Goal: Task Accomplishment & Management: Complete application form

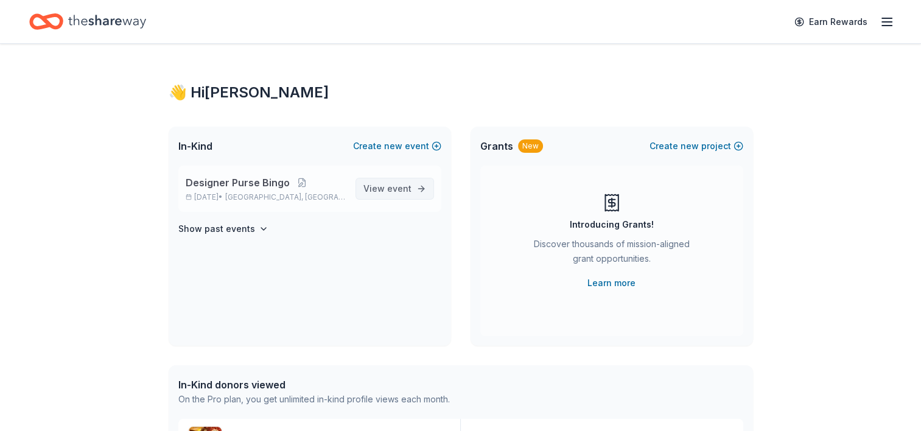
click at [408, 191] on span "event" at bounding box center [399, 188] width 24 height 10
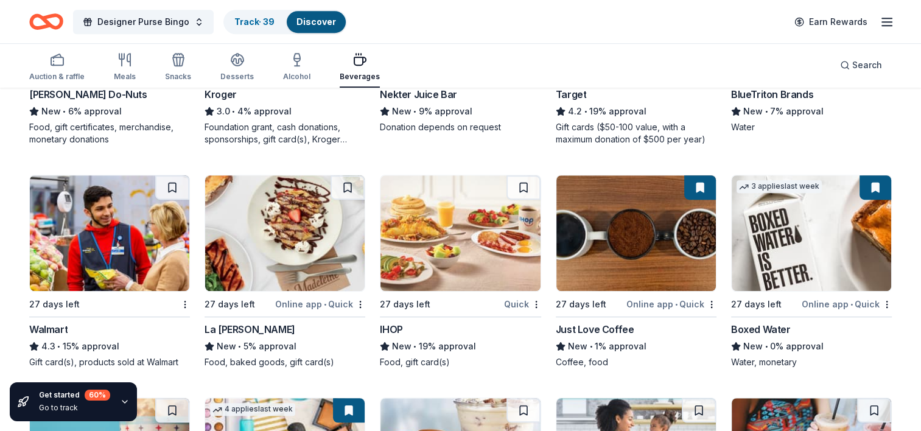
scroll to position [746, 0]
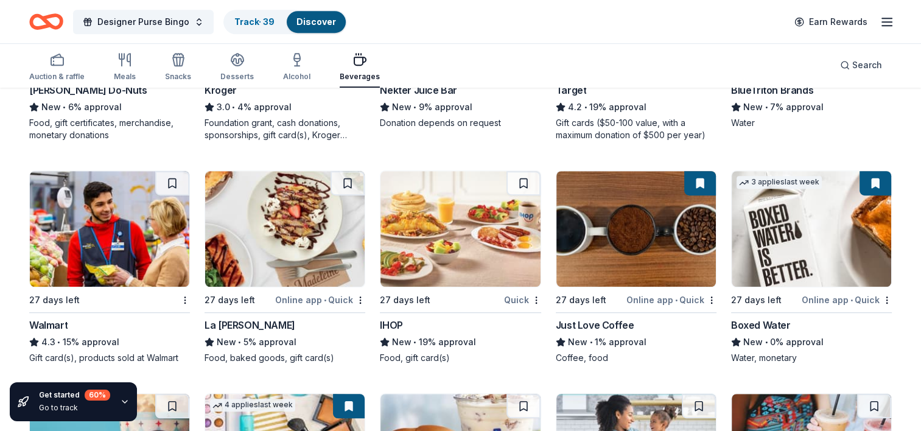
click at [463, 212] on img at bounding box center [461, 229] width 160 height 116
click at [262, 230] on img at bounding box center [285, 229] width 160 height 116
drag, startPoint x: 930, startPoint y: 237, endPoint x: 896, endPoint y: 328, distance: 96.7
click at [896, 328] on div "29 results in Lufkin, TX Application deadlines 1 this month 26 in October 2 in …" at bounding box center [460, 100] width 921 height 1516
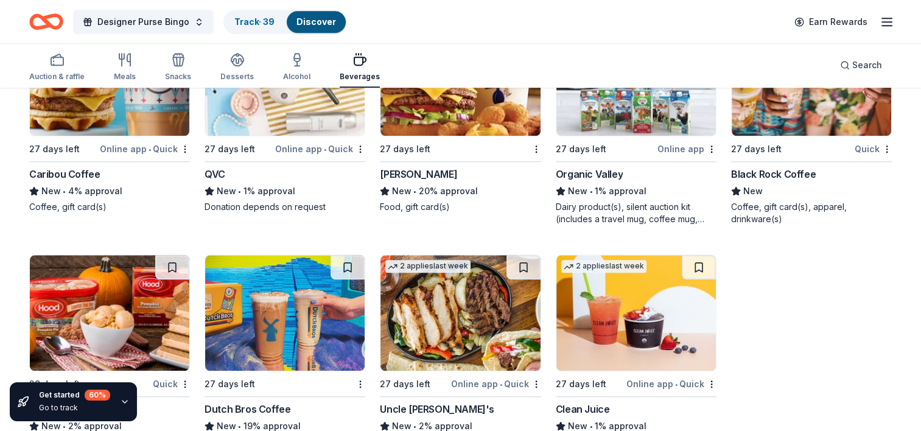
scroll to position [1172, 0]
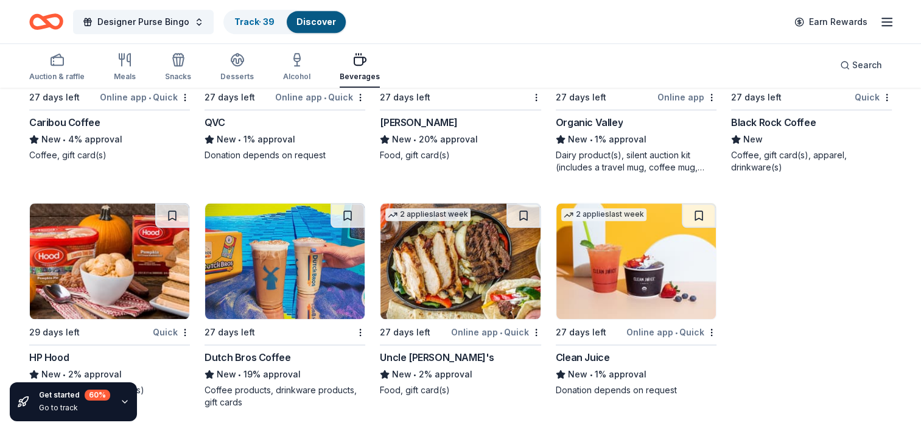
click at [258, 353] on div "Dutch Bros Coffee" at bounding box center [248, 357] width 86 height 15
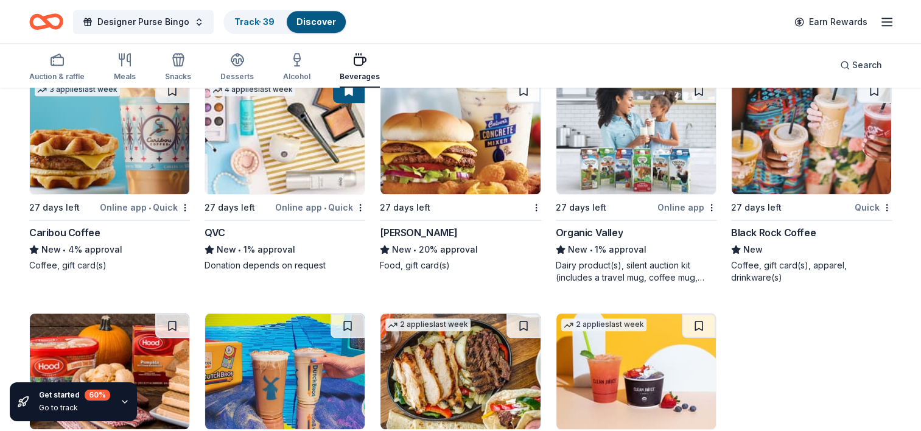
scroll to position [1079, 0]
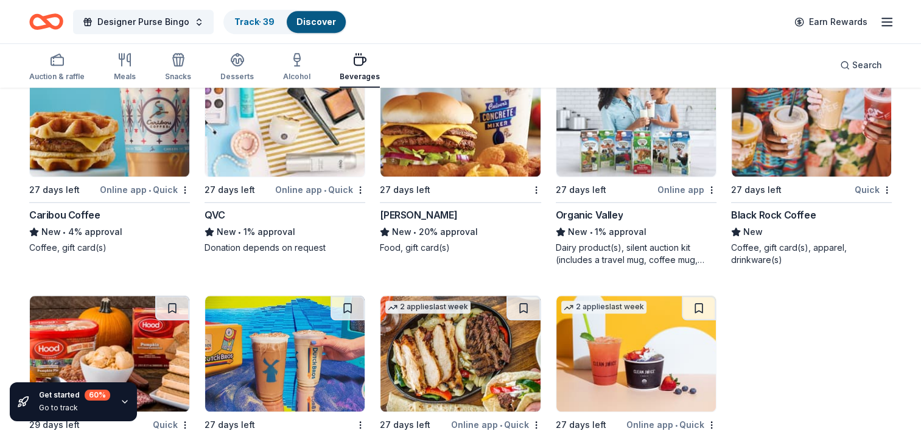
click at [787, 212] on div "Black Rock Coffee" at bounding box center [773, 215] width 85 height 15
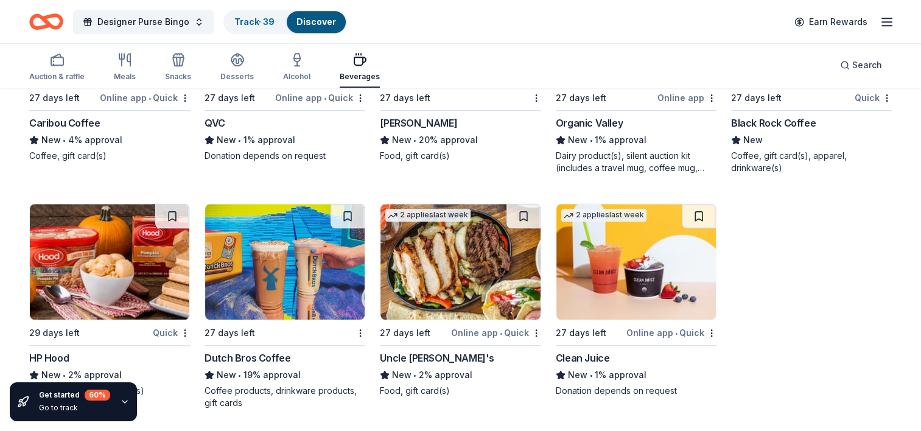
scroll to position [1172, 0]
click at [433, 278] on img at bounding box center [461, 261] width 160 height 116
click at [627, 265] on img at bounding box center [636, 261] width 160 height 116
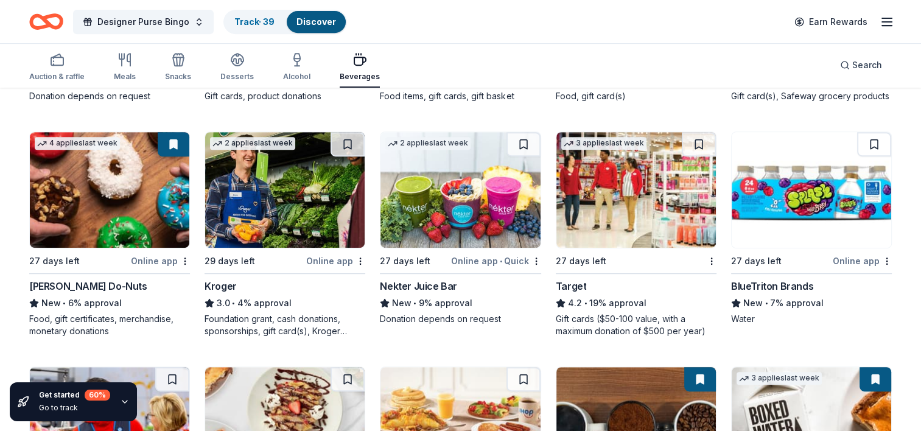
scroll to position [553, 0]
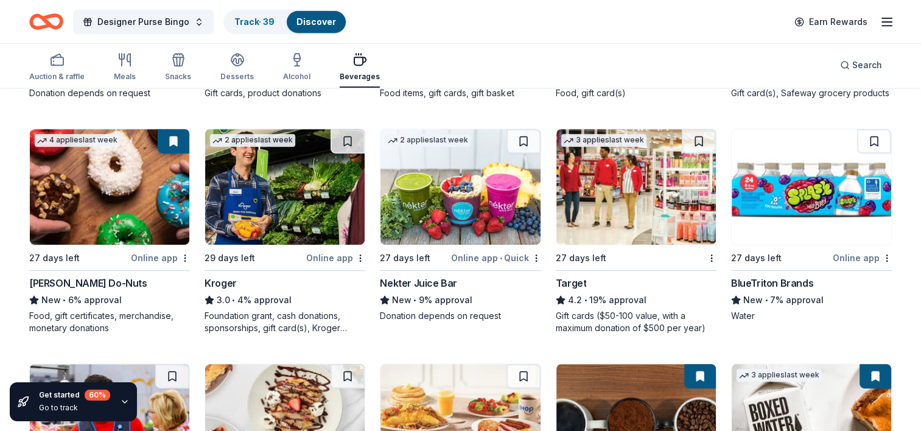
click at [425, 278] on div "Nekter Juice Bar" at bounding box center [418, 283] width 77 height 15
click at [292, 197] on img at bounding box center [285, 187] width 160 height 116
click at [780, 190] on img at bounding box center [812, 187] width 160 height 116
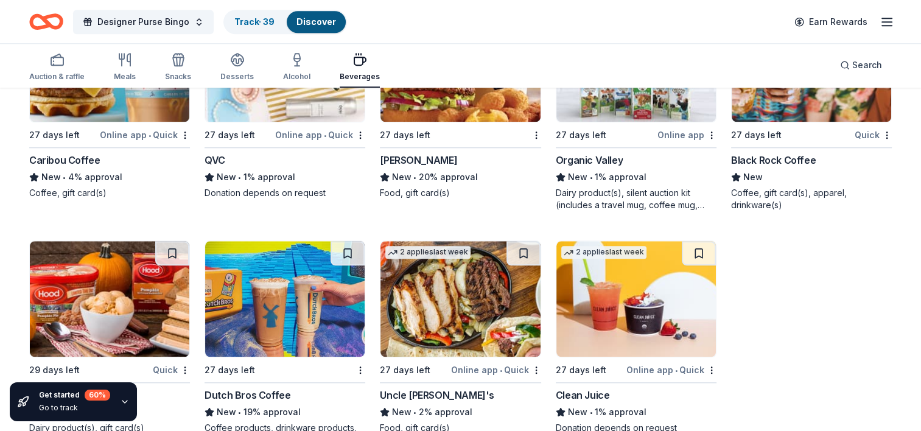
scroll to position [1136, 0]
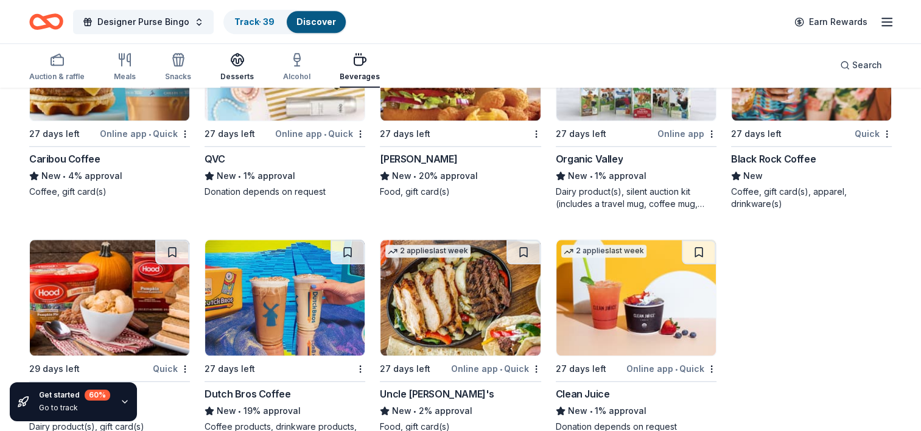
click at [233, 72] on div "Desserts" at bounding box center [236, 77] width 33 height 10
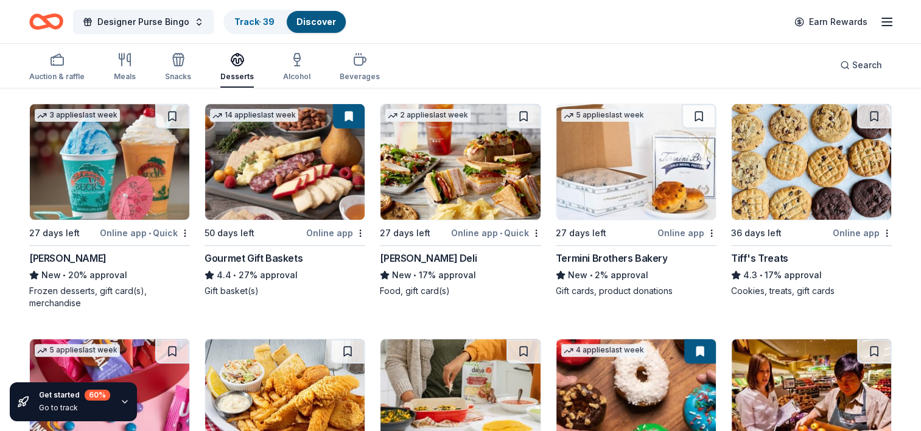
scroll to position [356, 0]
click at [753, 251] on div "Tiff's Treats" at bounding box center [759, 258] width 57 height 15
click at [126, 194] on img at bounding box center [110, 162] width 160 height 116
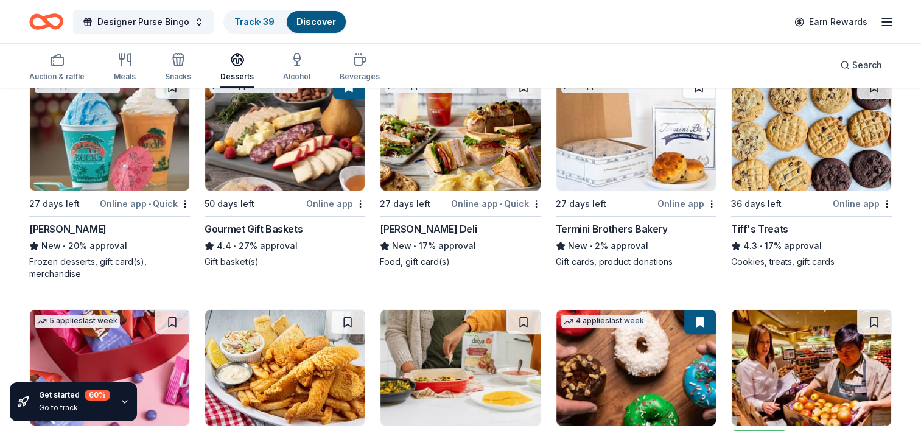
scroll to position [384, 0]
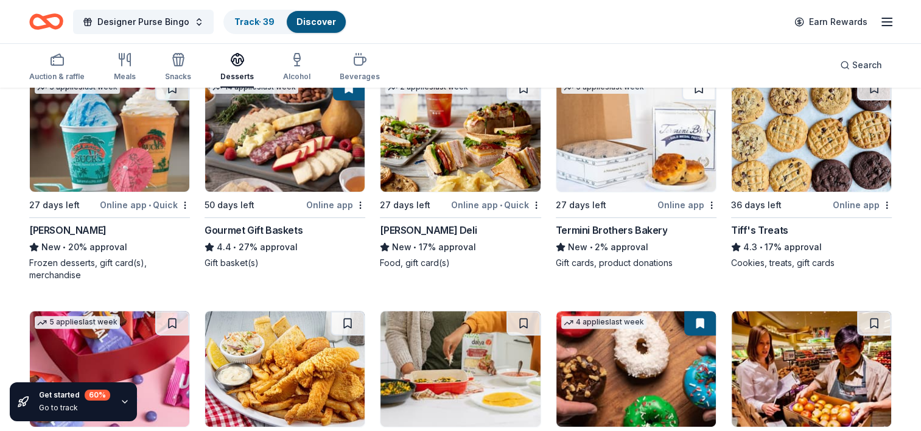
click at [448, 138] on img at bounding box center [461, 134] width 160 height 116
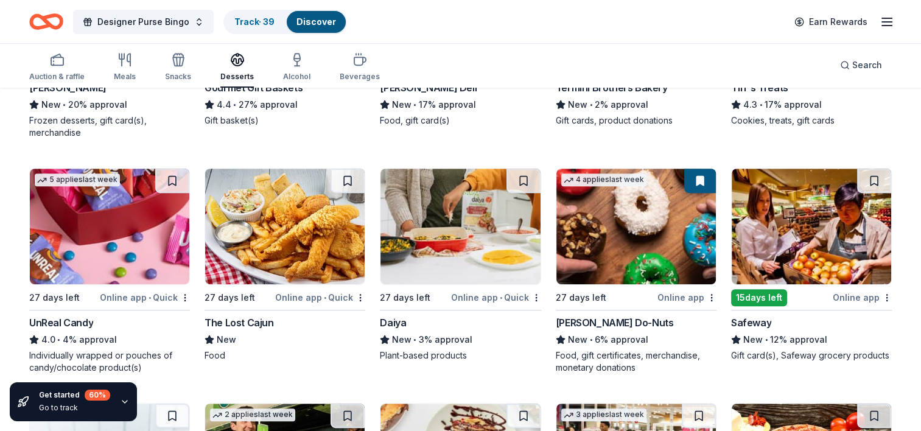
scroll to position [526, 0]
click at [75, 248] on img at bounding box center [110, 227] width 160 height 116
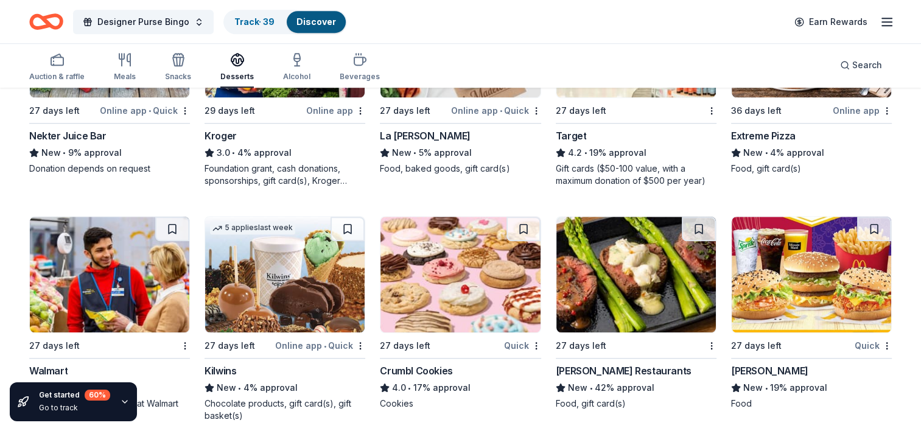
scroll to position [975, 0]
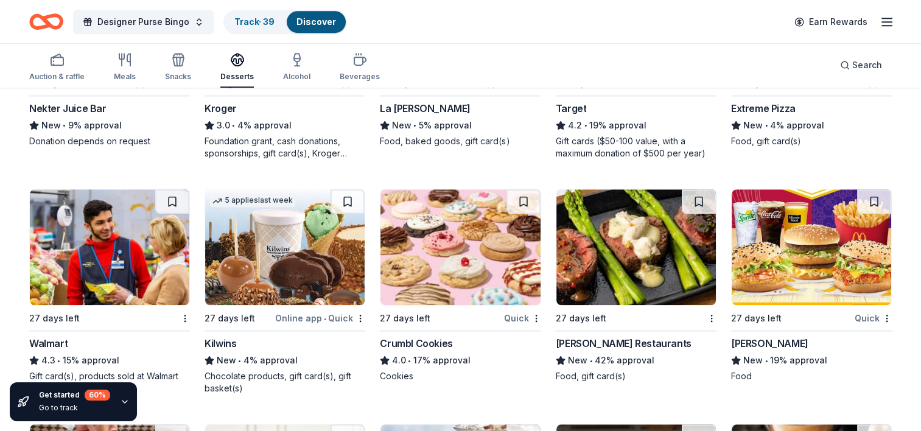
click at [464, 274] on img at bounding box center [461, 247] width 160 height 116
click at [284, 273] on img at bounding box center [285, 247] width 160 height 116
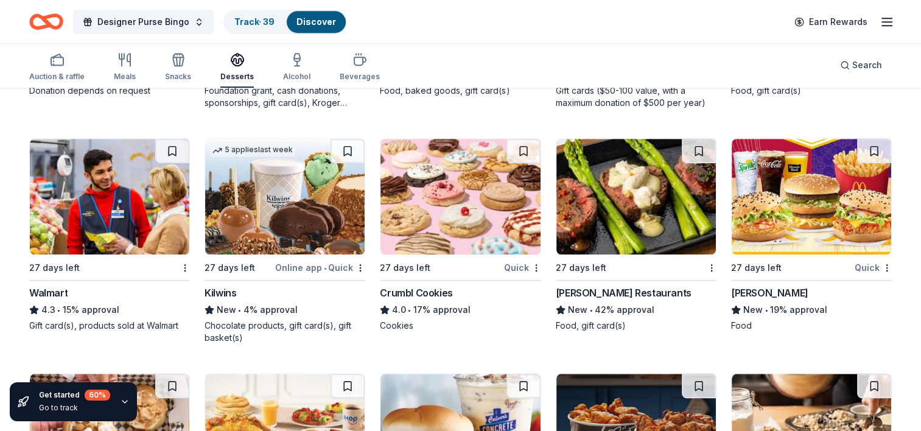
scroll to position [1027, 0]
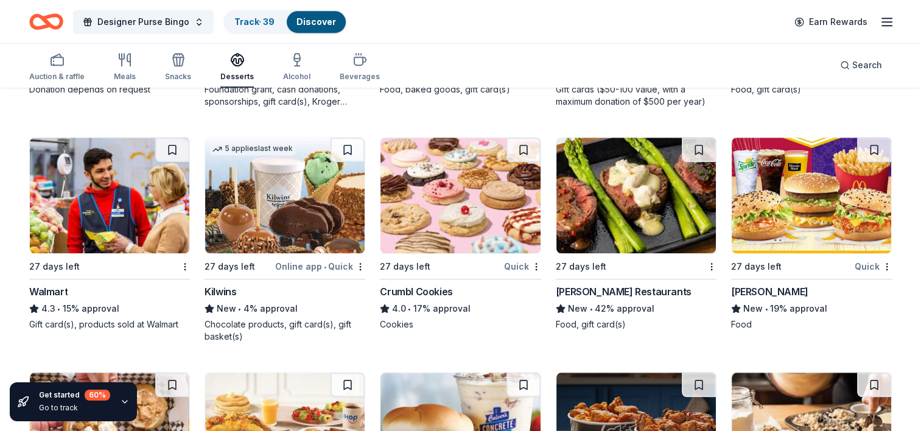
click at [845, 201] on img at bounding box center [812, 196] width 160 height 116
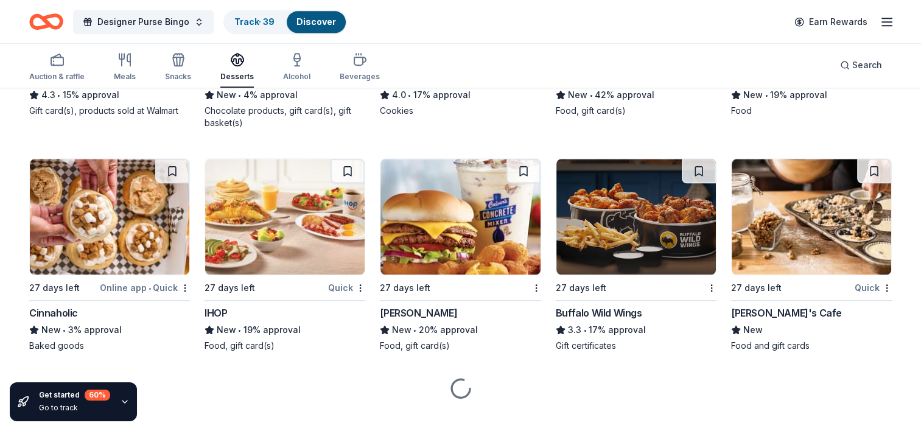
scroll to position [1242, 0]
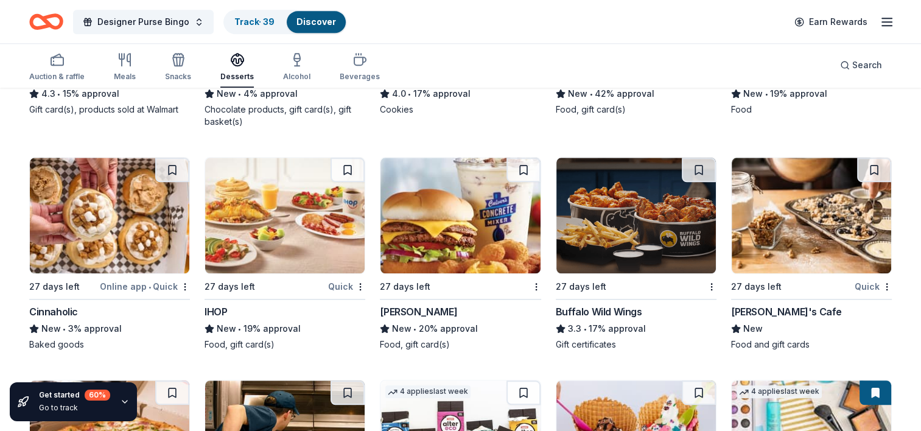
click at [96, 246] on img at bounding box center [110, 216] width 160 height 116
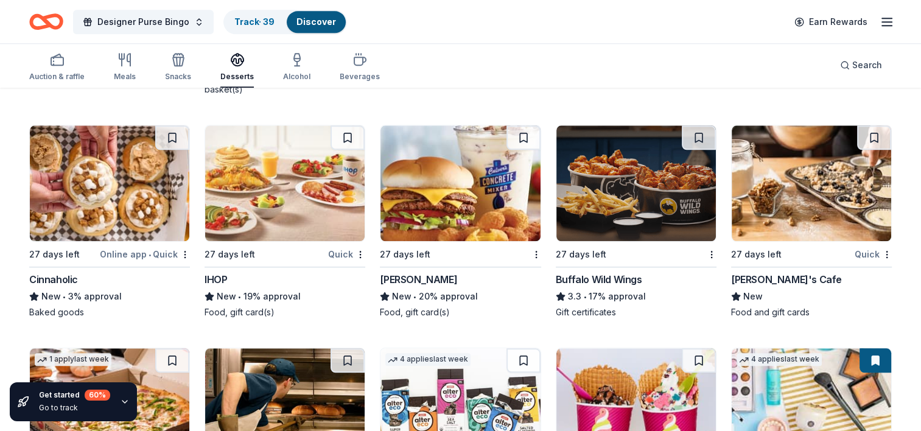
scroll to position [1277, 0]
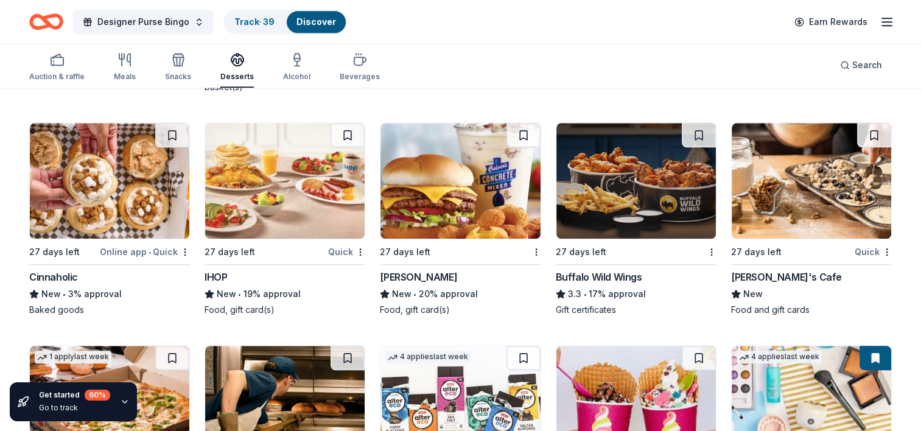
click at [574, 267] on div "27 days left Buffalo Wild Wings 3.3 • 17% approval Gift certificates" at bounding box center [636, 219] width 161 height 194
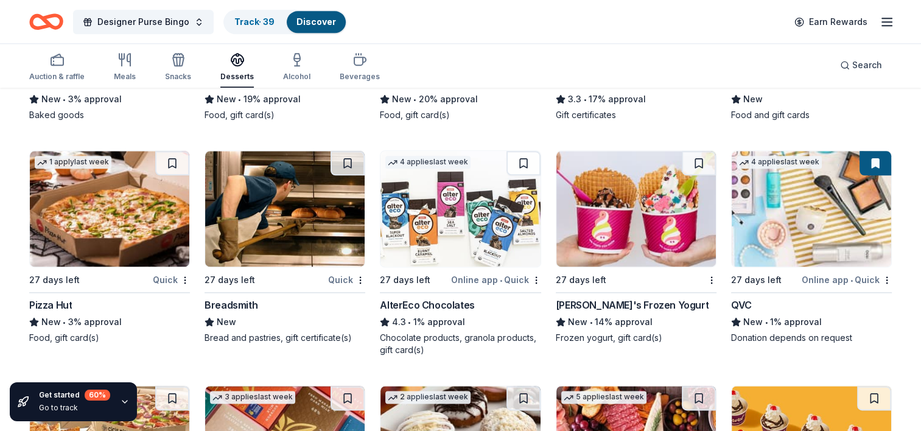
scroll to position [1472, 0]
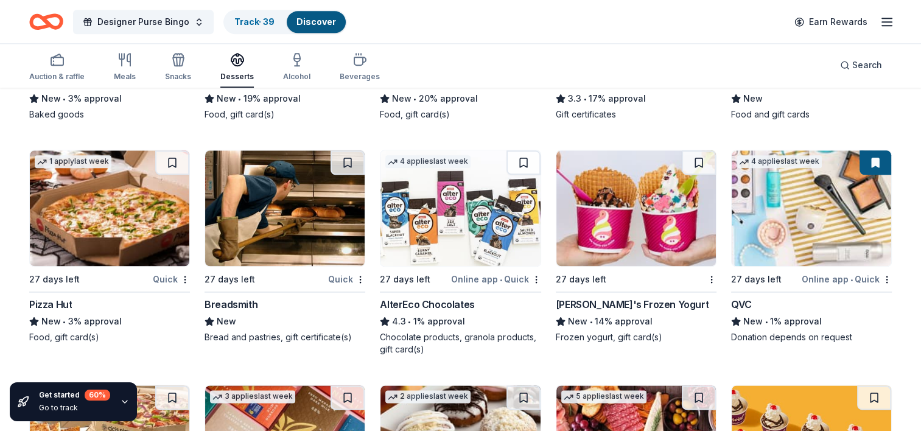
click at [113, 211] on img at bounding box center [110, 208] width 160 height 116
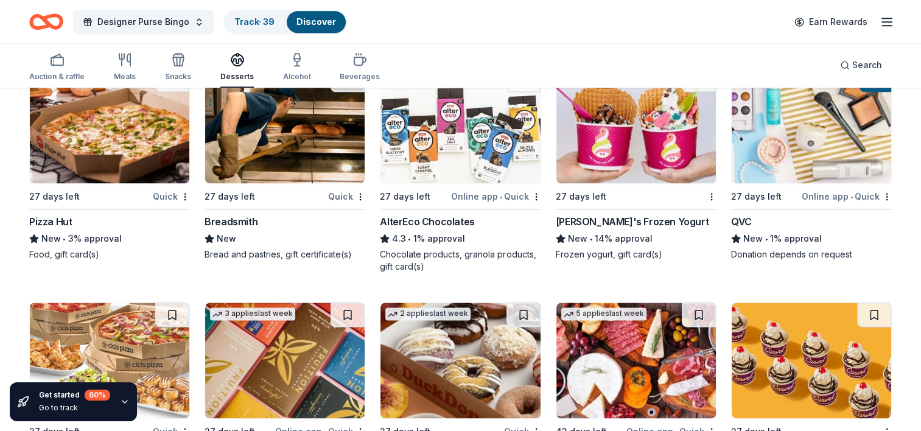
scroll to position [1708, 0]
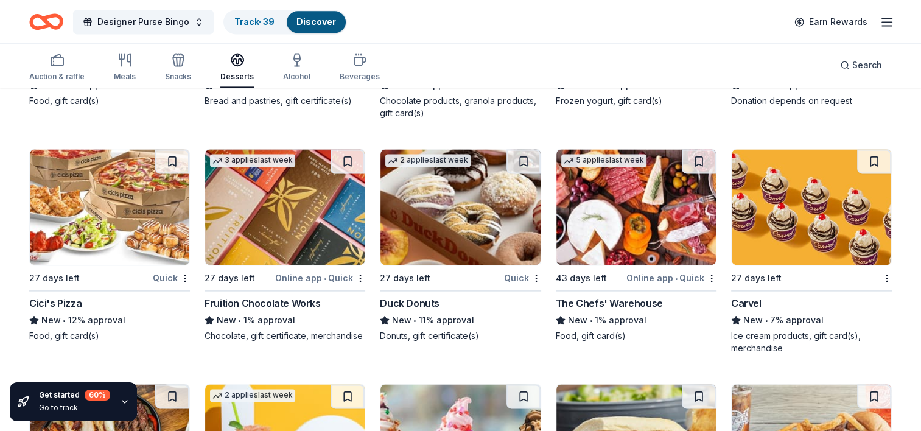
click at [131, 244] on img at bounding box center [110, 207] width 160 height 116
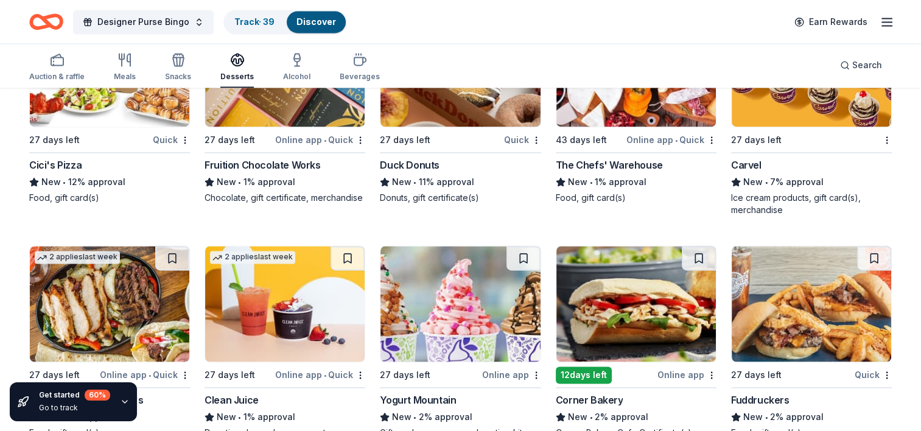
scroll to position [1889, 0]
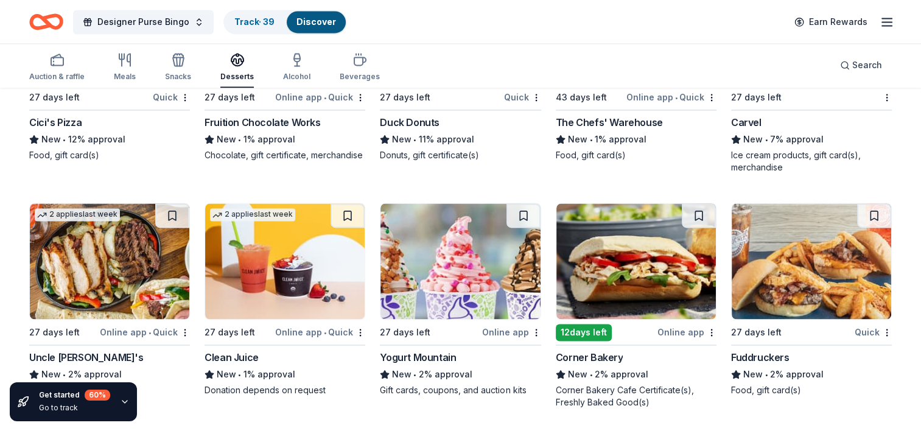
drag, startPoint x: 768, startPoint y: 295, endPoint x: 763, endPoint y: 311, distance: 16.4
click at [763, 311] on img at bounding box center [812, 261] width 160 height 116
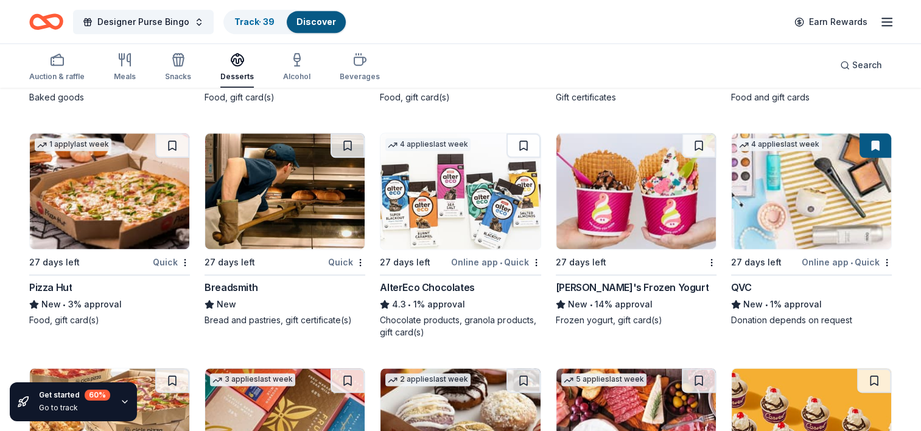
scroll to position [1490, 0]
click at [452, 216] on img at bounding box center [461, 191] width 160 height 116
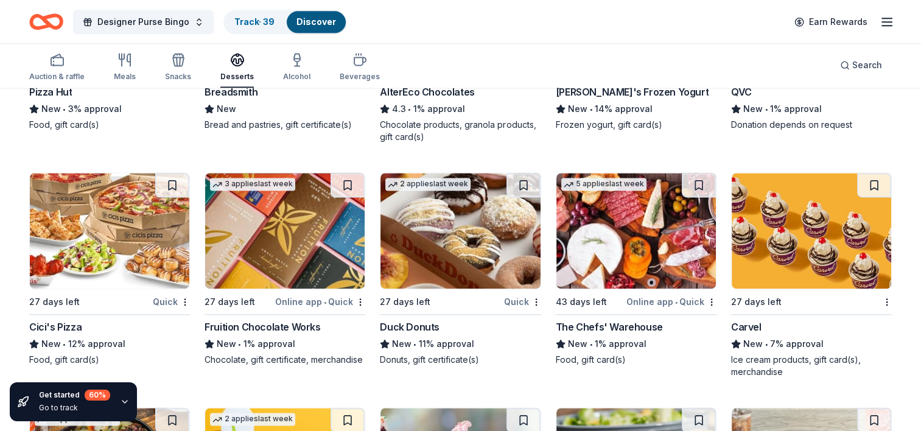
scroll to position [1685, 0]
click at [181, 75] on div "Snacks" at bounding box center [178, 77] width 26 height 10
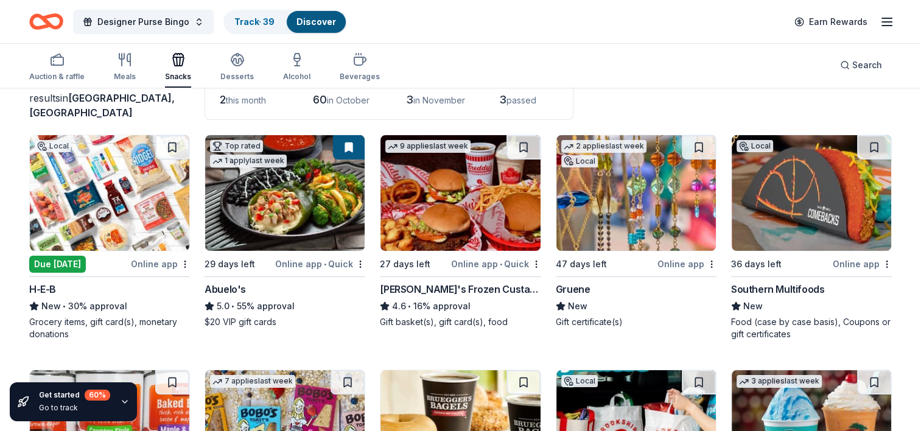
scroll to position [90, 0]
click at [71, 63] on div "button" at bounding box center [56, 59] width 55 height 15
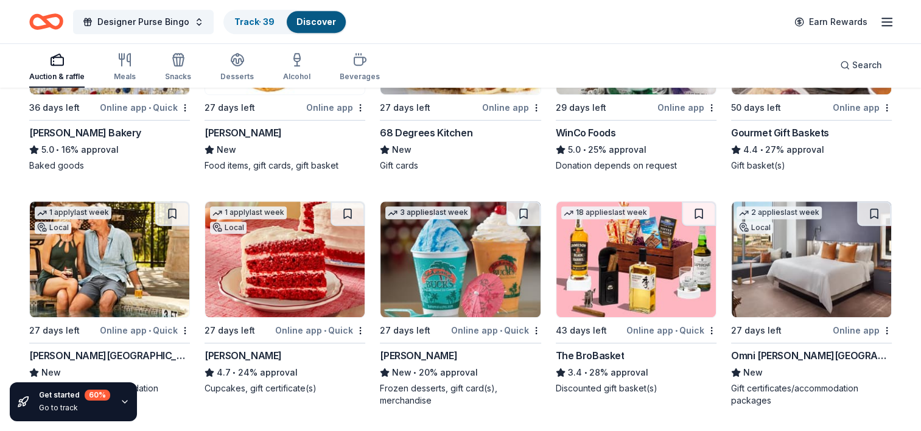
scroll to position [788, 0]
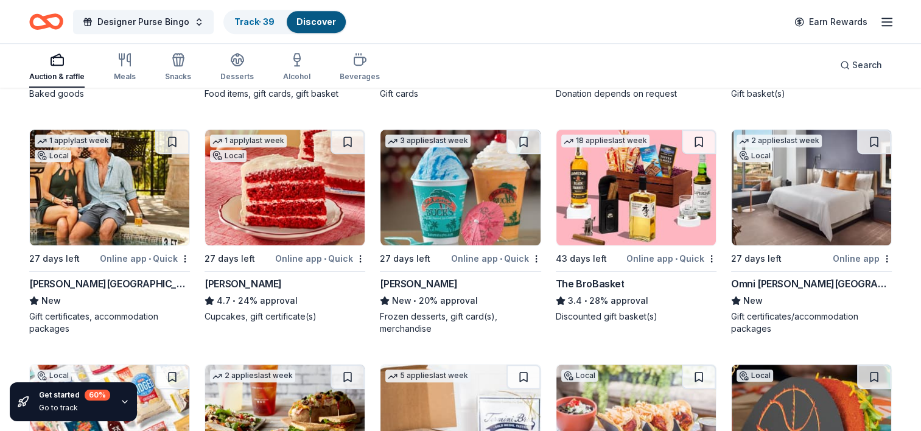
click at [119, 200] on img at bounding box center [110, 188] width 160 height 116
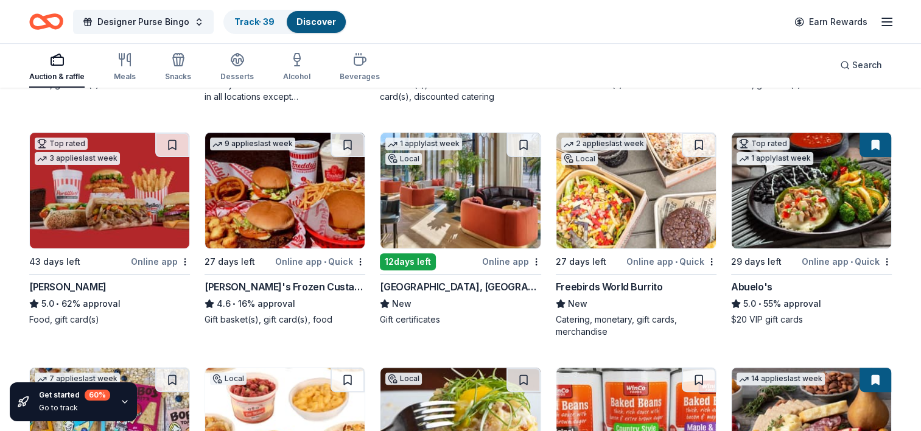
scroll to position [0, 0]
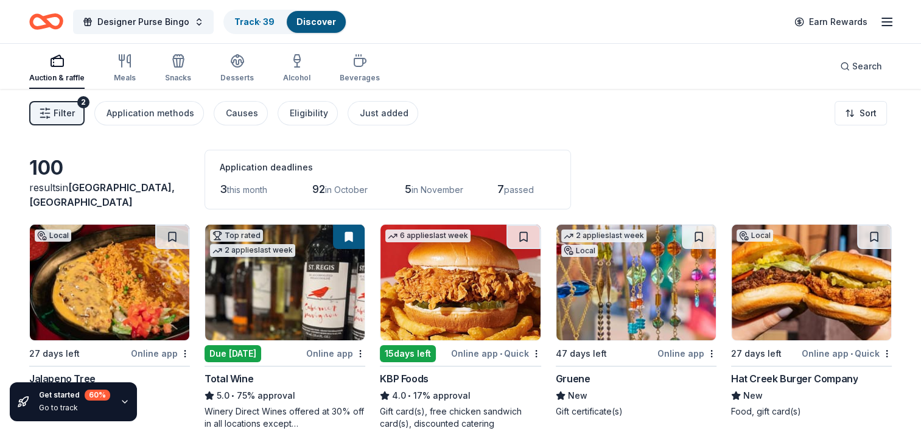
click at [545, 180] on div "7 passed" at bounding box center [526, 189] width 58 height 19
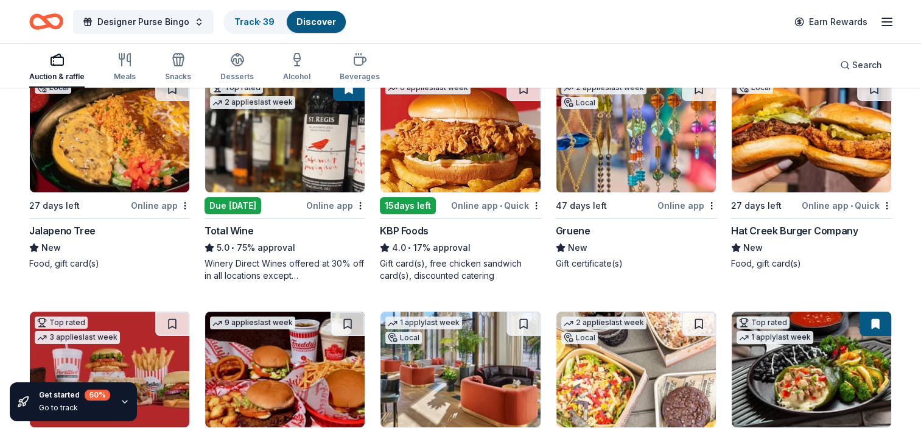
scroll to position [149, 0]
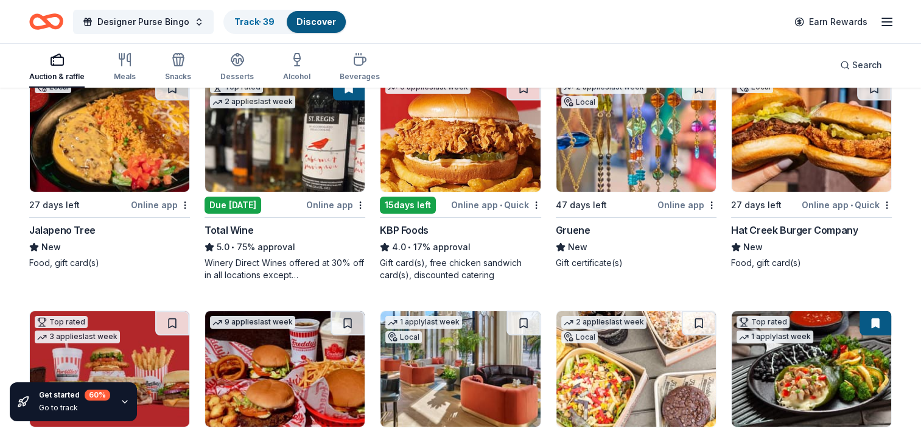
click at [829, 115] on img at bounding box center [812, 134] width 160 height 116
click at [101, 129] on img at bounding box center [110, 134] width 160 height 116
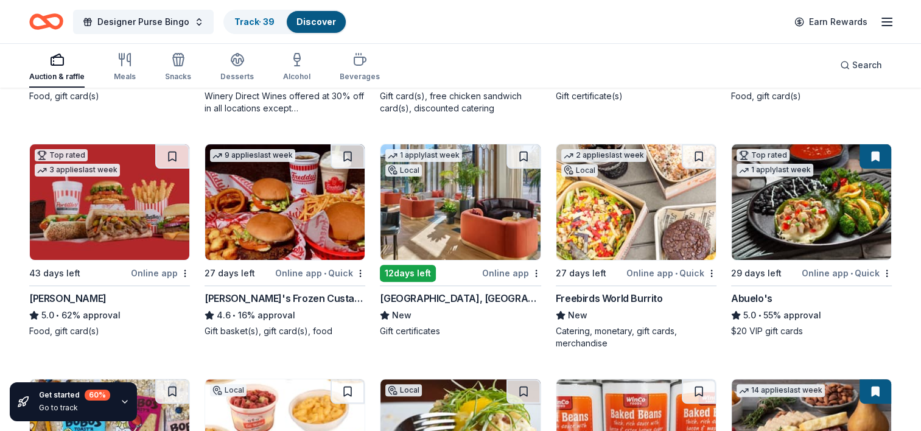
scroll to position [316, 0]
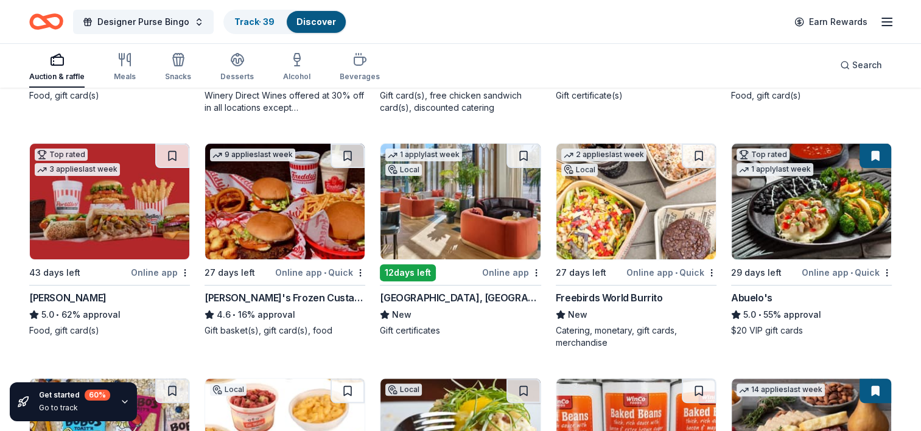
click at [443, 287] on div "1 apply last week Local 12 days left Online app Crescent Hotel, Fort Worth New …" at bounding box center [460, 240] width 161 height 194
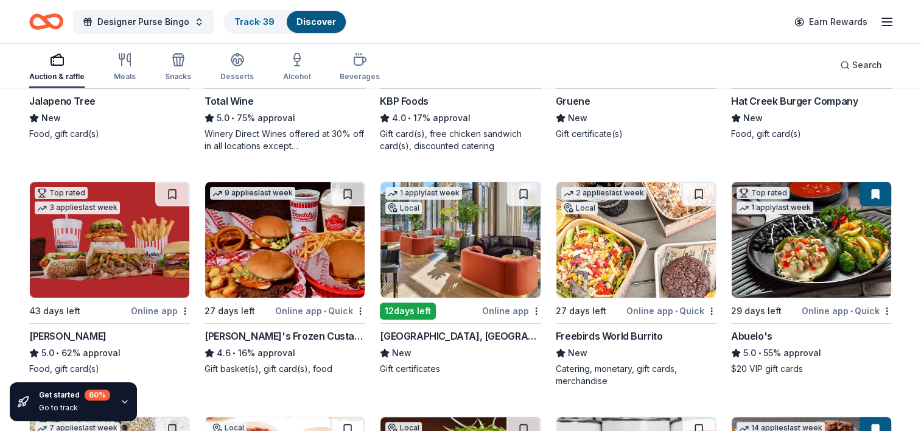
scroll to position [277, 0]
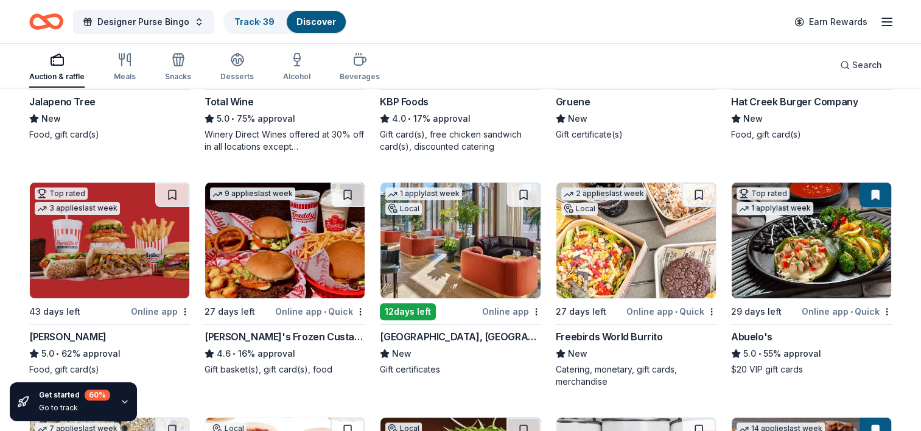
click at [621, 283] on img at bounding box center [636, 241] width 160 height 116
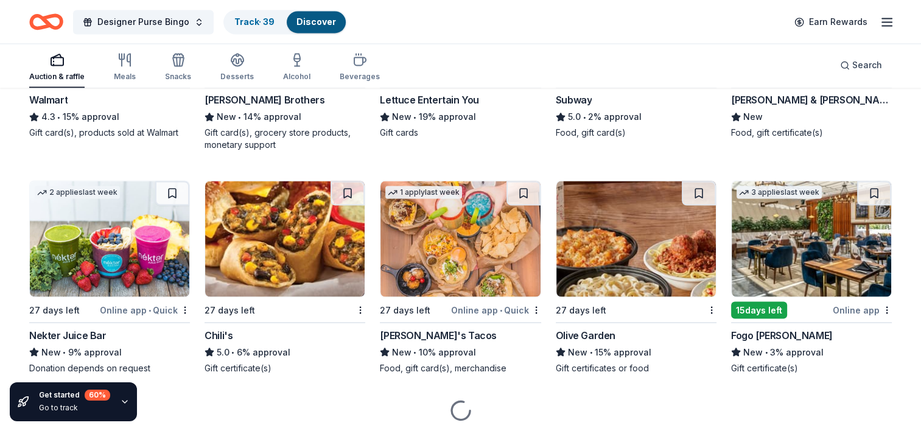
scroll to position [2147, 0]
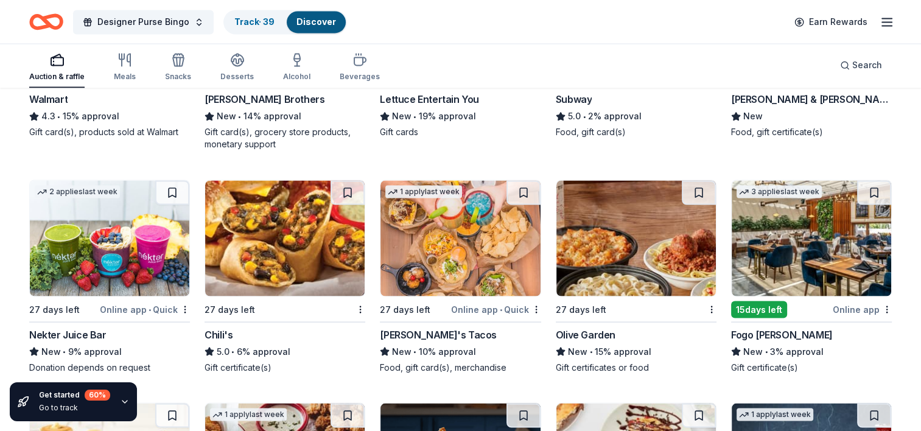
click at [477, 250] on img at bounding box center [461, 238] width 160 height 116
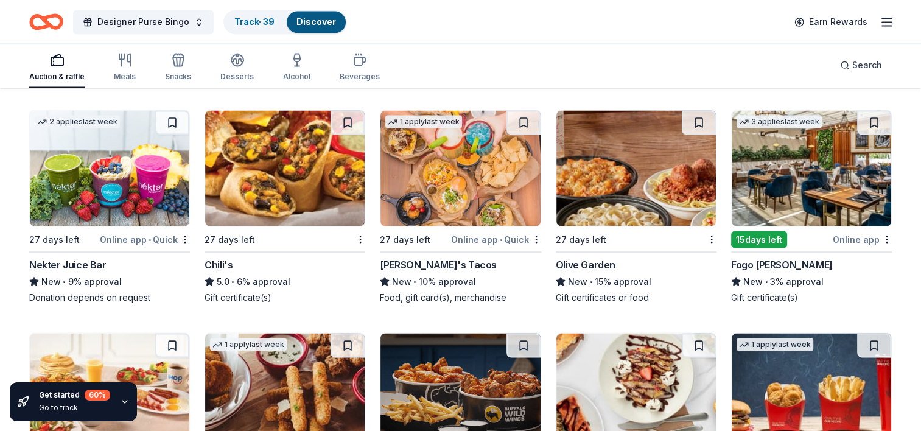
scroll to position [2216, 0]
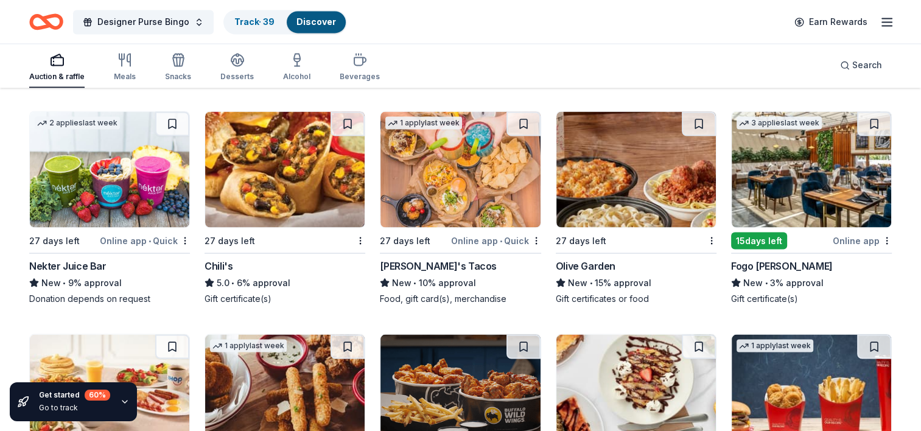
click at [614, 176] on img at bounding box center [636, 169] width 160 height 116
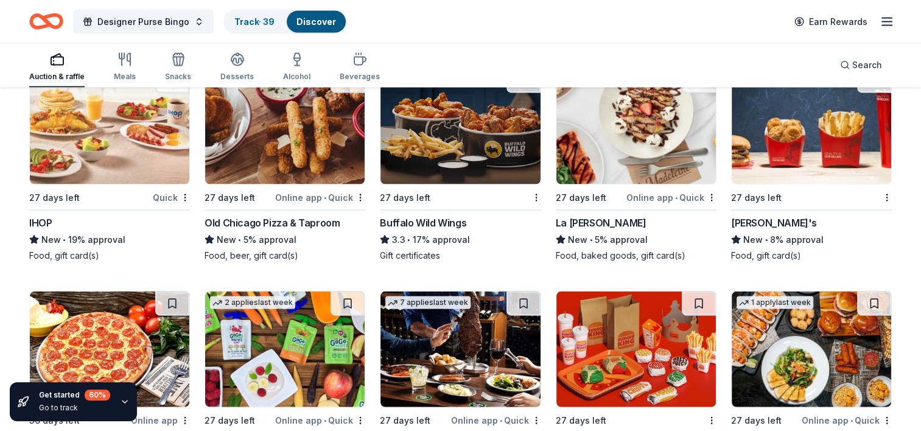
scroll to position [2630, 0]
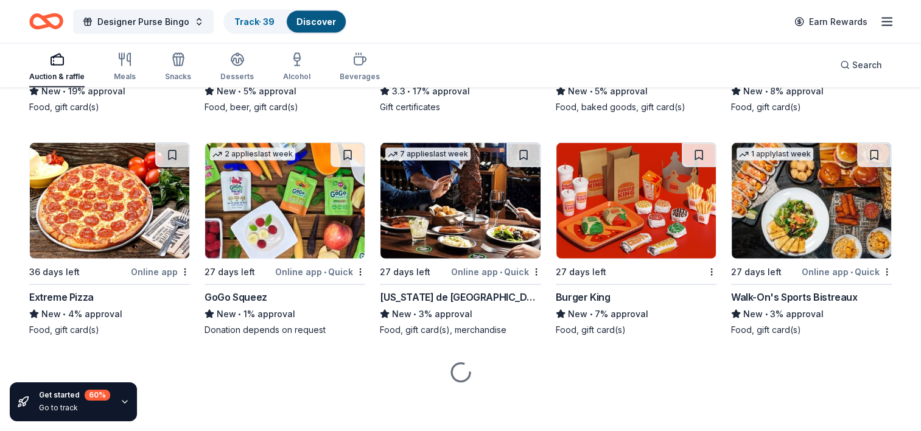
click at [281, 175] on img at bounding box center [285, 201] width 160 height 116
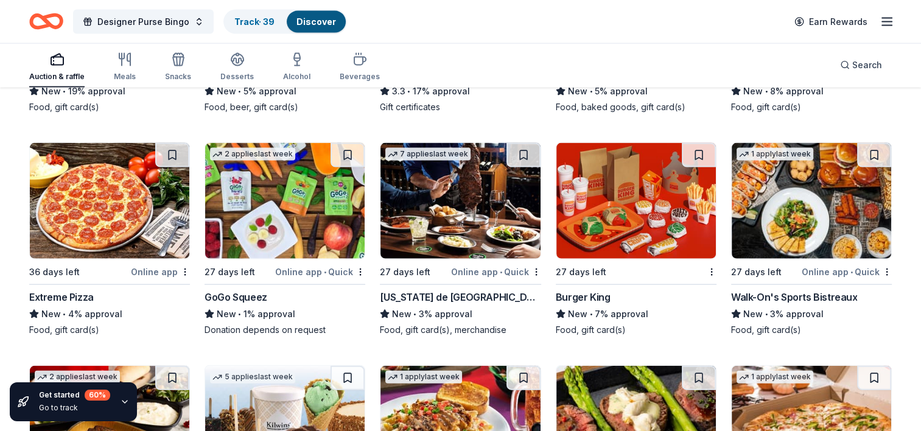
scroll to position [2720, 0]
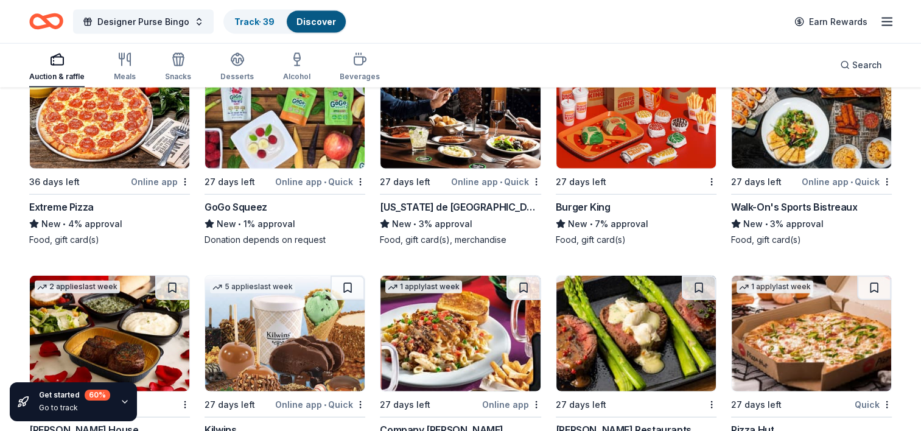
click at [463, 152] on img at bounding box center [461, 111] width 160 height 116
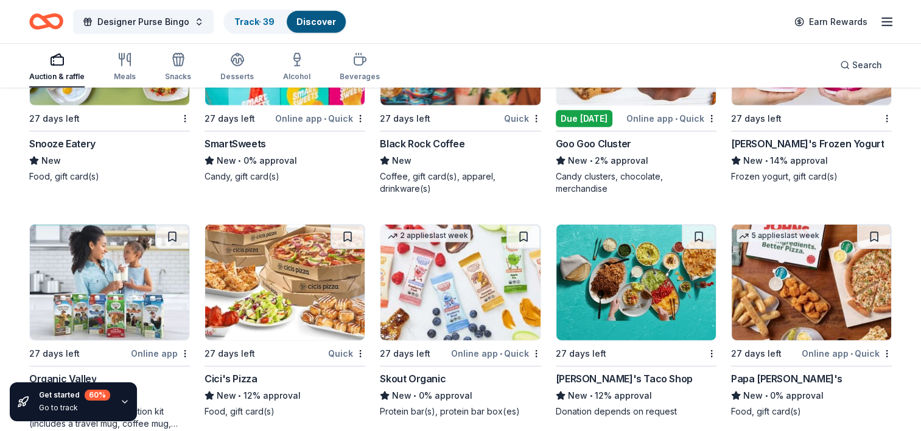
scroll to position [4028, 0]
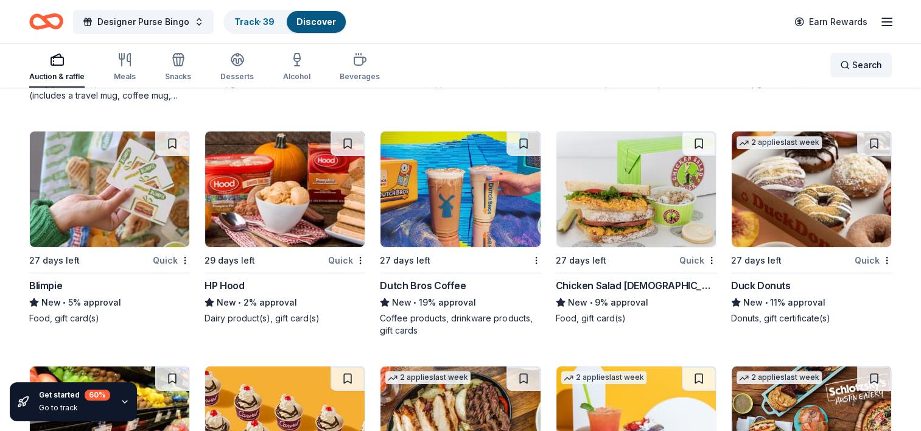
click at [858, 68] on span "Search" at bounding box center [867, 65] width 30 height 15
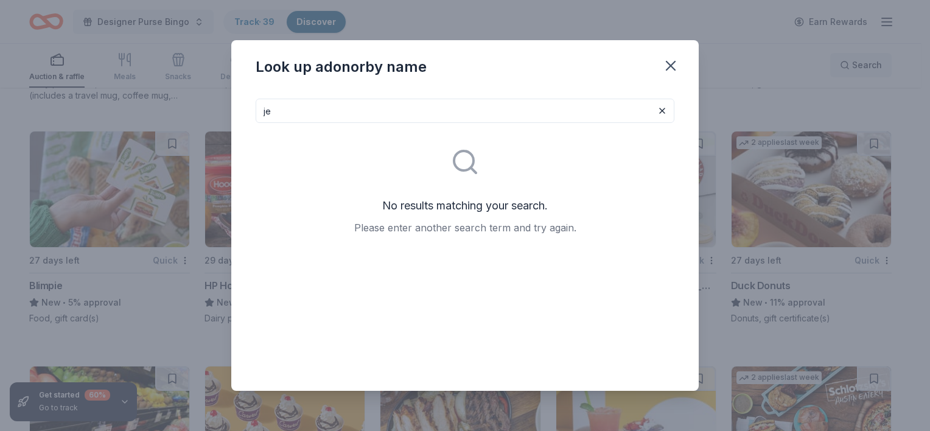
type input "j"
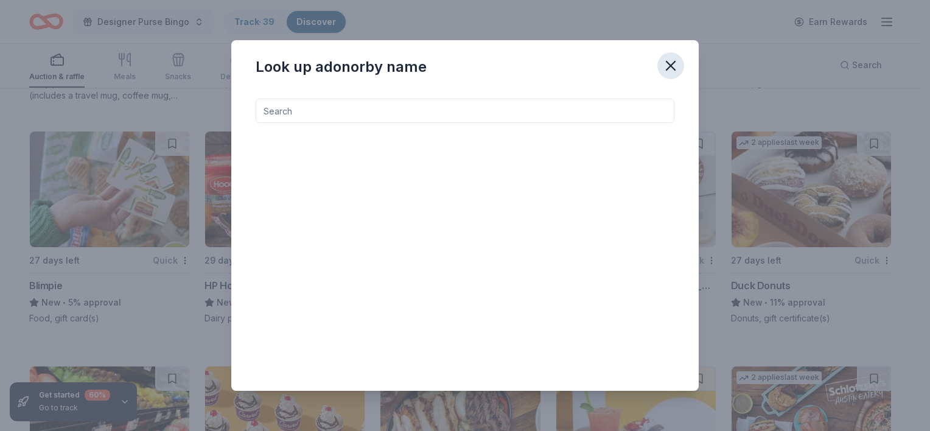
click at [674, 71] on icon "button" at bounding box center [670, 65] width 17 height 17
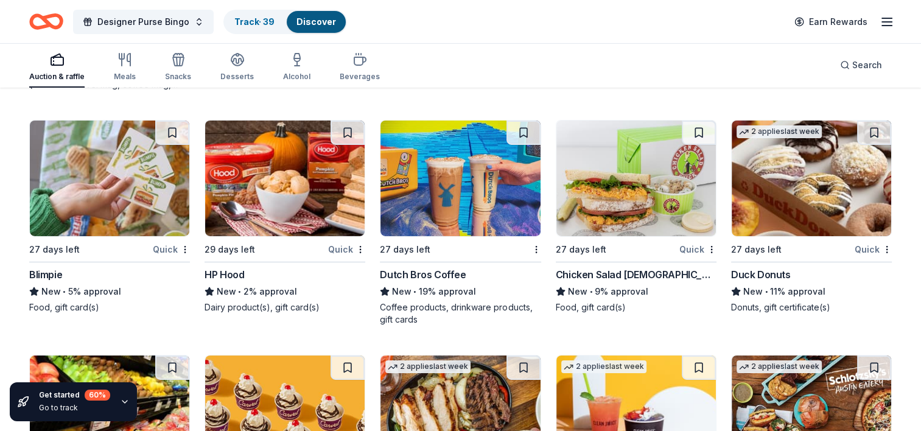
scroll to position [4033, 0]
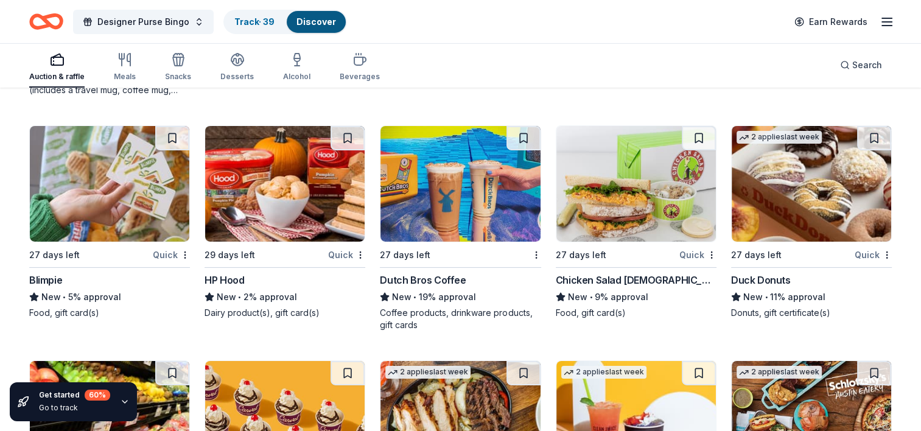
click at [633, 202] on img at bounding box center [636, 184] width 160 height 116
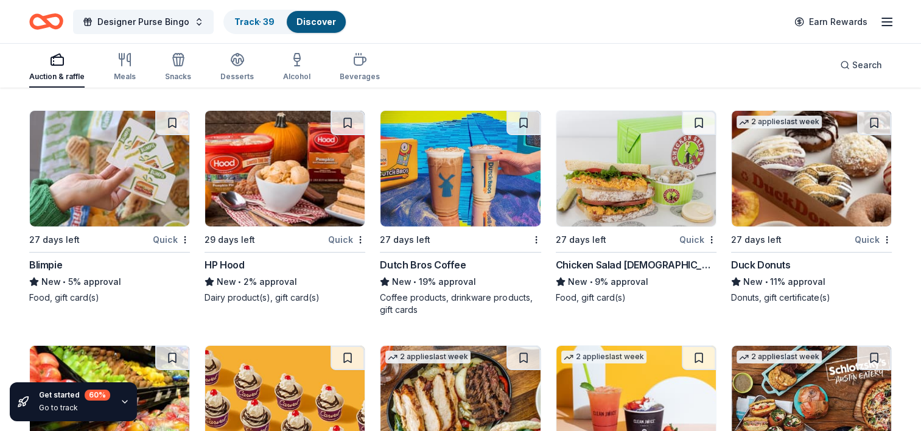
scroll to position [4049, 0]
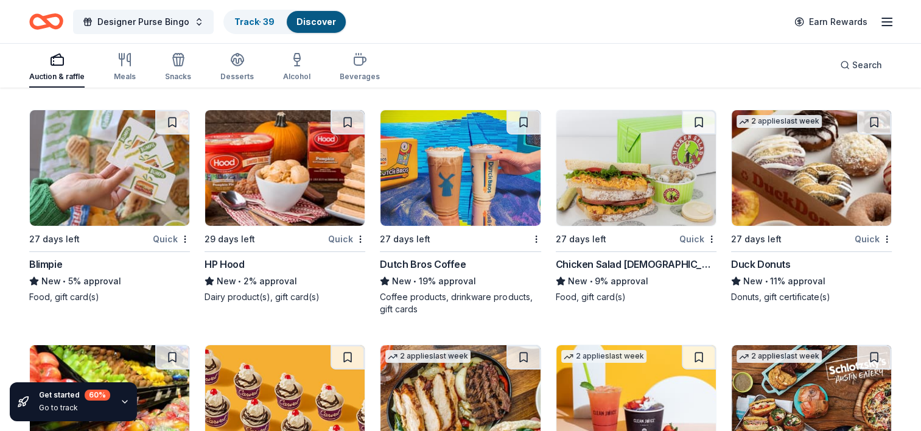
click at [798, 171] on img at bounding box center [812, 168] width 160 height 116
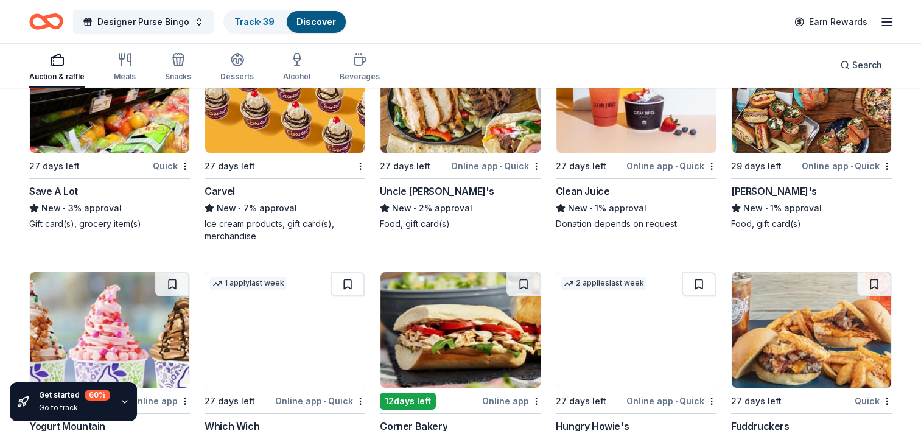
scroll to position [4425, 0]
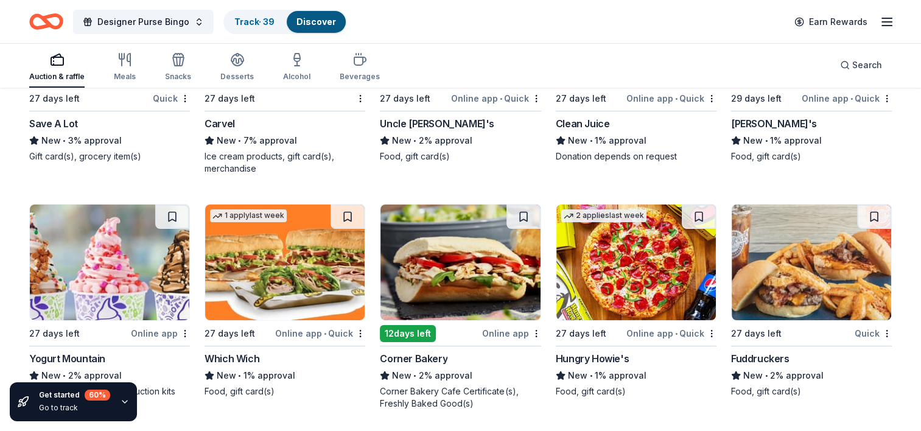
drag, startPoint x: 464, startPoint y: 273, endPoint x: 428, endPoint y: 276, distance: 36.0
click at [428, 276] on img at bounding box center [461, 263] width 160 height 116
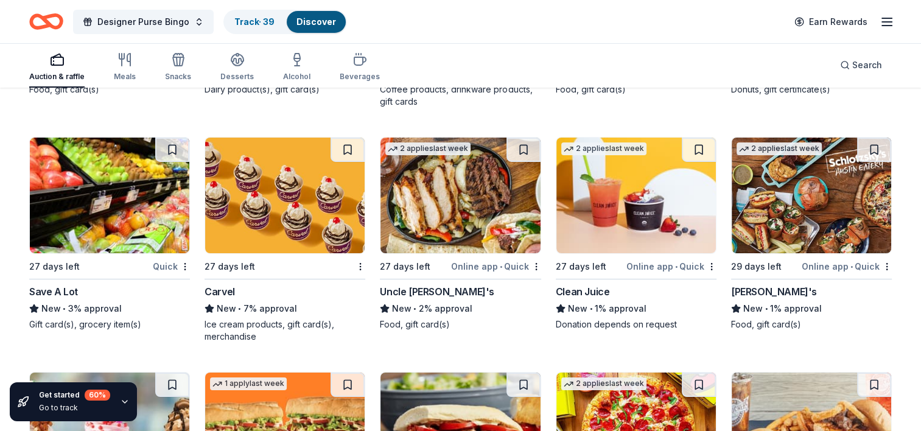
scroll to position [4253, 0]
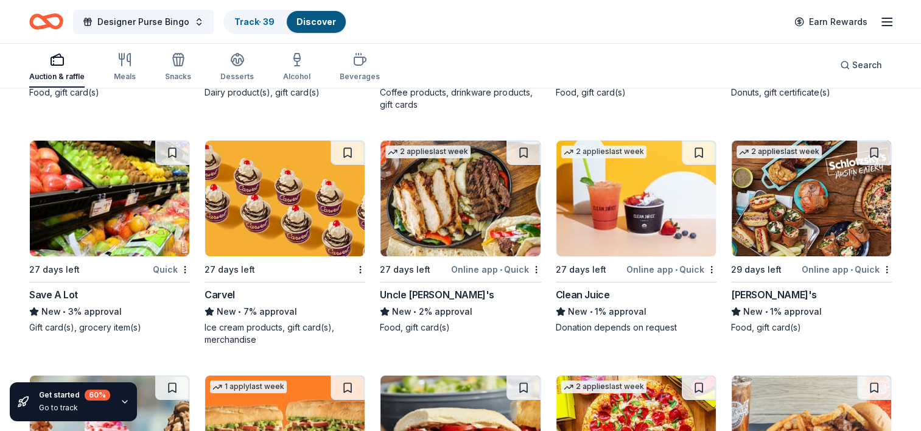
click at [812, 225] on img at bounding box center [812, 199] width 160 height 116
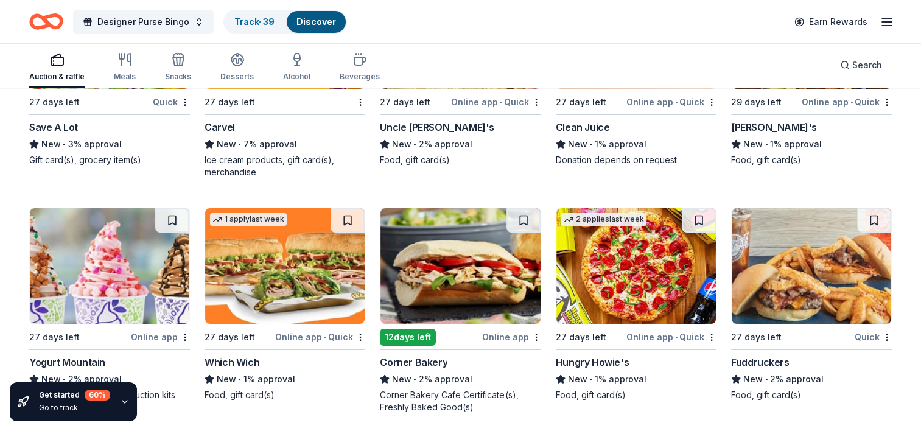
scroll to position [4425, 0]
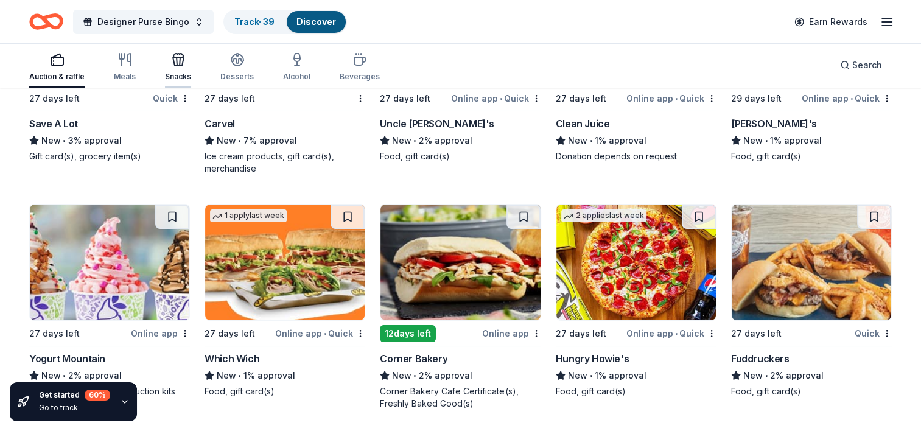
click at [183, 64] on icon "button" at bounding box center [178, 59] width 15 height 15
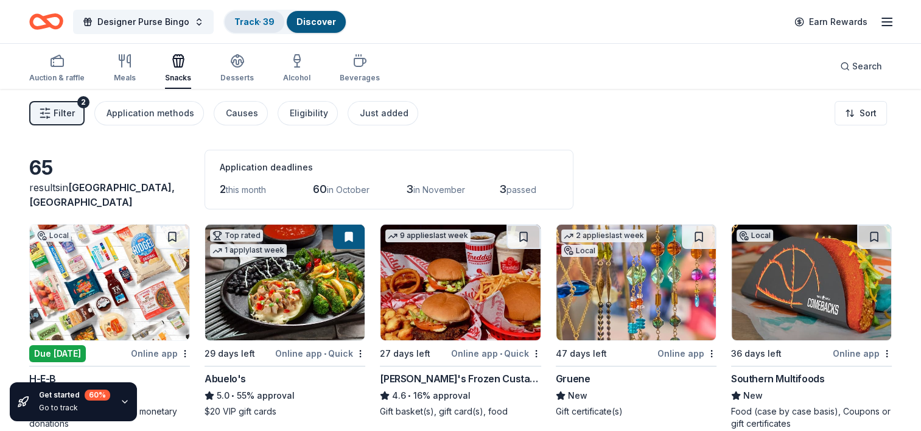
click at [258, 21] on link "Track · 39" at bounding box center [254, 21] width 40 height 10
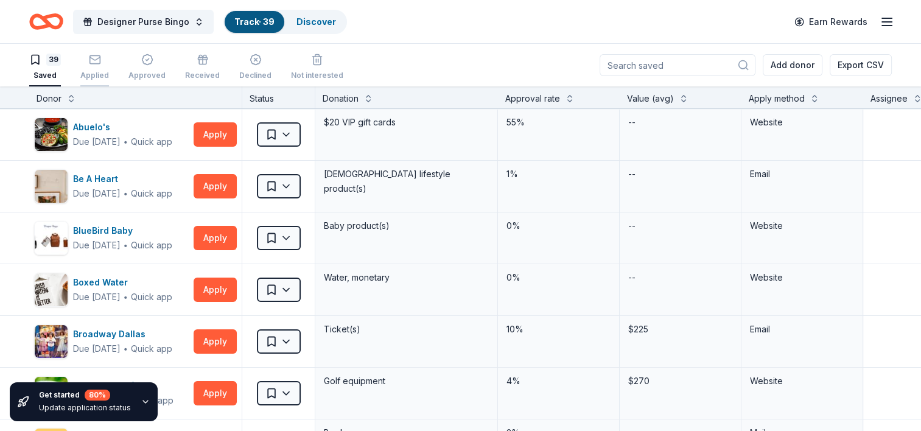
click at [89, 65] on icon "button" at bounding box center [95, 60] width 12 height 12
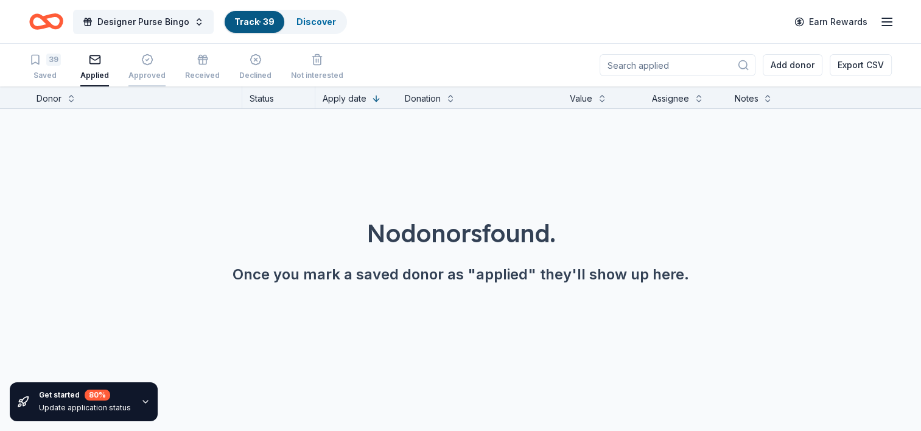
click at [141, 57] on icon "button" at bounding box center [147, 60] width 12 height 12
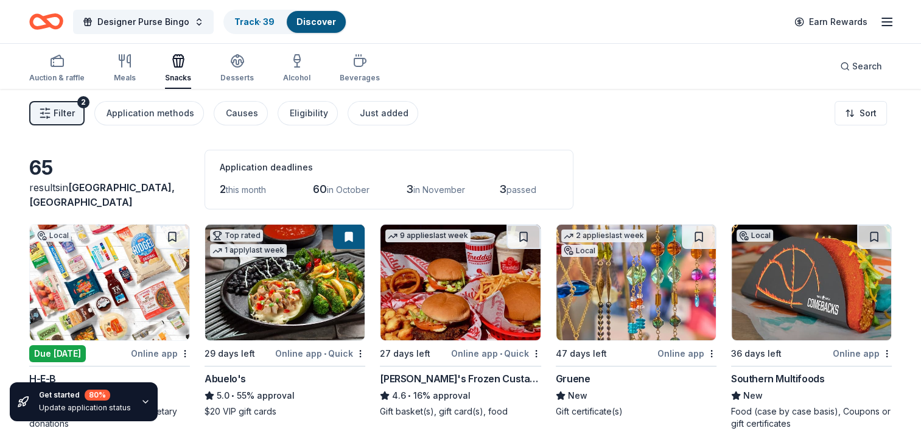
click at [71, 117] on span "Filter" at bounding box center [64, 113] width 21 height 15
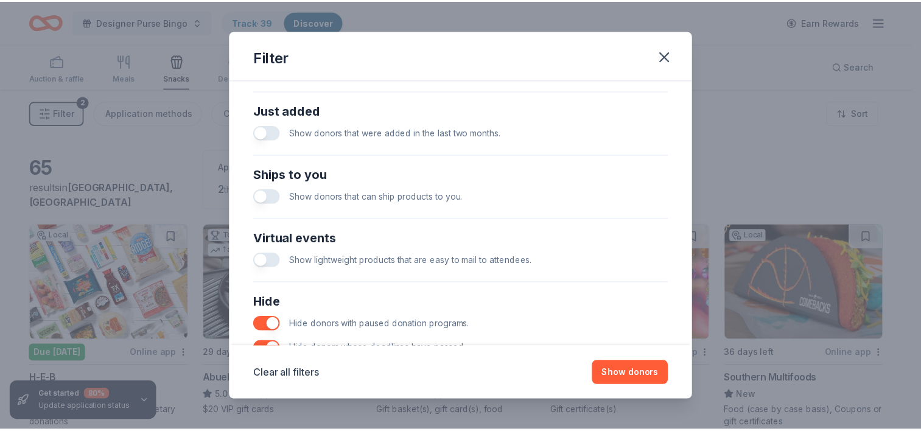
scroll to position [533, 0]
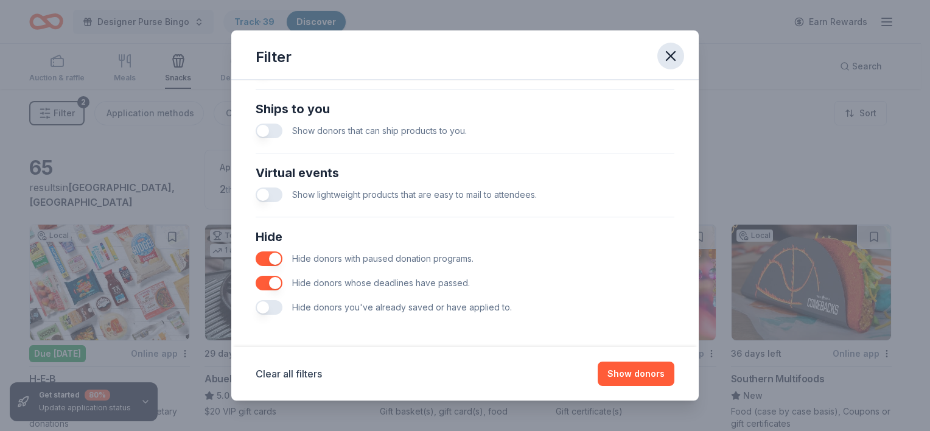
click at [676, 46] on button "button" at bounding box center [671, 56] width 27 height 27
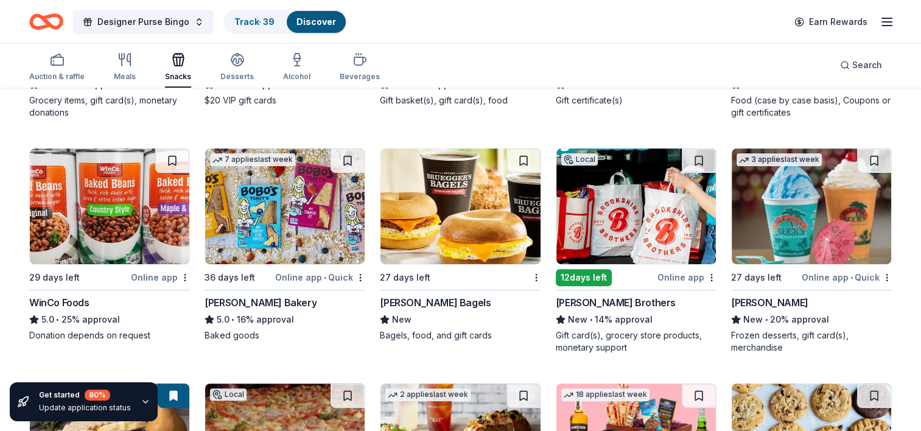
scroll to position [311, 0]
click at [622, 200] on img at bounding box center [636, 207] width 160 height 116
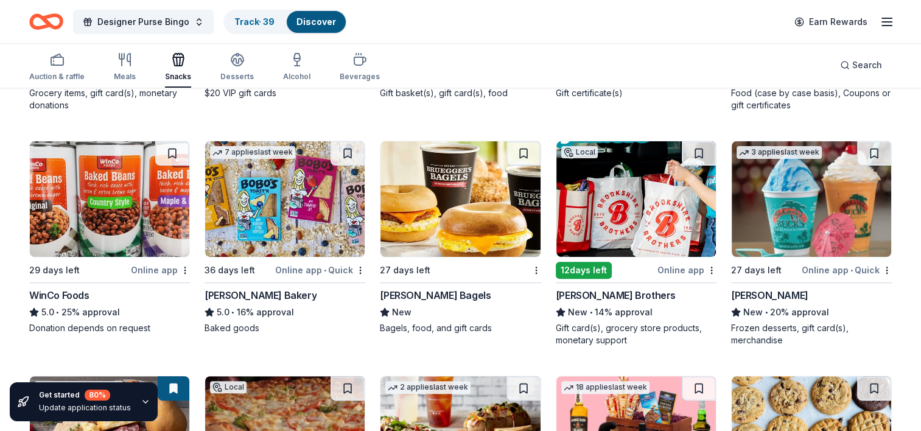
click at [291, 224] on img at bounding box center [285, 199] width 160 height 116
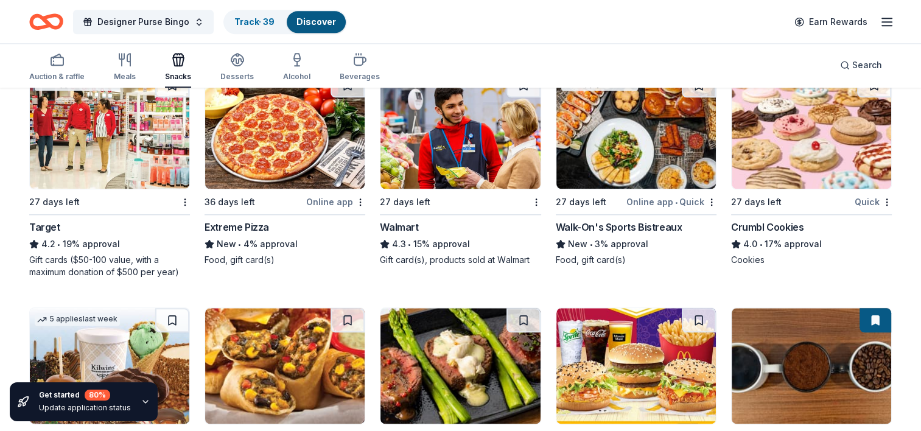
scroll to position [1315, 0]
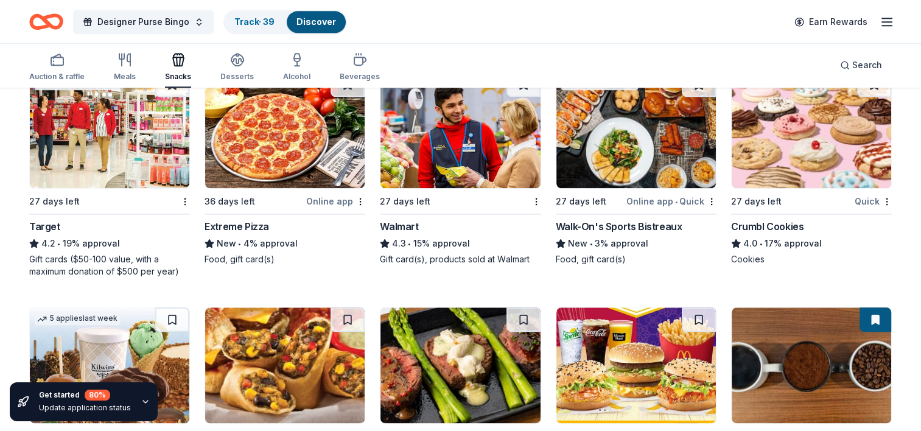
click at [80, 154] on img at bounding box center [110, 130] width 160 height 116
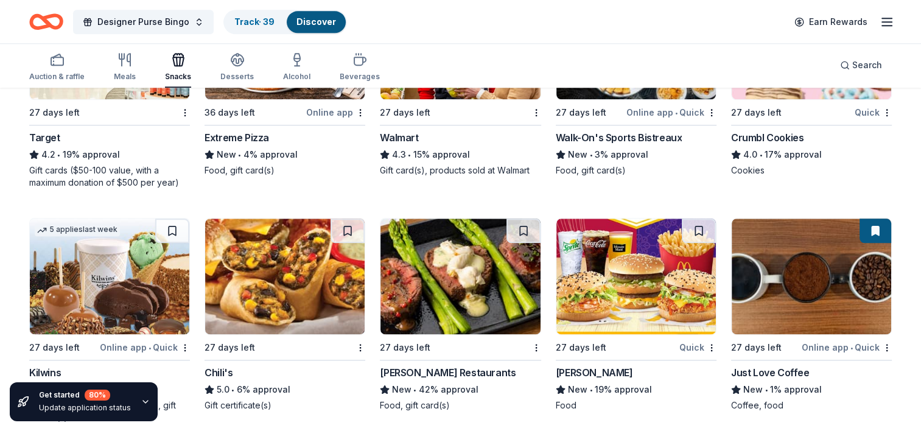
scroll to position [1410, 0]
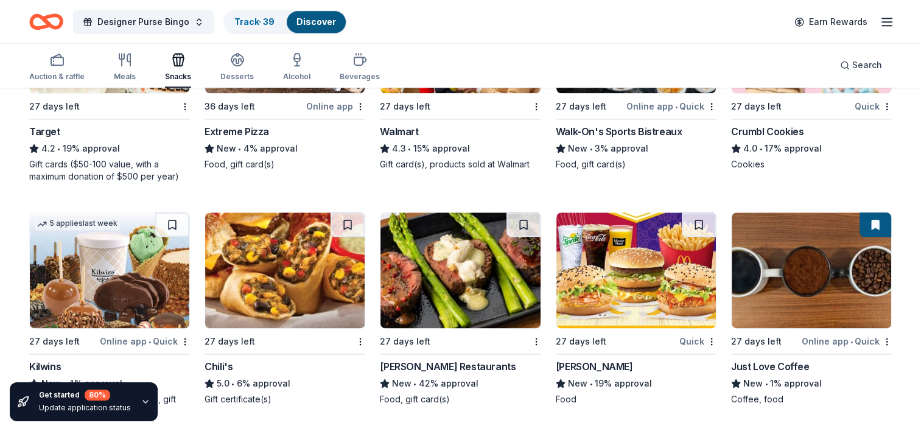
click at [261, 285] on img at bounding box center [285, 270] width 160 height 116
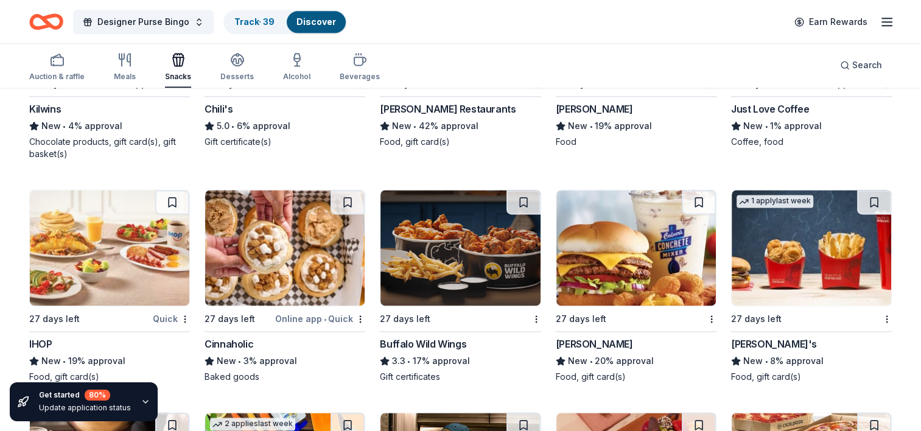
scroll to position [1668, 0]
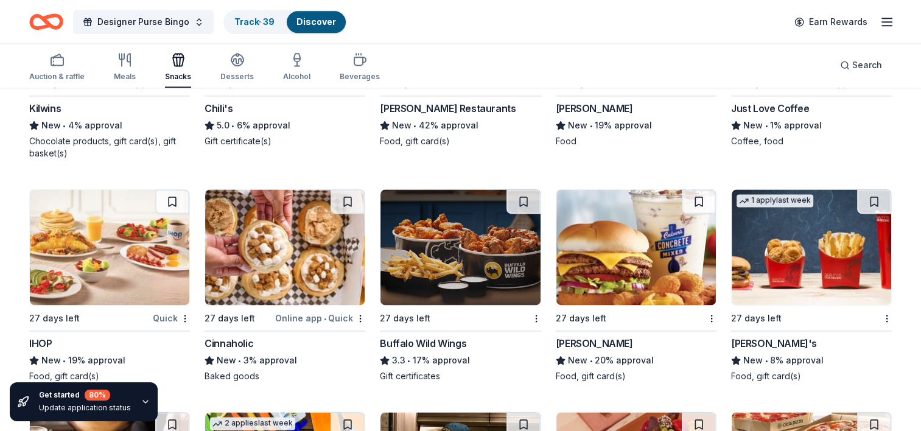
drag, startPoint x: 631, startPoint y: 222, endPoint x: 616, endPoint y: 255, distance: 36.8
click at [616, 255] on img at bounding box center [636, 247] width 160 height 116
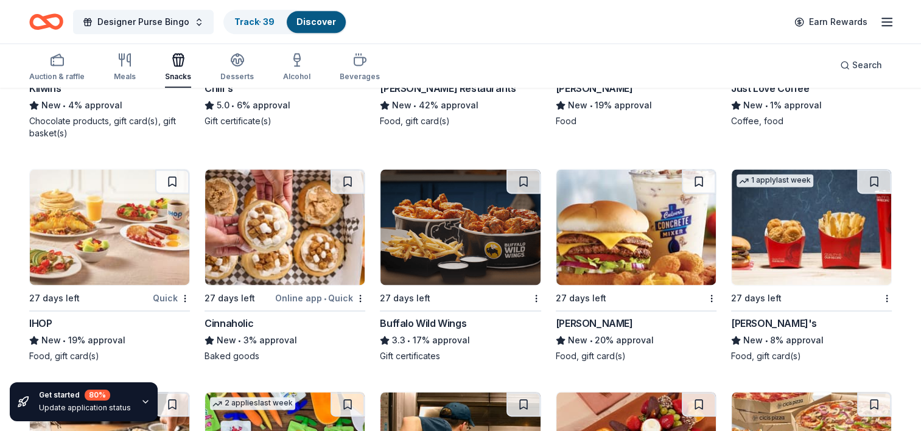
scroll to position [1689, 0]
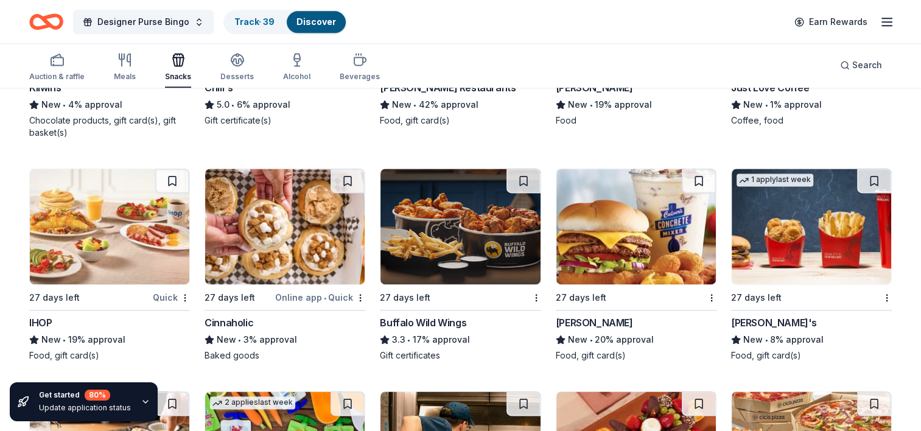
click at [843, 273] on img at bounding box center [812, 227] width 160 height 116
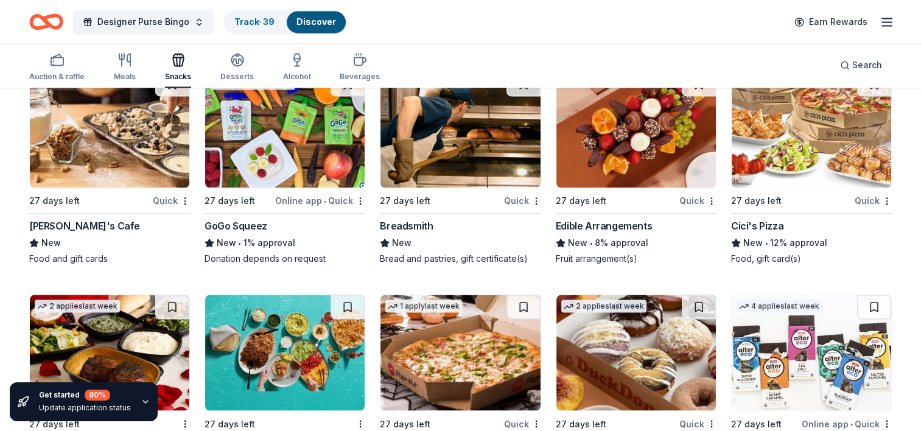
scroll to position [2009, 0]
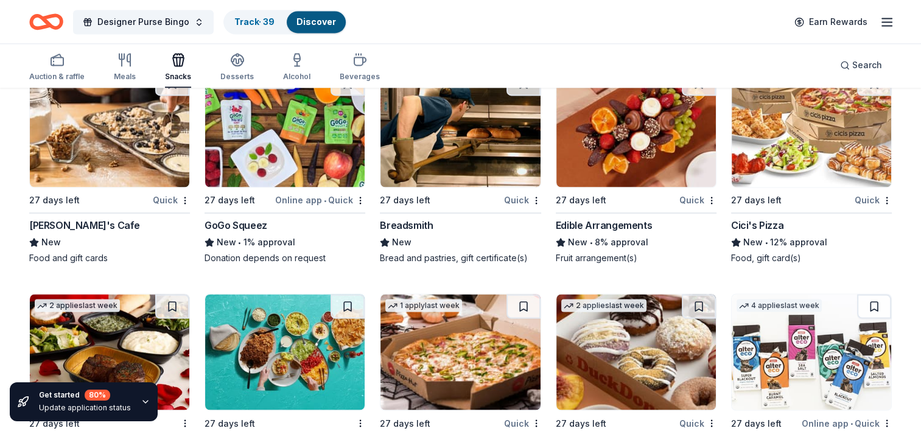
click at [631, 108] on img at bounding box center [636, 129] width 160 height 116
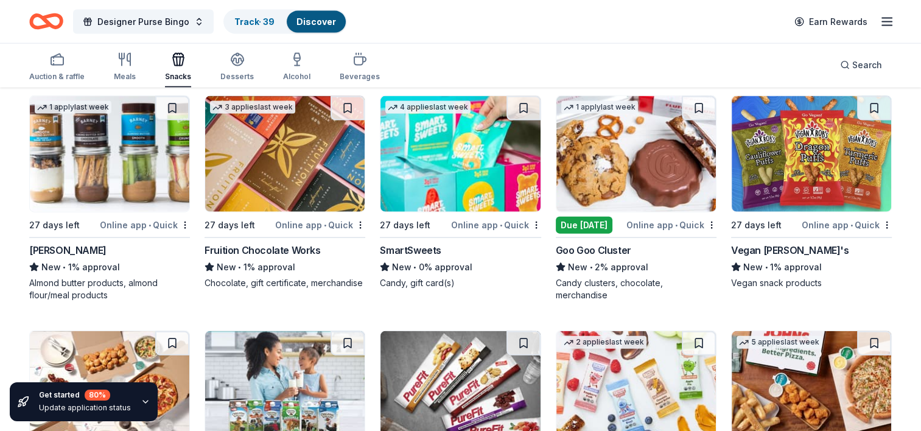
scroll to position [2675, 0]
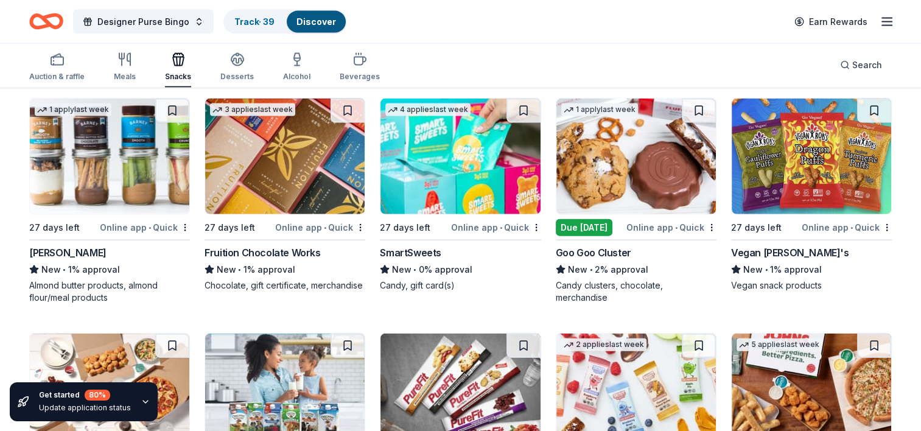
click at [448, 167] on img at bounding box center [461, 157] width 160 height 116
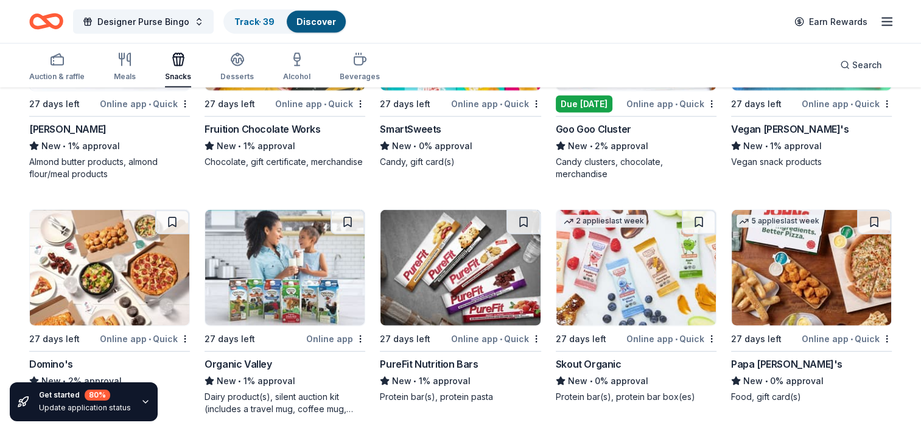
scroll to position [2781, 0]
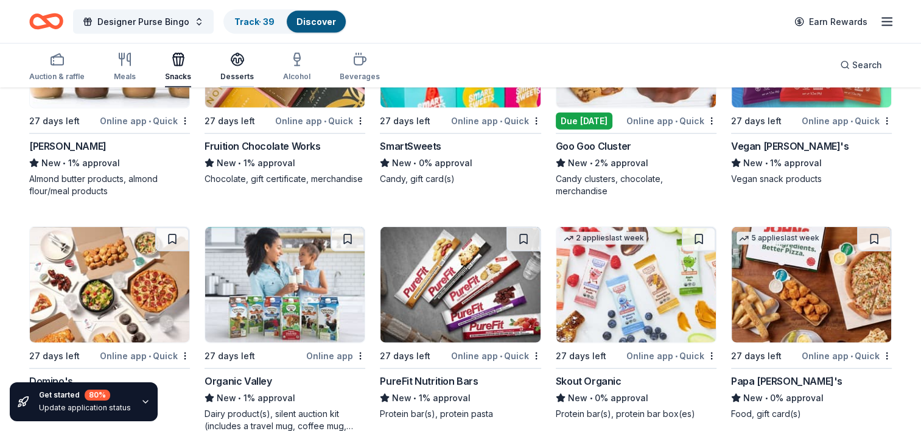
click at [233, 57] on icon "button" at bounding box center [237, 59] width 15 height 15
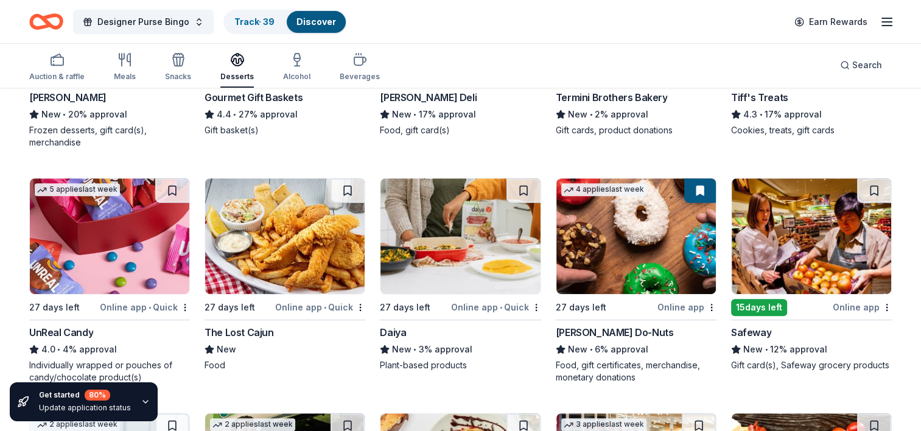
scroll to position [527, 0]
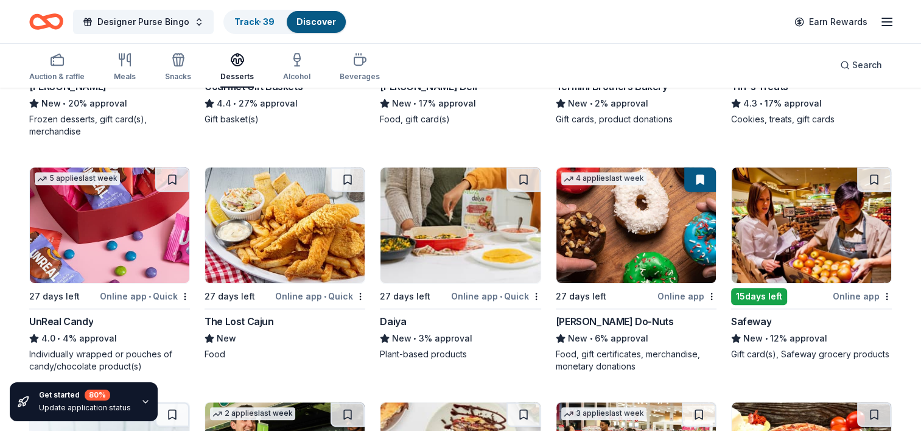
click at [792, 235] on img at bounding box center [812, 225] width 160 height 116
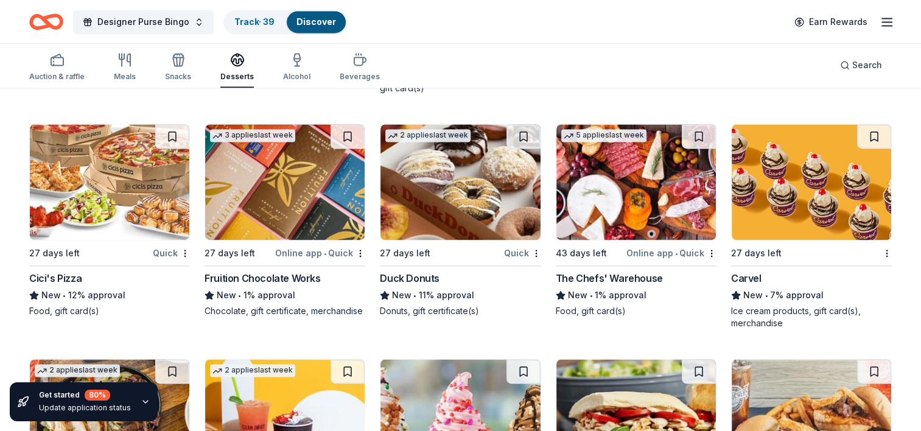
scroll to position [1733, 0]
click at [622, 197] on img at bounding box center [636, 183] width 160 height 116
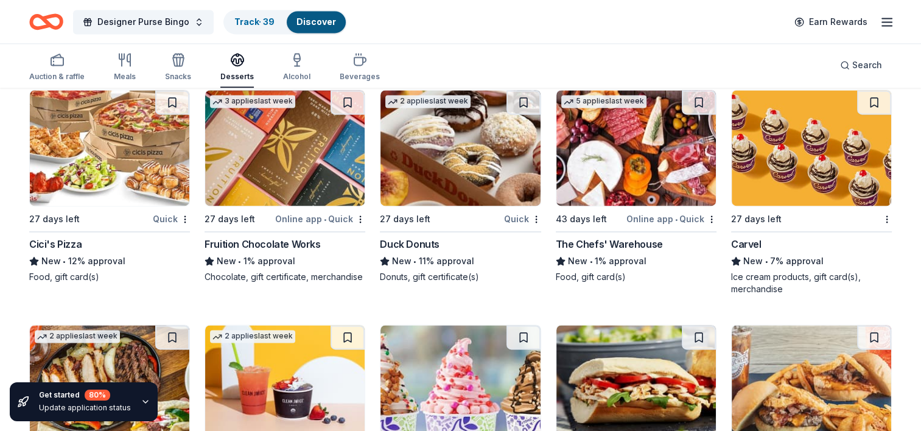
scroll to position [1770, 0]
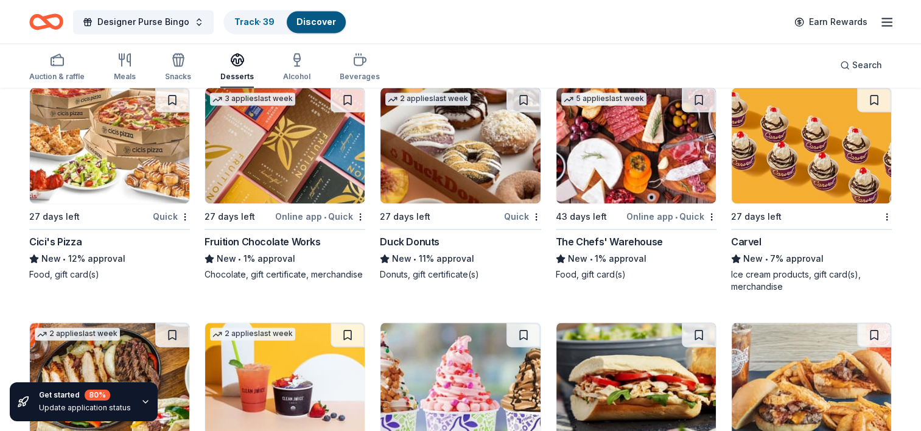
click at [848, 157] on img at bounding box center [812, 146] width 160 height 116
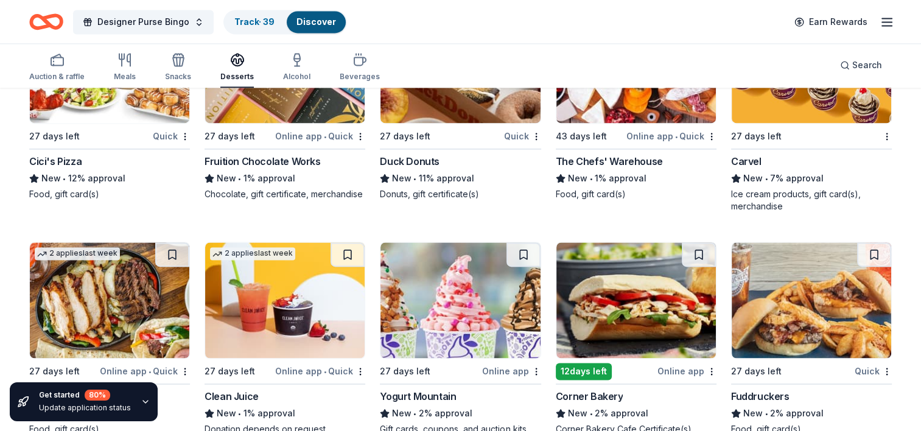
scroll to position [1889, 0]
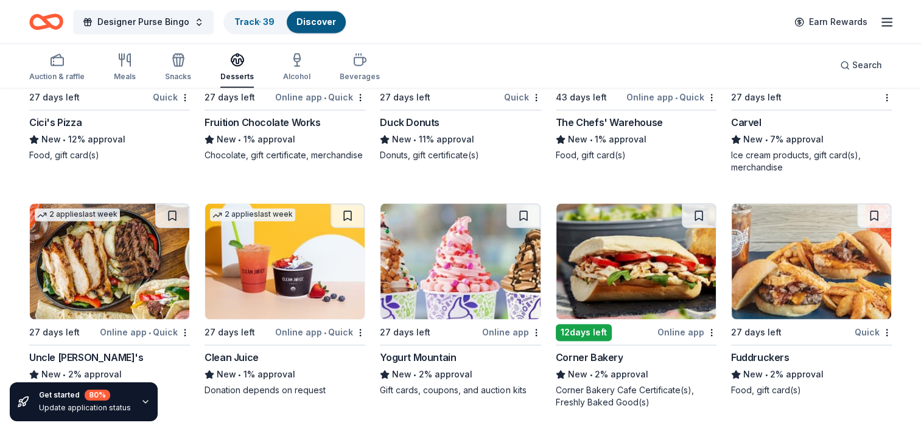
click at [127, 251] on img at bounding box center [110, 261] width 160 height 116
click at [438, 309] on img at bounding box center [461, 261] width 160 height 116
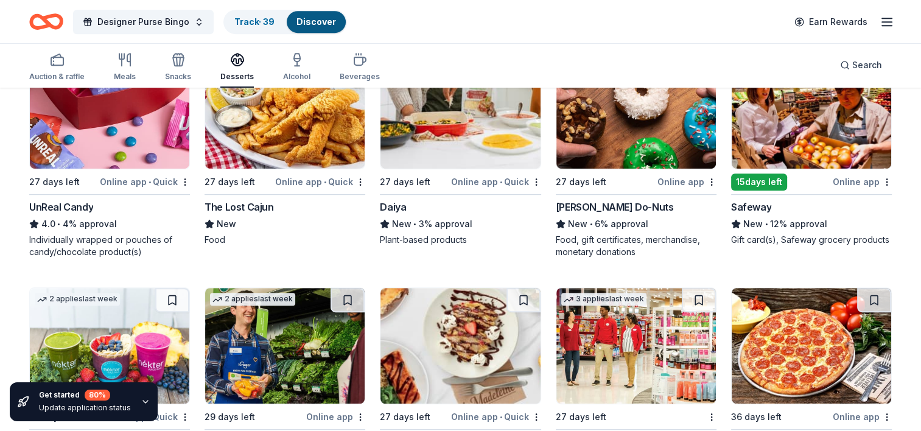
scroll to position [581, 0]
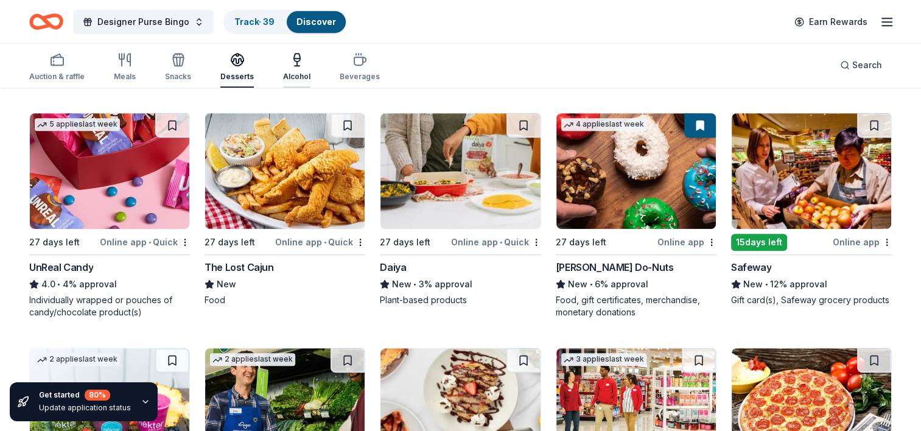
click at [293, 65] on icon "button" at bounding box center [297, 59] width 15 height 15
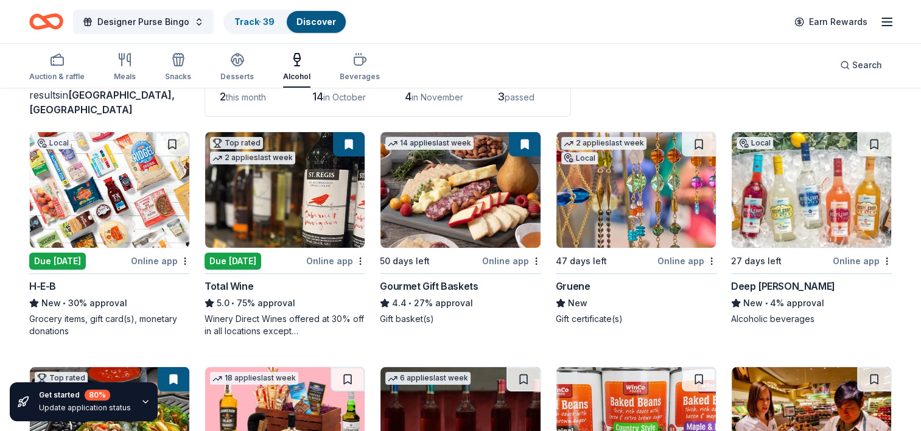
scroll to position [108, 0]
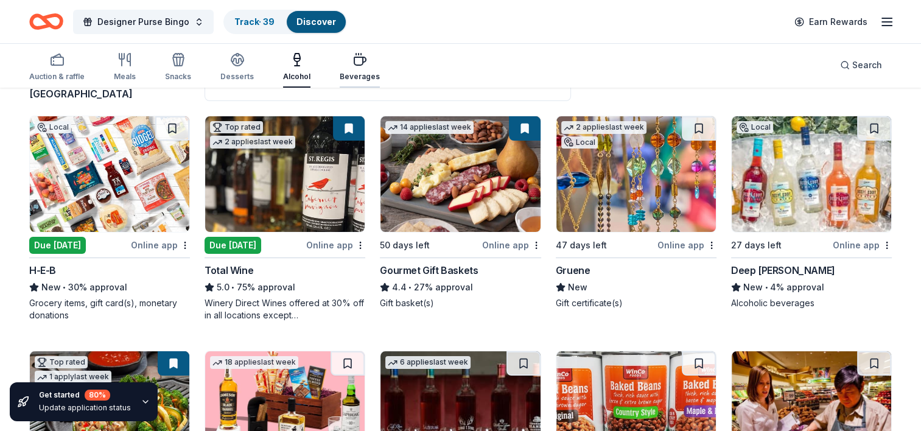
click at [353, 61] on icon "button" at bounding box center [360, 59] width 15 height 15
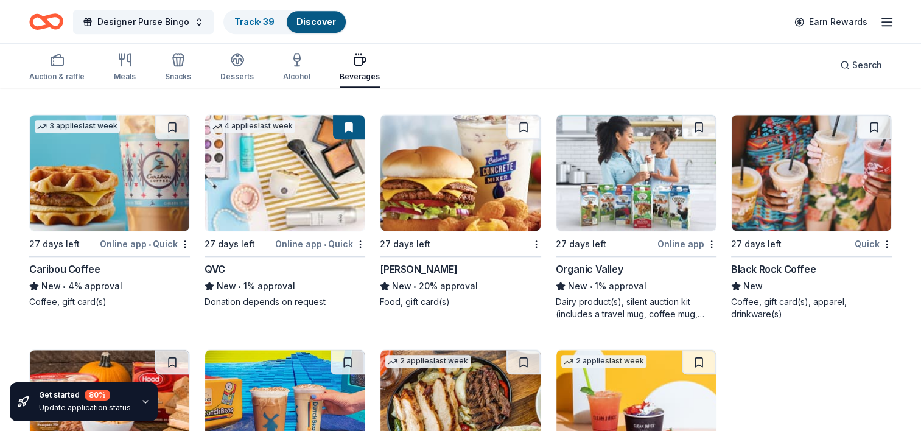
scroll to position [1027, 0]
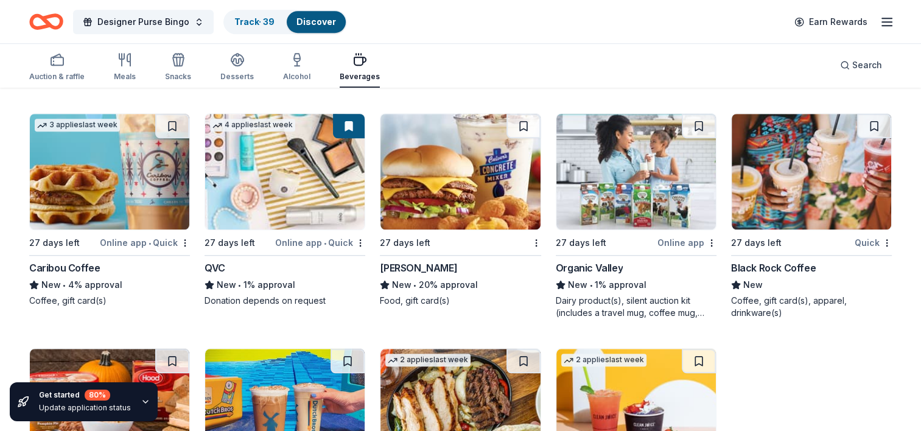
click at [597, 192] on img at bounding box center [636, 172] width 160 height 116
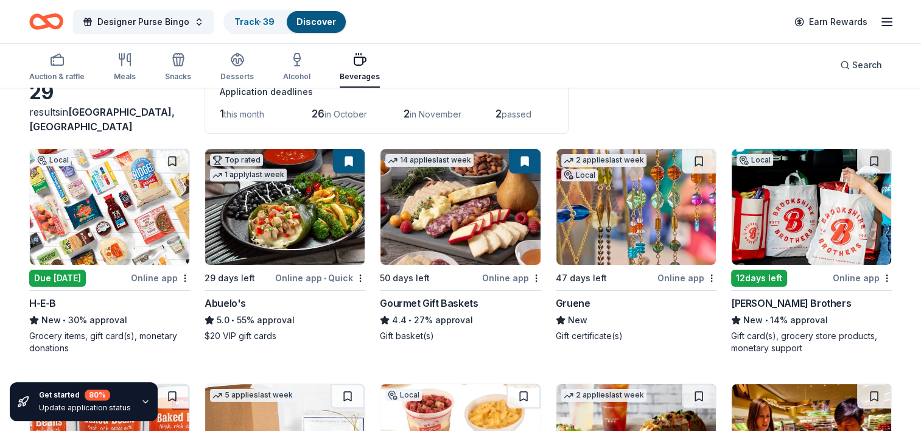
scroll to position [0, 0]
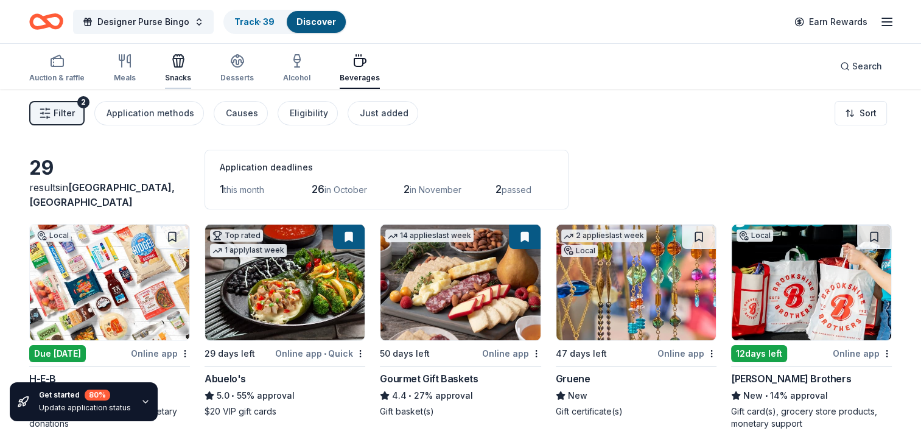
click at [183, 68] on icon "button" at bounding box center [178, 61] width 15 height 15
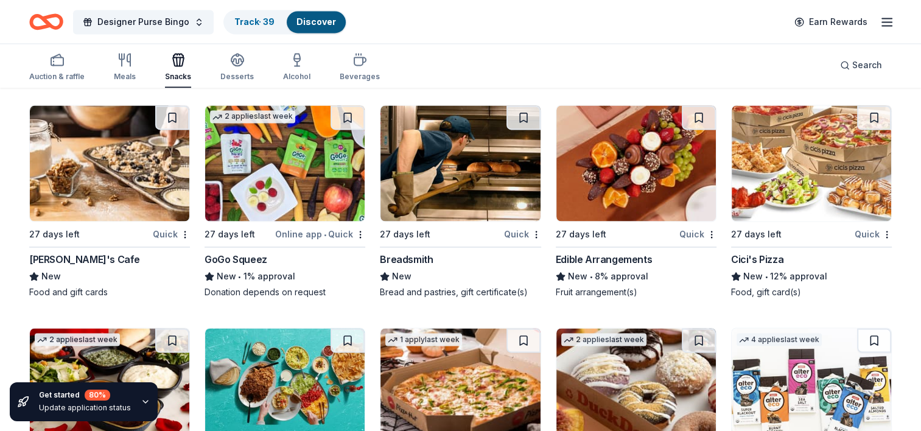
scroll to position [1979, 0]
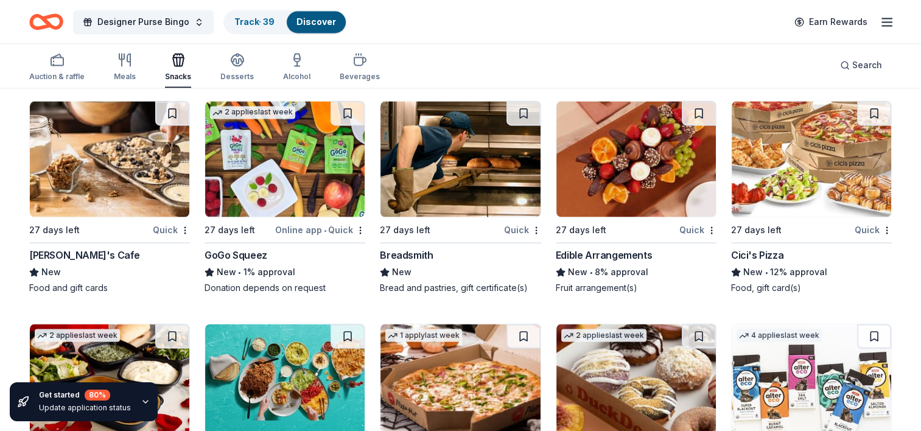
click at [505, 248] on div "Breadsmith" at bounding box center [460, 255] width 161 height 15
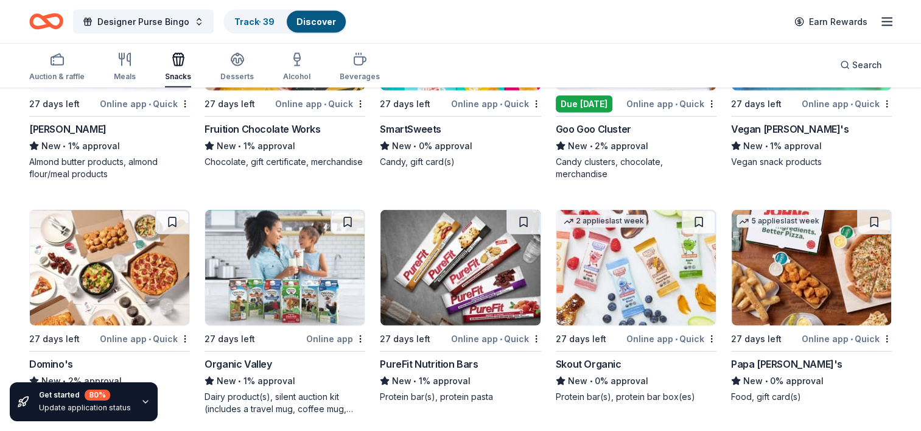
scroll to position [2800, 0]
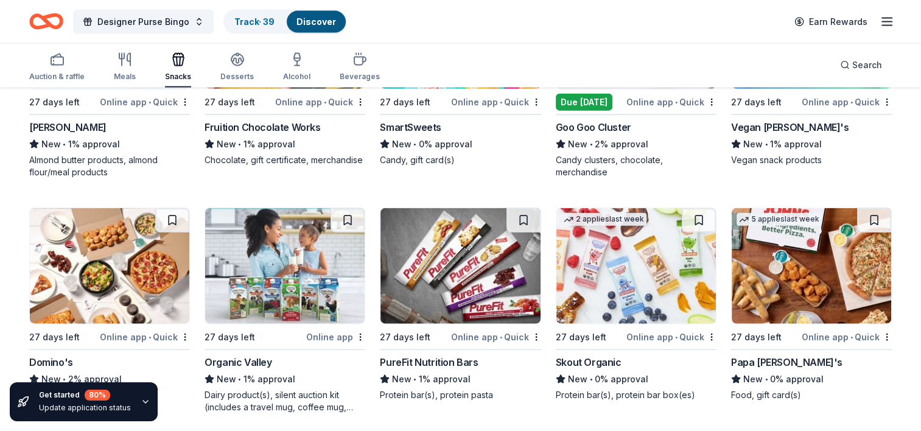
click at [754, 270] on img at bounding box center [812, 266] width 160 height 116
drag, startPoint x: 164, startPoint y: 293, endPoint x: 102, endPoint y: 279, distance: 63.1
click at [102, 279] on img at bounding box center [110, 266] width 160 height 116
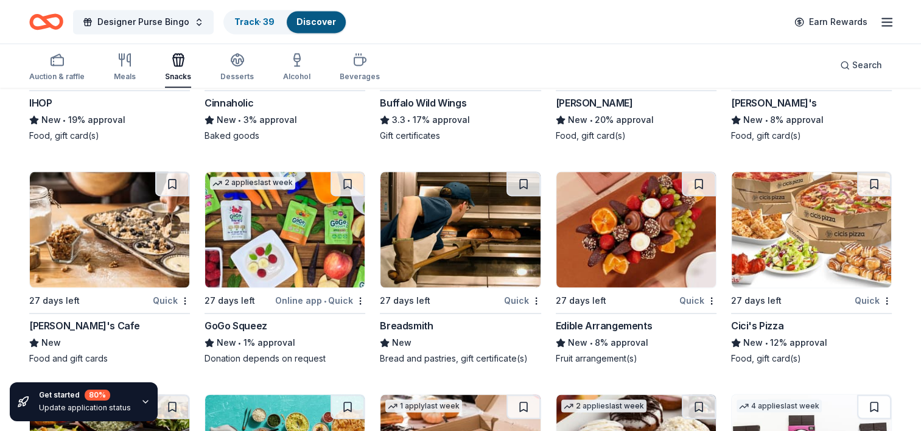
scroll to position [1858, 0]
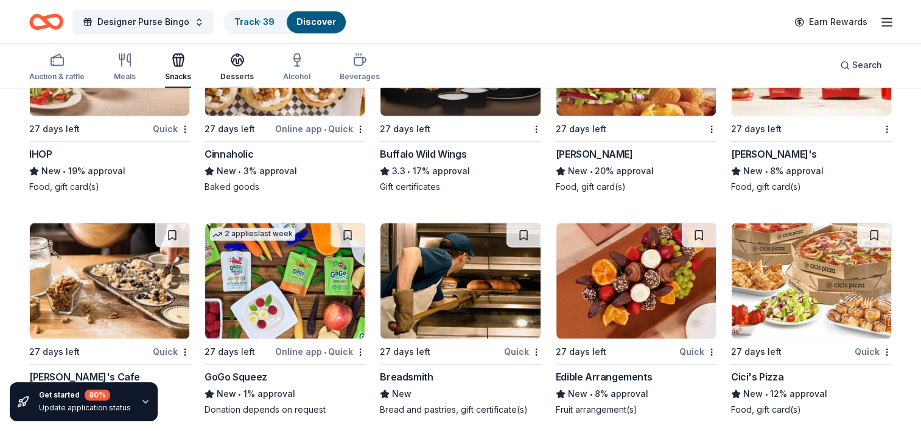
click at [242, 72] on div "Desserts" at bounding box center [236, 77] width 33 height 10
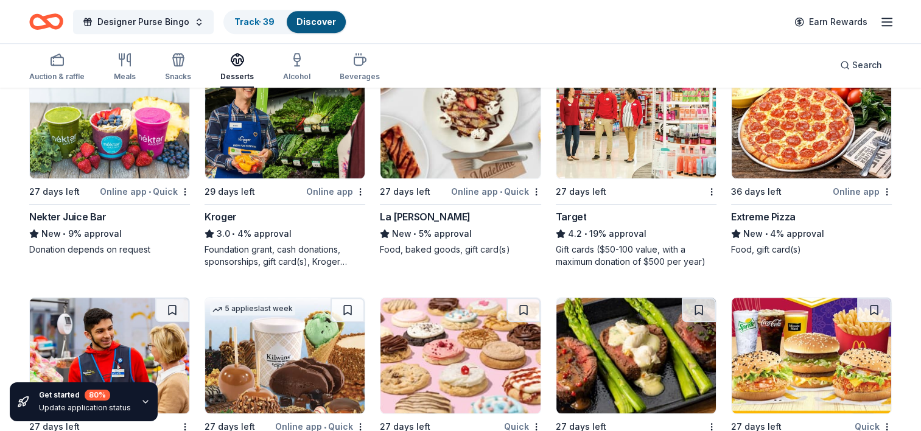
scroll to position [859, 0]
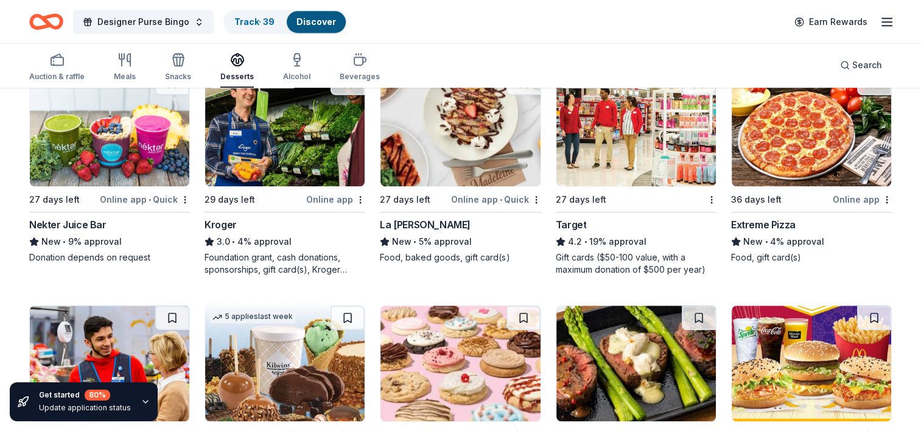
click at [792, 137] on img at bounding box center [812, 129] width 160 height 116
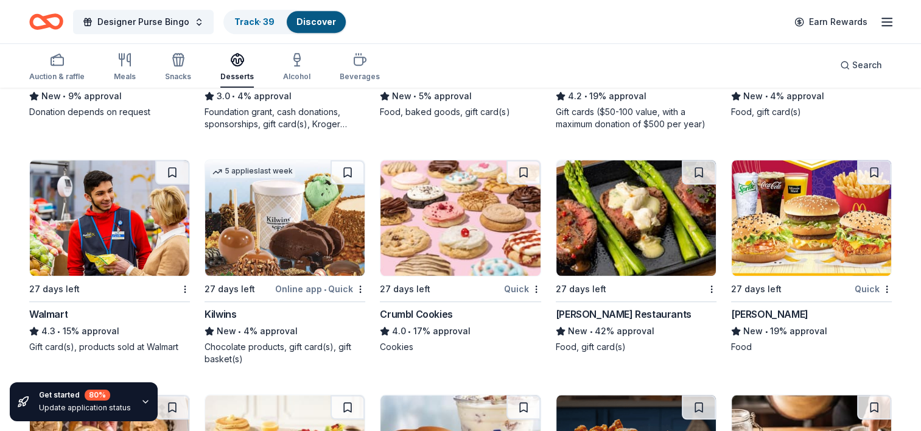
scroll to position [1005, 0]
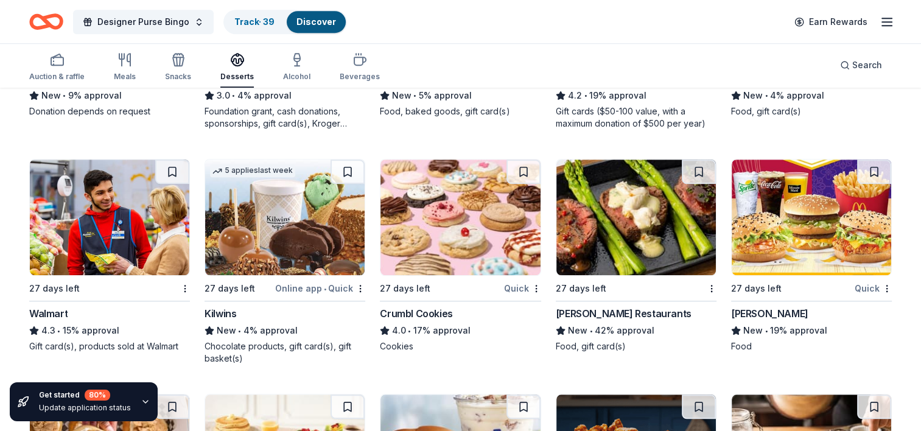
click at [614, 209] on img at bounding box center [636, 218] width 160 height 116
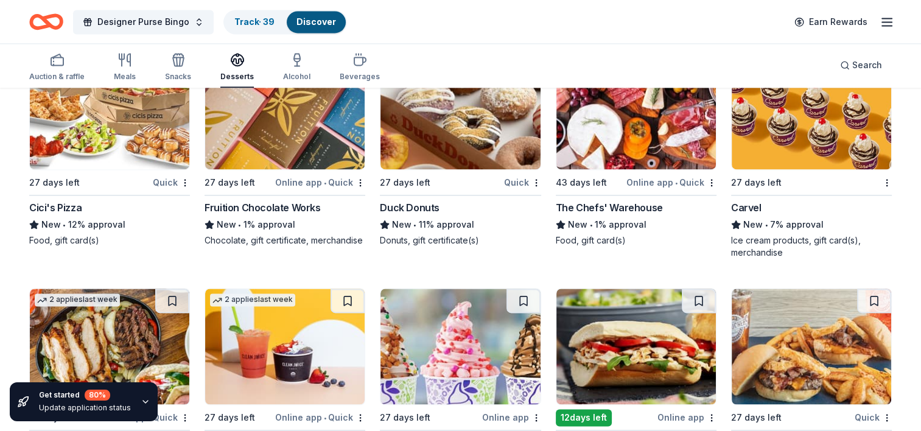
scroll to position [1805, 0]
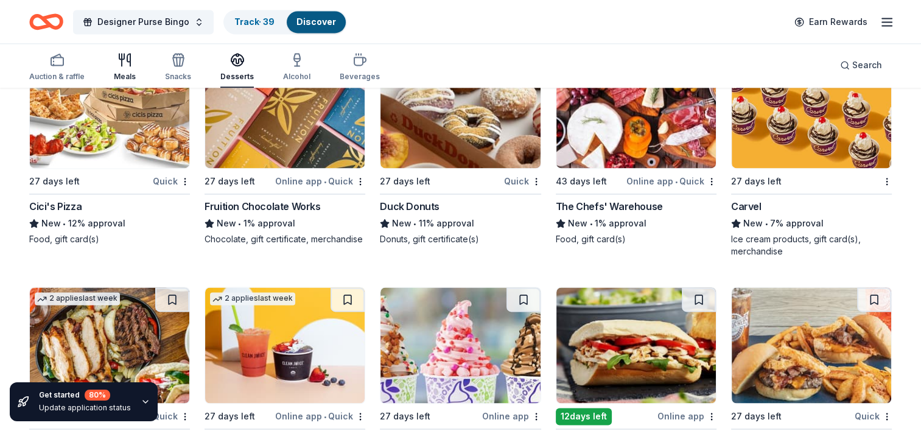
click at [118, 56] on icon "button" at bounding box center [125, 59] width 15 height 15
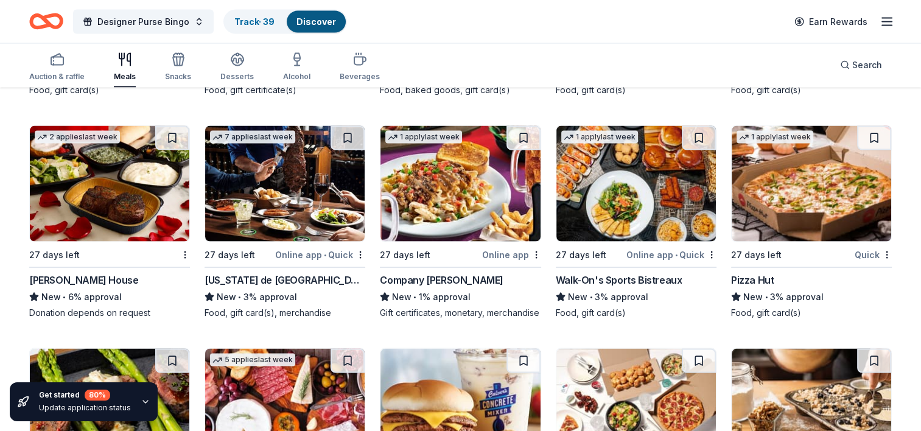
scroll to position [2438, 0]
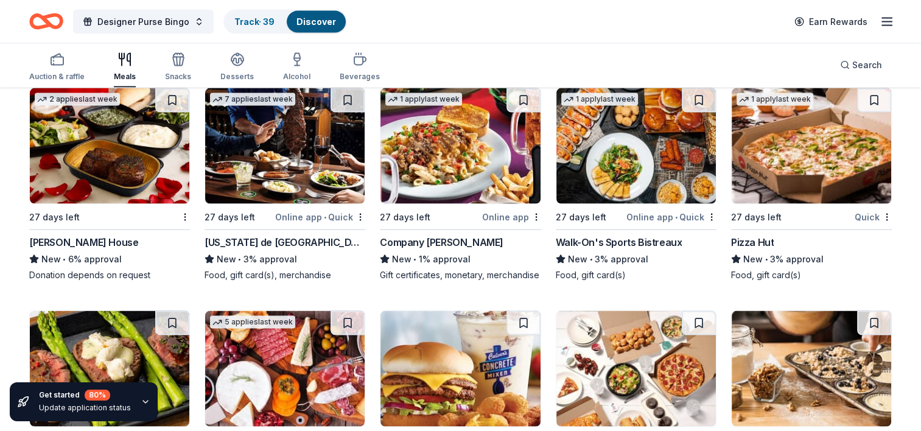
click at [438, 175] on img at bounding box center [461, 146] width 160 height 116
drag, startPoint x: 628, startPoint y: 166, endPoint x: 597, endPoint y: 158, distance: 32.6
click at [597, 158] on img at bounding box center [636, 146] width 160 height 116
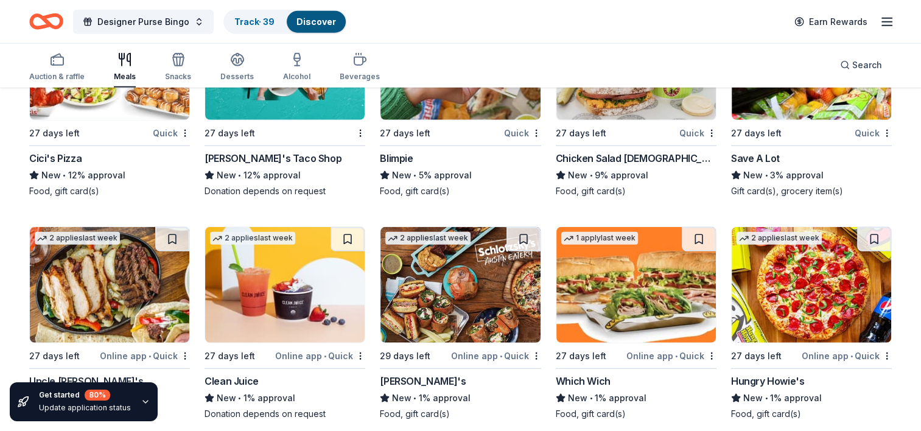
scroll to position [3191, 0]
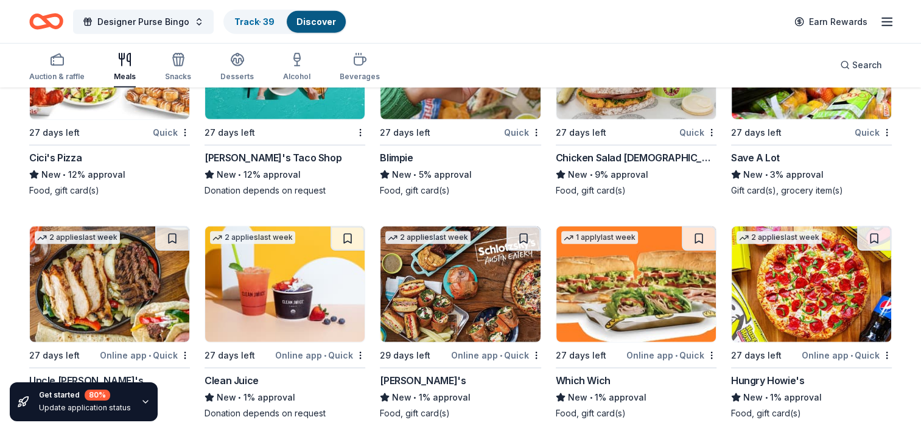
click at [645, 311] on img at bounding box center [636, 284] width 160 height 116
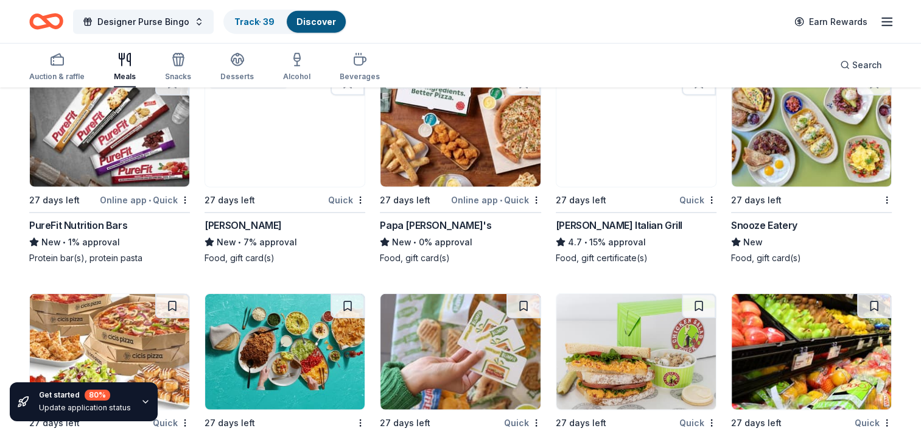
scroll to position [2822, 0]
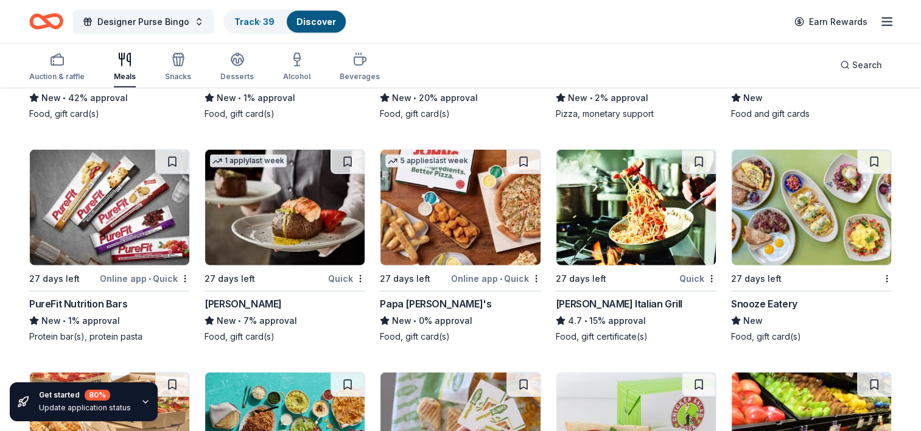
click at [645, 219] on img at bounding box center [636, 208] width 160 height 116
click at [506, 239] on img at bounding box center [461, 208] width 160 height 116
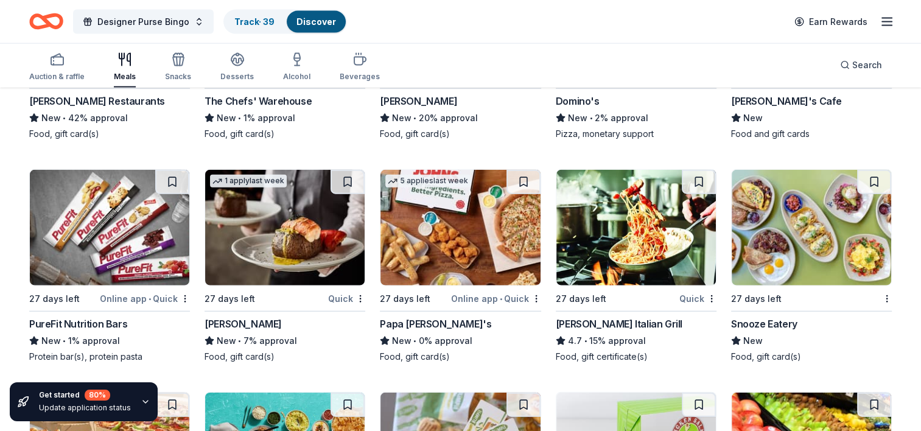
scroll to position [2824, 0]
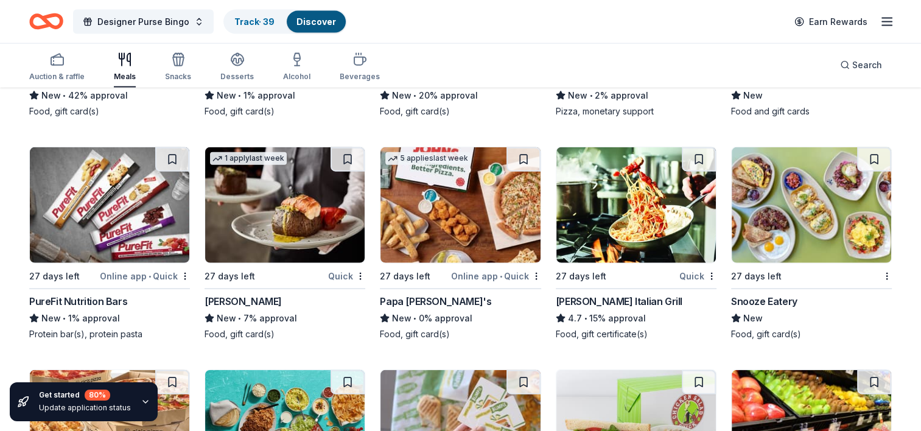
click at [124, 225] on img at bounding box center [110, 205] width 160 height 116
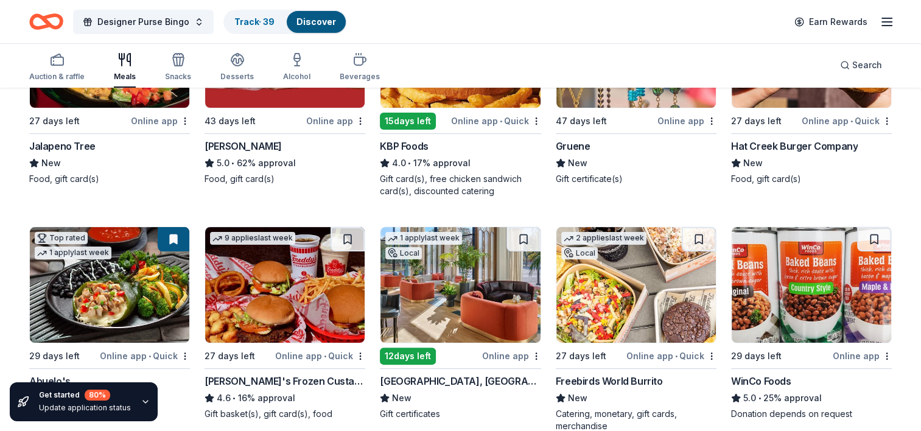
scroll to position [0, 0]
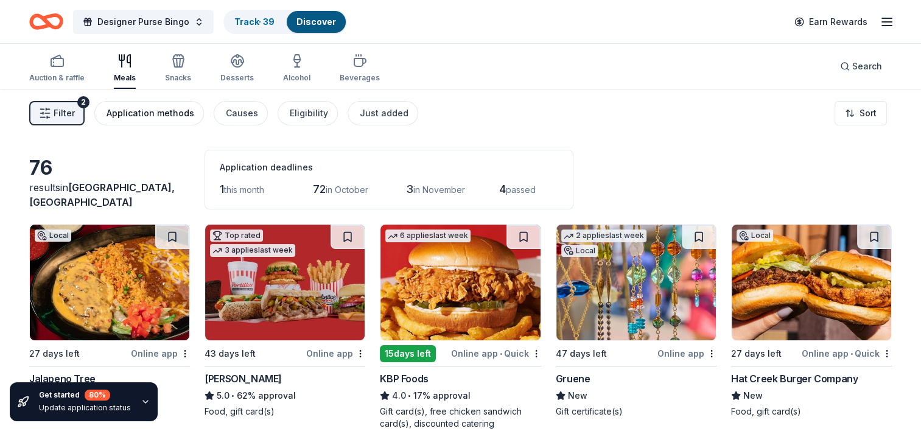
click at [169, 110] on div "Application methods" at bounding box center [151, 113] width 88 height 15
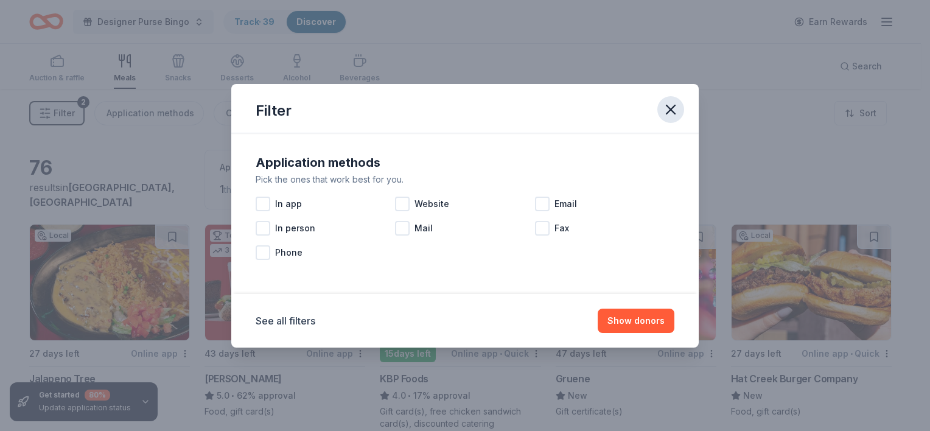
click at [674, 104] on icon "button" at bounding box center [670, 109] width 17 height 17
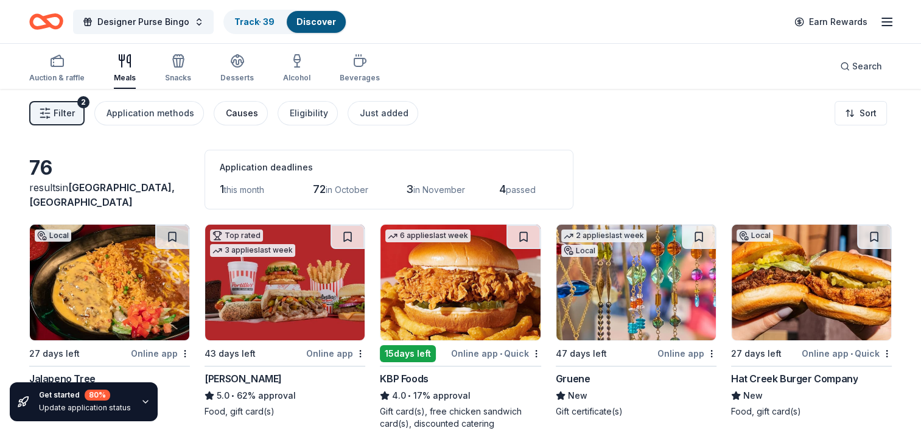
click at [219, 113] on button "Causes" at bounding box center [241, 113] width 54 height 24
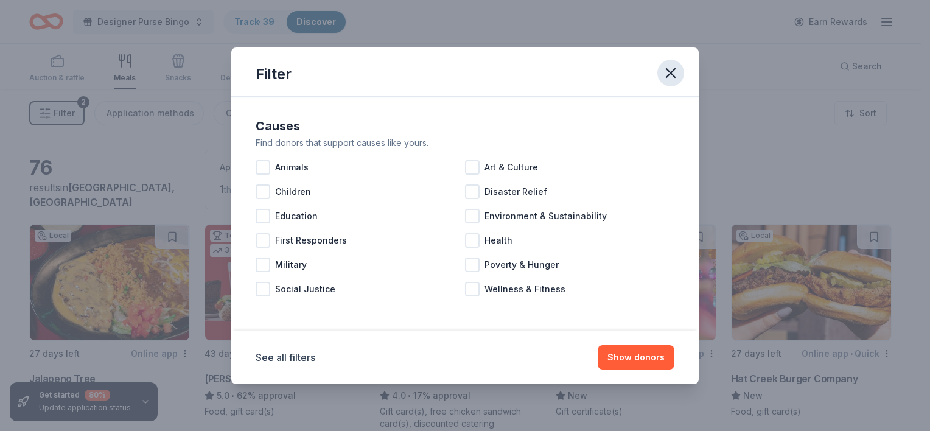
click at [670, 65] on icon "button" at bounding box center [670, 73] width 17 height 17
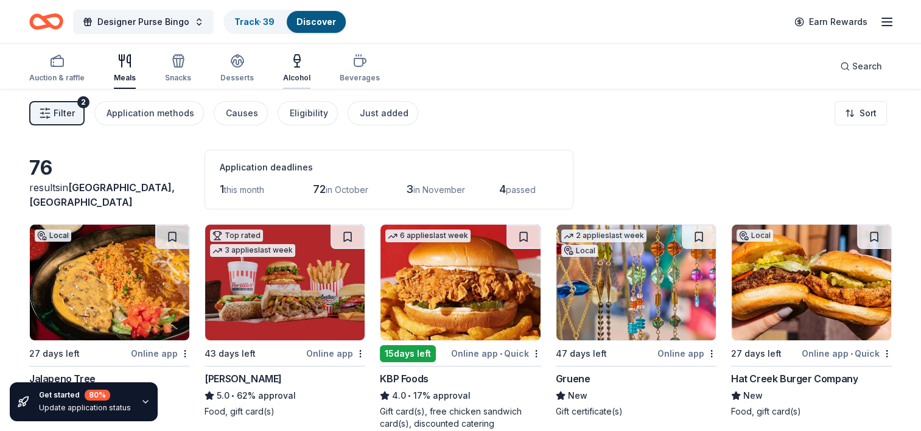
click at [292, 71] on div "Alcohol" at bounding box center [296, 68] width 27 height 29
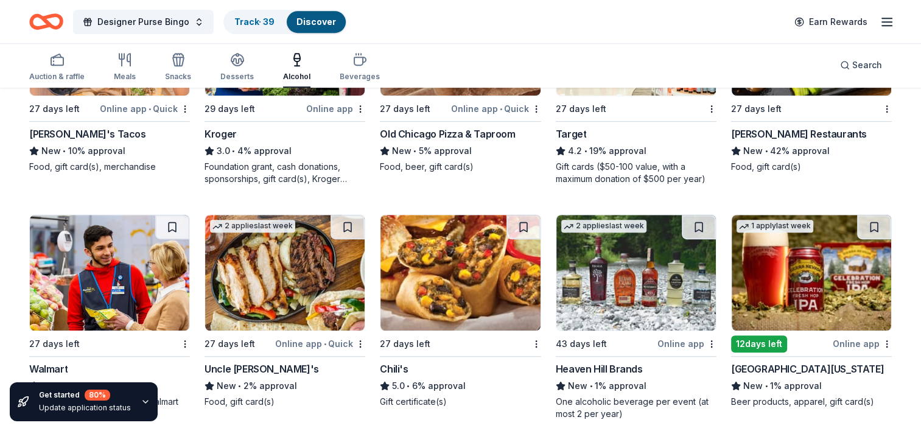
scroll to position [715, 0]
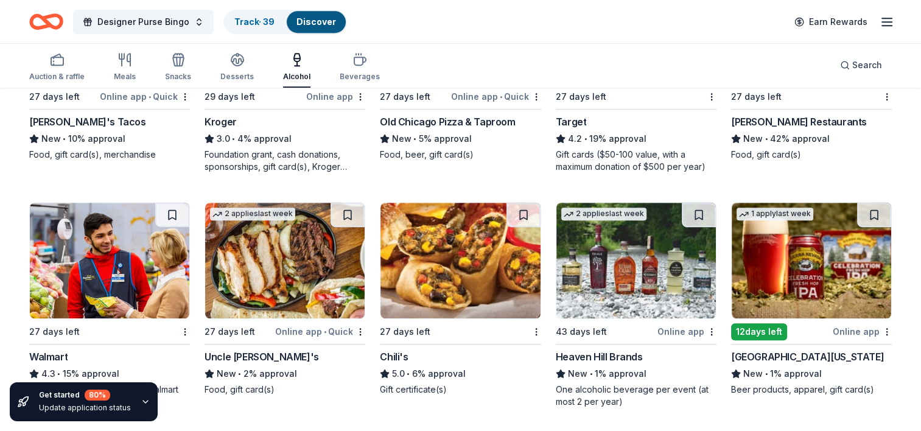
click at [212, 69] on div "Auction & raffle Meals Snacks Desserts Alcohol Beverages" at bounding box center [204, 67] width 351 height 40
click at [236, 66] on icon "button" at bounding box center [237, 63] width 11 height 4
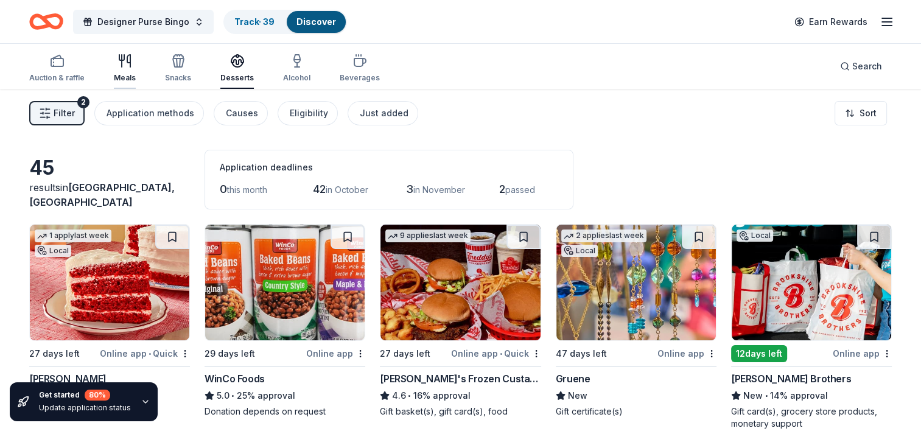
click at [124, 60] on icon "button" at bounding box center [125, 61] width 15 height 15
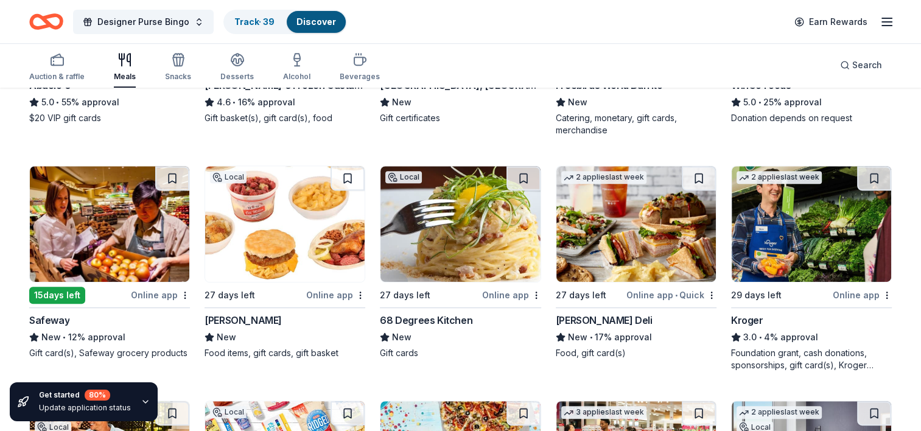
scroll to position [528, 0]
click at [460, 235] on img at bounding box center [461, 224] width 160 height 116
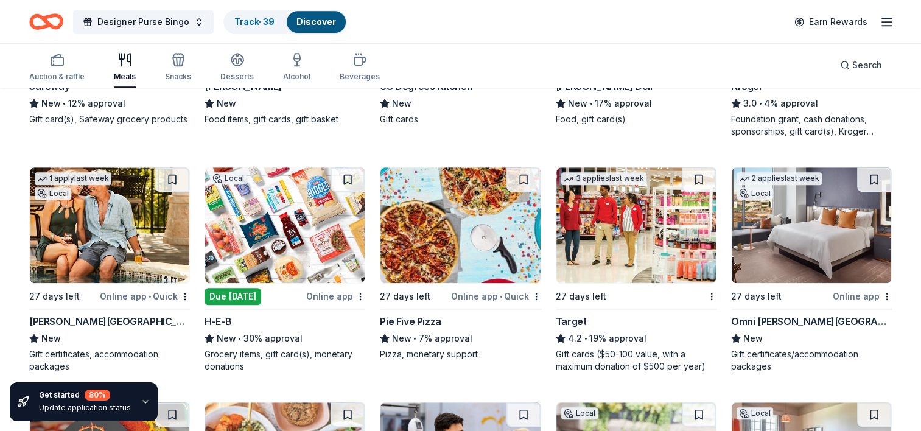
scroll to position [763, 0]
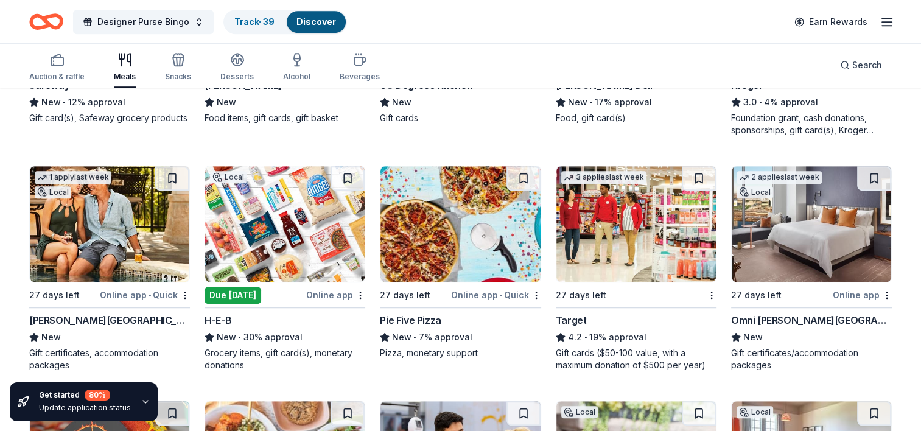
click at [472, 239] on img at bounding box center [461, 224] width 160 height 116
click at [882, 26] on icon "button" at bounding box center [887, 22] width 15 height 15
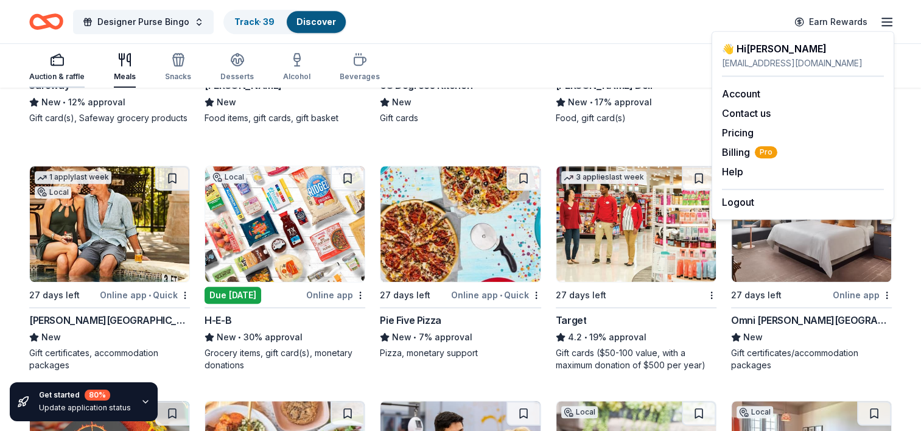
click at [51, 66] on icon "button" at bounding box center [57, 59] width 15 height 15
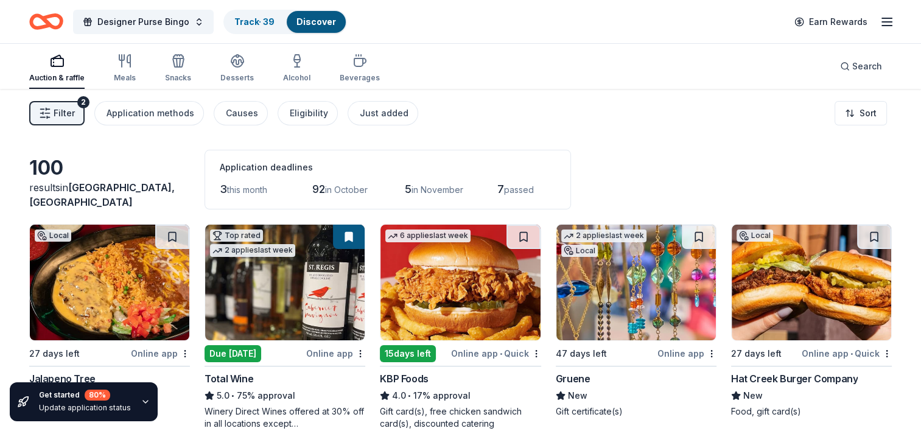
click at [304, 24] on link "Discover" at bounding box center [317, 21] width 40 height 10
click at [353, 67] on icon "button" at bounding box center [360, 61] width 15 height 15
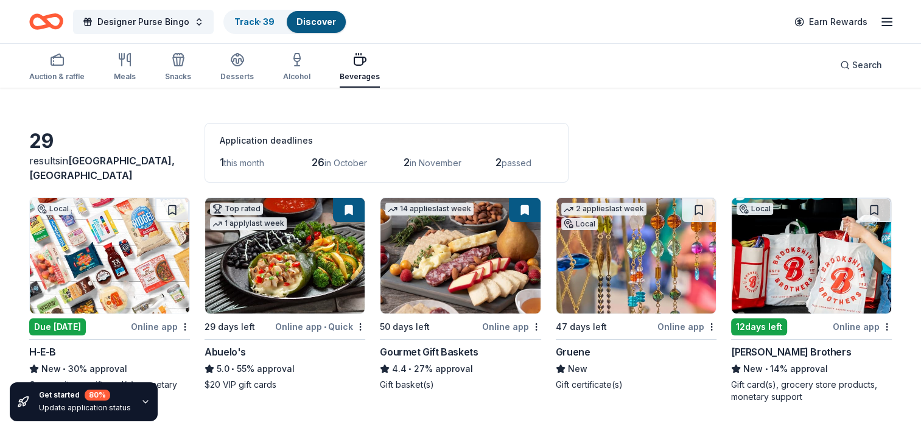
scroll to position [44, 0]
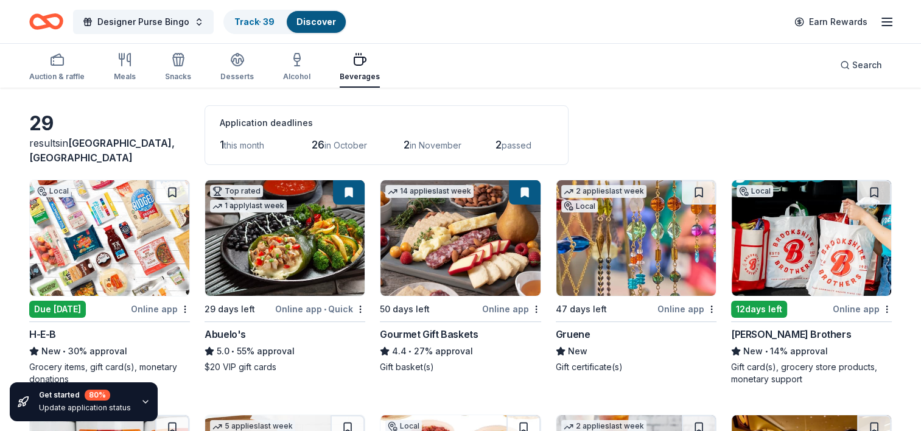
click at [592, 225] on img at bounding box center [636, 238] width 160 height 116
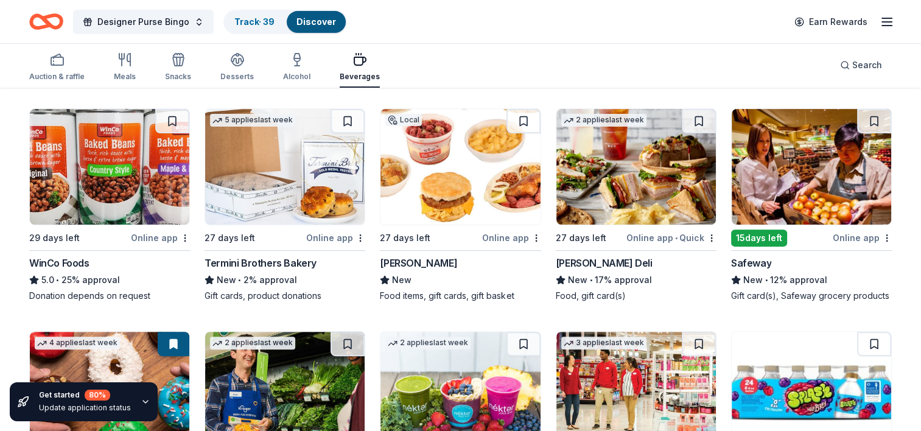
scroll to position [351, 0]
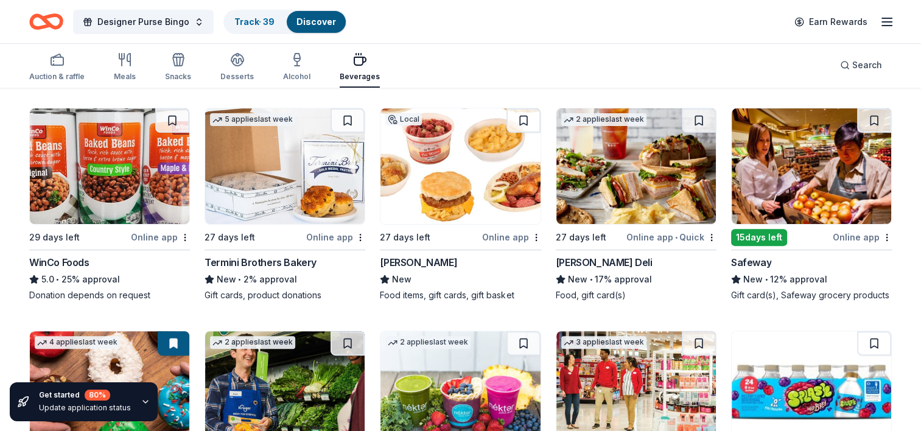
click at [120, 183] on img at bounding box center [110, 166] width 160 height 116
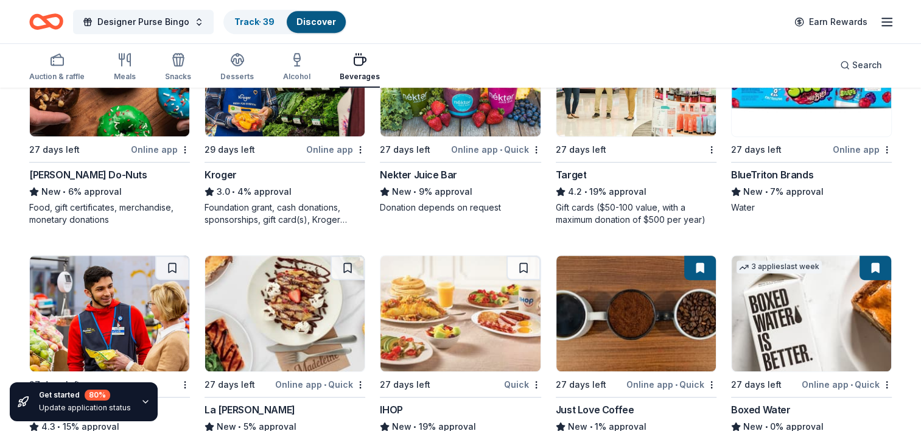
scroll to position [662, 0]
click at [285, 126] on img at bounding box center [285, 78] width 160 height 116
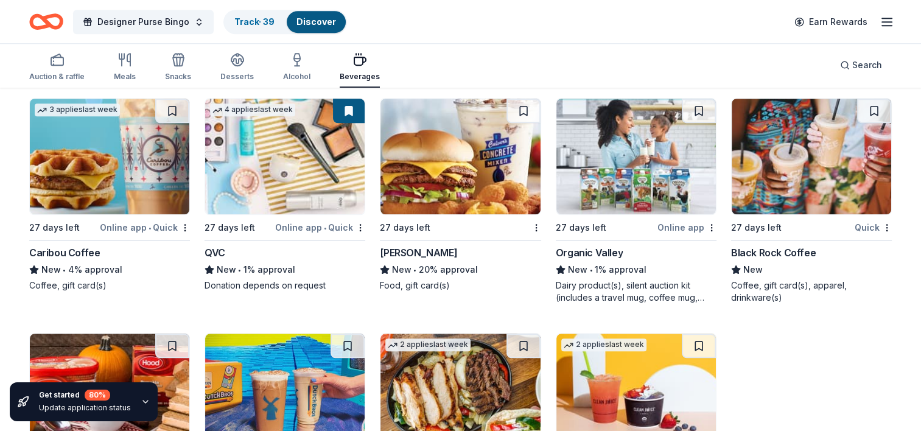
scroll to position [1042, 0]
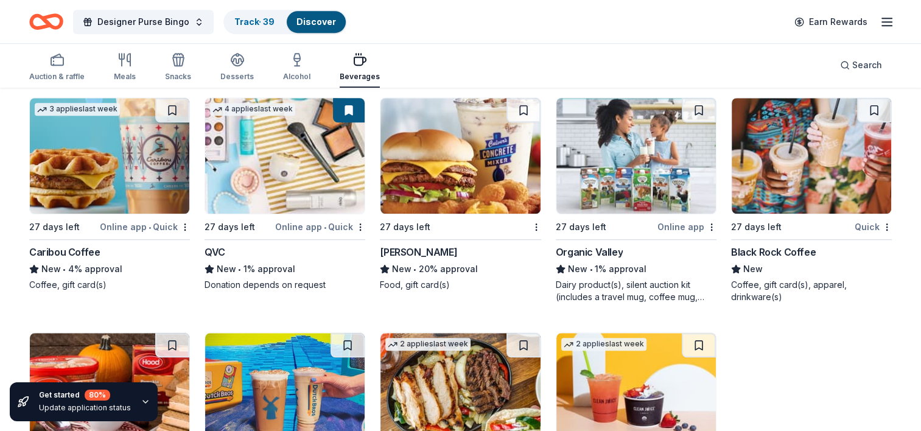
click at [804, 135] on img at bounding box center [812, 156] width 160 height 116
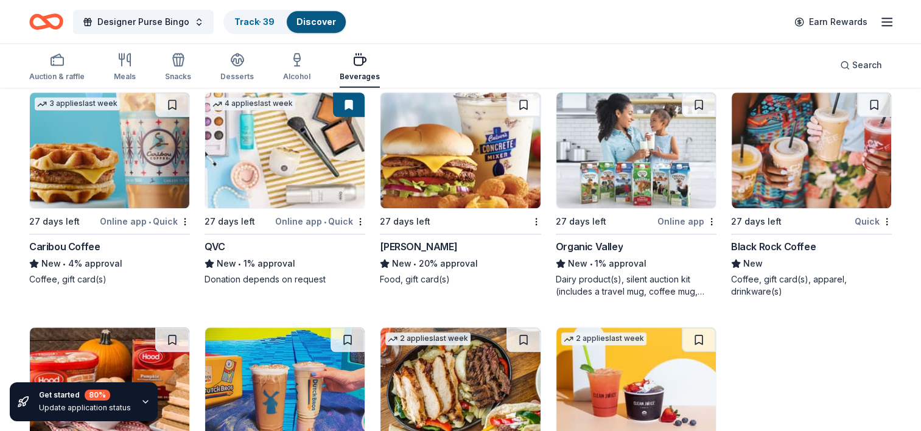
scroll to position [1047, 0]
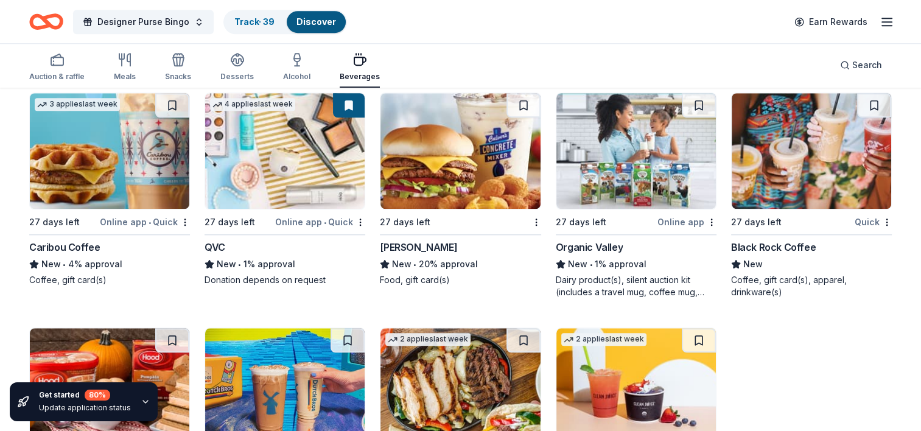
click at [599, 152] on img at bounding box center [636, 151] width 160 height 116
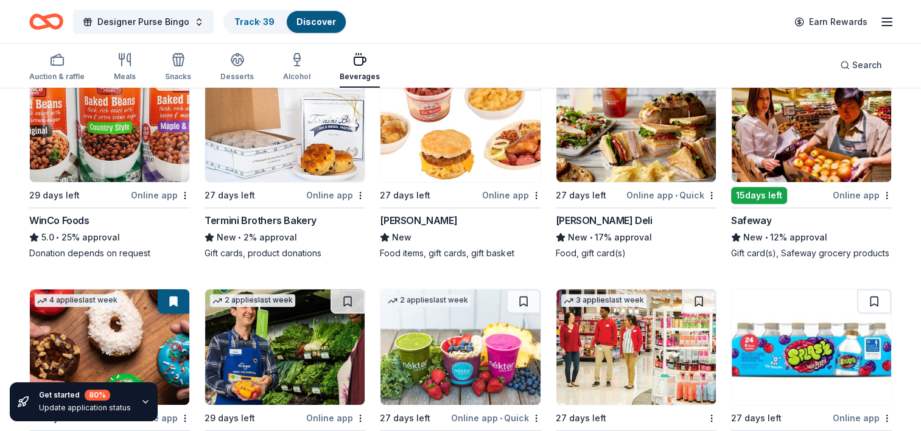
scroll to position [0, 0]
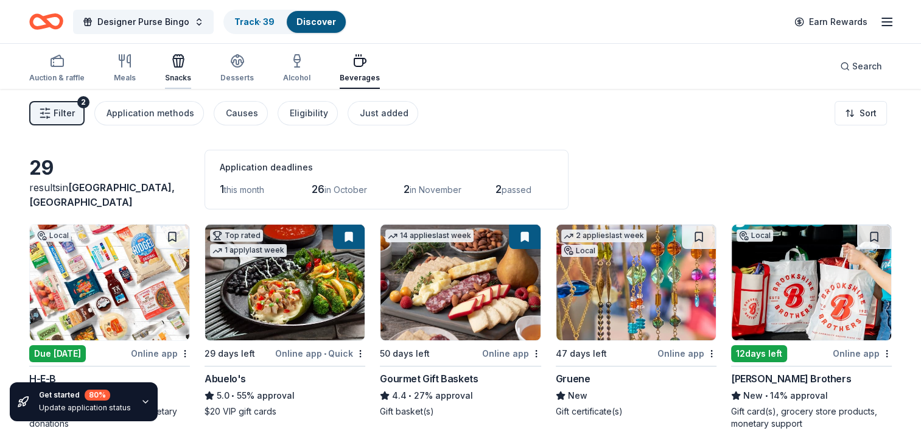
click at [173, 61] on icon "button" at bounding box center [178, 61] width 15 height 15
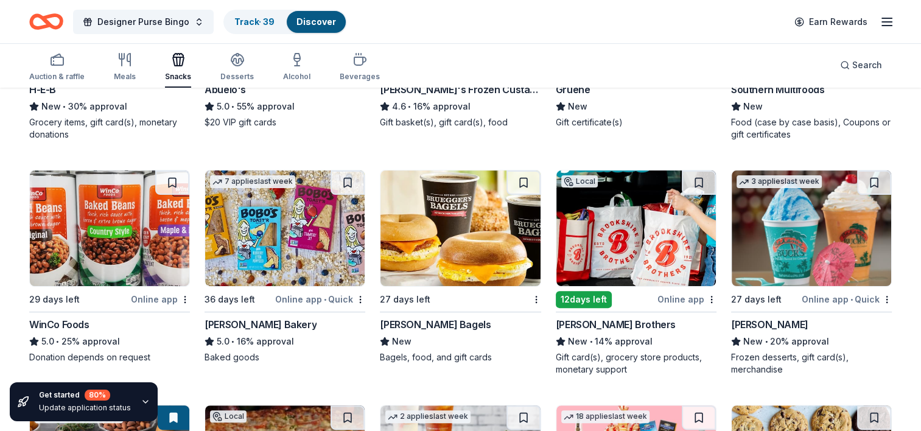
scroll to position [290, 0]
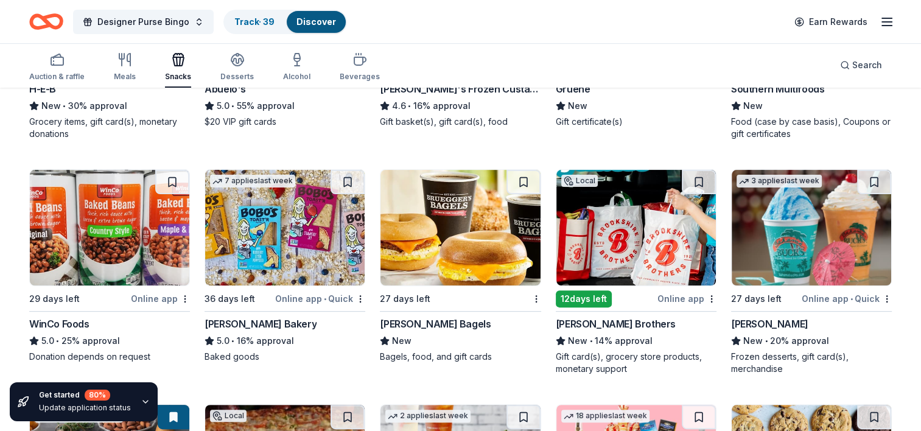
drag, startPoint x: 800, startPoint y: 156, endPoint x: 648, endPoint y: 179, distance: 154.0
click at [467, 300] on div "27 days left" at bounding box center [453, 298] width 146 height 15
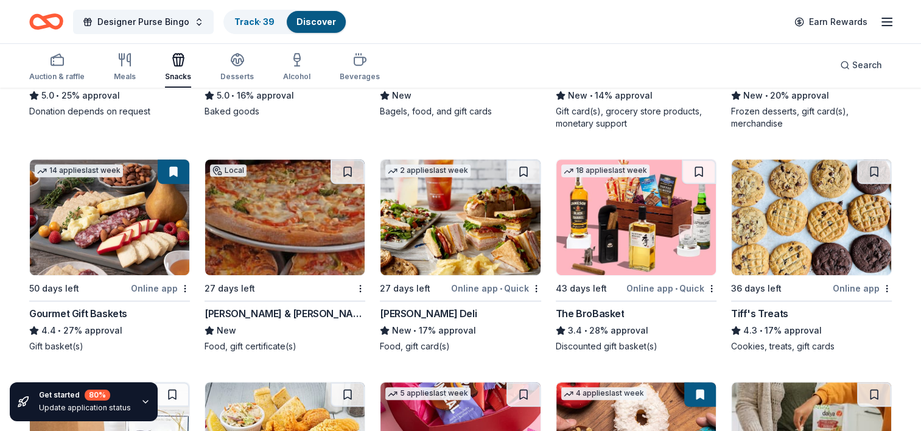
scroll to position [536, 0]
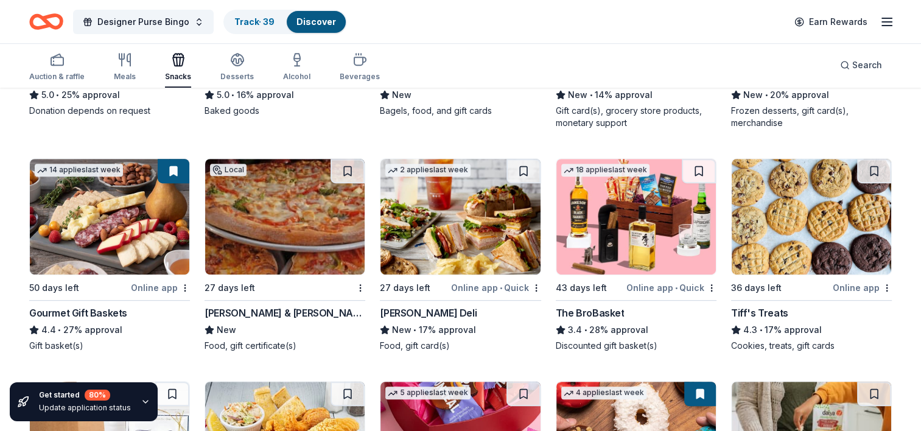
click at [275, 211] on img at bounding box center [285, 217] width 160 height 116
click at [599, 225] on img at bounding box center [636, 217] width 160 height 116
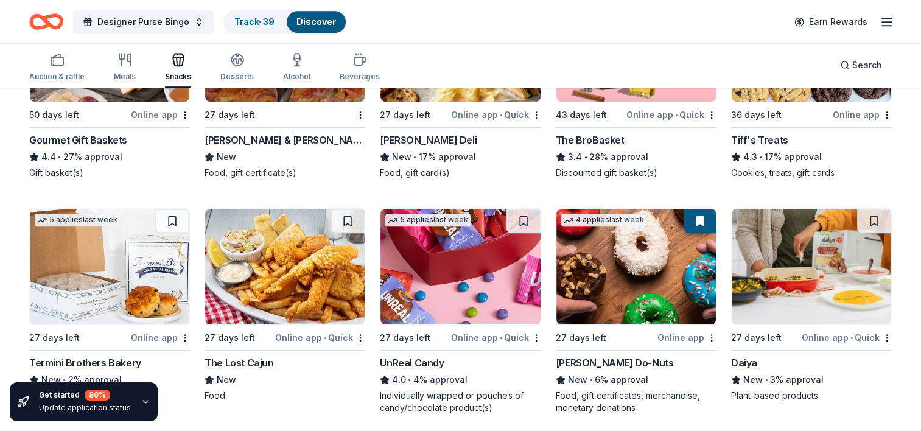
scroll to position [711, 0]
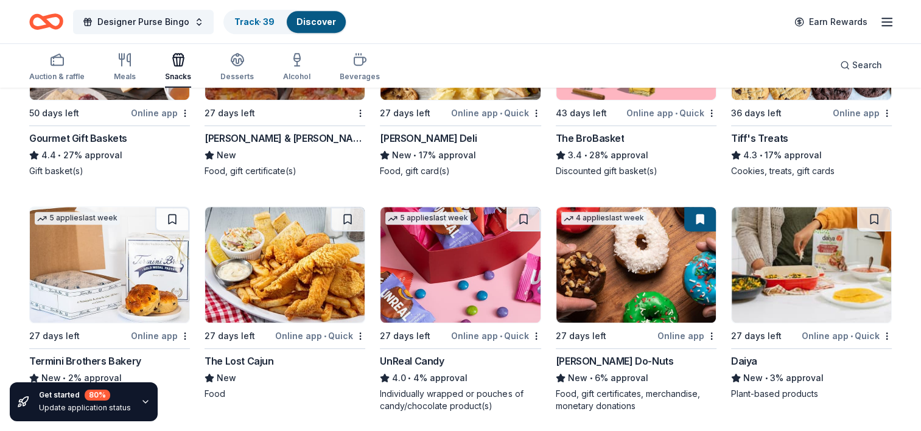
click at [283, 274] on img at bounding box center [285, 265] width 160 height 116
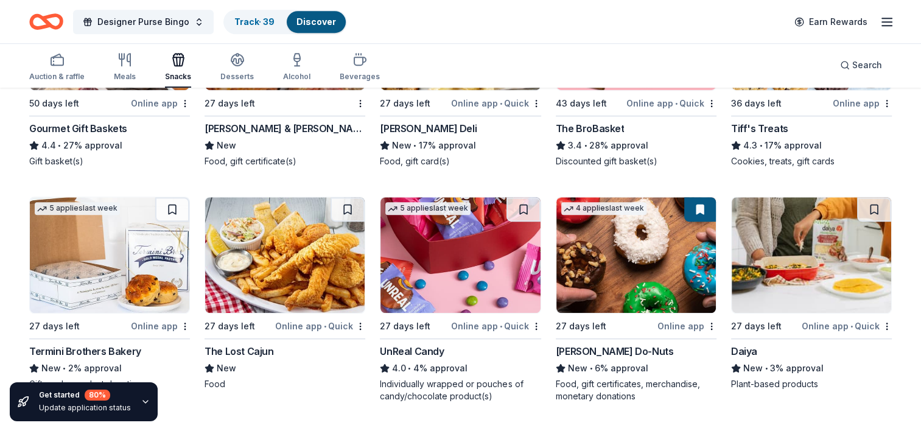
scroll to position [828, 0]
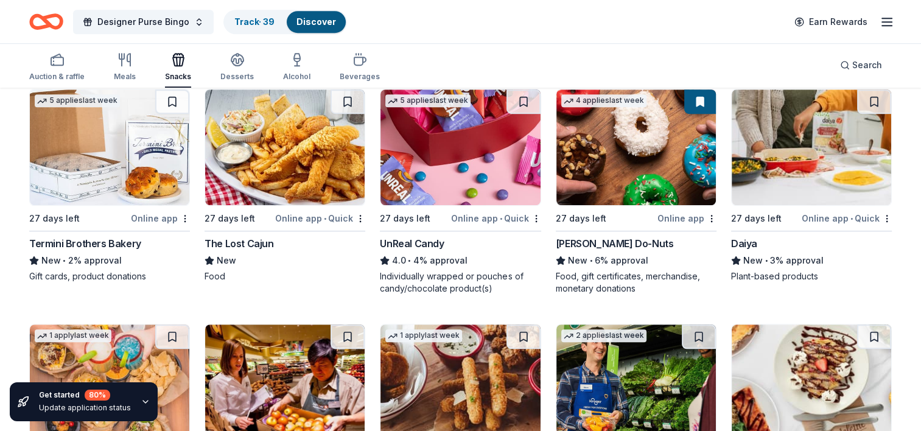
click at [794, 154] on img at bounding box center [812, 148] width 160 height 116
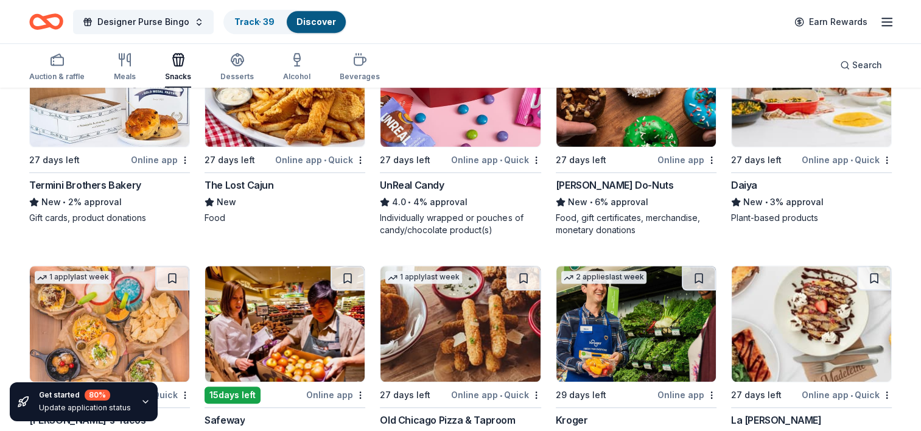
scroll to position [886, 0]
click at [97, 141] on img at bounding box center [110, 89] width 160 height 116
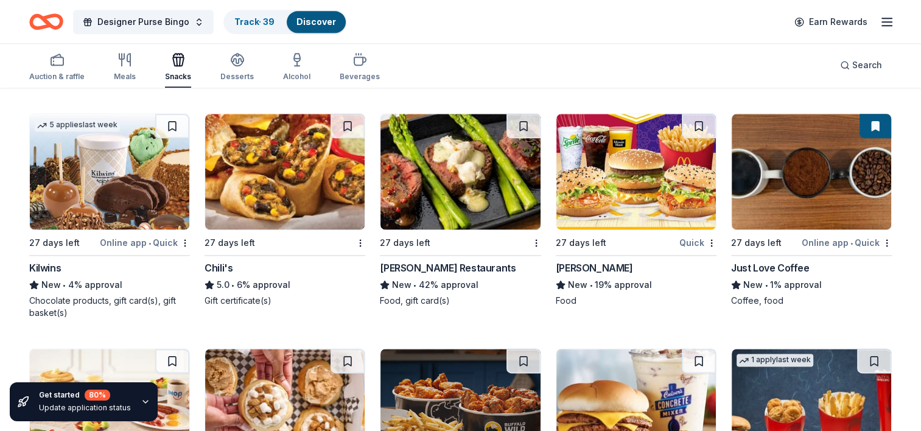
scroll to position [1510, 0]
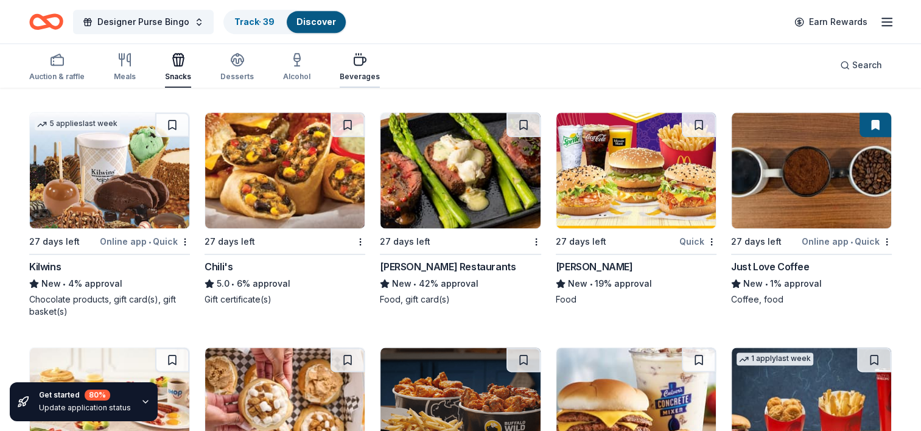
click at [353, 64] on icon "button" at bounding box center [360, 59] width 15 height 15
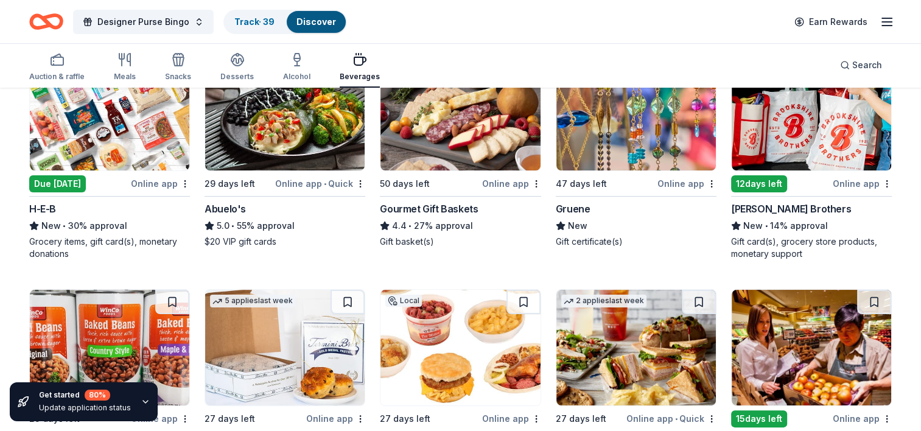
scroll to position [170, 0]
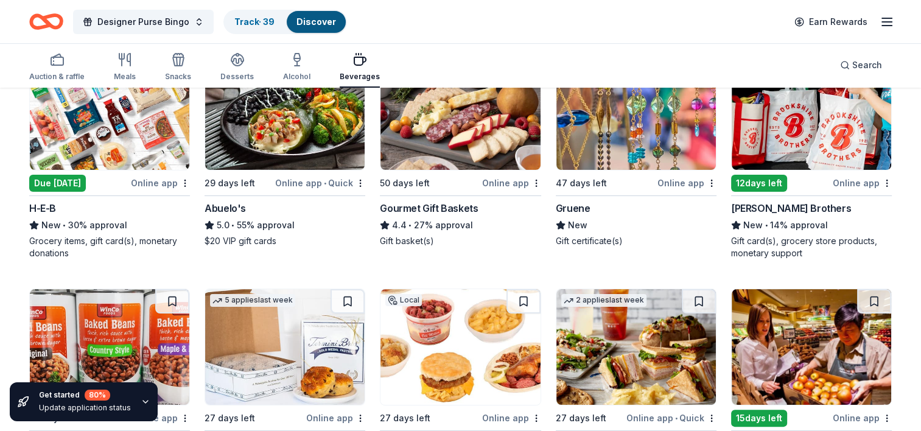
click at [119, 128] on img at bounding box center [110, 112] width 160 height 116
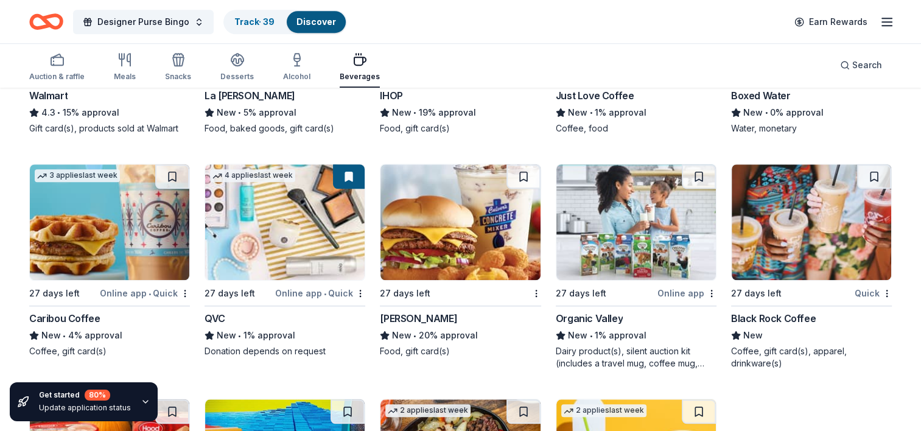
scroll to position [975, 0]
click at [77, 207] on img at bounding box center [110, 223] width 160 height 116
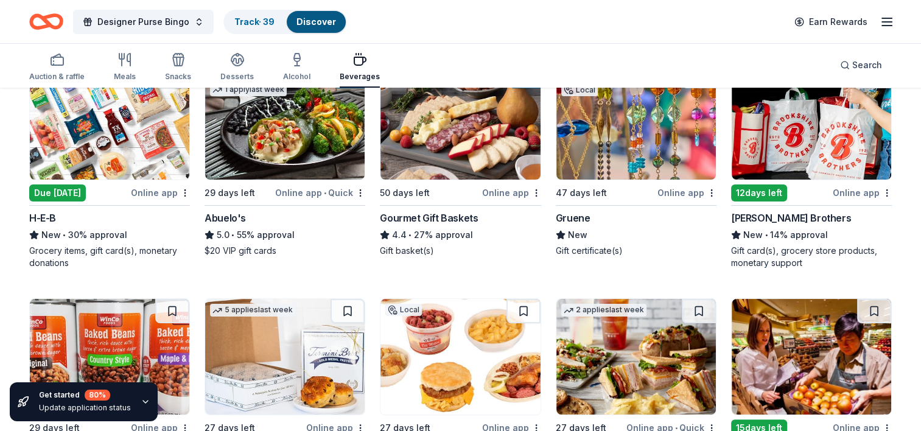
scroll to position [87, 0]
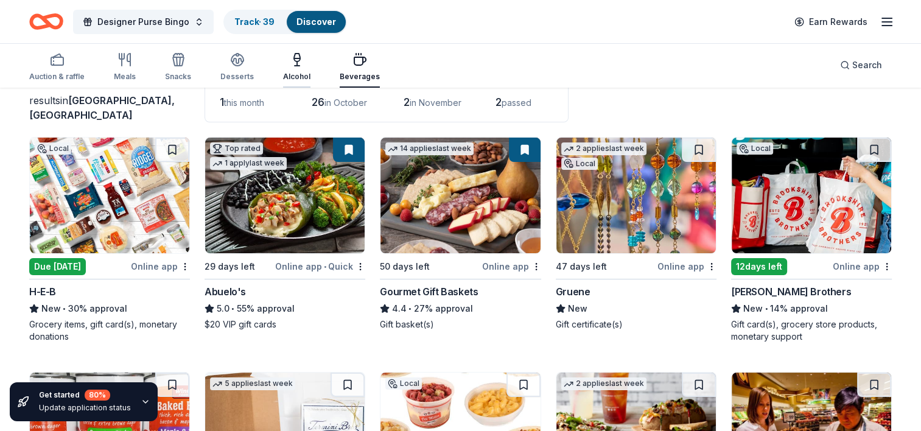
click at [301, 69] on div "Alcohol" at bounding box center [296, 66] width 27 height 29
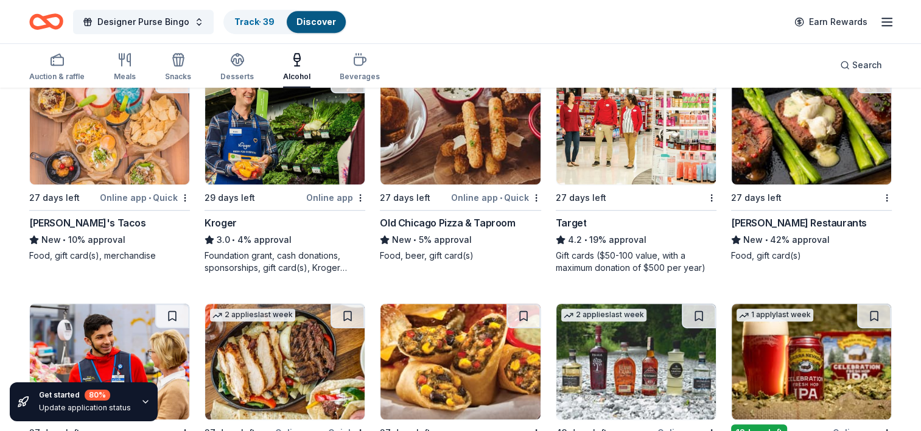
scroll to position [715, 0]
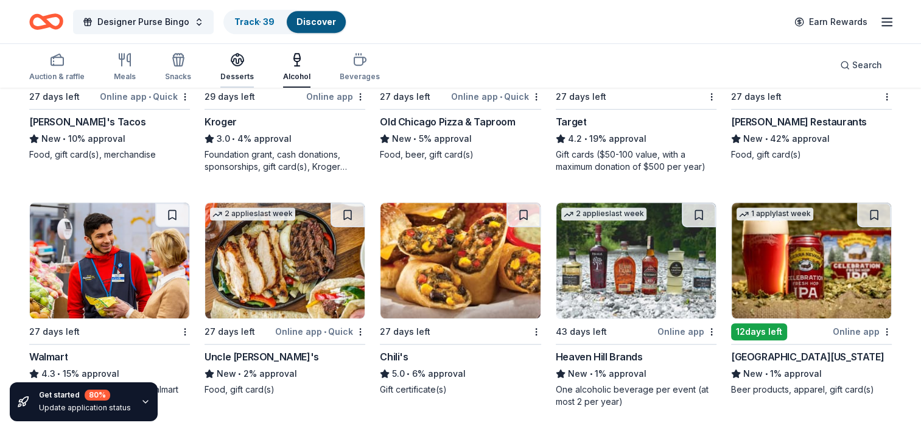
click at [229, 71] on div "Desserts" at bounding box center [236, 66] width 33 height 29
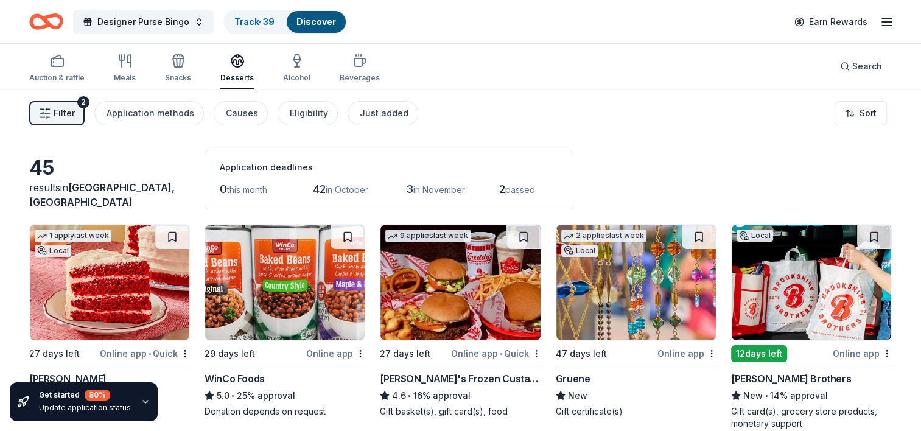
click at [423, 191] on span "in November" at bounding box center [439, 189] width 52 height 10
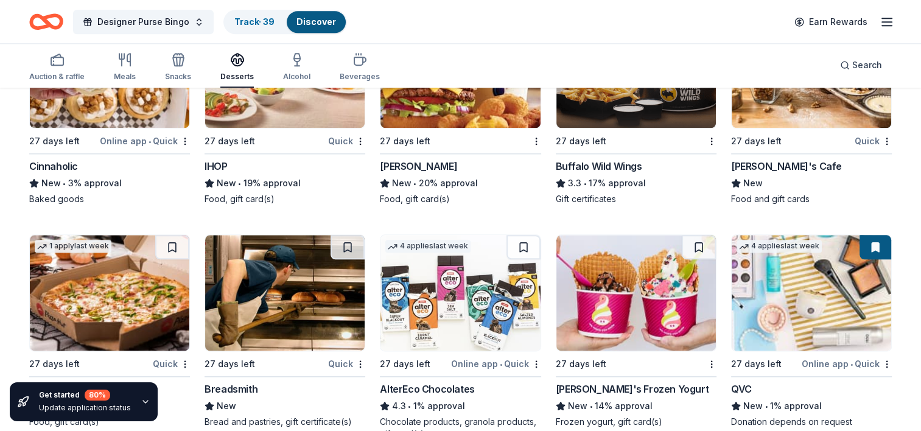
scroll to position [1188, 0]
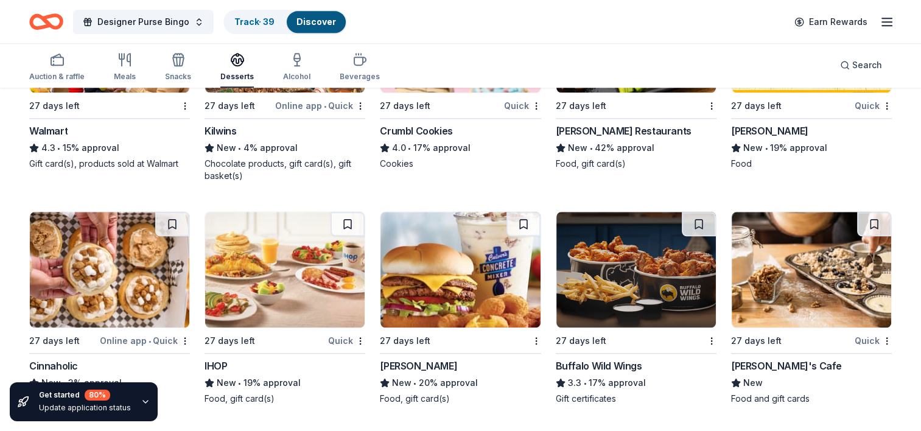
click at [828, 282] on img at bounding box center [812, 270] width 160 height 116
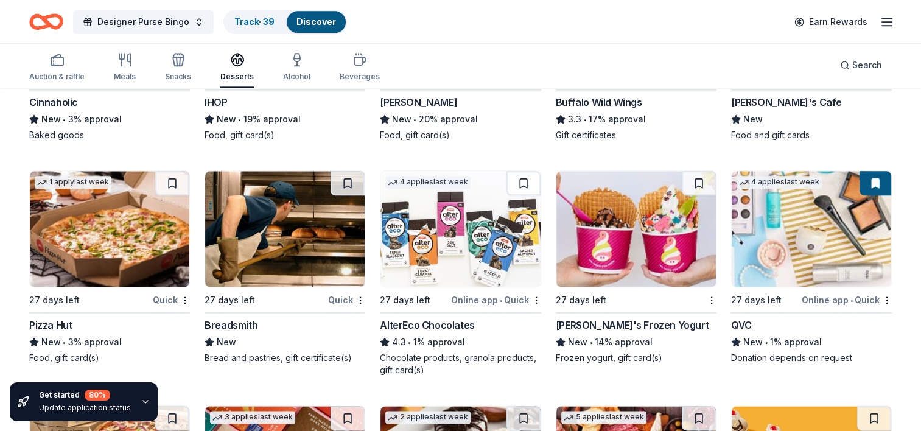
scroll to position [1453, 0]
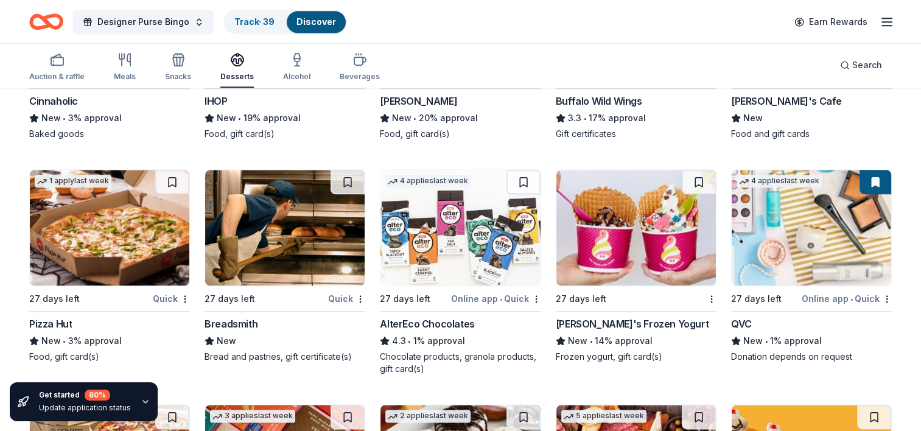
click at [281, 249] on img at bounding box center [285, 228] width 160 height 116
click at [613, 250] on img at bounding box center [636, 228] width 160 height 116
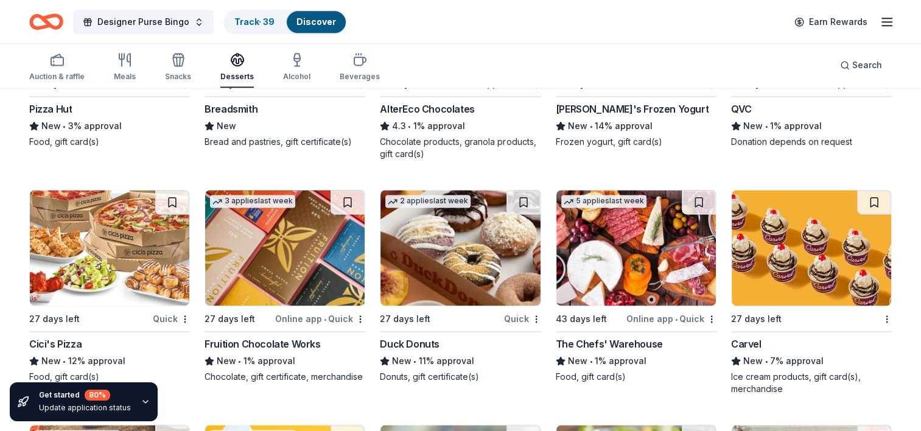
scroll to position [1674, 0]
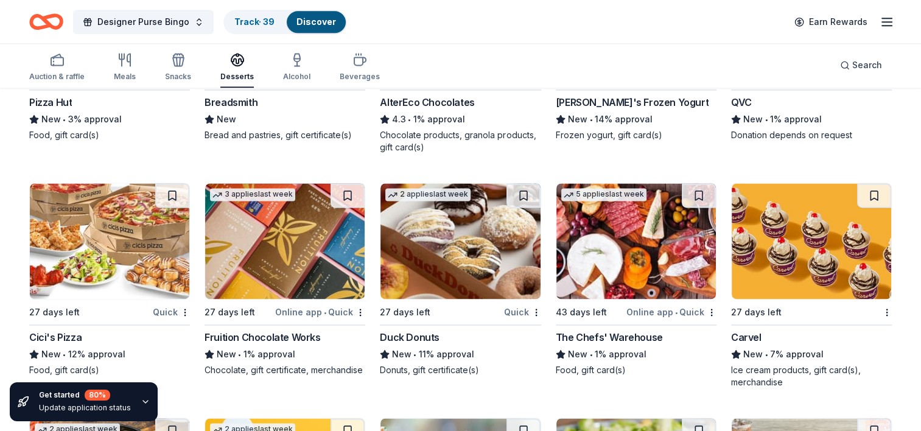
click at [288, 272] on img at bounding box center [285, 241] width 160 height 116
click at [470, 267] on img at bounding box center [461, 241] width 160 height 116
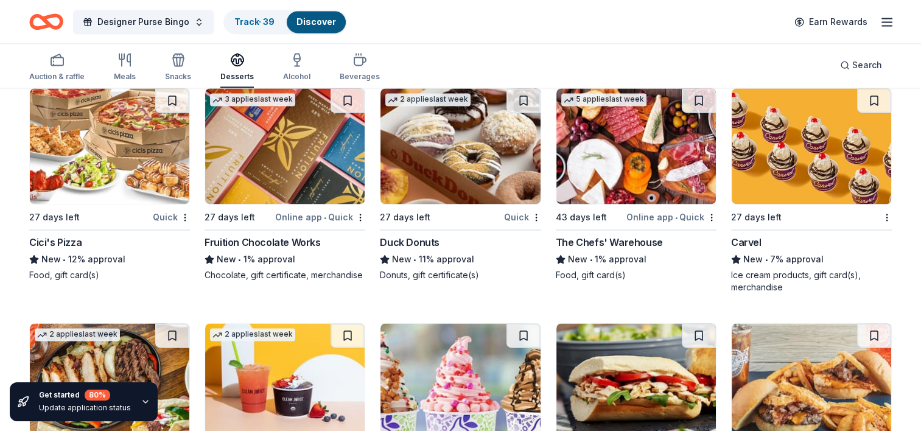
scroll to position [1889, 0]
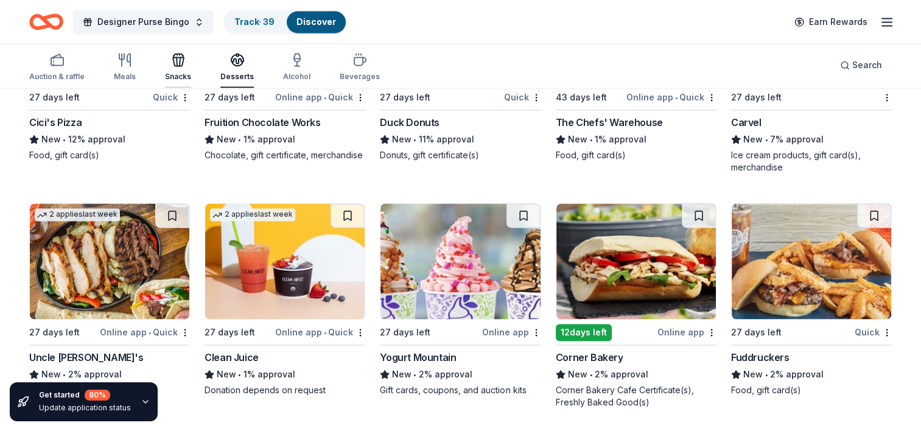
click at [180, 57] on icon "button" at bounding box center [178, 61] width 11 height 9
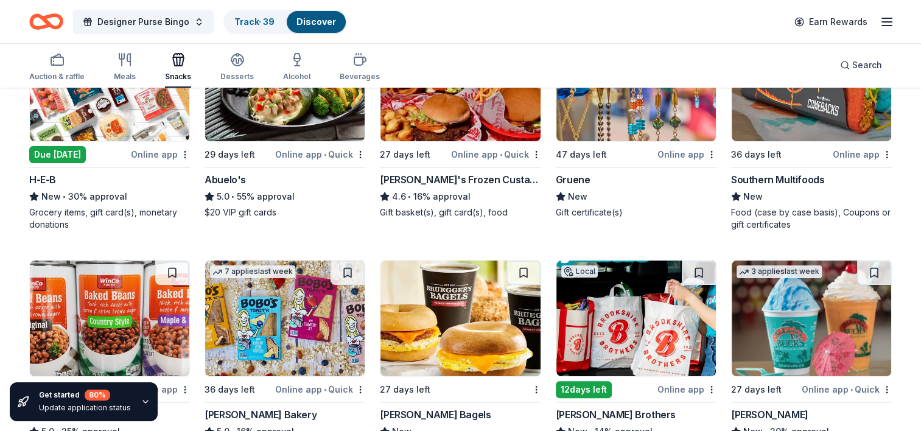
scroll to position [101, 0]
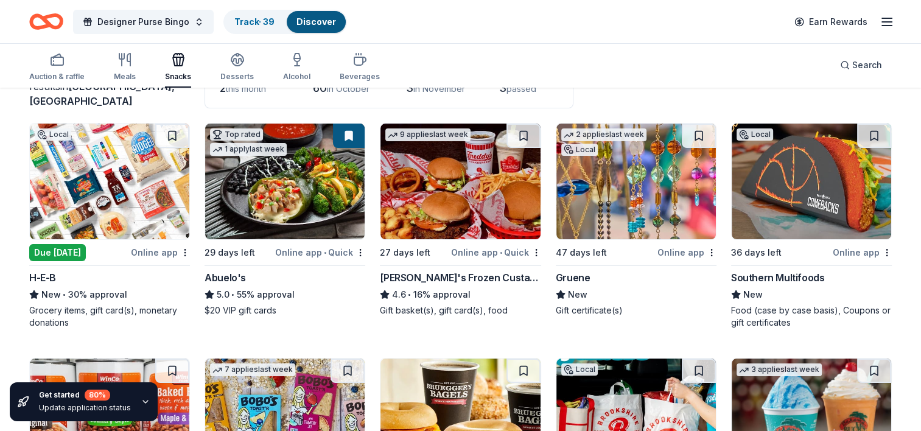
click at [773, 194] on img at bounding box center [812, 182] width 160 height 116
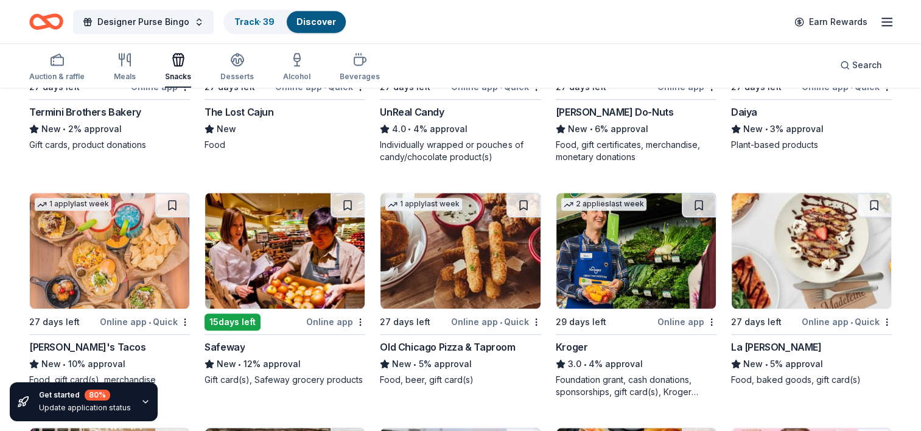
scroll to position [989, 0]
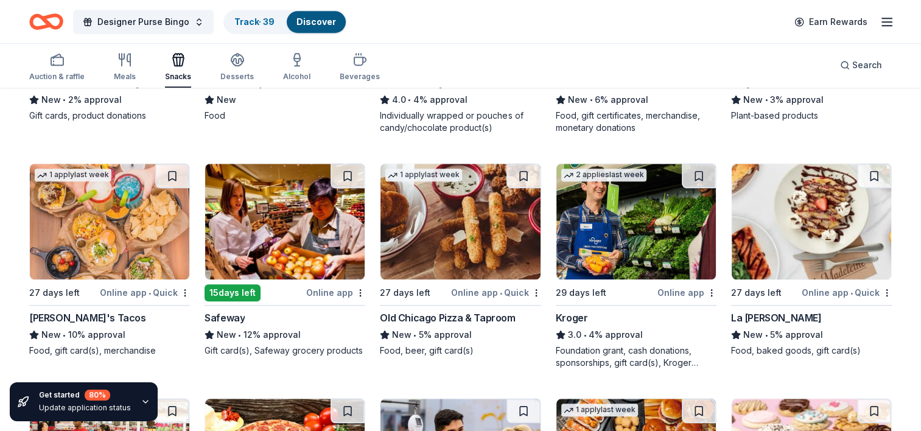
click at [461, 226] on img at bounding box center [461, 222] width 160 height 116
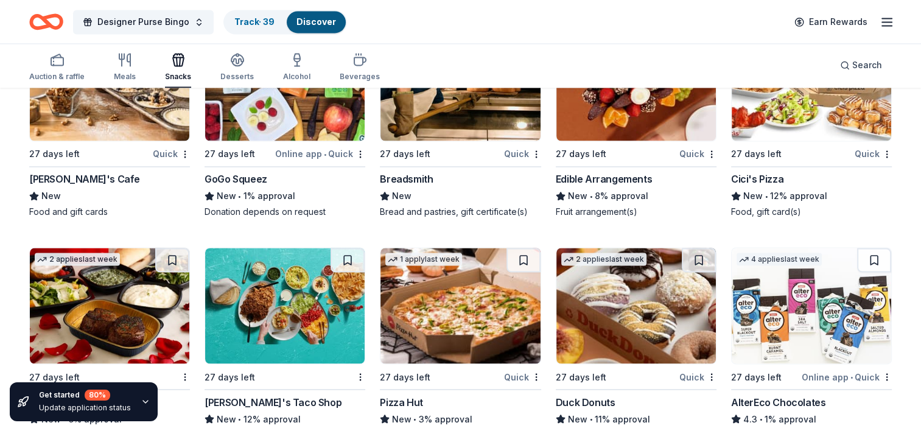
scroll to position [2099, 0]
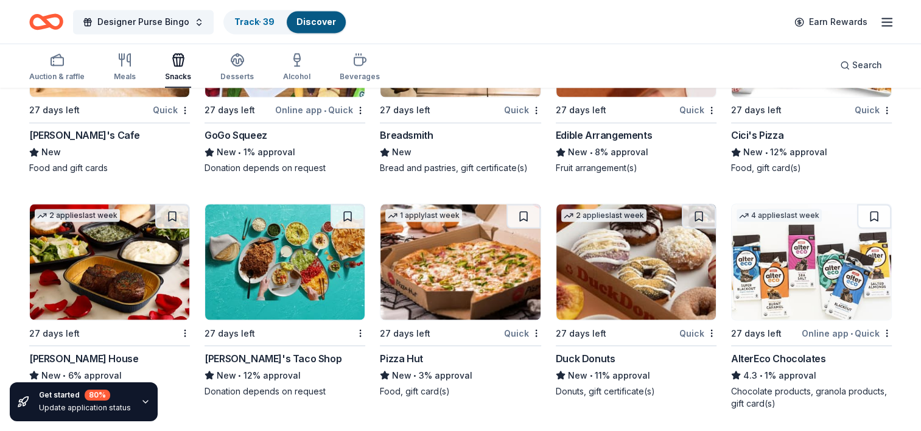
click at [108, 293] on img at bounding box center [110, 262] width 160 height 116
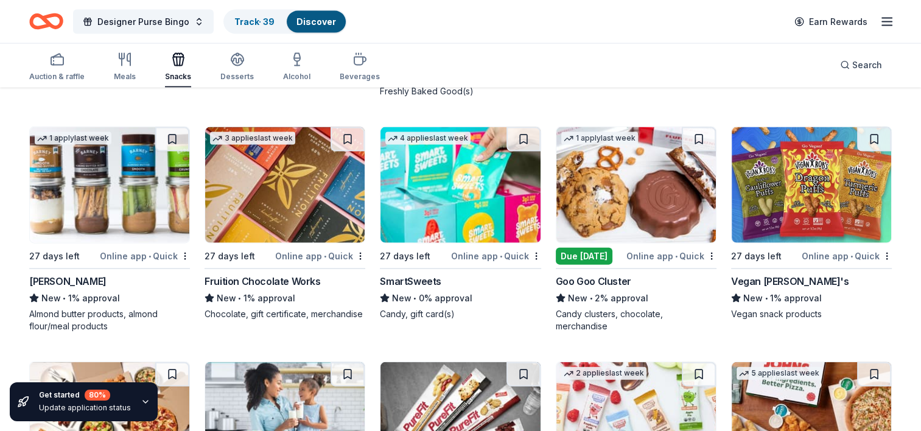
scroll to position [2647, 0]
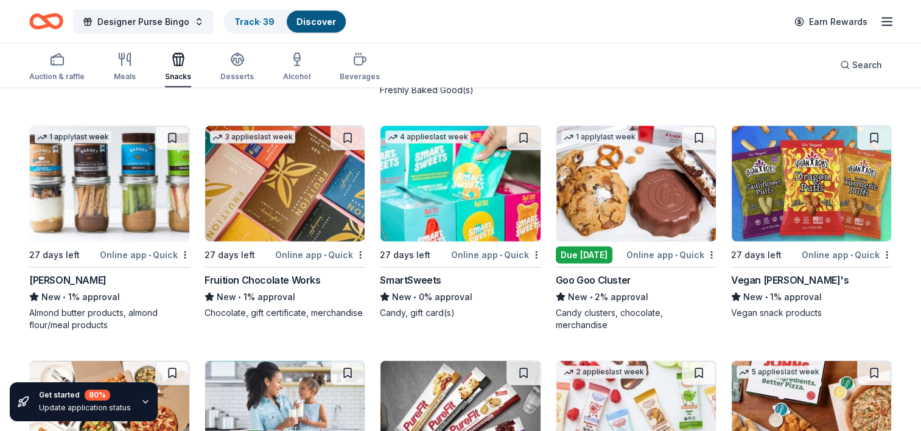
drag, startPoint x: 120, startPoint y: 217, endPoint x: 71, endPoint y: 195, distance: 53.4
click at [71, 195] on img at bounding box center [110, 184] width 160 height 116
click at [664, 212] on img at bounding box center [636, 184] width 160 height 116
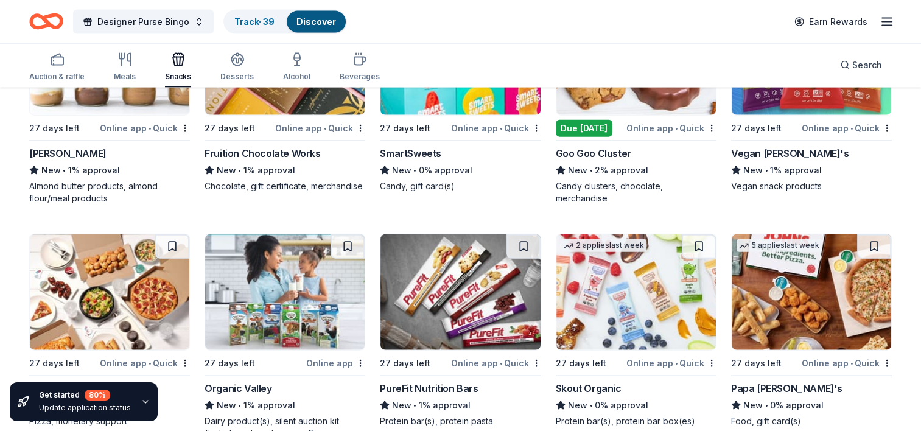
scroll to position [2804, 0]
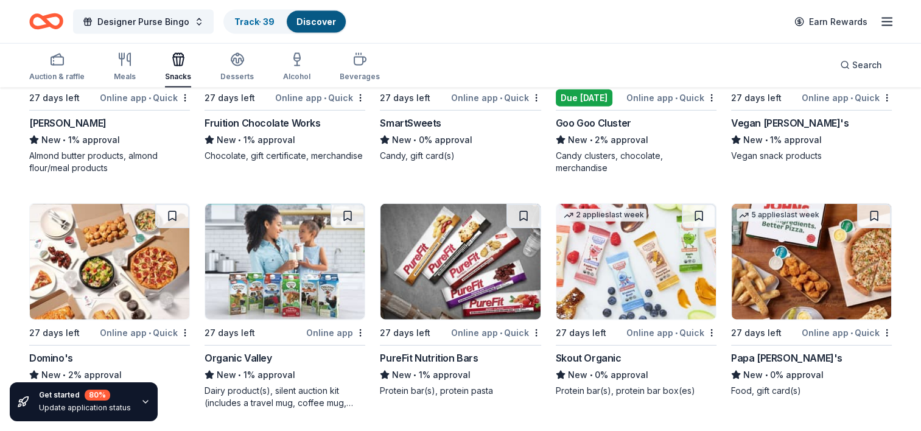
click at [653, 307] on img at bounding box center [636, 262] width 160 height 116
click at [128, 68] on div "Meals" at bounding box center [125, 66] width 22 height 29
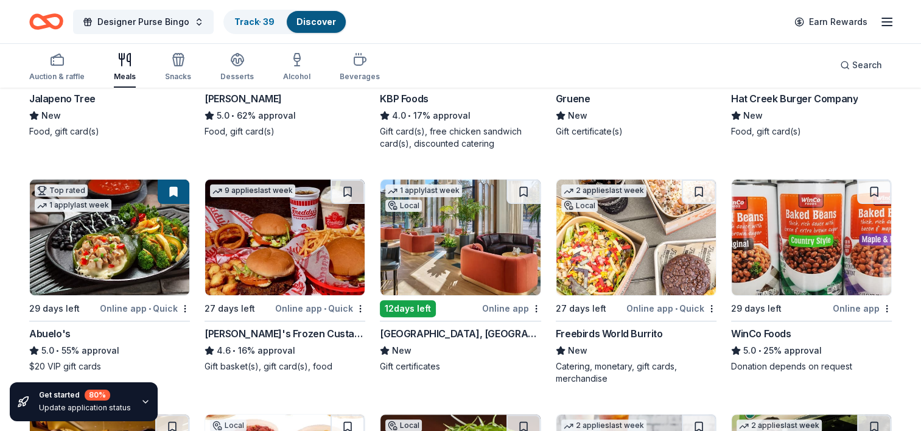
scroll to position [289, 0]
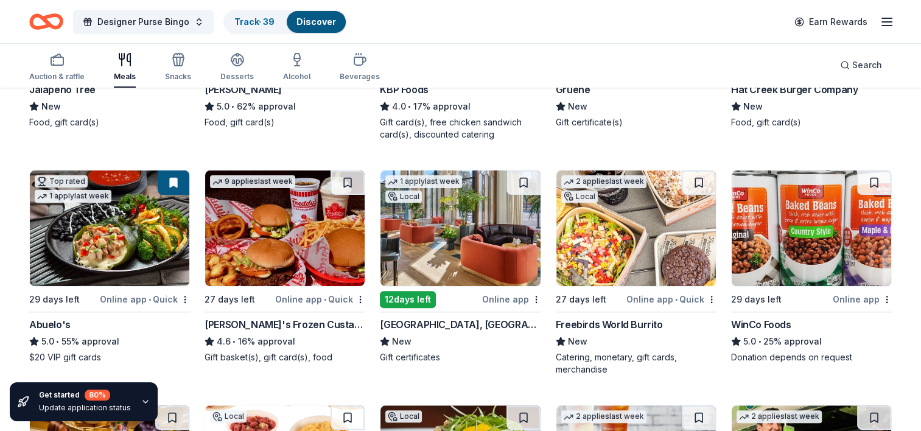
click at [521, 25] on div "Designer Purse Bingo Track · 39 Discover Earn Rewards" at bounding box center [460, 21] width 863 height 29
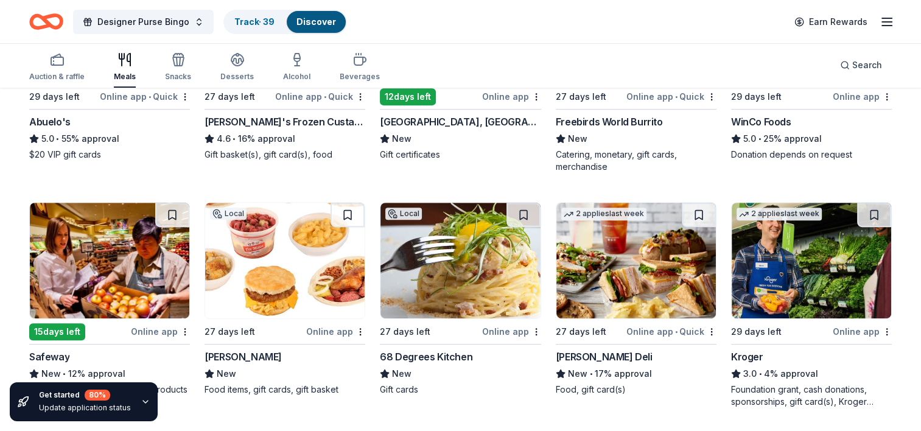
scroll to position [494, 0]
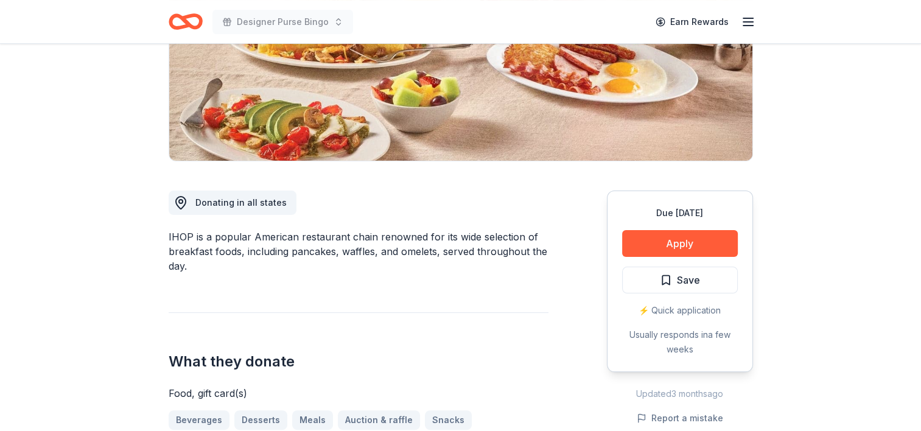
scroll to position [228, 0]
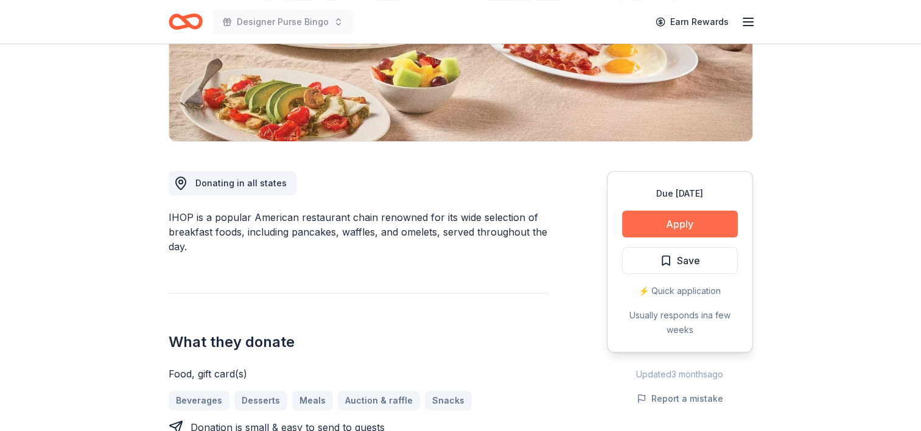
click at [655, 225] on button "Apply" at bounding box center [680, 224] width 116 height 27
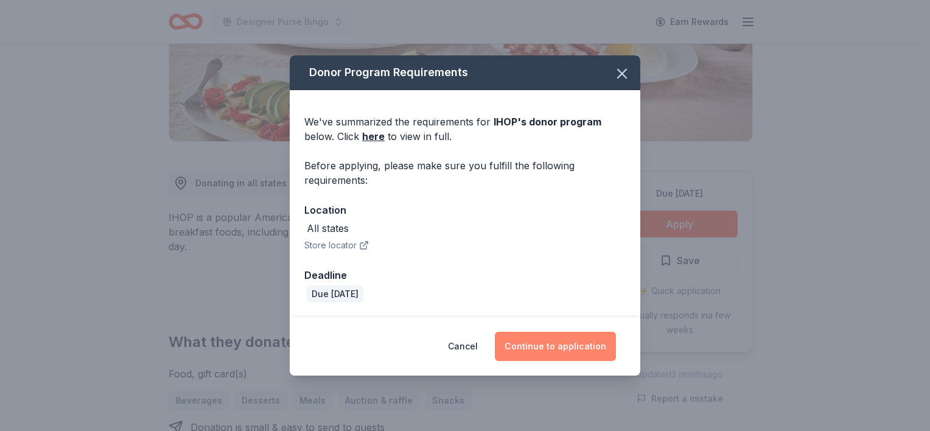
click at [533, 343] on button "Continue to application" at bounding box center [555, 346] width 121 height 29
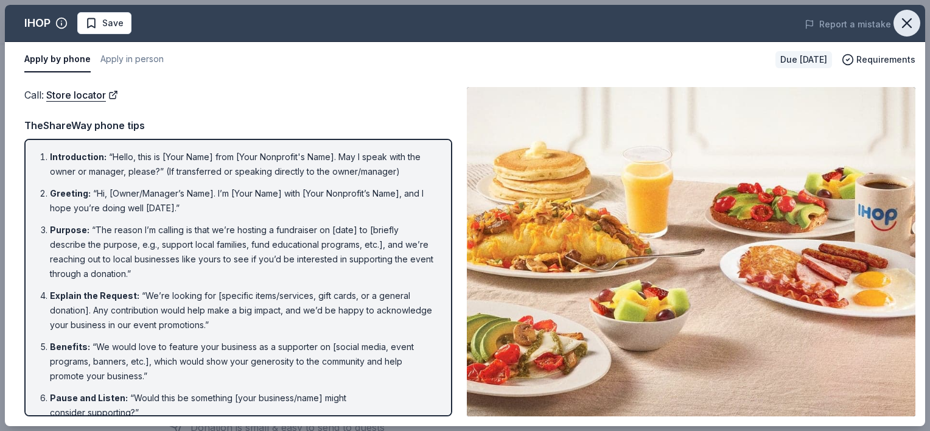
click at [911, 27] on icon "button" at bounding box center [907, 23] width 9 height 9
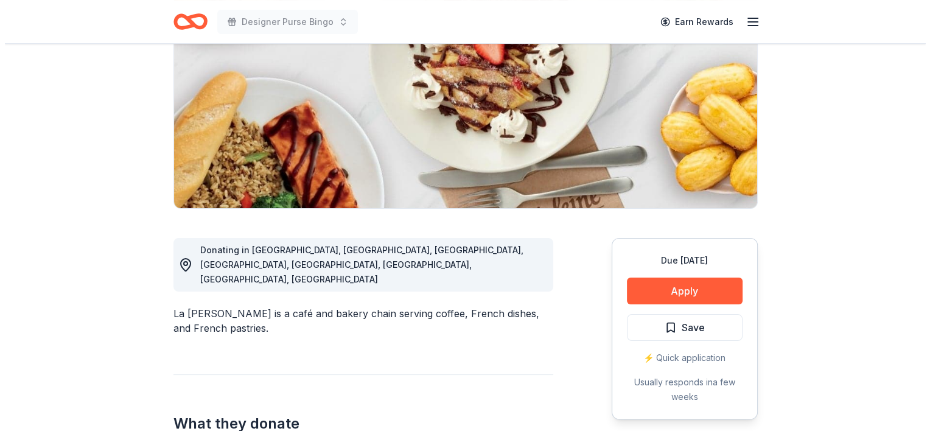
scroll to position [192, 0]
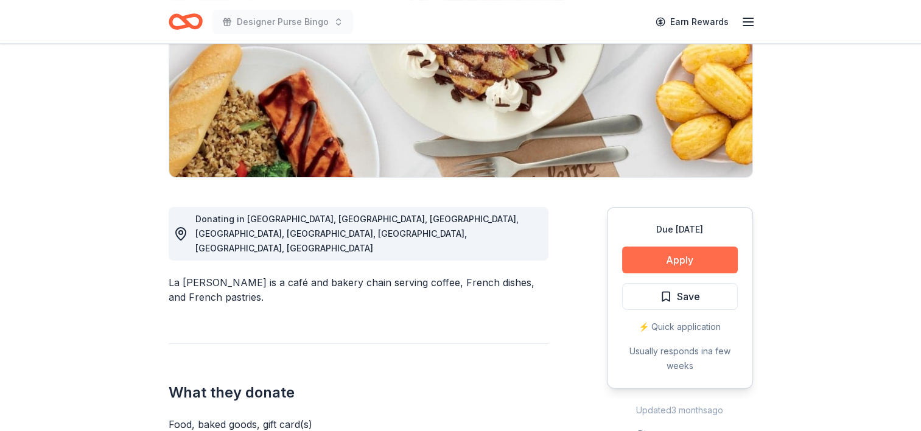
click at [695, 258] on button "Apply" at bounding box center [680, 260] width 116 height 27
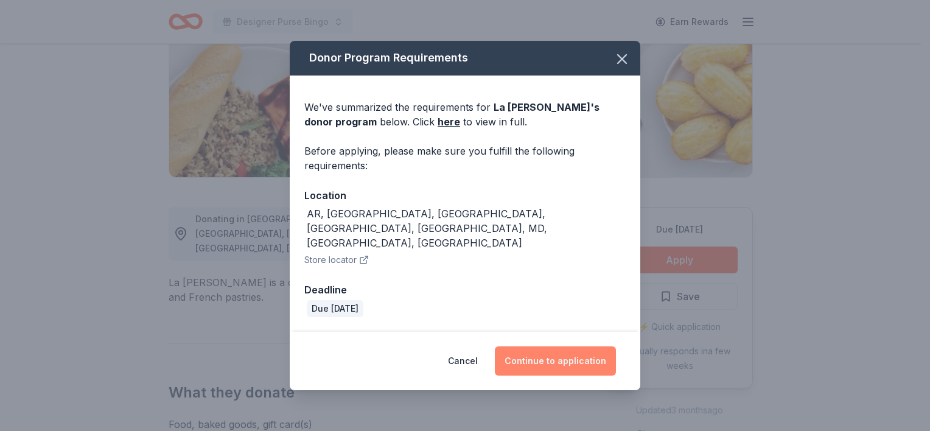
click at [572, 346] on button "Continue to application" at bounding box center [555, 360] width 121 height 29
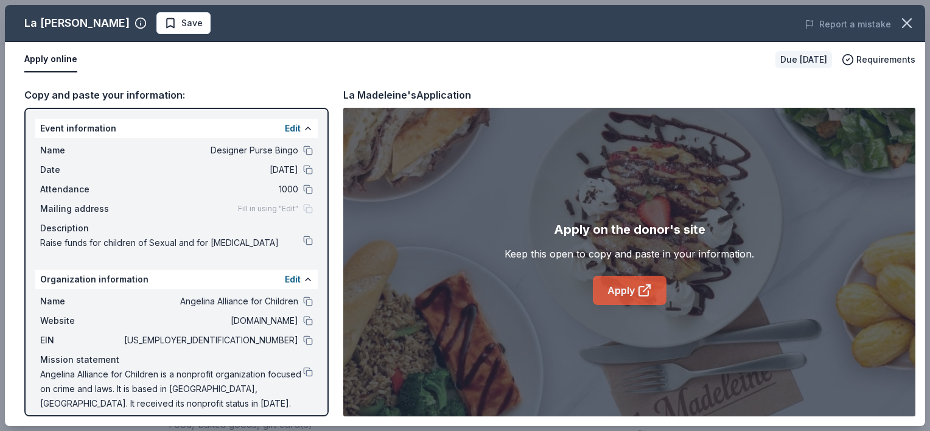
click at [644, 286] on icon at bounding box center [644, 290] width 15 height 15
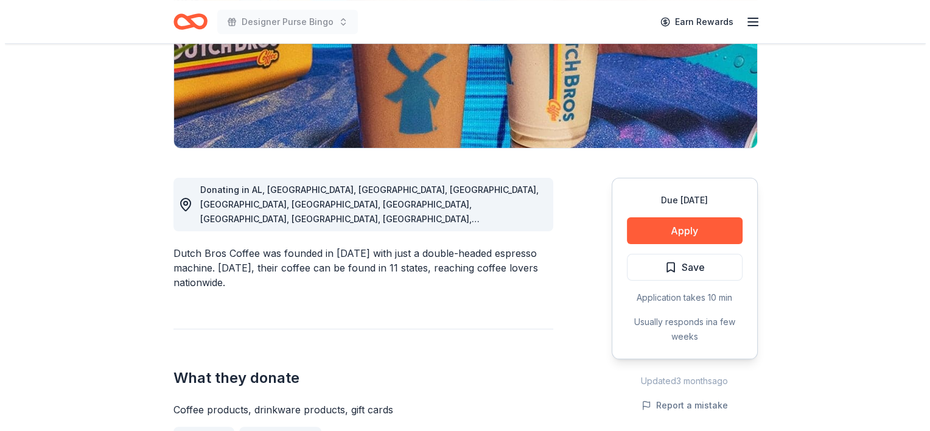
scroll to position [223, 0]
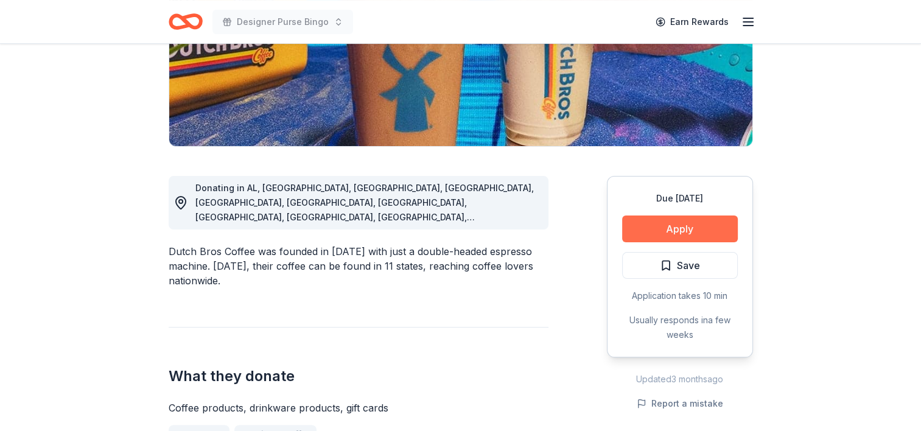
click at [672, 223] on button "Apply" at bounding box center [680, 229] width 116 height 27
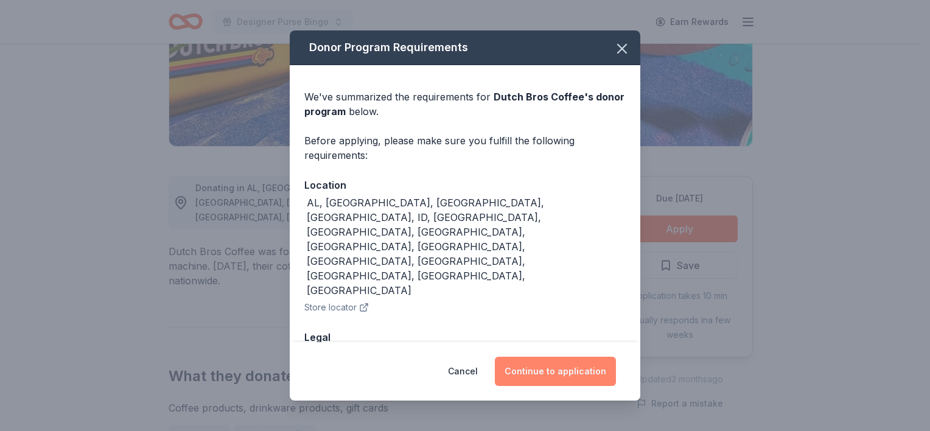
drag, startPoint x: 570, startPoint y: 367, endPoint x: 562, endPoint y: 369, distance: 8.9
click at [562, 369] on button "Continue to application" at bounding box center [555, 371] width 121 height 29
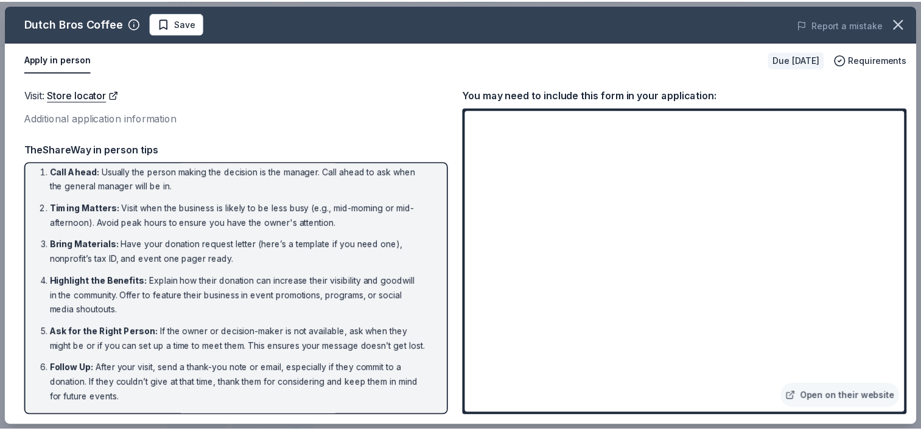
scroll to position [0, 0]
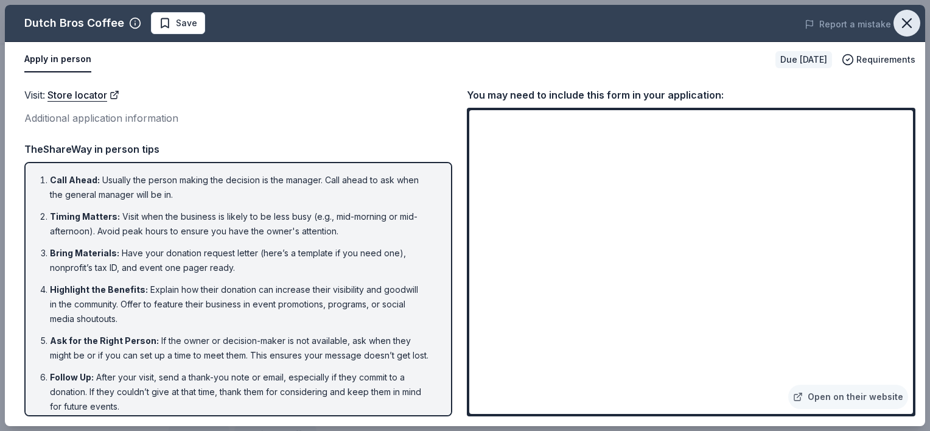
click at [908, 19] on icon "button" at bounding box center [907, 23] width 17 height 17
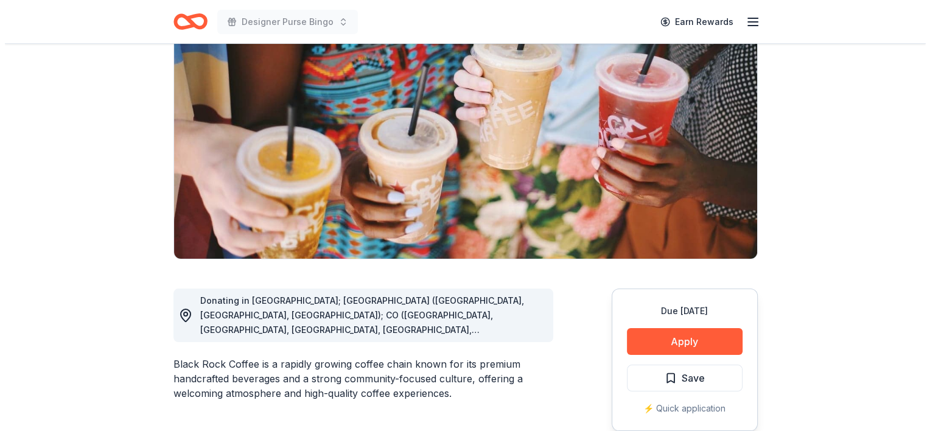
scroll to position [111, 0]
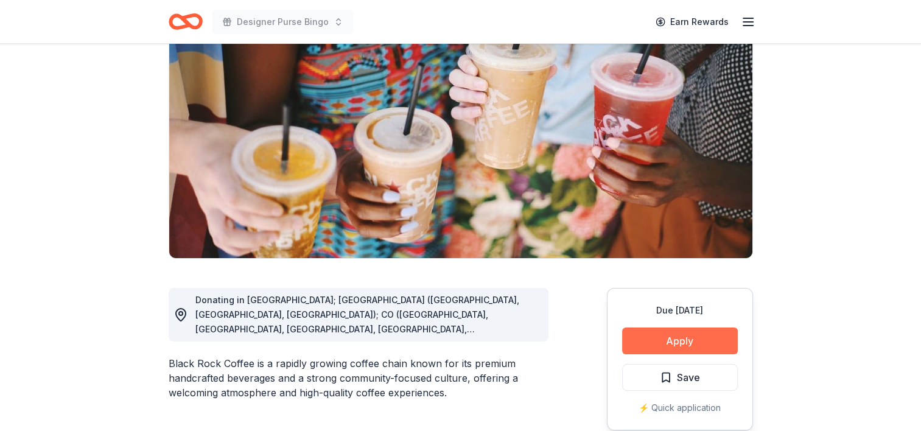
click at [686, 340] on button "Apply" at bounding box center [680, 341] width 116 height 27
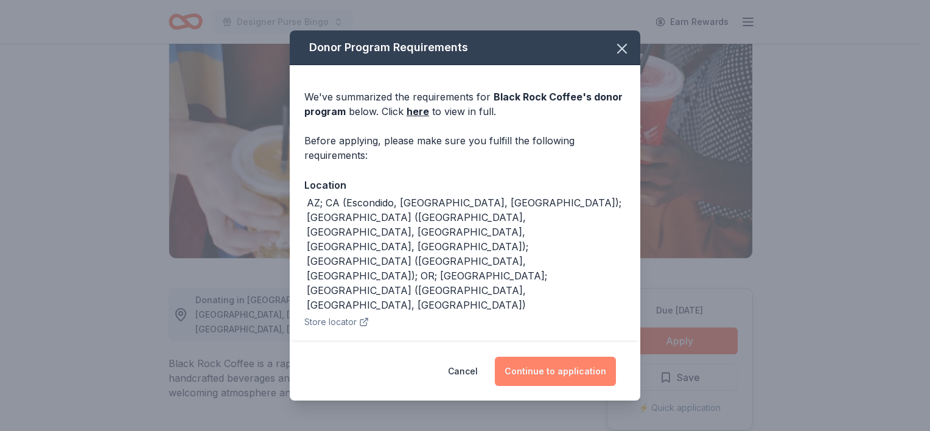
click at [544, 365] on button "Continue to application" at bounding box center [555, 371] width 121 height 29
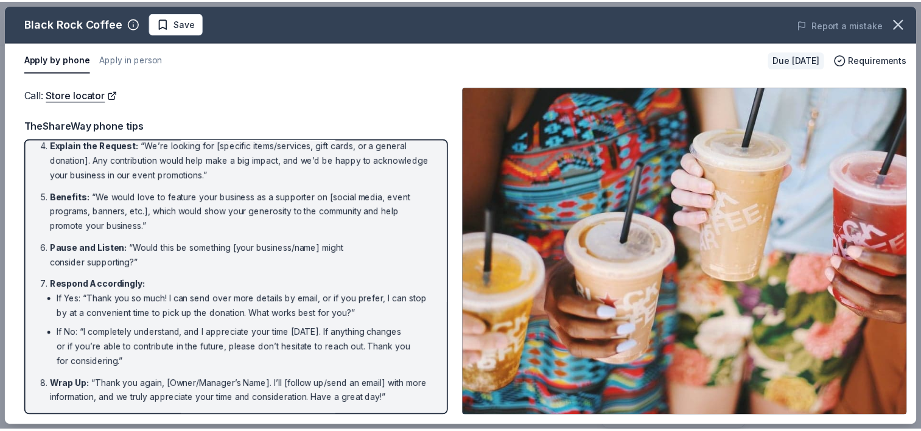
scroll to position [0, 0]
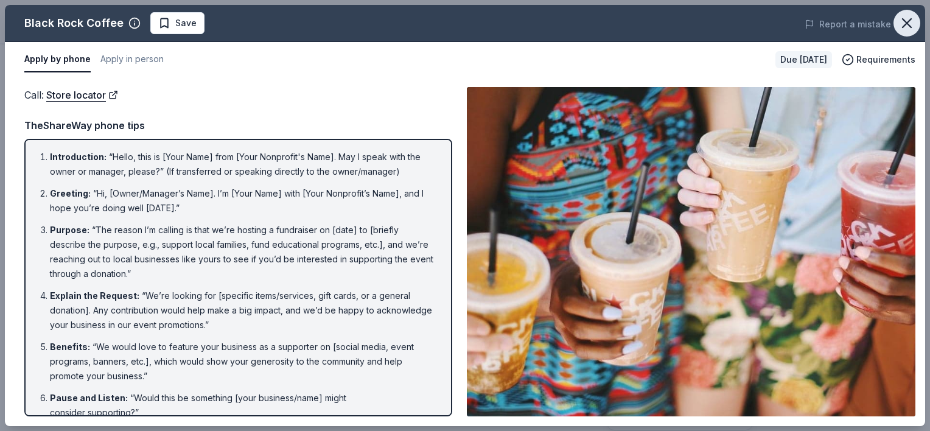
click at [904, 26] on icon "button" at bounding box center [907, 23] width 9 height 9
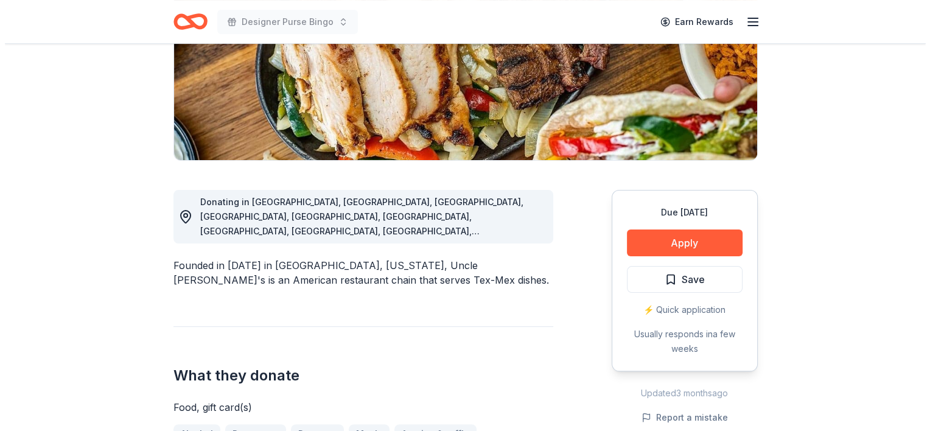
scroll to position [211, 0]
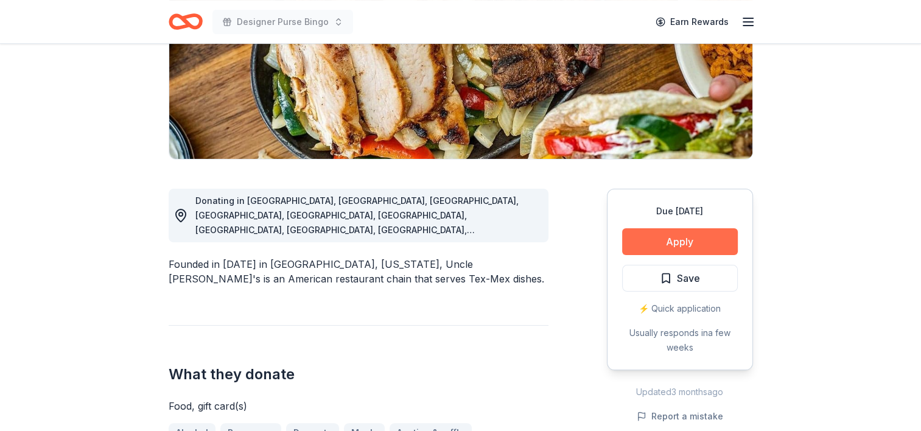
click at [714, 237] on button "Apply" at bounding box center [680, 241] width 116 height 27
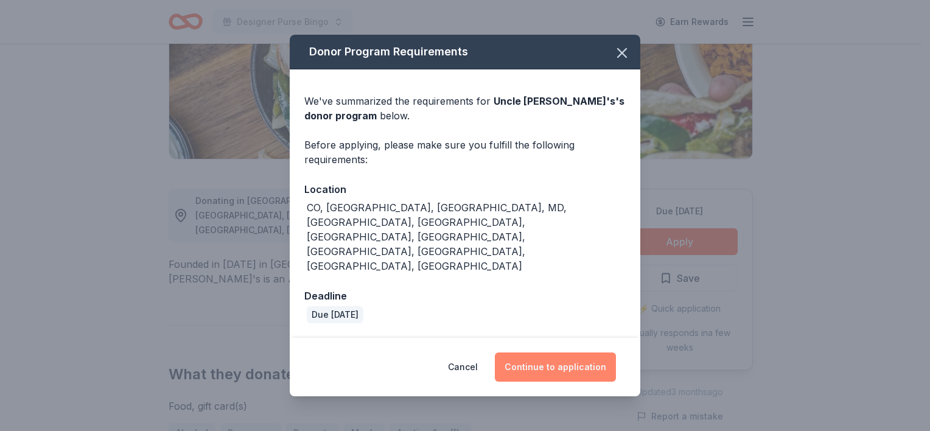
click at [560, 353] on button "Continue to application" at bounding box center [555, 367] width 121 height 29
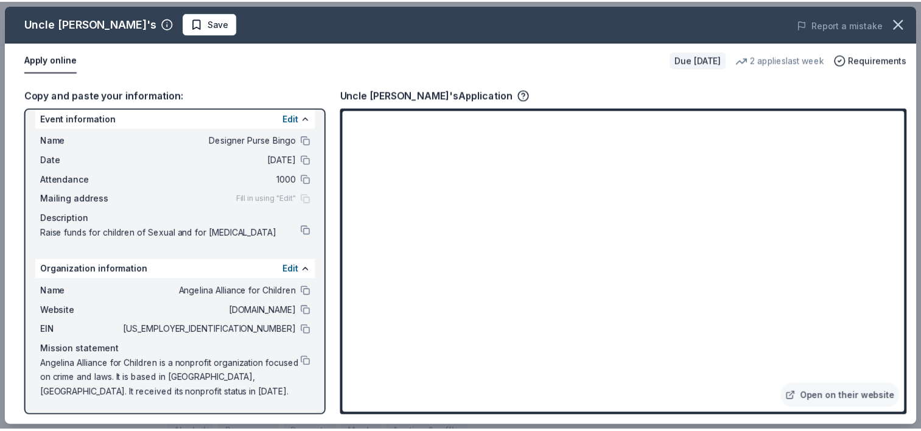
scroll to position [0, 0]
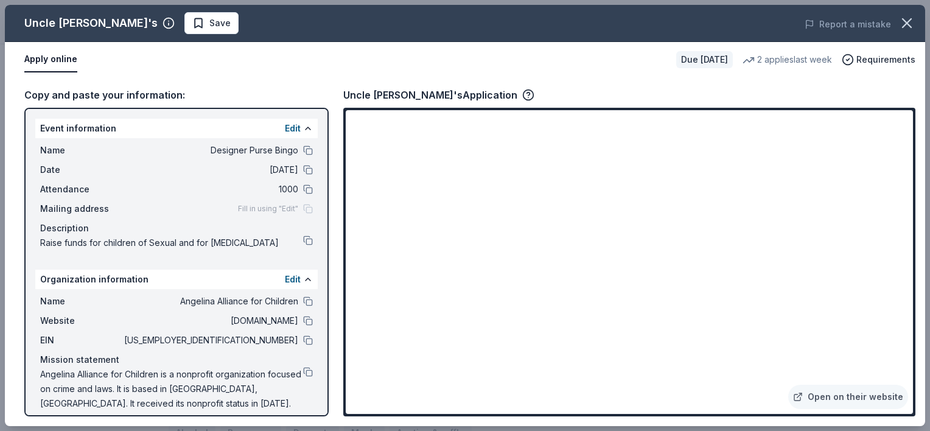
click at [46, 58] on button "Apply online" at bounding box center [50, 60] width 53 height 26
click at [914, 30] on icon "button" at bounding box center [907, 23] width 17 height 17
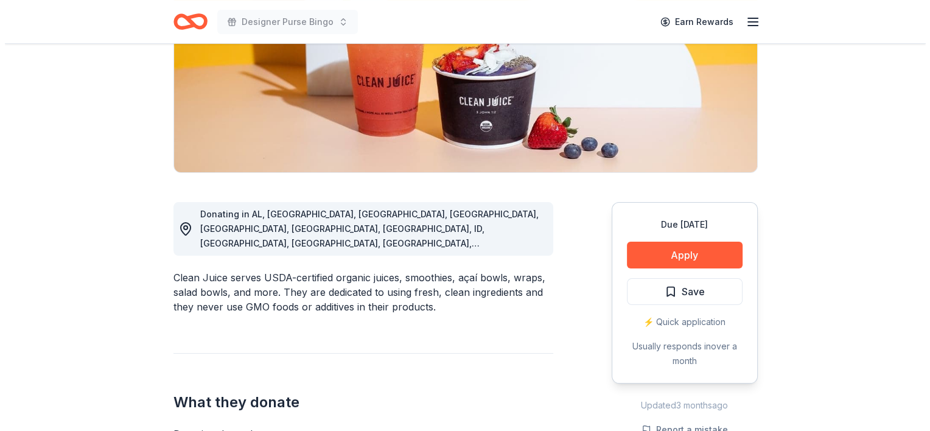
scroll to position [201, 0]
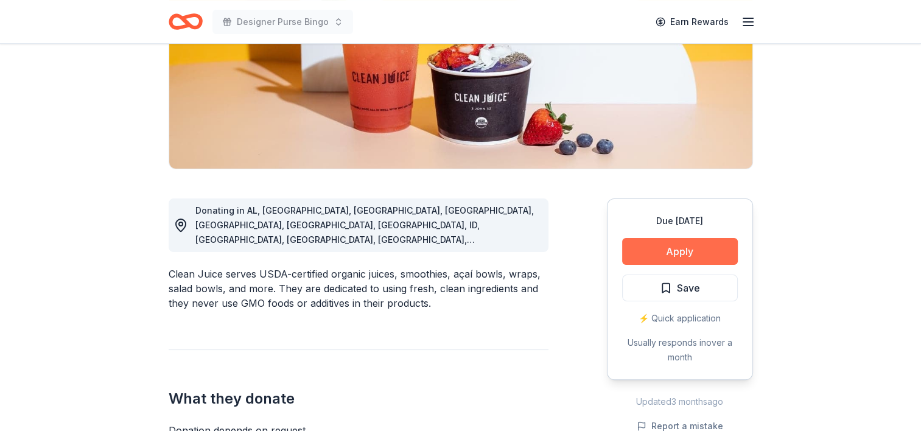
click at [653, 254] on button "Apply" at bounding box center [680, 251] width 116 height 27
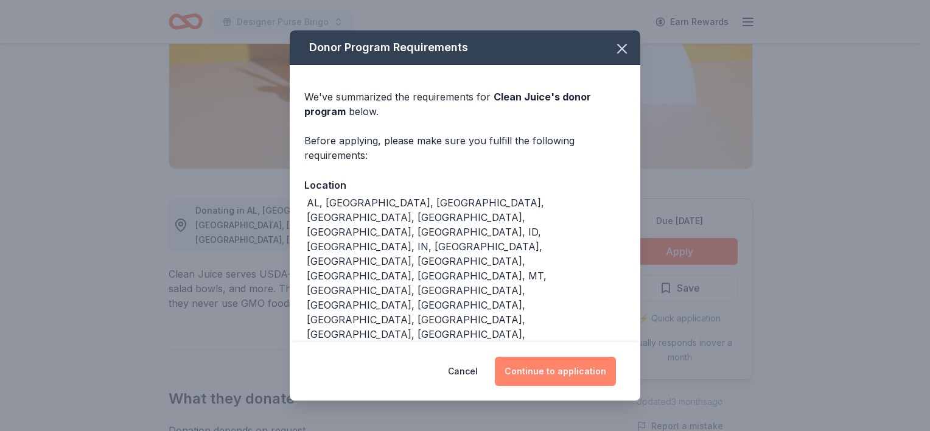
click at [563, 357] on button "Continue to application" at bounding box center [555, 371] width 121 height 29
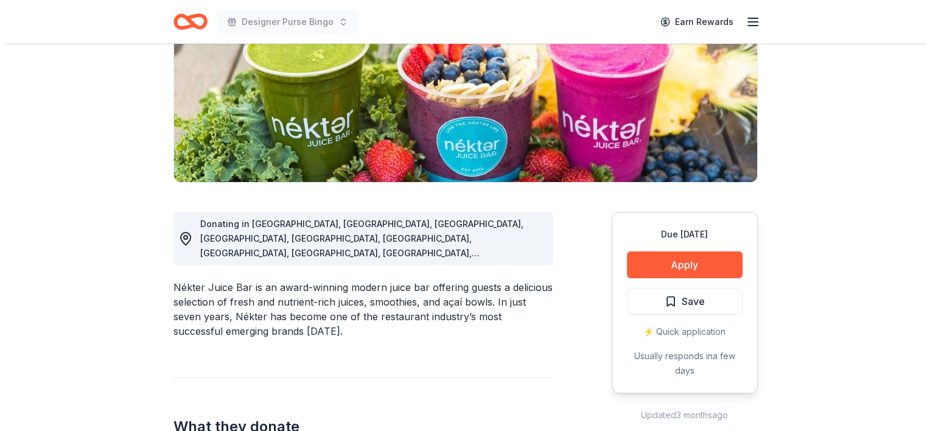
scroll to position [206, 0]
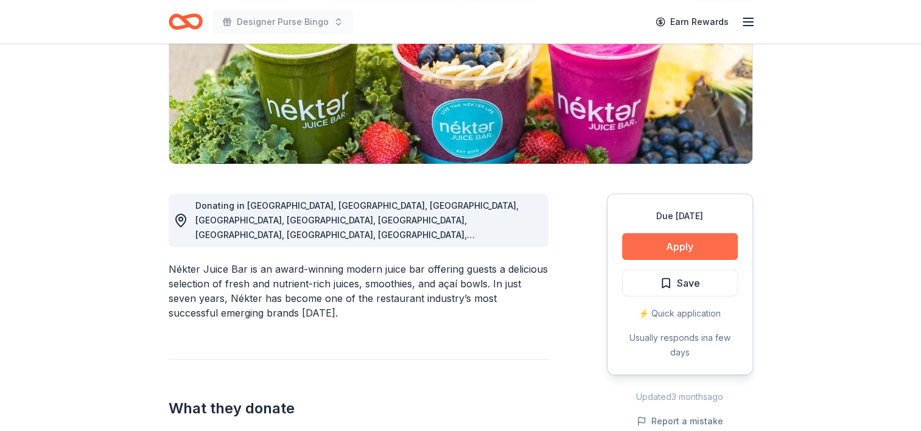
click at [655, 244] on button "Apply" at bounding box center [680, 246] width 116 height 27
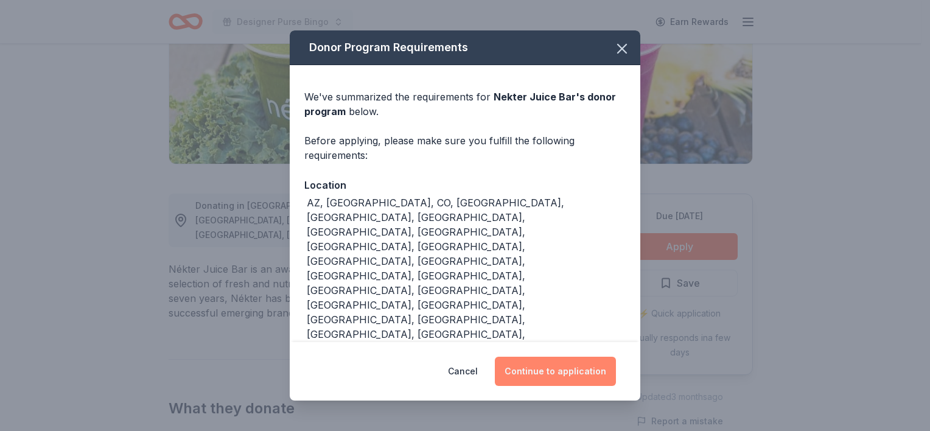
click at [549, 357] on button "Continue to application" at bounding box center [555, 371] width 121 height 29
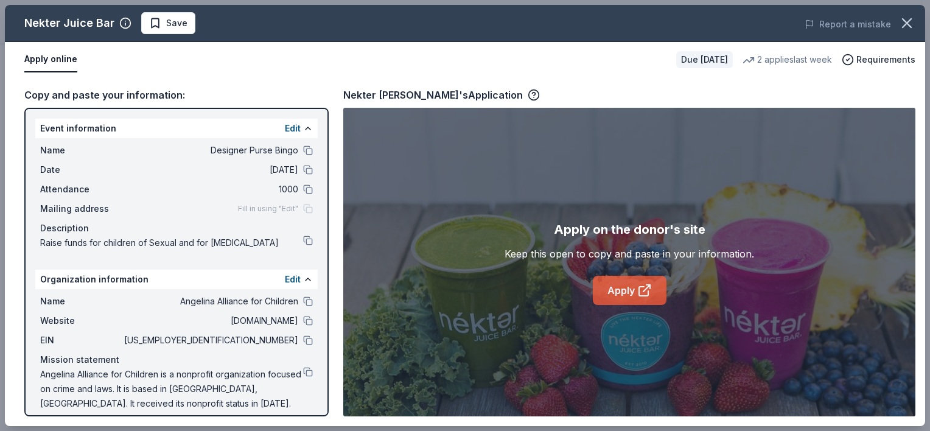
click at [616, 289] on link "Apply" at bounding box center [630, 290] width 74 height 29
click at [622, 278] on link "Apply" at bounding box center [630, 290] width 74 height 29
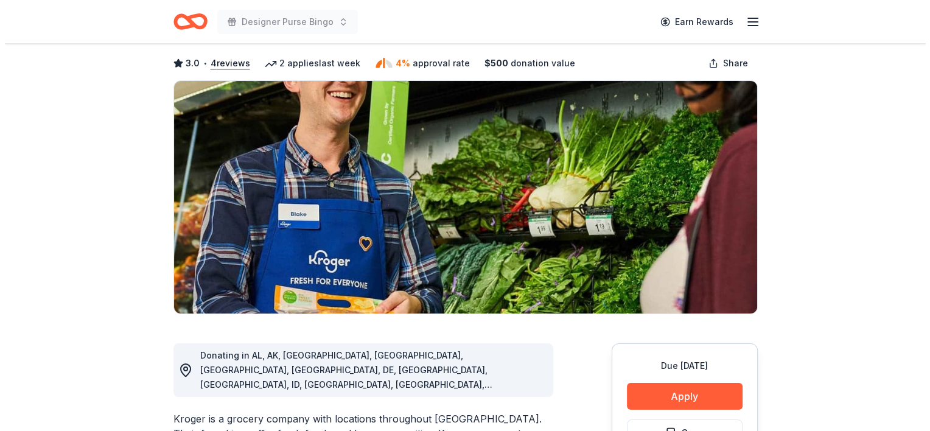
scroll to position [57, 0]
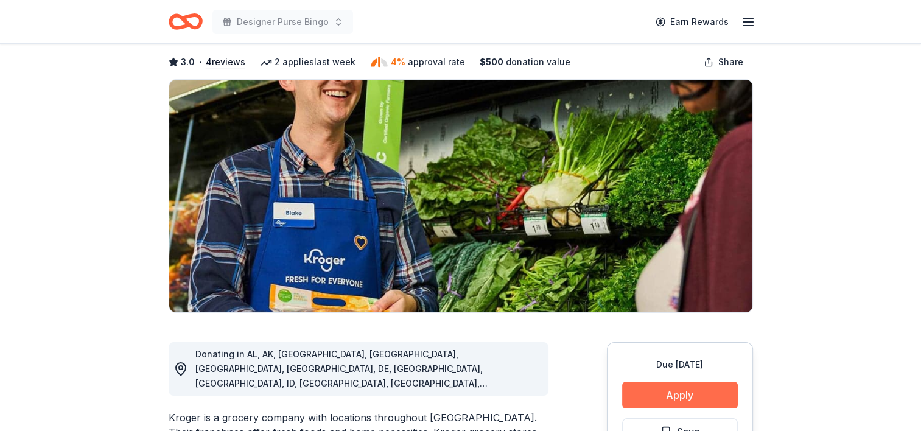
click at [664, 397] on button "Apply" at bounding box center [680, 395] width 116 height 27
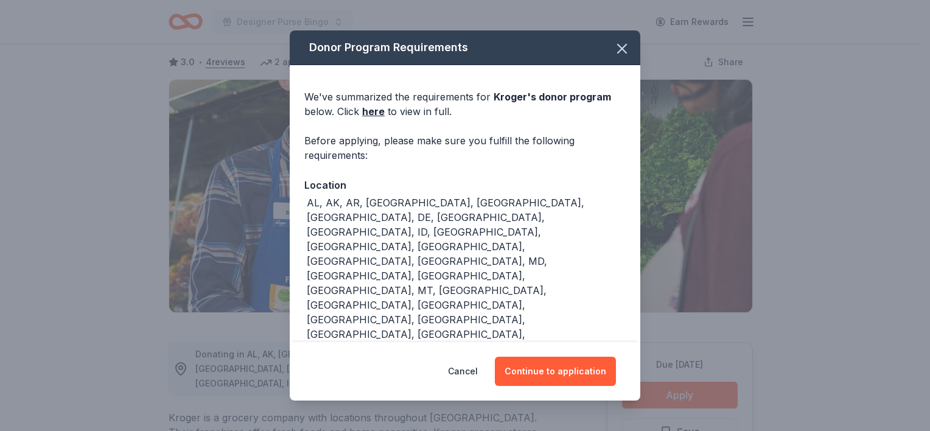
scroll to position [88, 0]
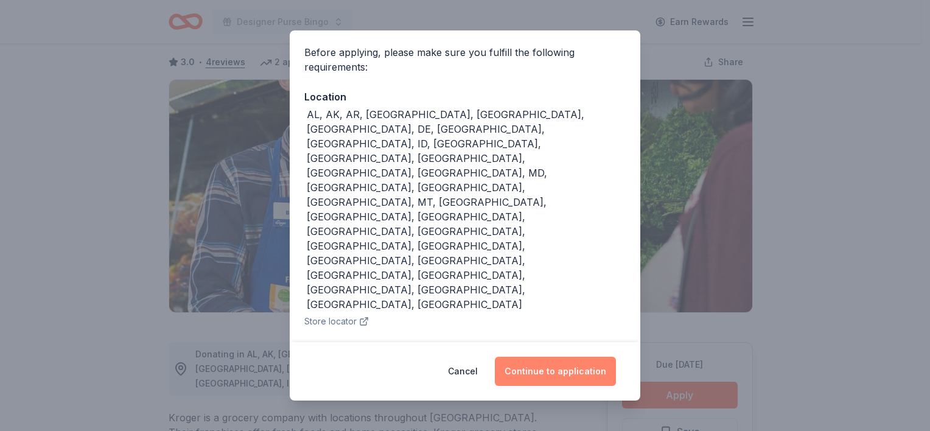
click at [548, 360] on button "Continue to application" at bounding box center [555, 371] width 121 height 29
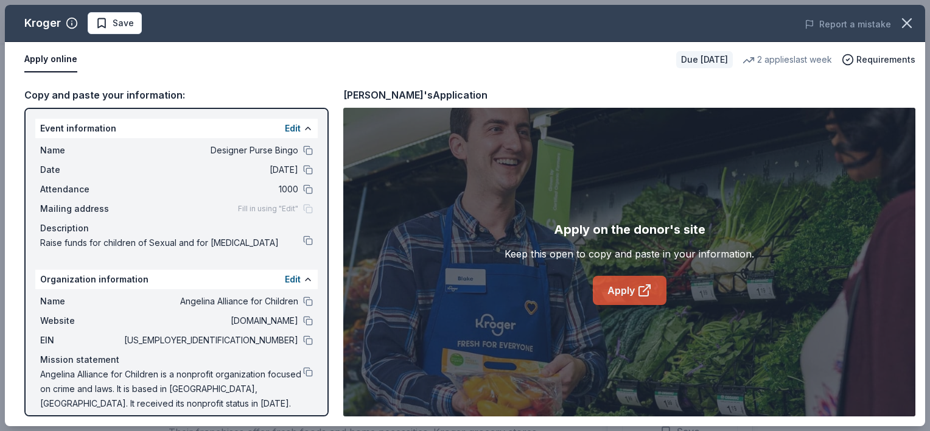
click at [608, 281] on link "Apply" at bounding box center [630, 290] width 74 height 29
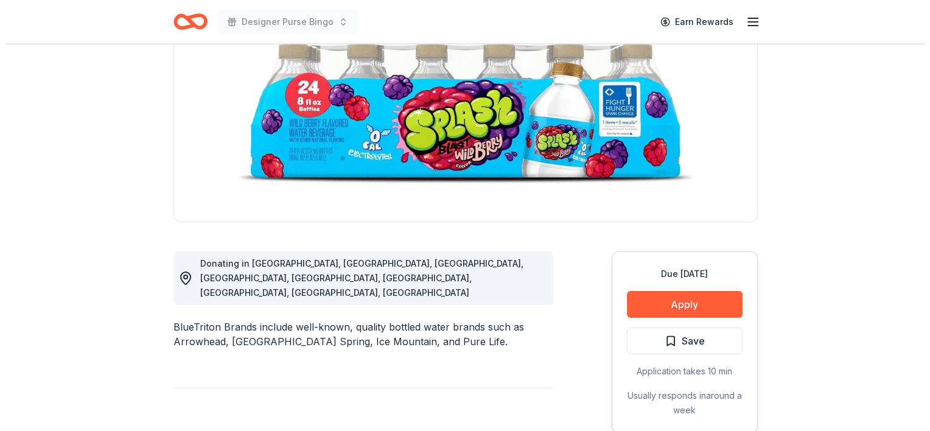
scroll to position [153, 0]
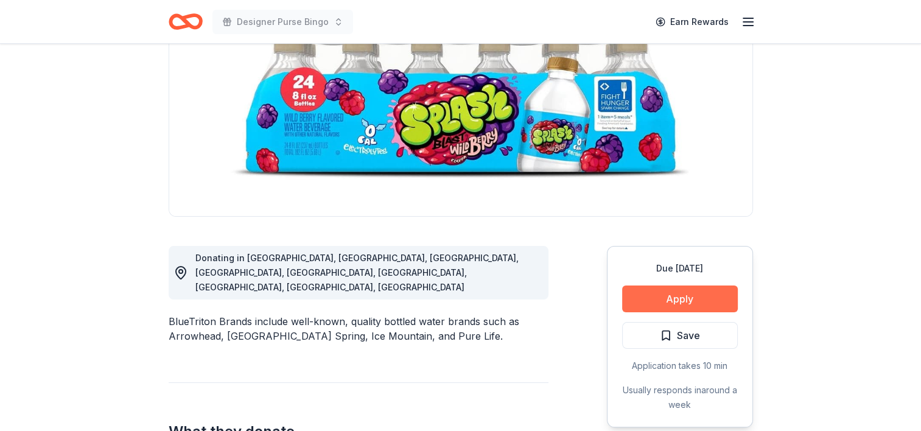
click at [689, 294] on button "Apply" at bounding box center [680, 299] width 116 height 27
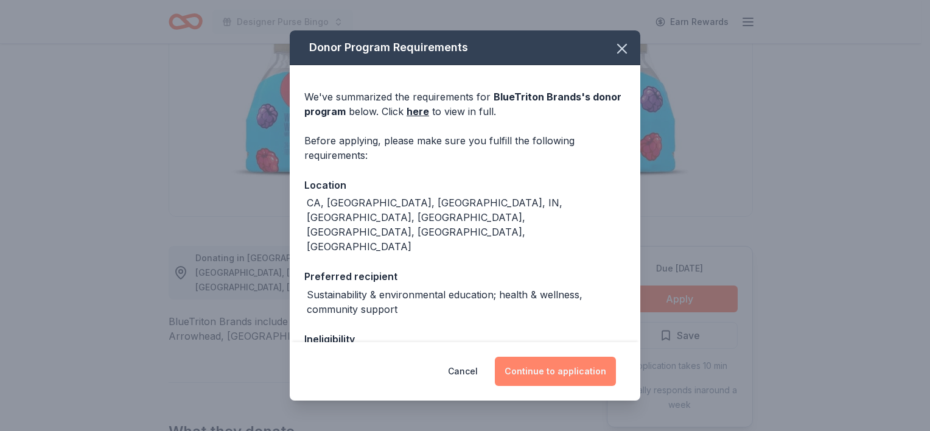
click at [597, 374] on button "Continue to application" at bounding box center [555, 371] width 121 height 29
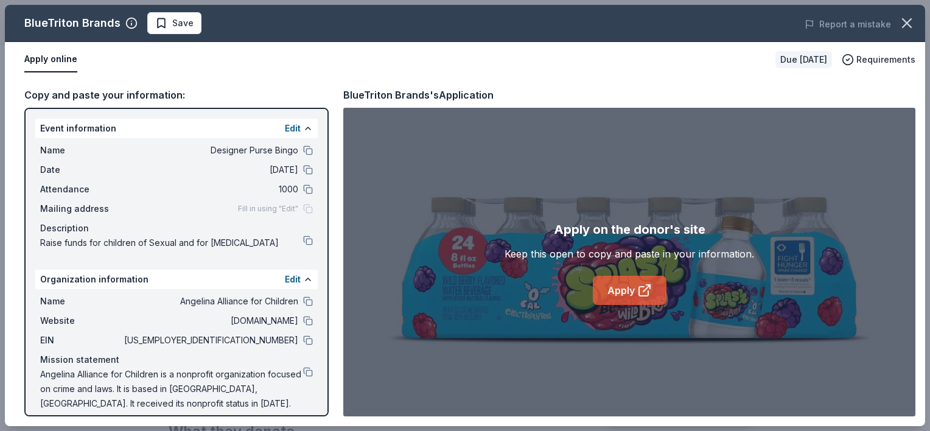
click at [605, 287] on link "Apply" at bounding box center [630, 290] width 74 height 29
drag, startPoint x: 344, startPoint y: 98, endPoint x: 376, endPoint y: 96, distance: 31.7
click at [376, 96] on div "BlueTriton Brands's Application" at bounding box center [418, 95] width 150 height 16
drag, startPoint x: 391, startPoint y: 94, endPoint x: 353, endPoint y: 96, distance: 39.0
click at [353, 96] on div "BlueTriton Brands's Application" at bounding box center [418, 95] width 150 height 16
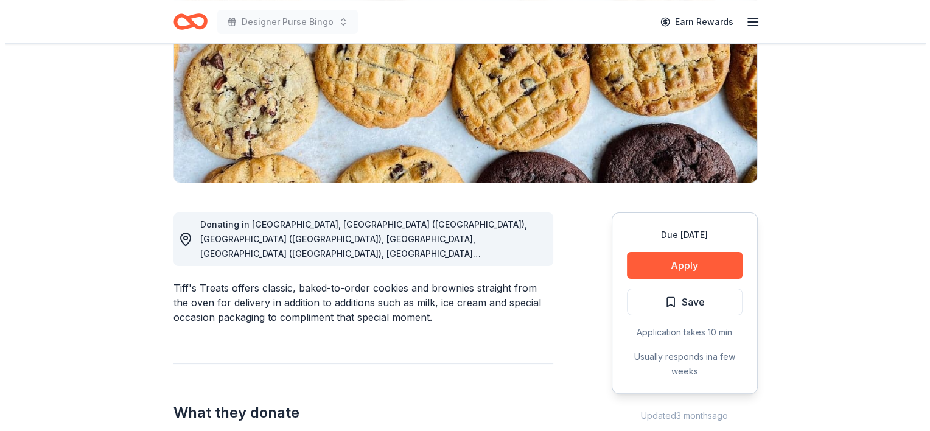
scroll to position [189, 0]
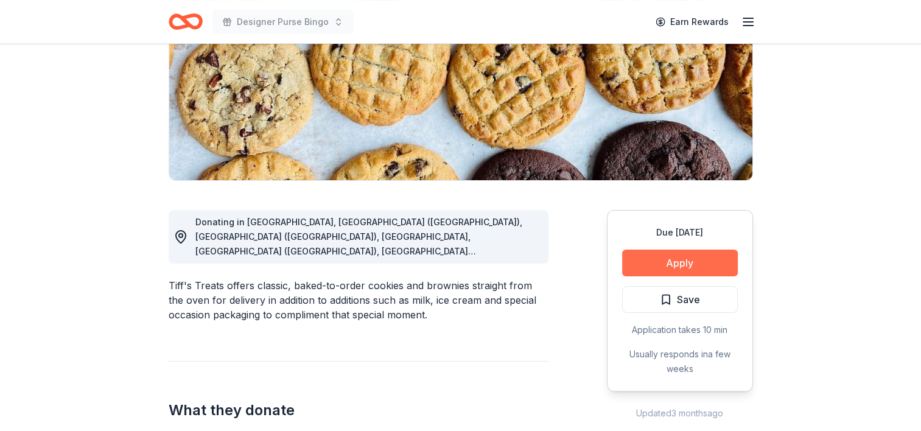
click at [648, 262] on button "Apply" at bounding box center [680, 263] width 116 height 27
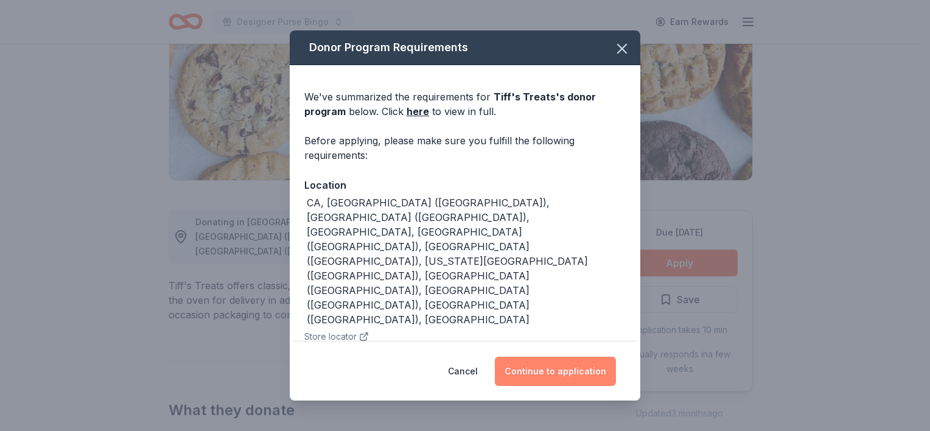
click at [538, 371] on button "Continue to application" at bounding box center [555, 371] width 121 height 29
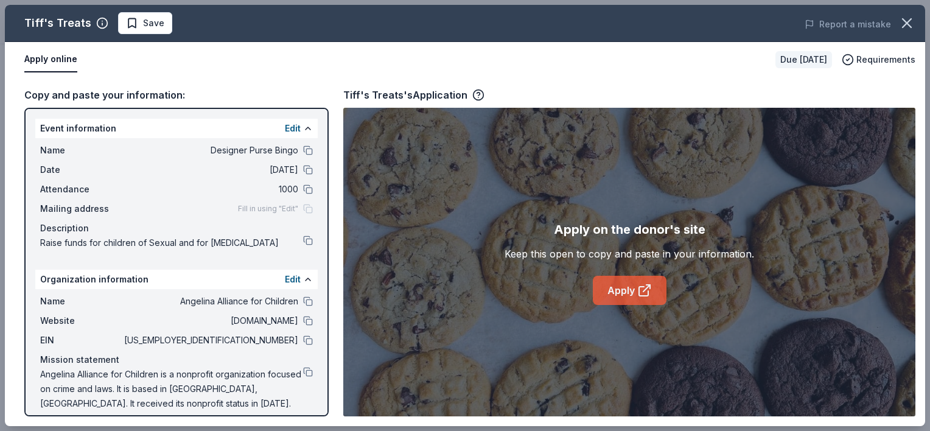
click at [627, 288] on link "Apply" at bounding box center [630, 290] width 74 height 29
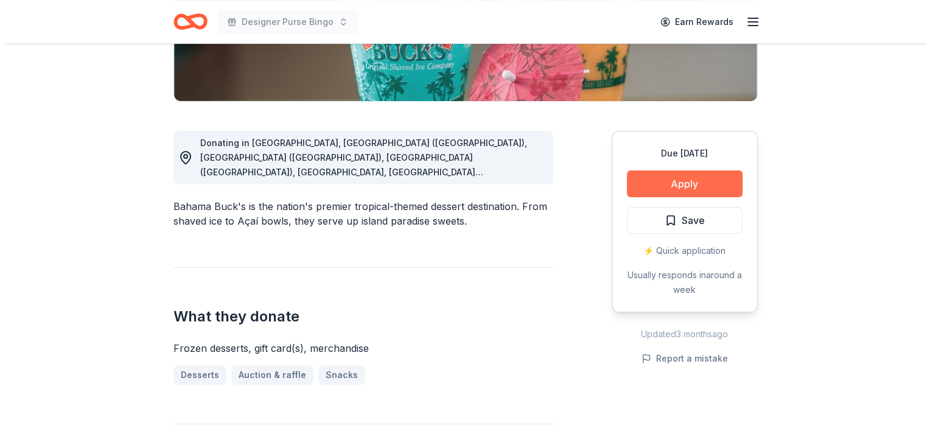
scroll to position [275, 0]
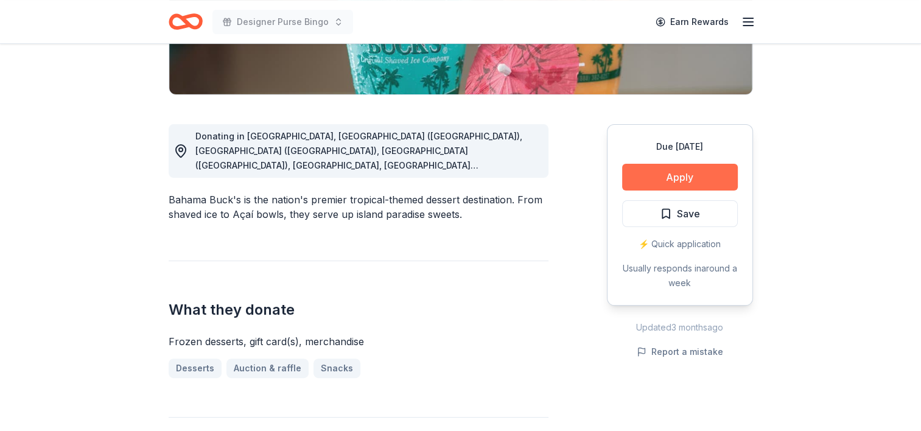
click at [653, 174] on button "Apply" at bounding box center [680, 177] width 116 height 27
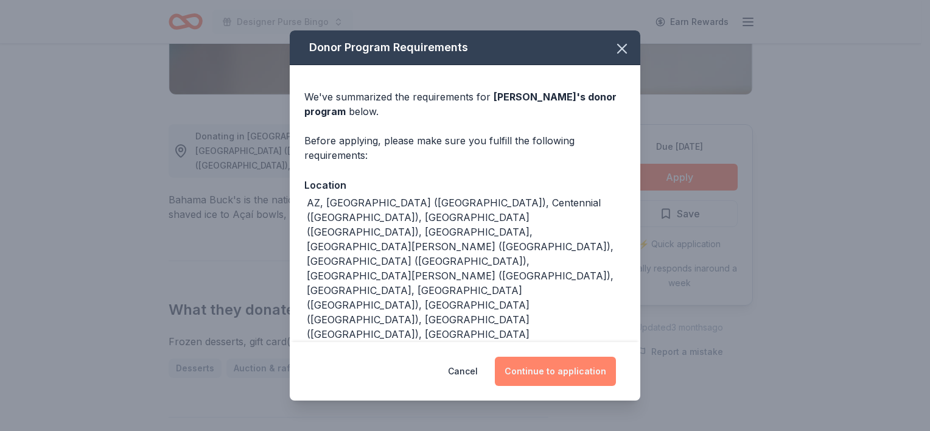
click at [544, 357] on button "Continue to application" at bounding box center [555, 371] width 121 height 29
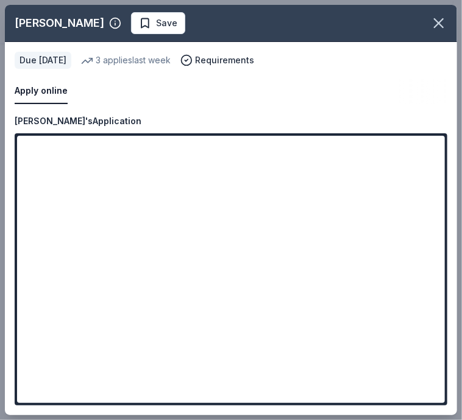
click at [230, 106] on div "Apply online Due [DATE] 3 applies last week Requirements" at bounding box center [231, 78] width 452 height 72
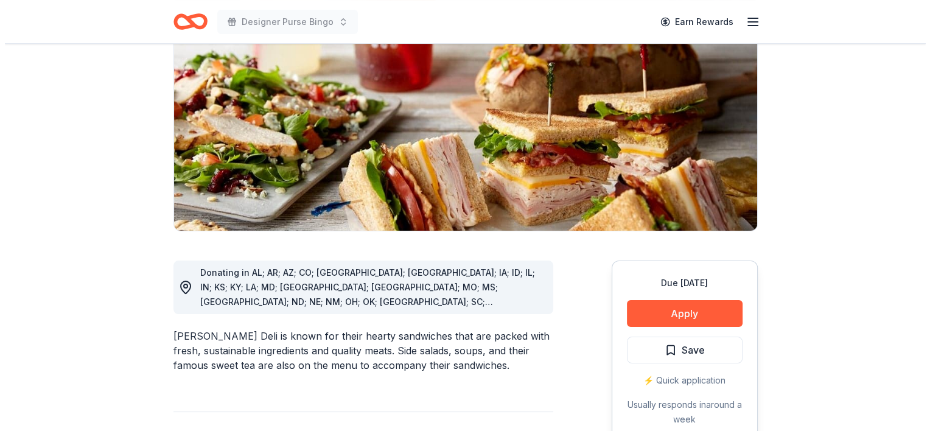
scroll to position [147, 0]
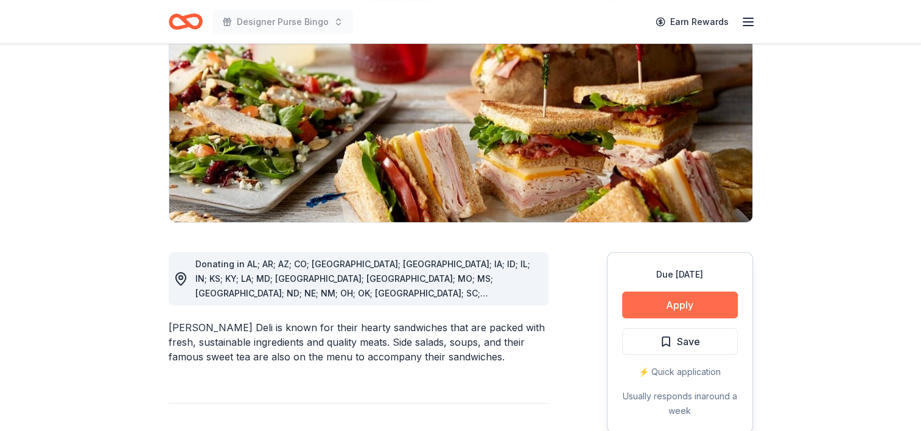
click at [665, 301] on button "Apply" at bounding box center [680, 305] width 116 height 27
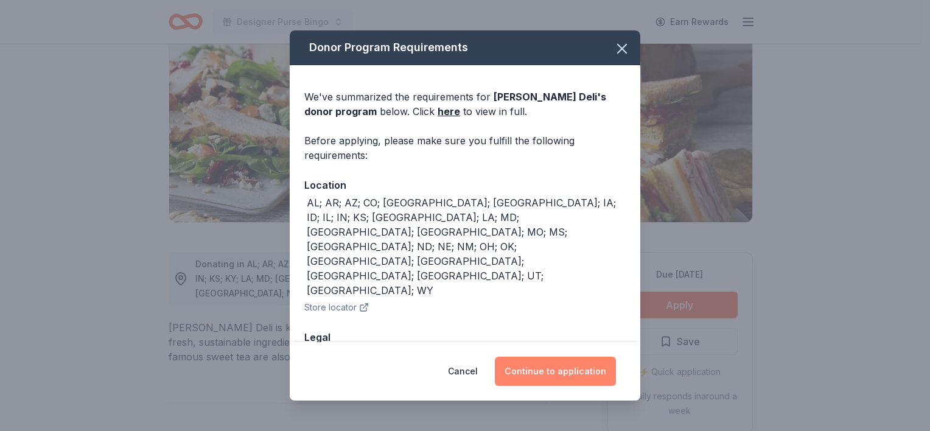
click at [574, 367] on button "Continue to application" at bounding box center [555, 371] width 121 height 29
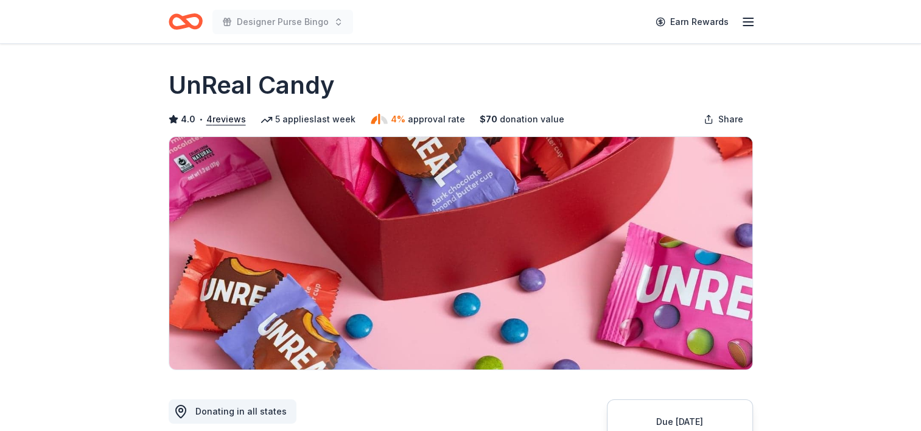
click at [750, 245] on img at bounding box center [460, 253] width 583 height 233
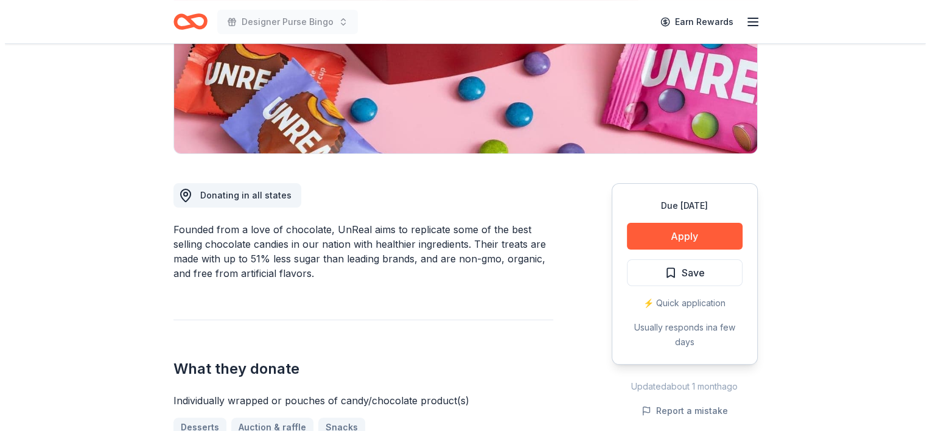
scroll to position [220, 0]
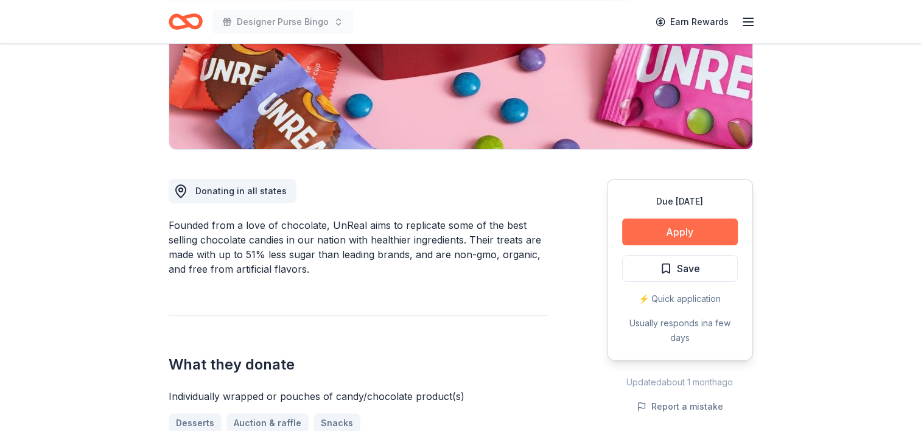
click at [683, 226] on button "Apply" at bounding box center [680, 232] width 116 height 27
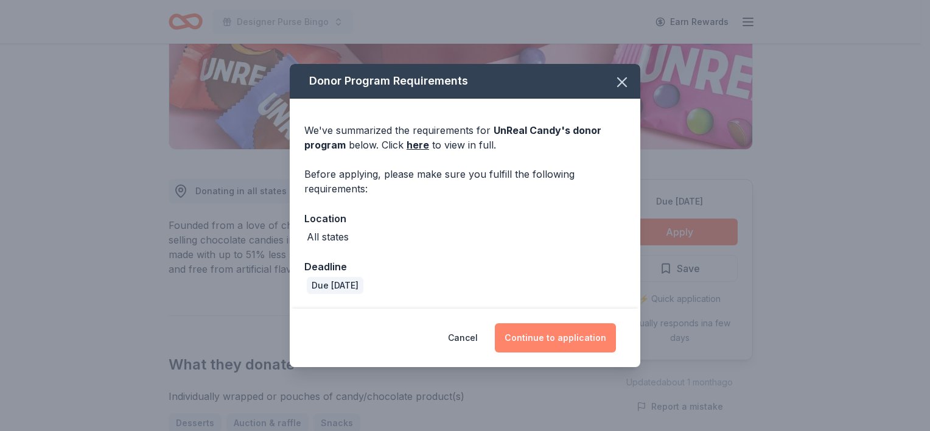
click at [589, 333] on button "Continue to application" at bounding box center [555, 337] width 121 height 29
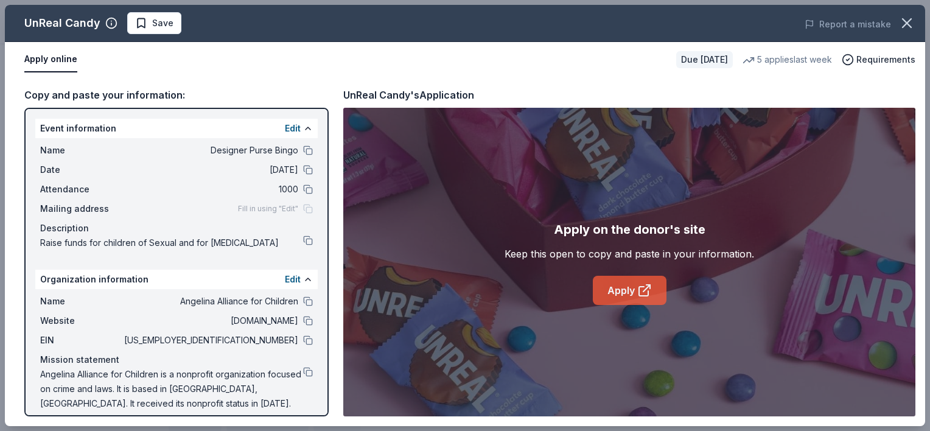
click at [645, 295] on icon at bounding box center [644, 290] width 15 height 15
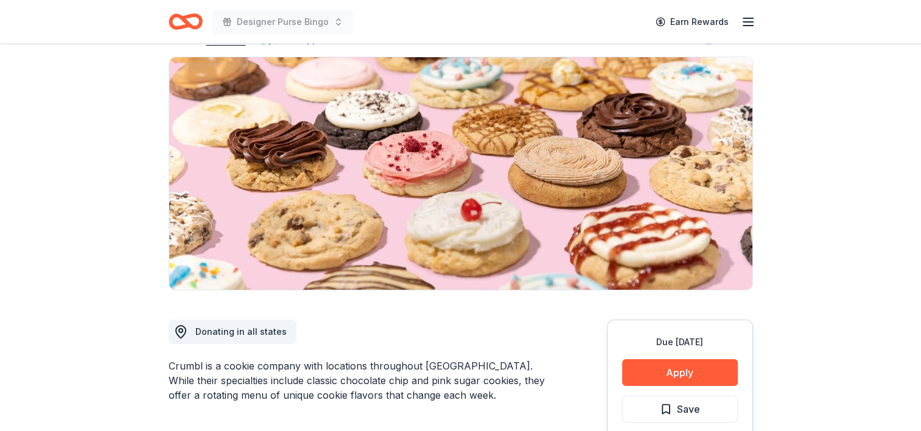
scroll to position [95, 0]
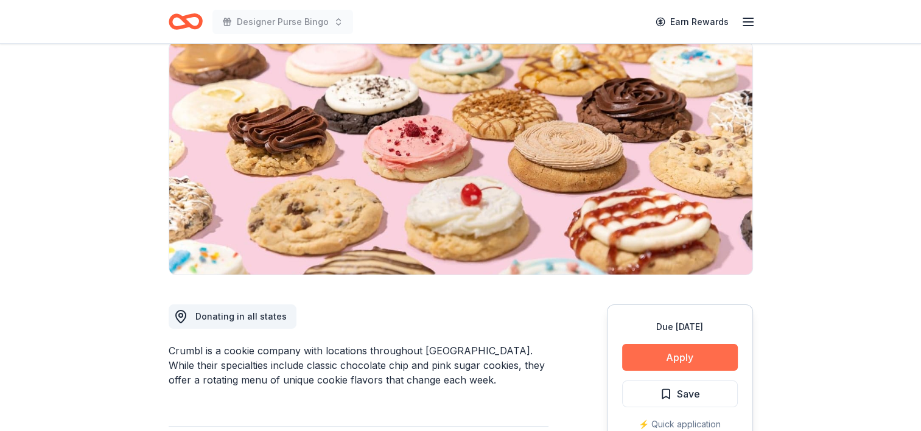
click at [668, 359] on button "Apply" at bounding box center [680, 357] width 116 height 27
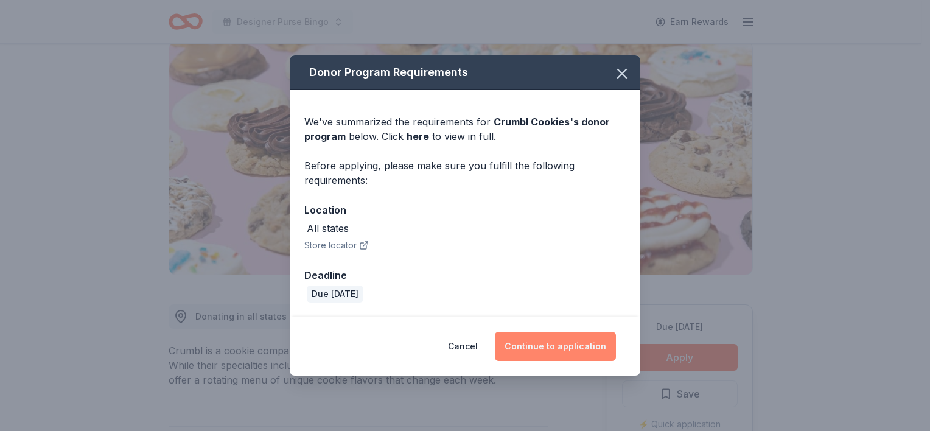
click at [570, 344] on button "Continue to application" at bounding box center [555, 346] width 121 height 29
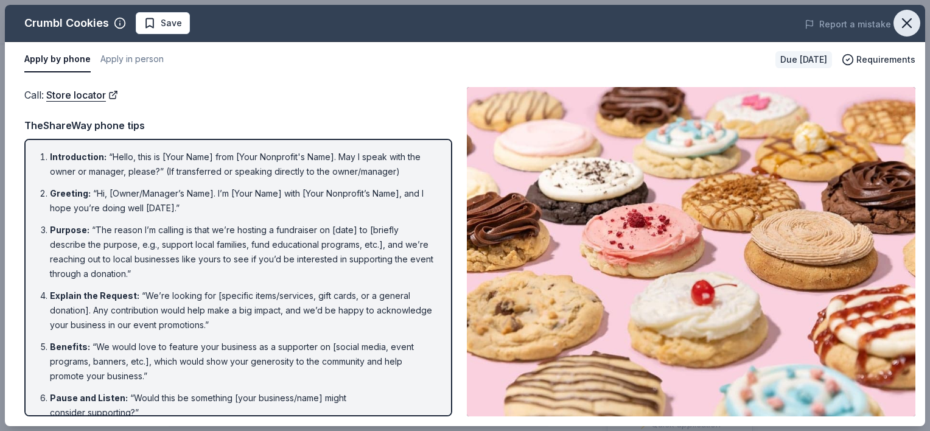
click at [906, 29] on icon "button" at bounding box center [907, 23] width 17 height 17
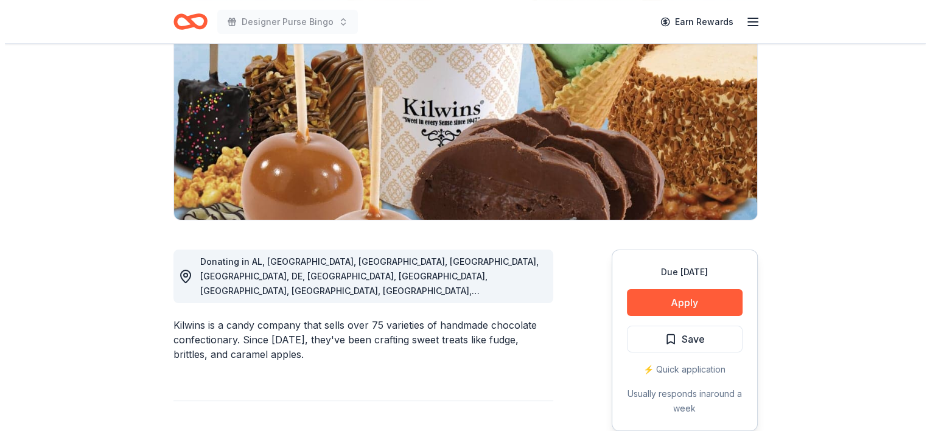
scroll to position [150, 0]
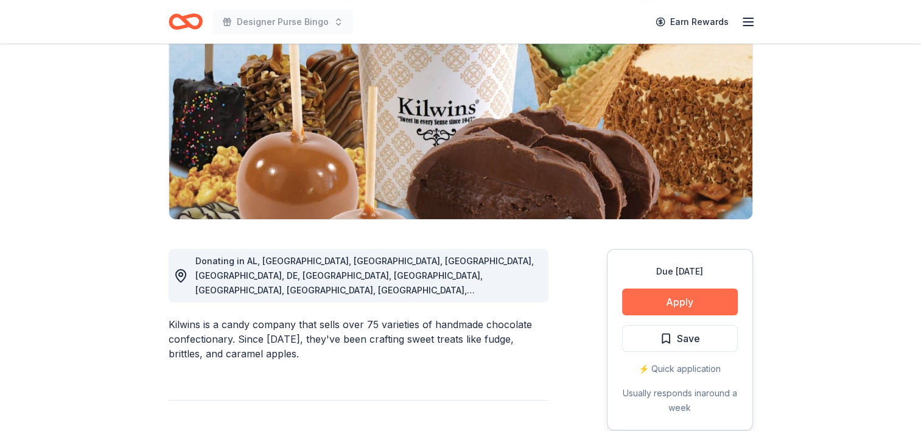
click at [670, 297] on button "Apply" at bounding box center [680, 302] width 116 height 27
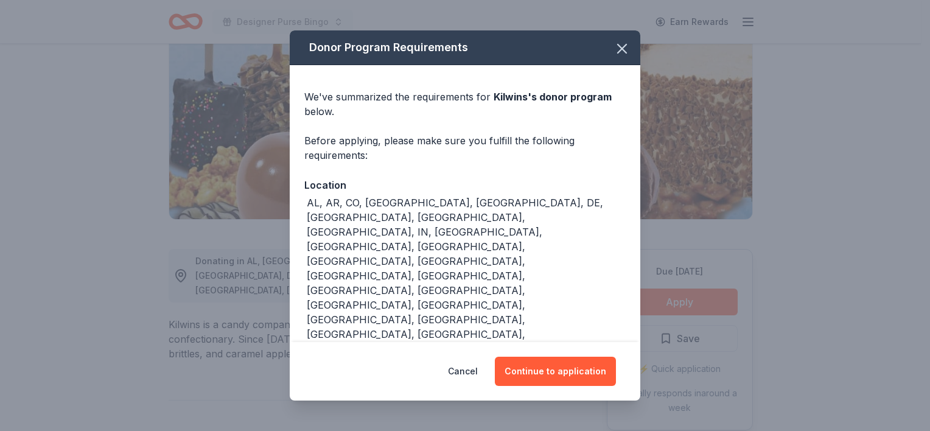
click at [670, 297] on div "Donor Program Requirements We've summarized the requirements for Kilwins 's don…" at bounding box center [465, 215] width 930 height 431
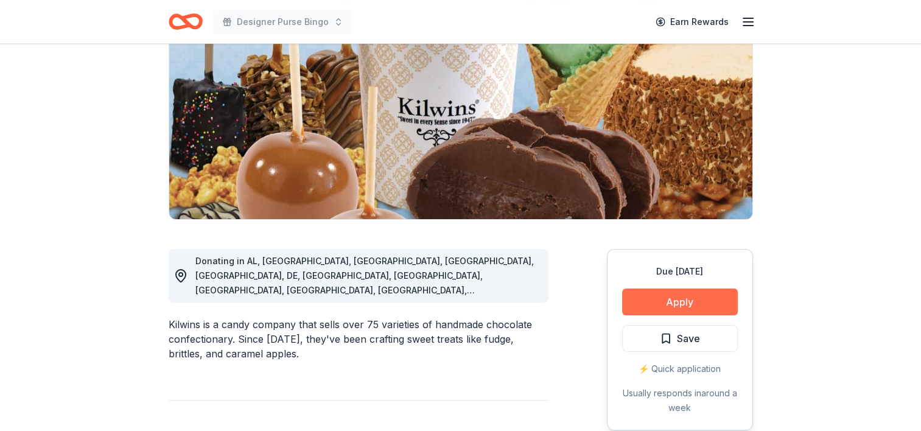
click at [656, 295] on button "Apply" at bounding box center [680, 302] width 116 height 27
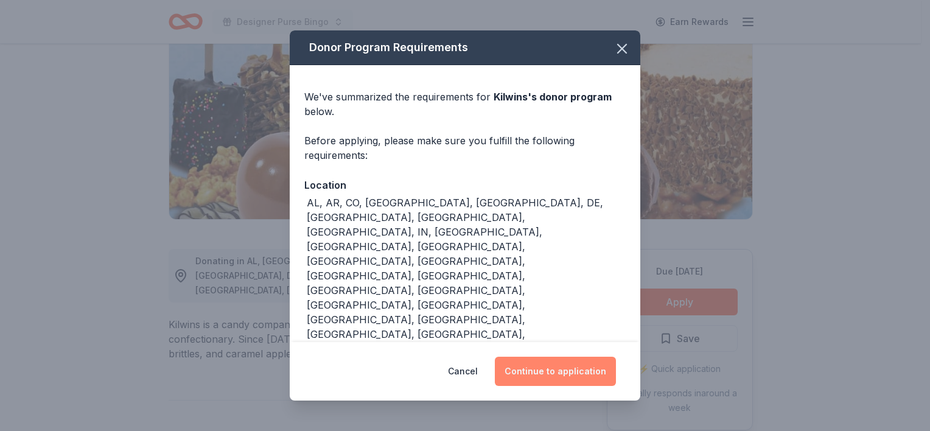
click at [572, 357] on button "Continue to application" at bounding box center [555, 371] width 121 height 29
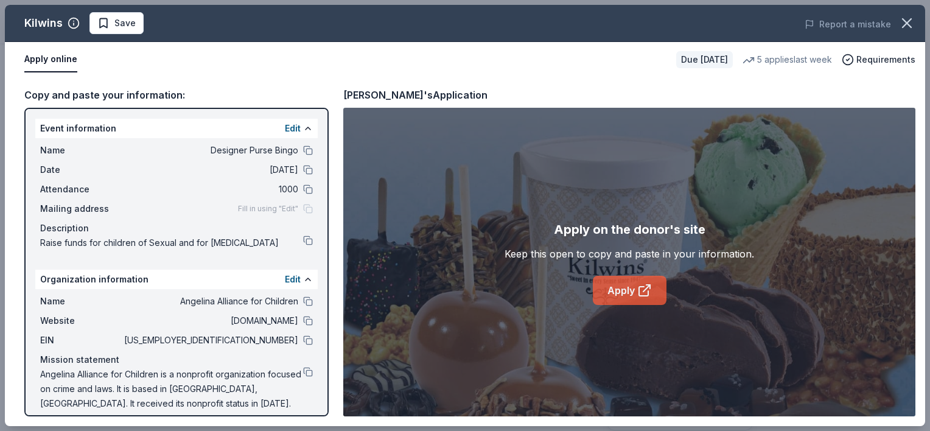
click at [645, 297] on icon at bounding box center [644, 290] width 15 height 15
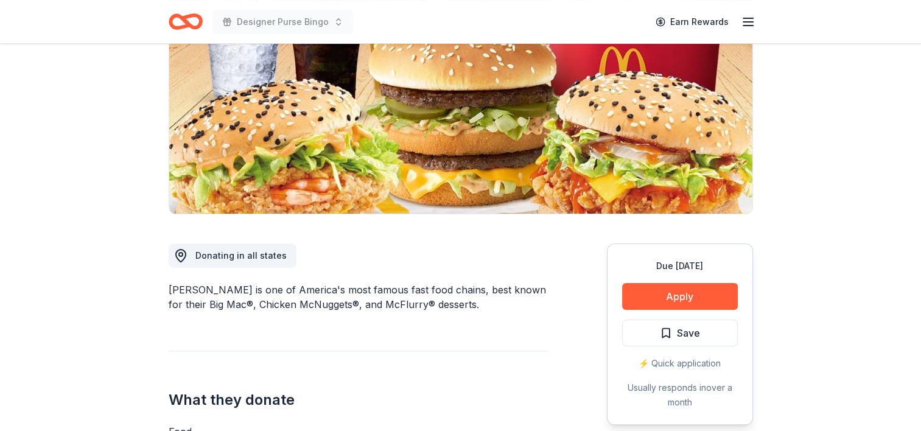
scroll to position [157, 0]
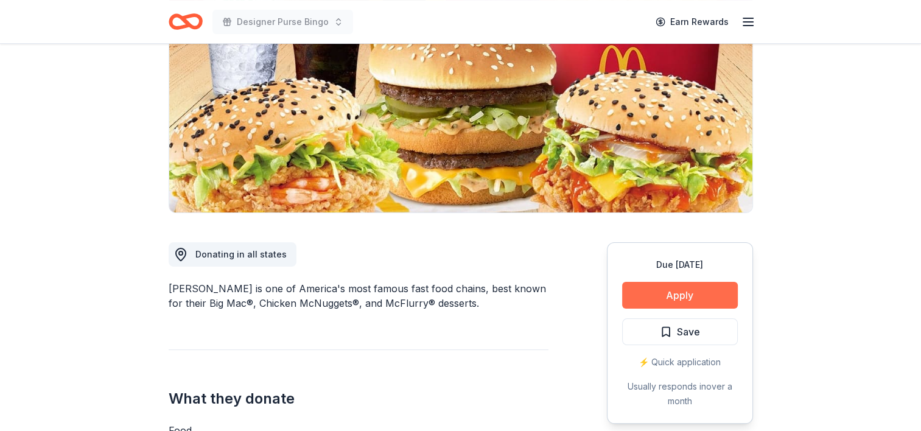
click at [682, 295] on button "Apply" at bounding box center [680, 295] width 116 height 27
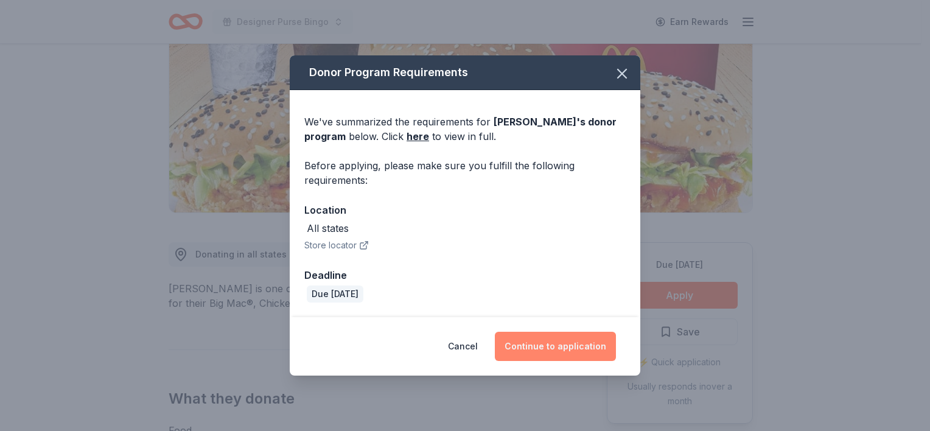
click at [566, 346] on button "Continue to application" at bounding box center [555, 346] width 121 height 29
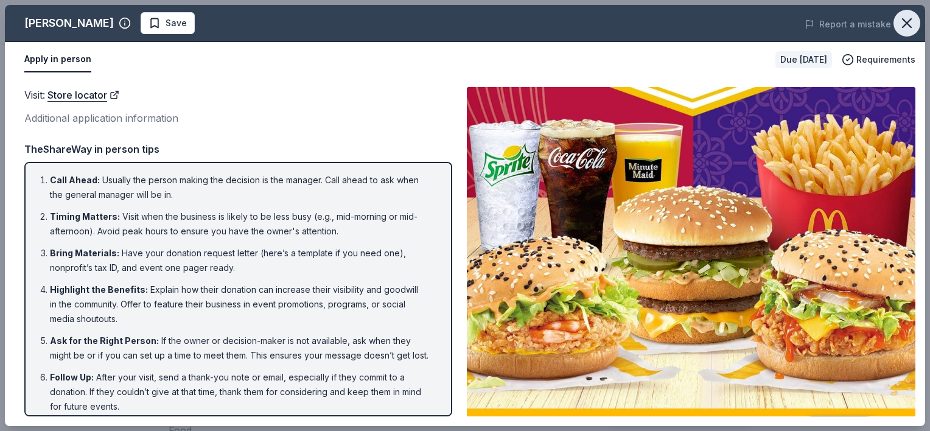
click at [899, 32] on button "button" at bounding box center [907, 23] width 27 height 27
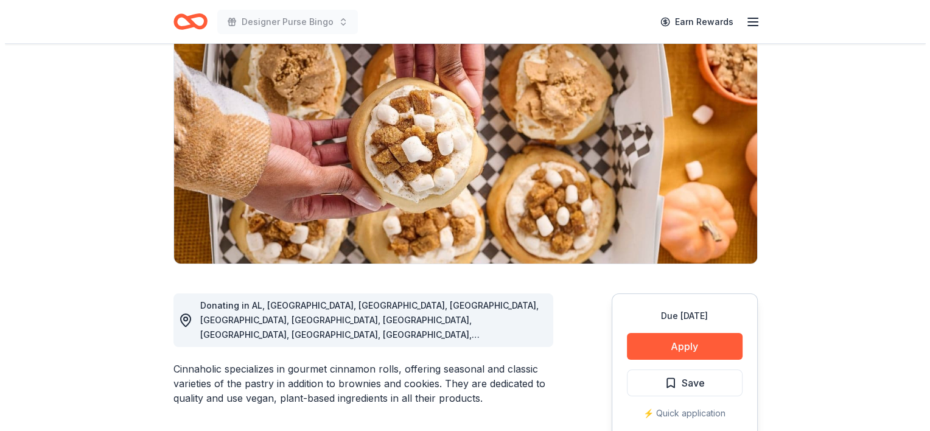
scroll to position [107, 0]
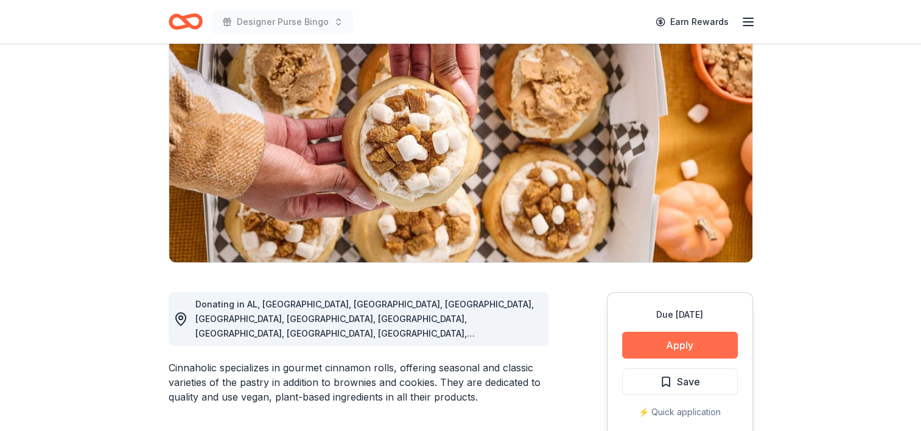
click at [665, 349] on button "Apply" at bounding box center [680, 345] width 116 height 27
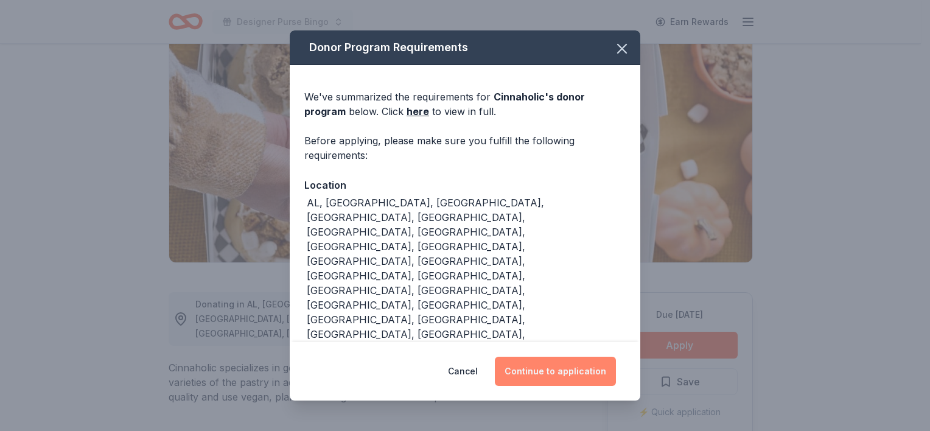
click at [539, 357] on button "Continue to application" at bounding box center [555, 371] width 121 height 29
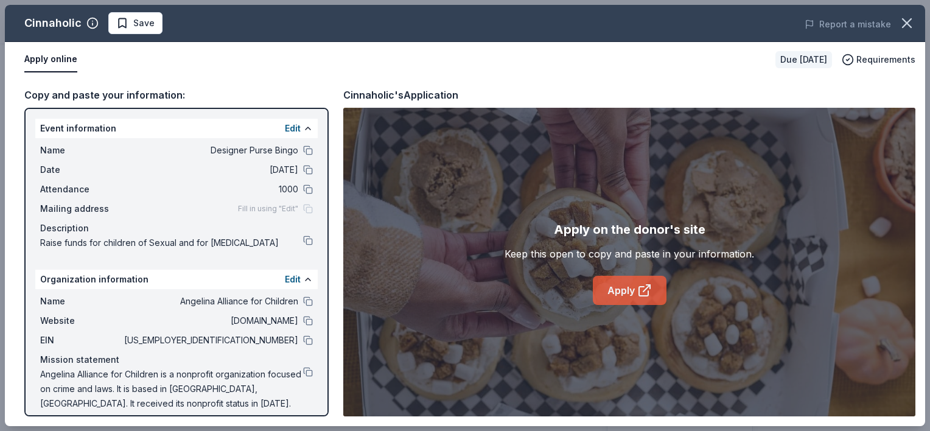
click at [628, 283] on link "Apply" at bounding box center [630, 290] width 74 height 29
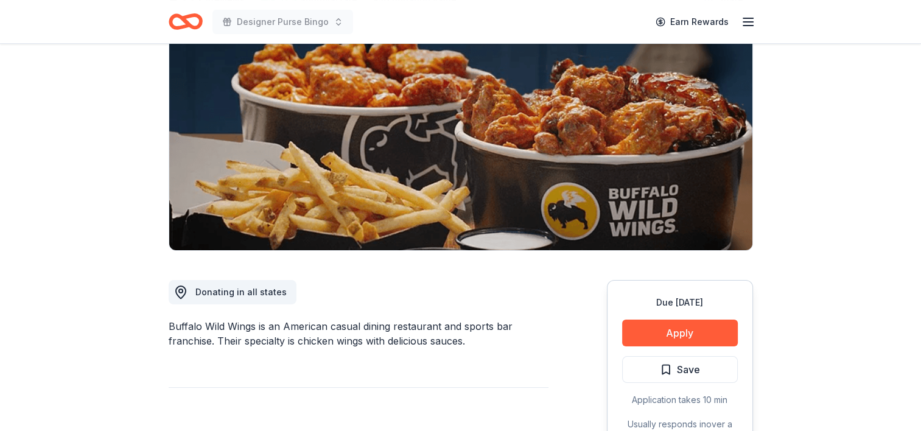
scroll to position [128, 0]
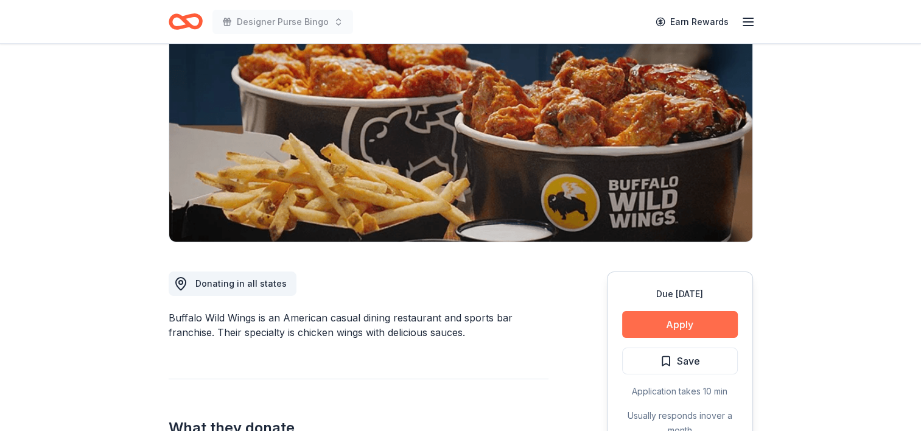
click at [705, 321] on button "Apply" at bounding box center [680, 324] width 116 height 27
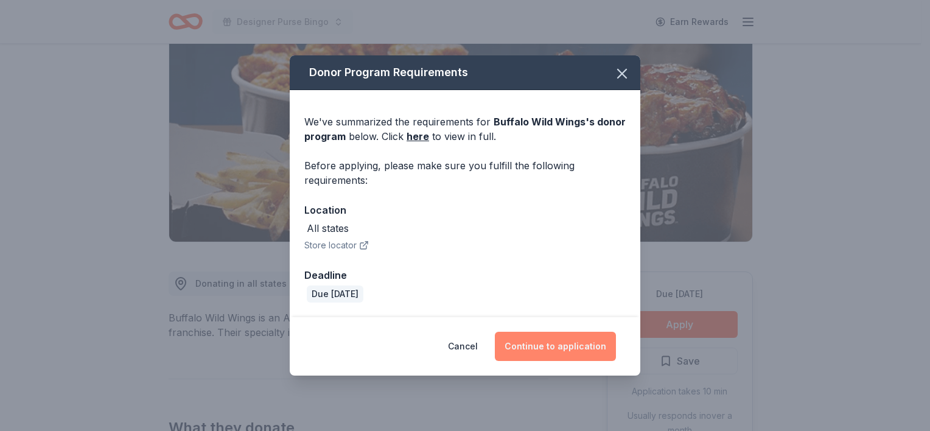
click at [544, 341] on button "Continue to application" at bounding box center [555, 346] width 121 height 29
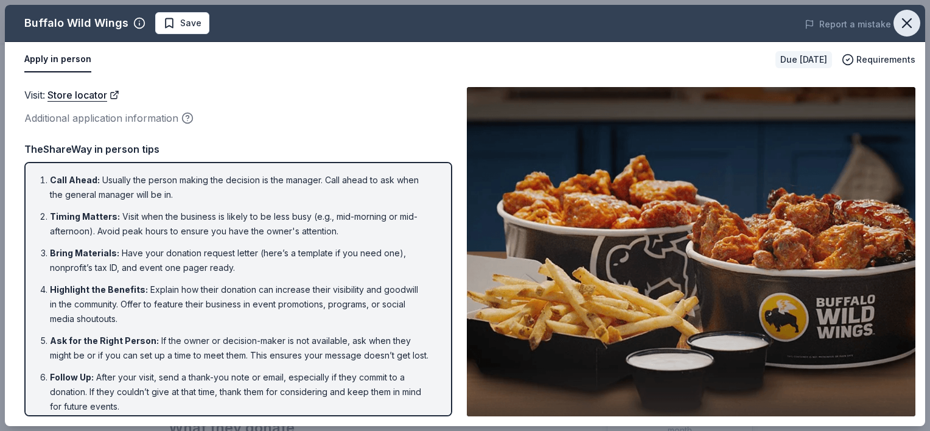
click at [903, 10] on button "button" at bounding box center [907, 23] width 27 height 27
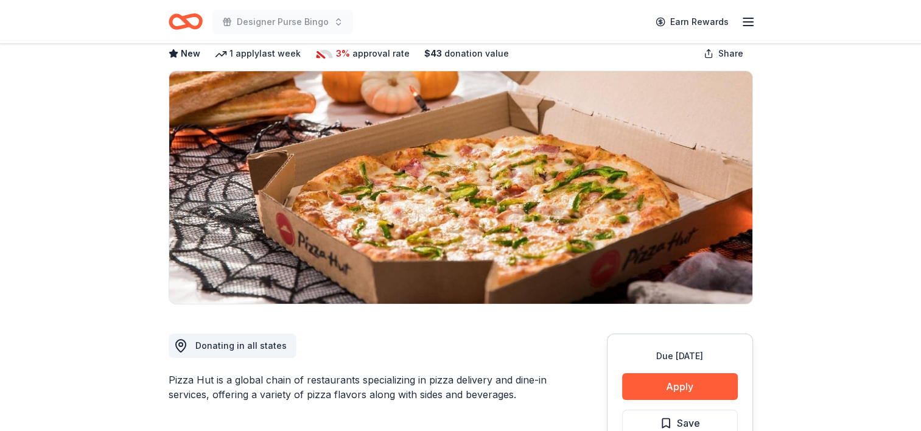
scroll to position [67, 0]
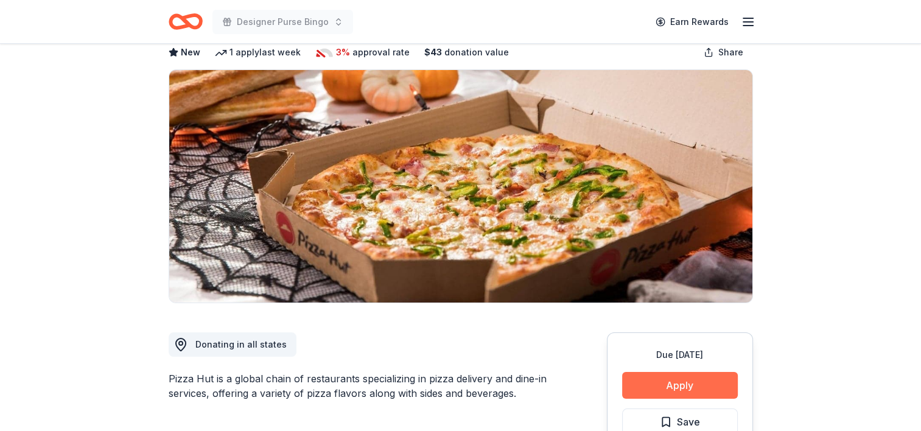
click at [696, 385] on button "Apply" at bounding box center [680, 385] width 116 height 27
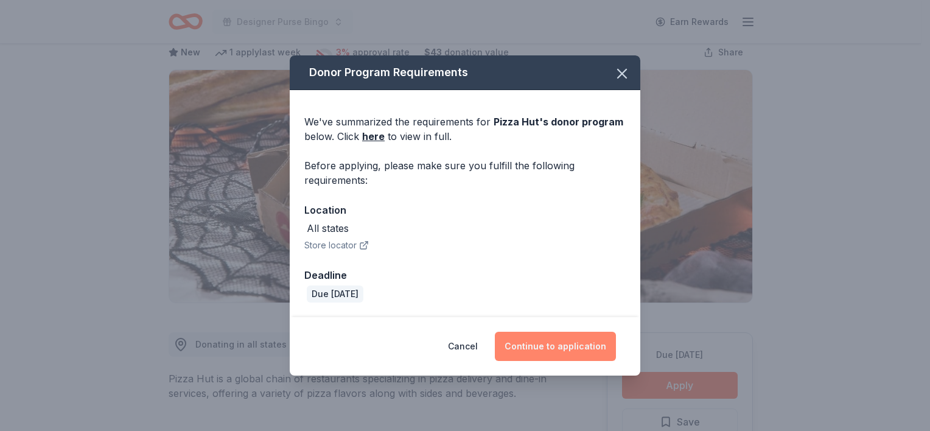
click at [570, 339] on button "Continue to application" at bounding box center [555, 346] width 121 height 29
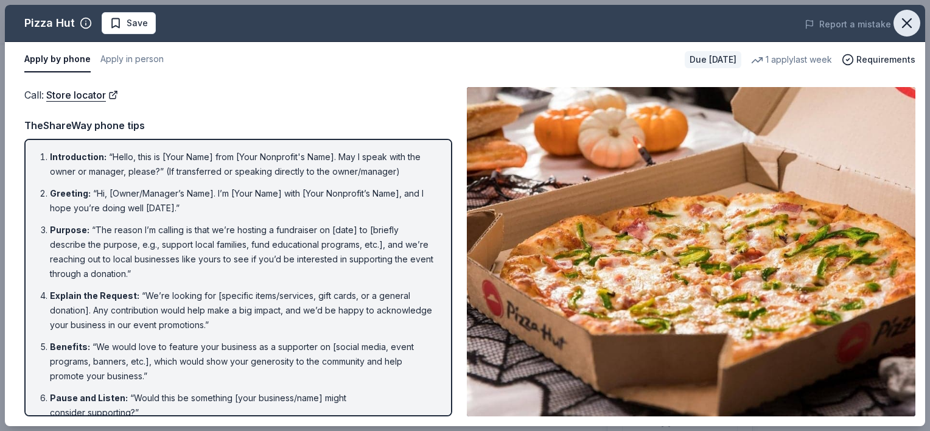
click at [909, 22] on icon "button" at bounding box center [907, 23] width 17 height 17
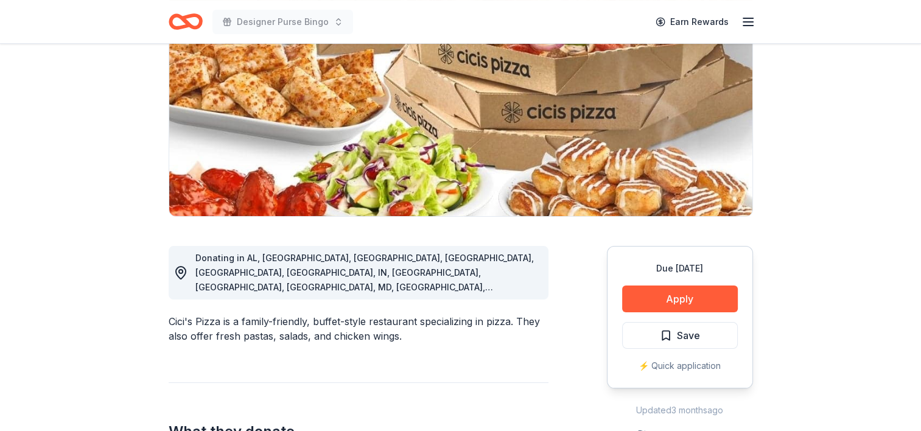
scroll to position [156, 0]
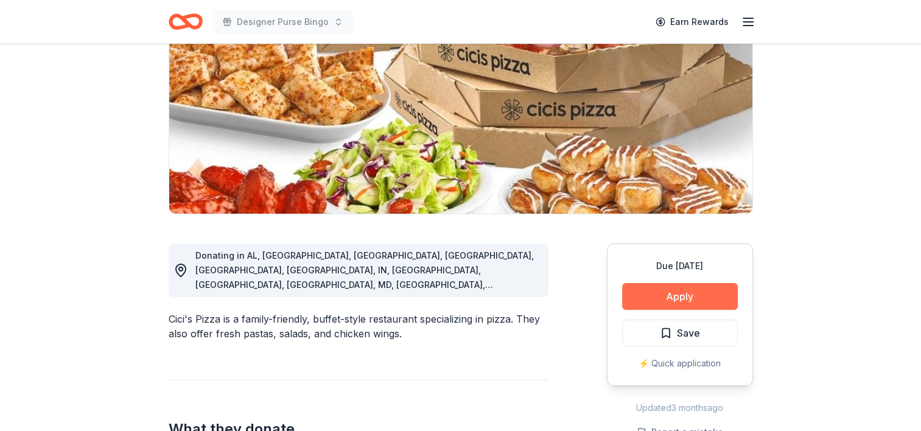
click at [694, 292] on button "Apply" at bounding box center [680, 296] width 116 height 27
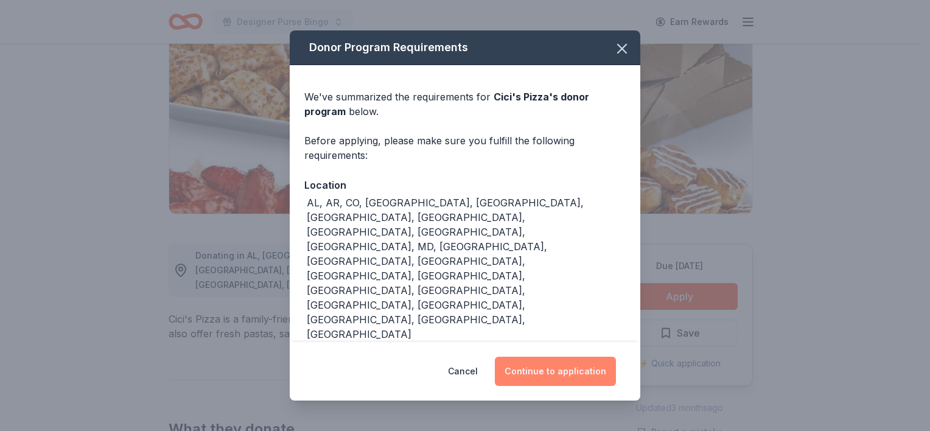
click at [553, 357] on button "Continue to application" at bounding box center [555, 371] width 121 height 29
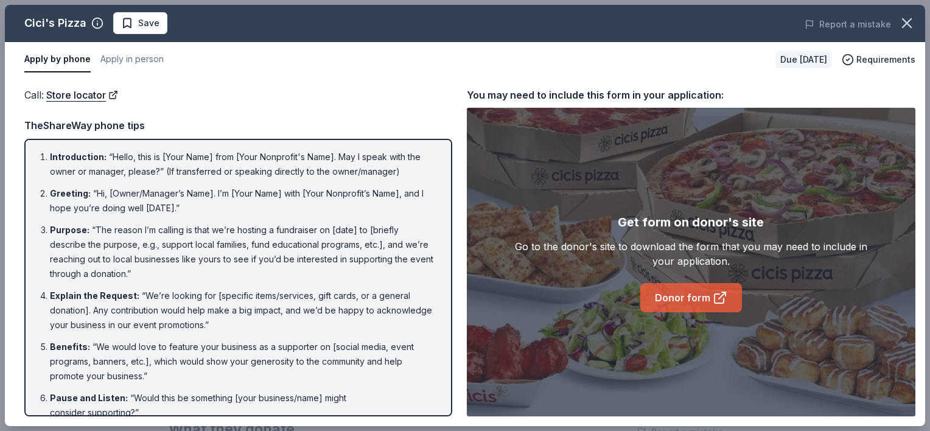
click at [676, 286] on link "Donor form" at bounding box center [692, 297] width 102 height 29
click at [903, 19] on icon "button" at bounding box center [907, 23] width 9 height 9
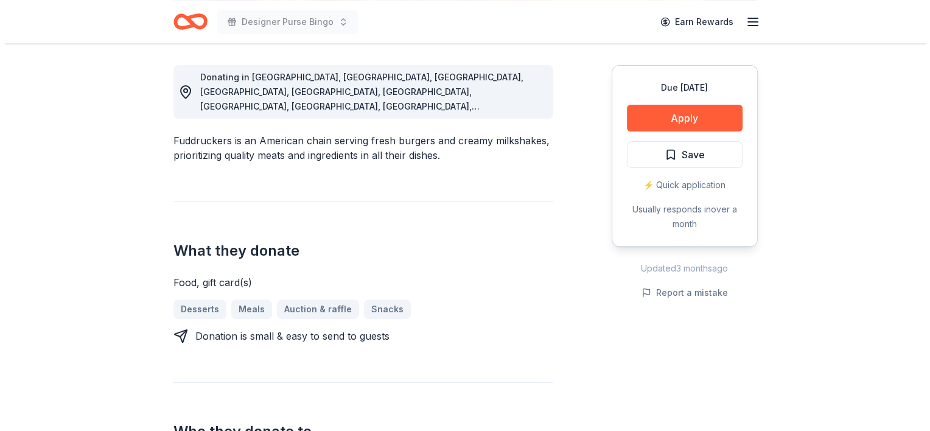
scroll to position [355, 0]
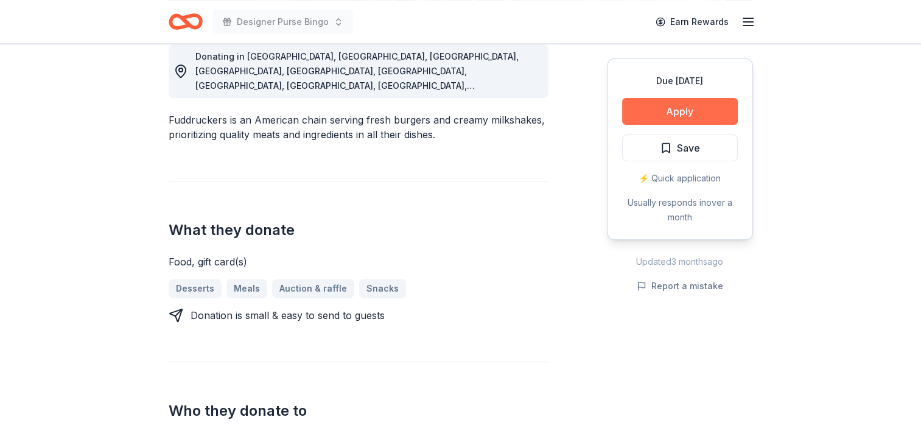
click at [663, 112] on button "Apply" at bounding box center [680, 111] width 116 height 27
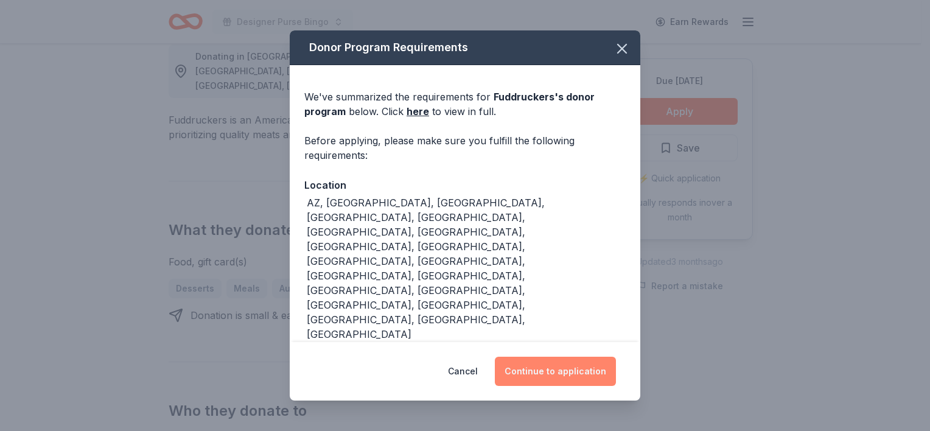
click at [563, 358] on button "Continue to application" at bounding box center [555, 371] width 121 height 29
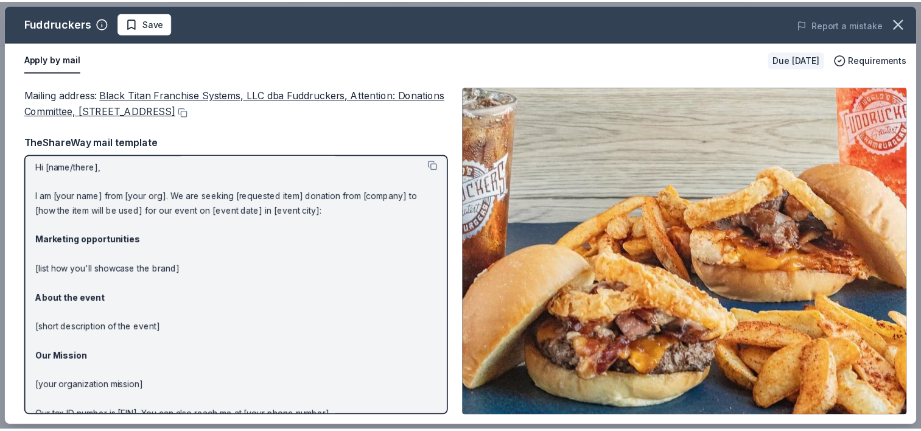
scroll to position [0, 0]
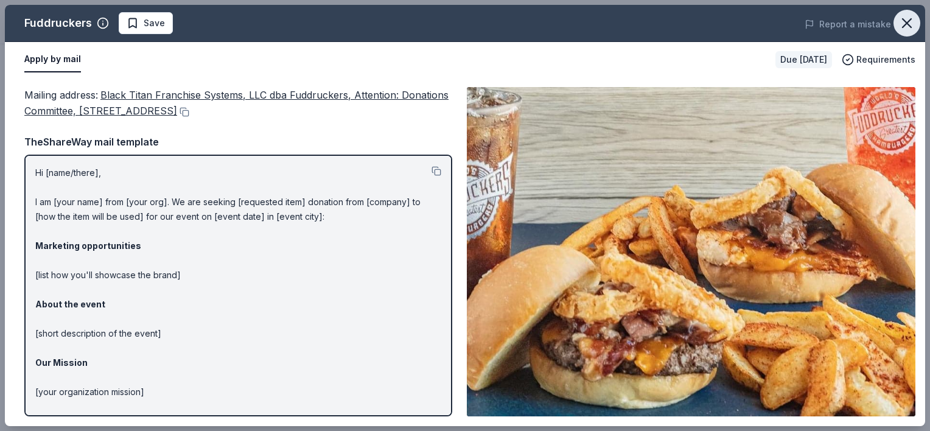
click at [911, 21] on icon "button" at bounding box center [907, 23] width 17 height 17
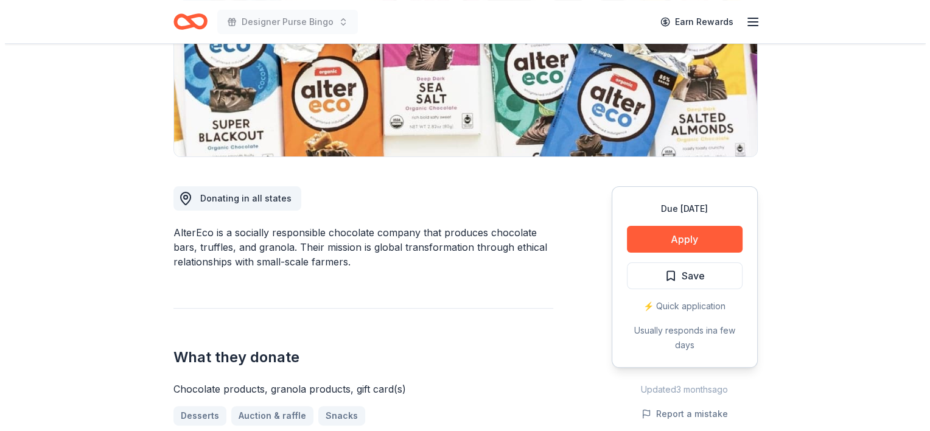
scroll to position [216, 0]
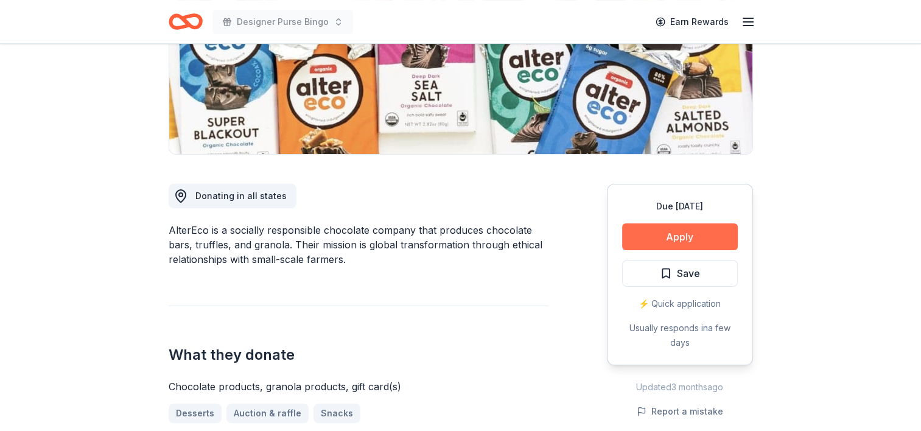
click at [681, 230] on button "Apply" at bounding box center [680, 236] width 116 height 27
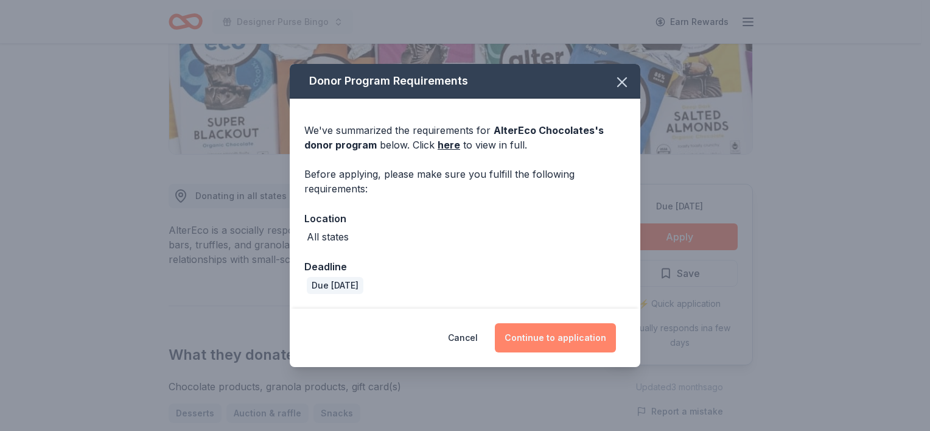
click at [569, 329] on button "Continue to application" at bounding box center [555, 337] width 121 height 29
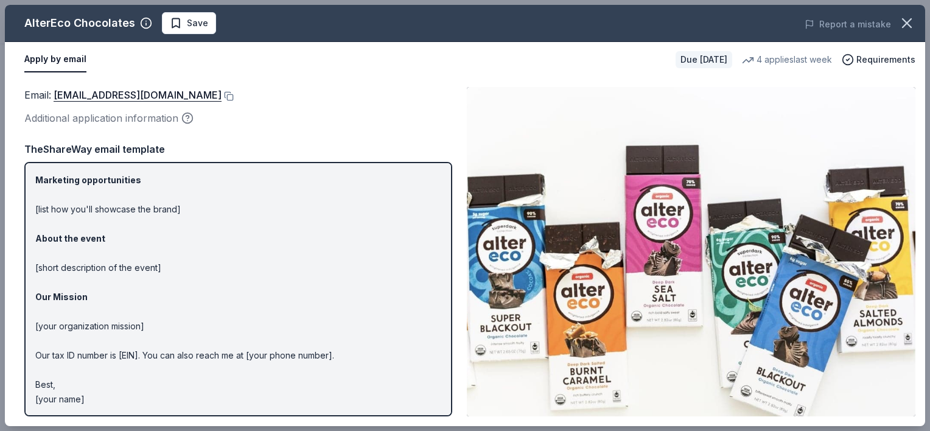
scroll to position [0, 0]
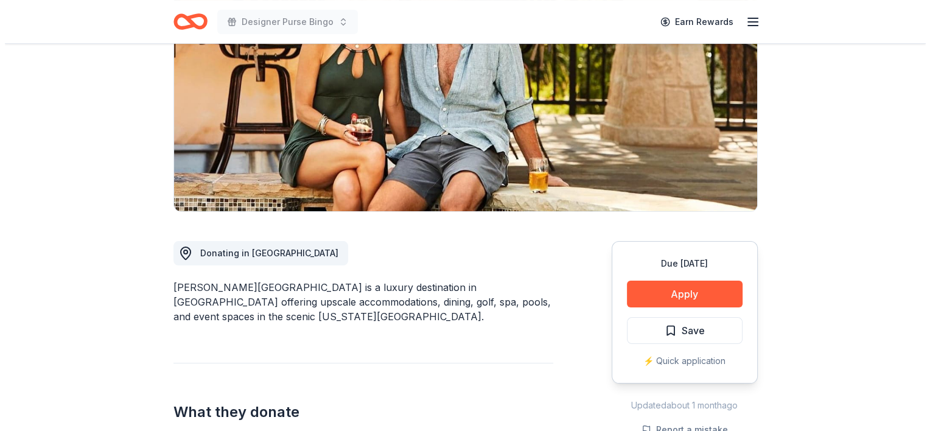
scroll to position [160, 0]
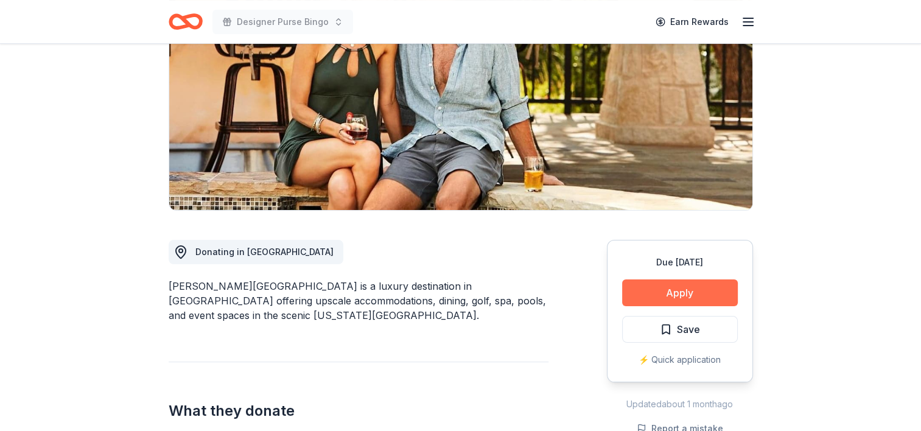
click at [690, 287] on button "Apply" at bounding box center [680, 292] width 116 height 27
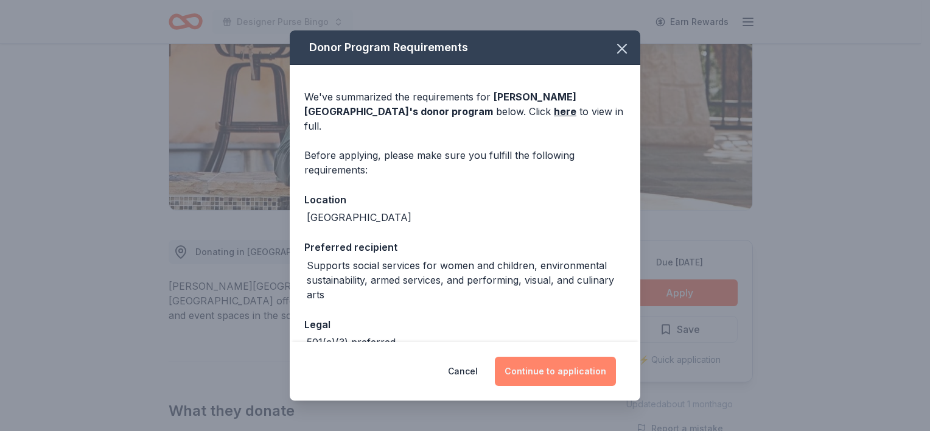
click at [548, 363] on button "Continue to application" at bounding box center [555, 371] width 121 height 29
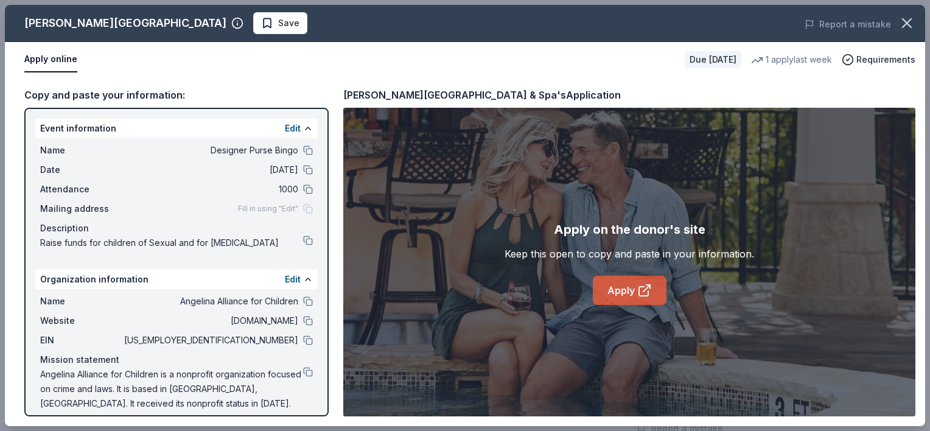
click at [608, 281] on link "Apply" at bounding box center [630, 290] width 74 height 29
drag, startPoint x: 342, startPoint y: 90, endPoint x: 438, endPoint y: 94, distance: 96.3
click at [438, 94] on div "Copy and paste your information: Event information Edit Name Designer Purse Bin…" at bounding box center [465, 251] width 921 height 349
click at [438, 94] on div "[PERSON_NAME] Resort & Spa's Application" at bounding box center [482, 95] width 278 height 16
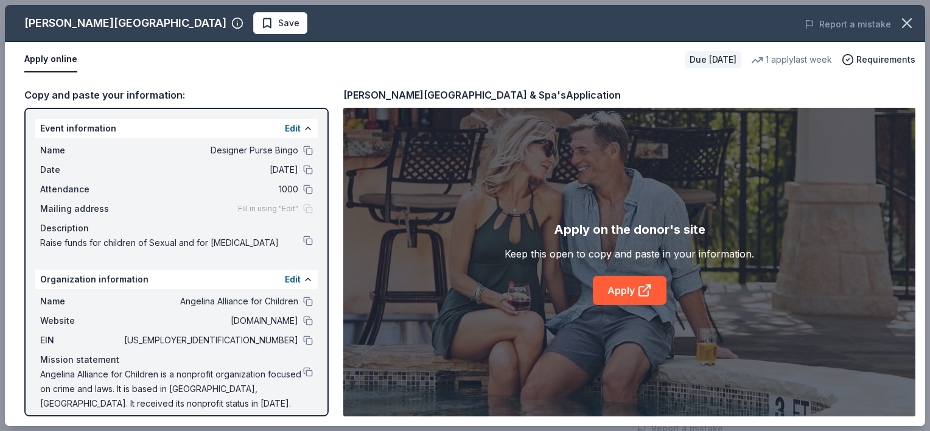
click at [438, 94] on div "[PERSON_NAME] Resort & Spa's Application" at bounding box center [482, 95] width 278 height 16
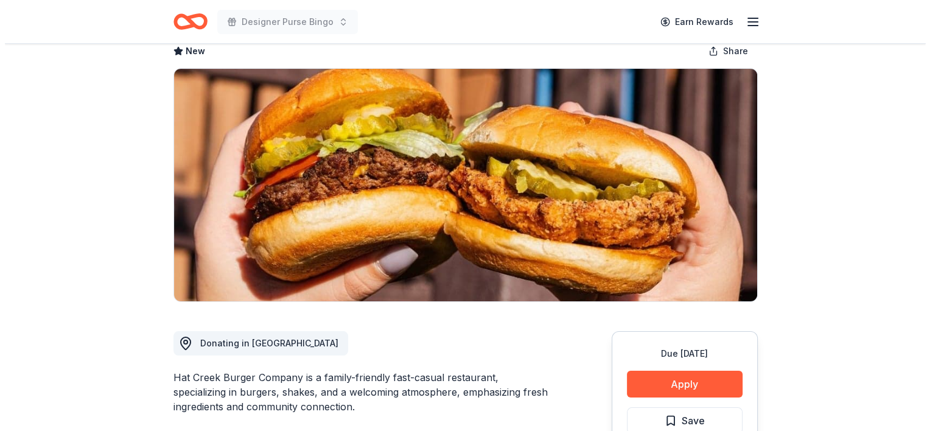
scroll to position [75, 0]
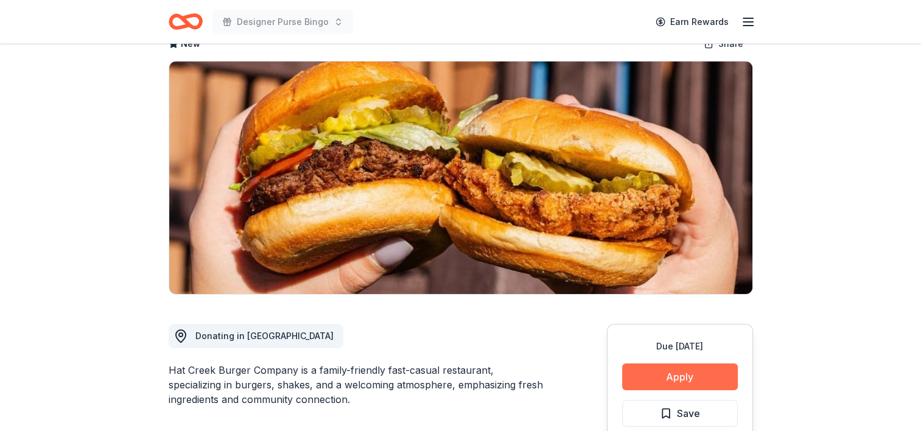
click at [713, 371] on button "Apply" at bounding box center [680, 376] width 116 height 27
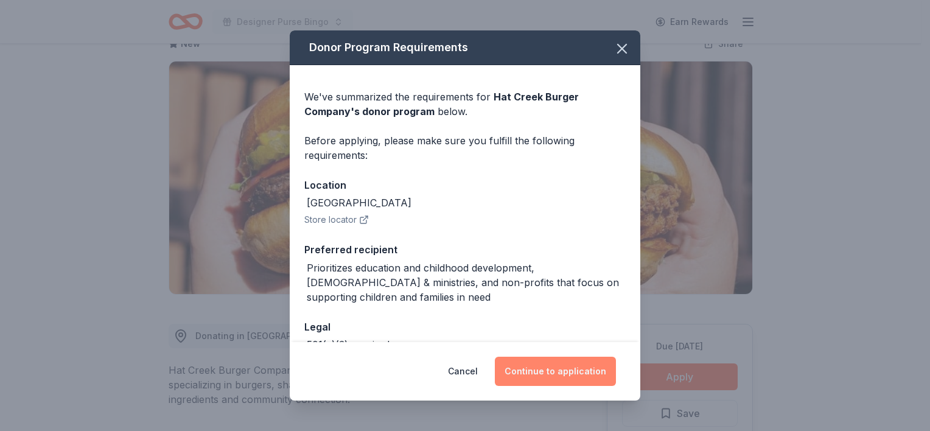
click at [581, 368] on button "Continue to application" at bounding box center [555, 371] width 121 height 29
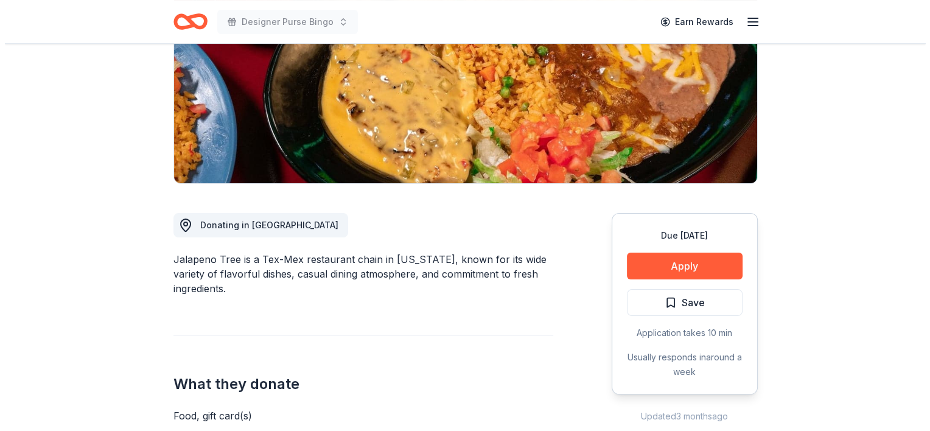
scroll to position [188, 0]
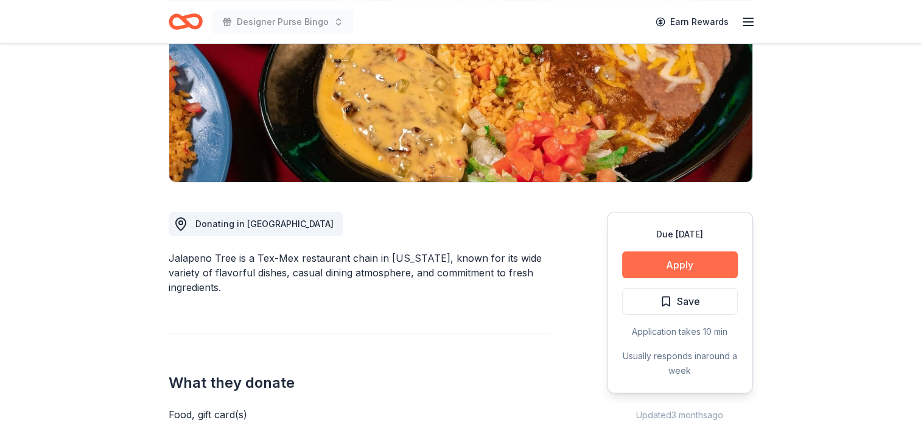
click at [692, 270] on button "Apply" at bounding box center [680, 264] width 116 height 27
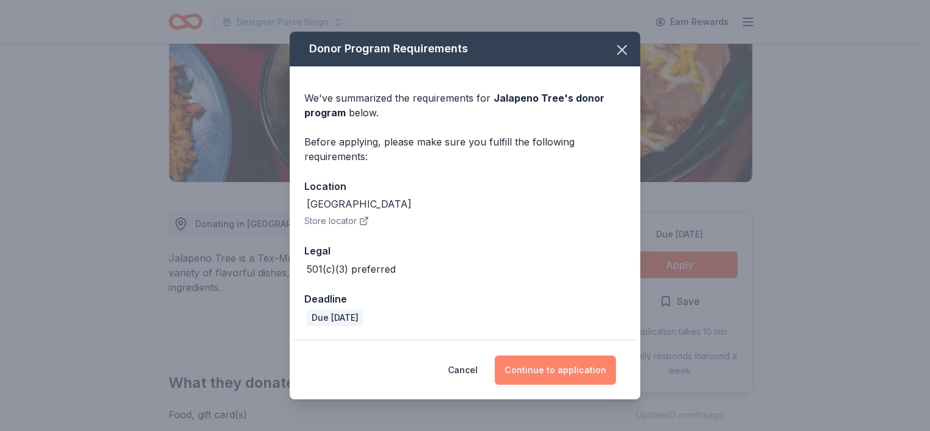
click at [548, 372] on button "Continue to application" at bounding box center [555, 370] width 121 height 29
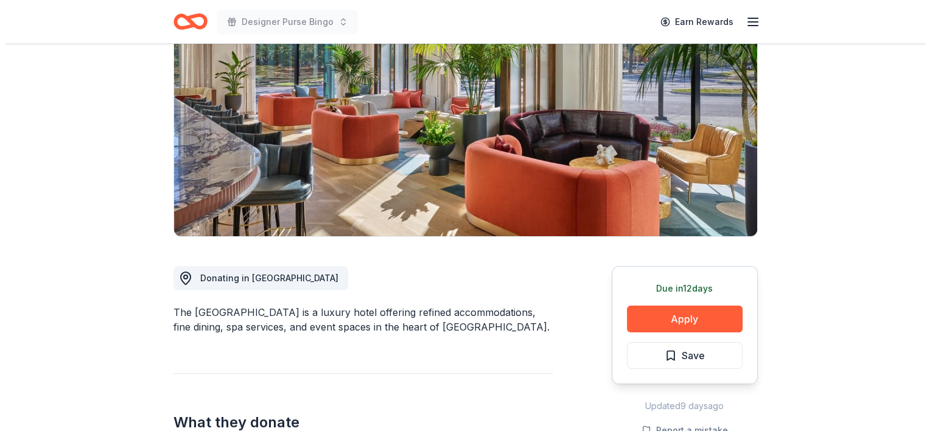
scroll to position [136, 0]
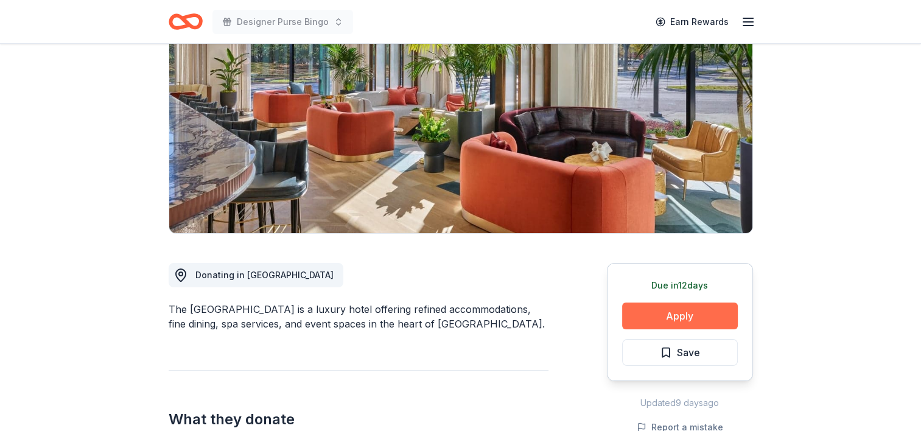
click at [665, 315] on button "Apply" at bounding box center [680, 316] width 116 height 27
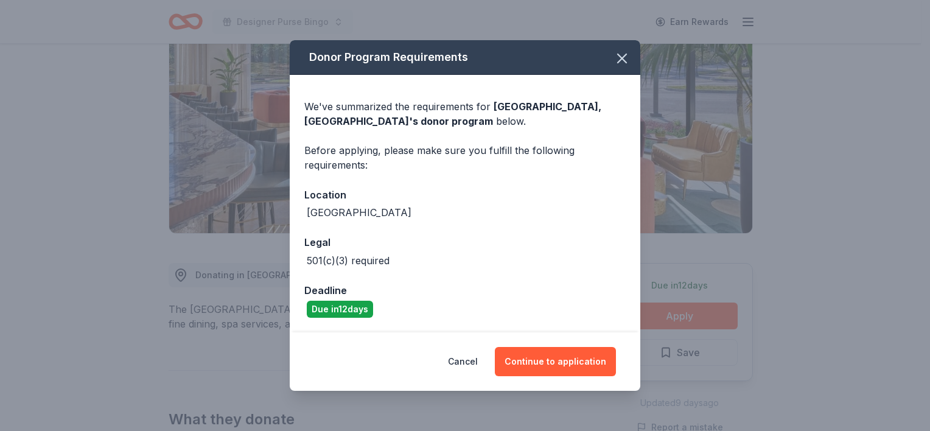
drag, startPoint x: 584, startPoint y: 357, endPoint x: 513, endPoint y: 273, distance: 109.7
click at [513, 273] on div "We've summarized the requirements for Crescent Hotel, Fort Worth 's donor progr…" at bounding box center [465, 204] width 351 height 258
click at [530, 371] on button "Continue to application" at bounding box center [555, 361] width 121 height 29
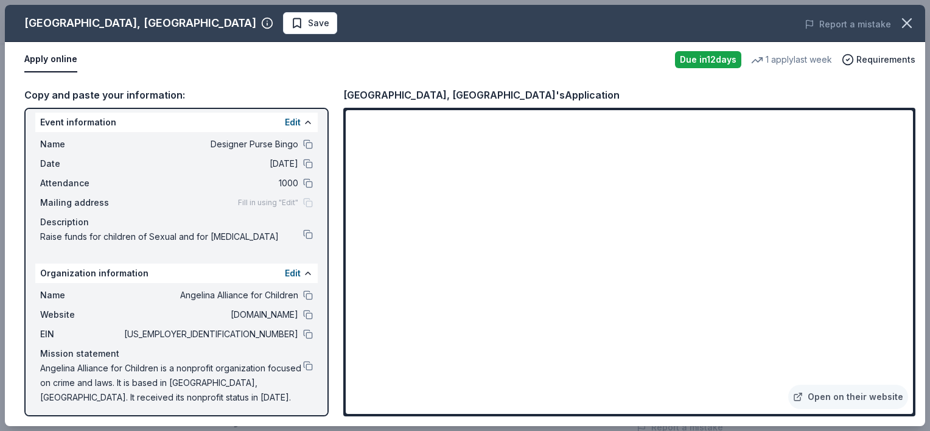
scroll to position [10, 0]
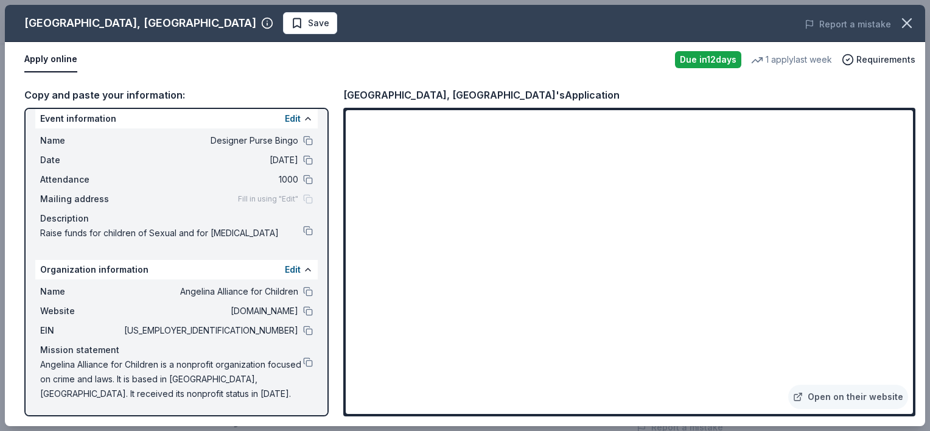
drag, startPoint x: 344, startPoint y: 90, endPoint x: 387, endPoint y: 91, distance: 43.2
click at [387, 91] on div "Crescent Hotel, Fort Worth's Application" at bounding box center [481, 95] width 276 height 16
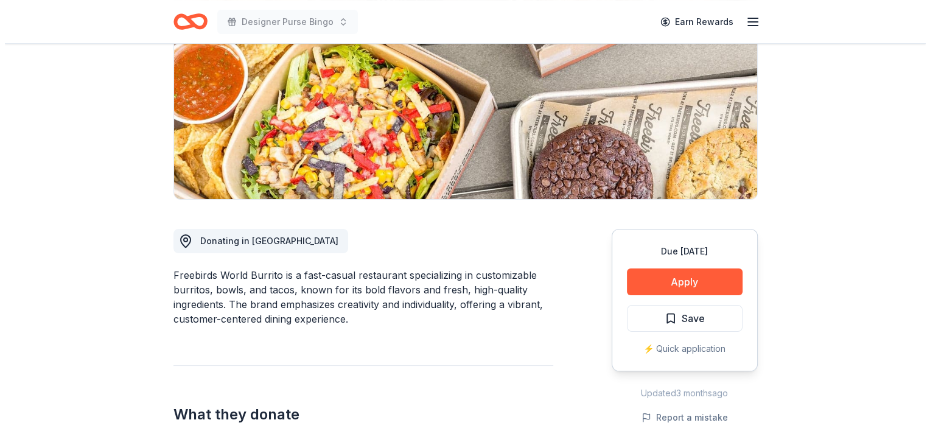
scroll to position [177, 0]
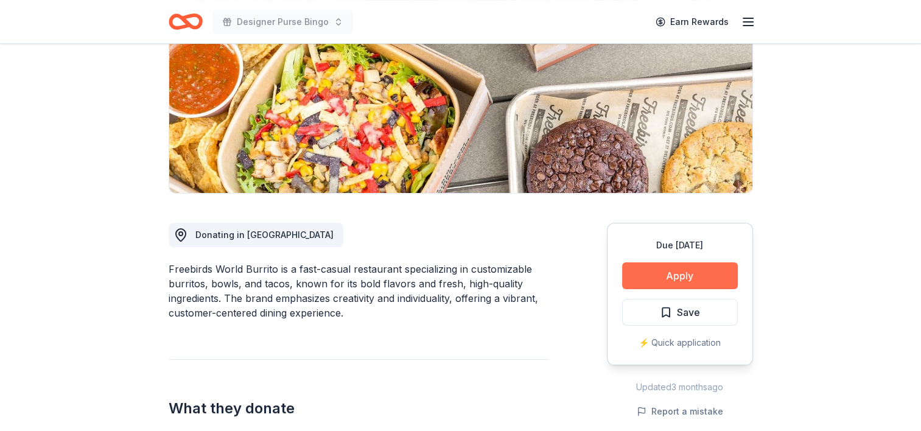
click at [669, 273] on button "Apply" at bounding box center [680, 275] width 116 height 27
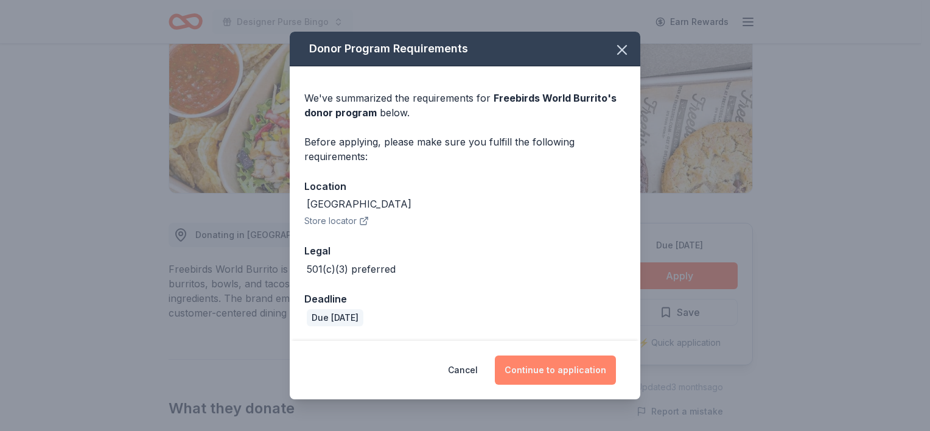
click at [530, 363] on button "Continue to application" at bounding box center [555, 370] width 121 height 29
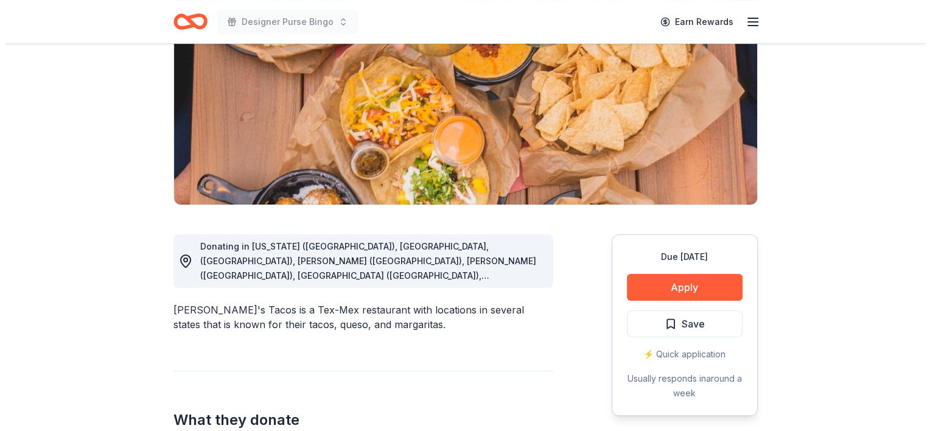
scroll to position [170, 0]
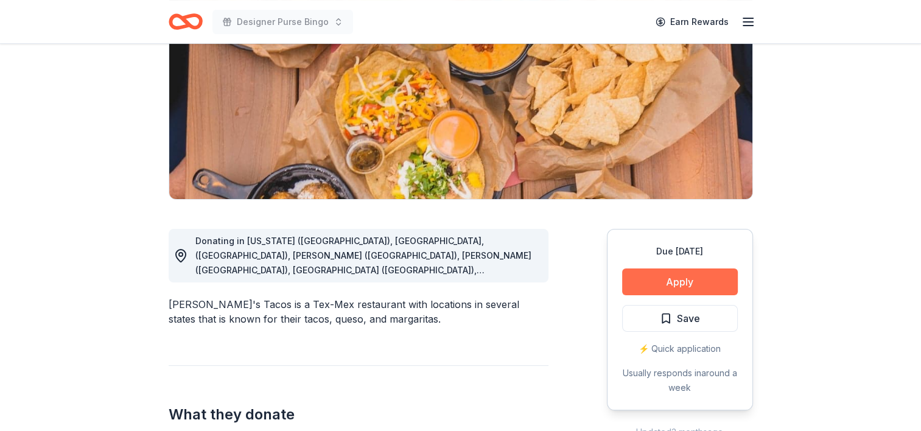
click at [687, 273] on button "Apply" at bounding box center [680, 282] width 116 height 27
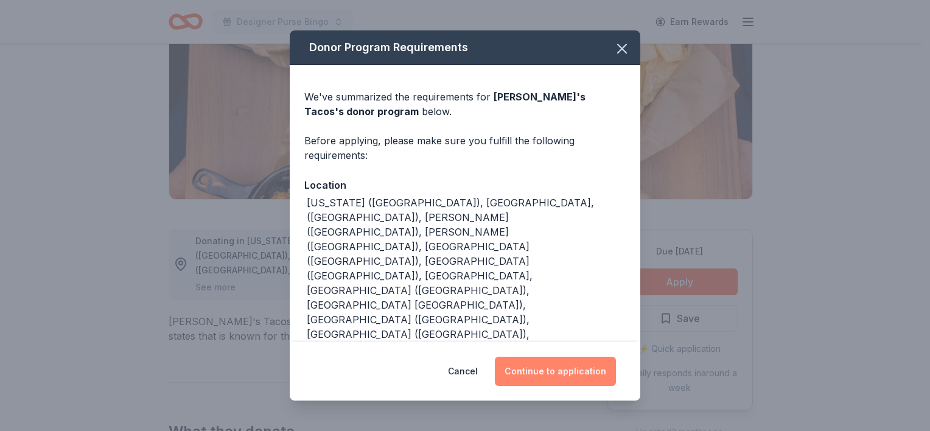
click at [556, 375] on button "Continue to application" at bounding box center [555, 371] width 121 height 29
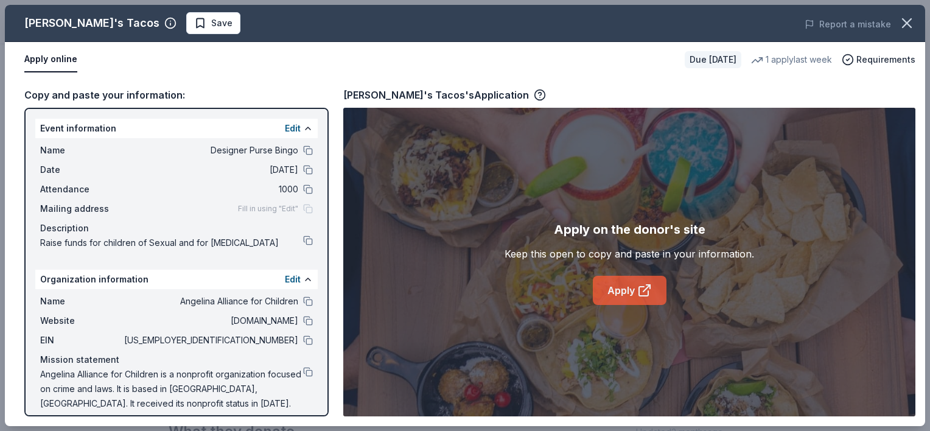
click at [648, 290] on icon at bounding box center [643, 291] width 9 height 9
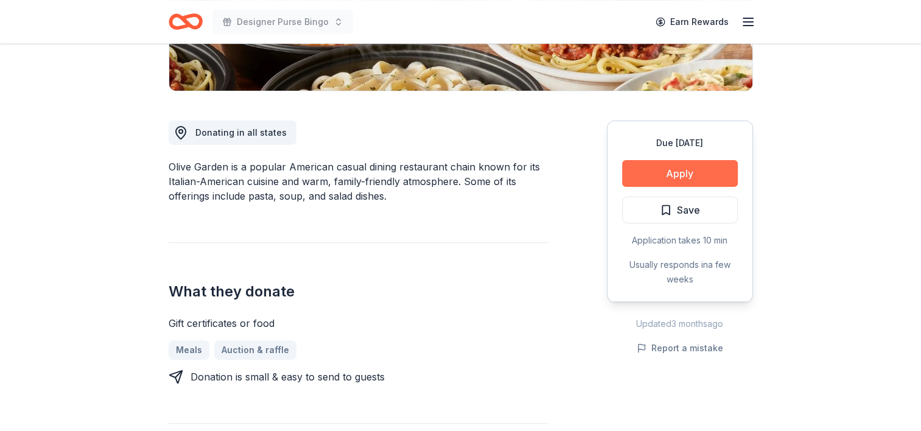
scroll to position [279, 0]
click at [656, 170] on button "Apply" at bounding box center [680, 173] width 116 height 27
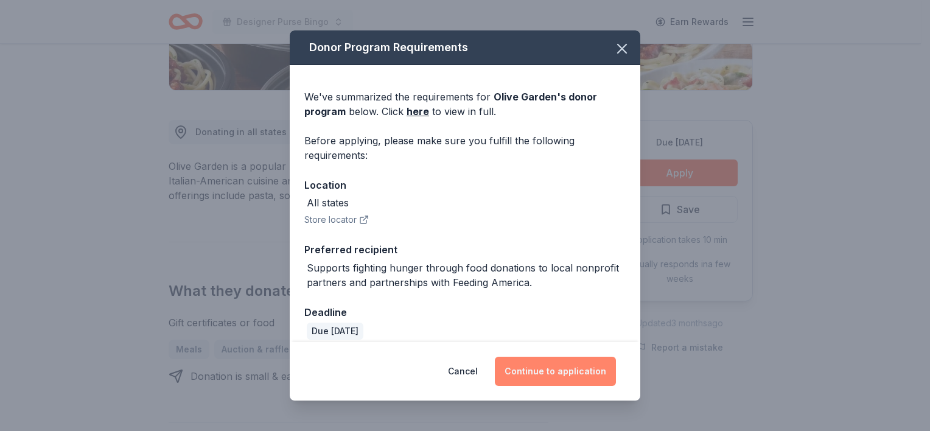
click at [546, 373] on button "Continue to application" at bounding box center [555, 371] width 121 height 29
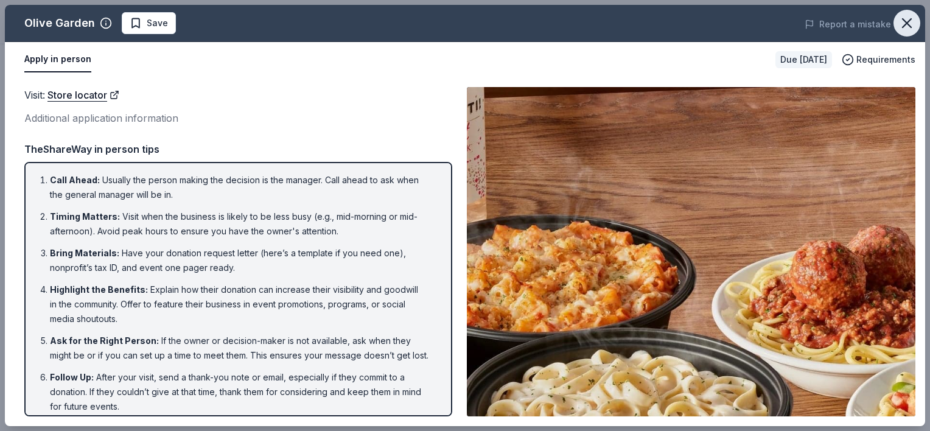
click at [913, 15] on icon "button" at bounding box center [907, 23] width 17 height 17
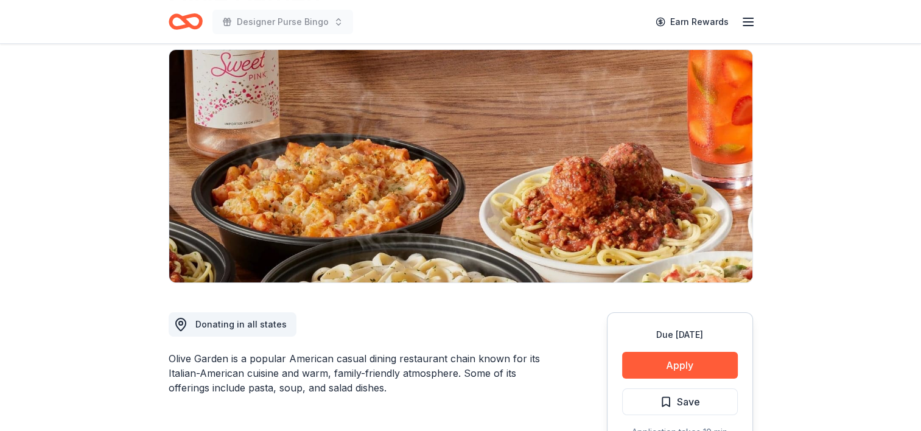
scroll to position [86, 0]
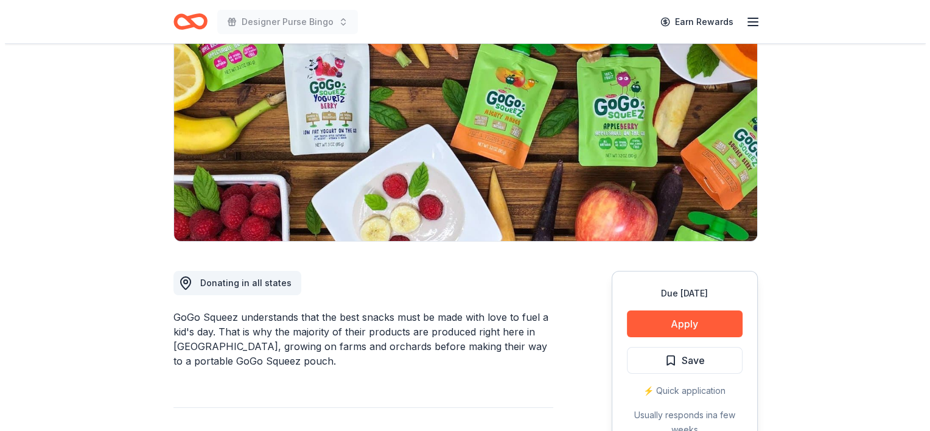
scroll to position [129, 0]
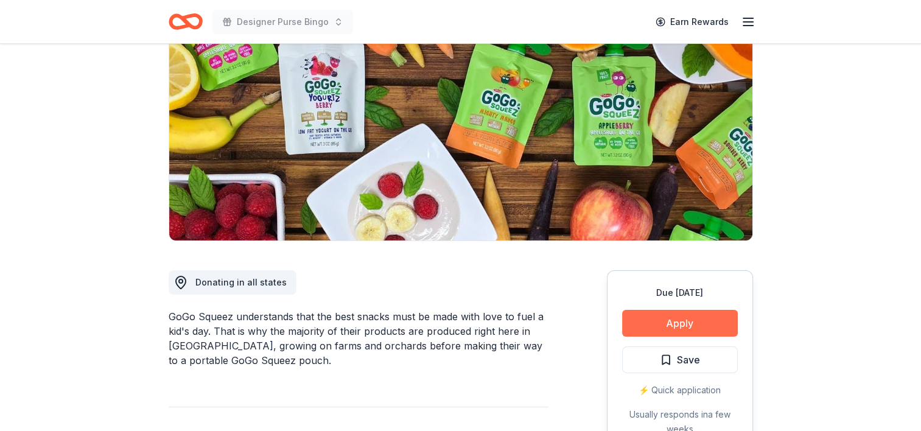
click at [645, 323] on button "Apply" at bounding box center [680, 323] width 116 height 27
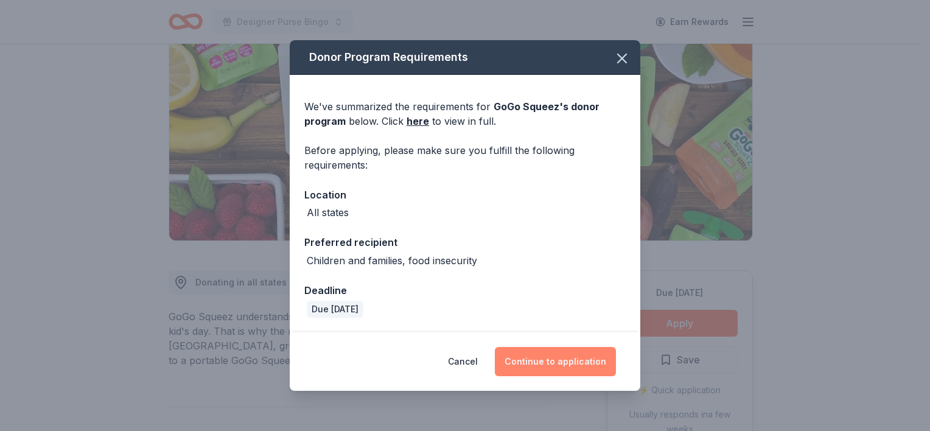
click at [548, 363] on button "Continue to application" at bounding box center [555, 361] width 121 height 29
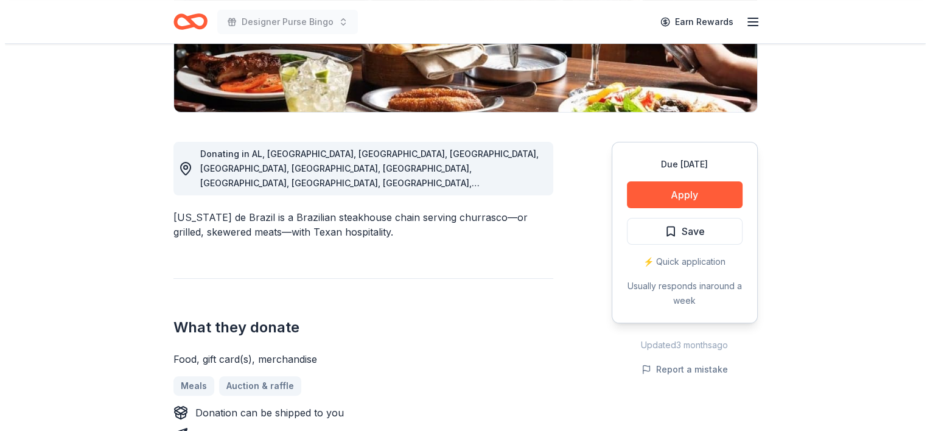
scroll to position [277, 0]
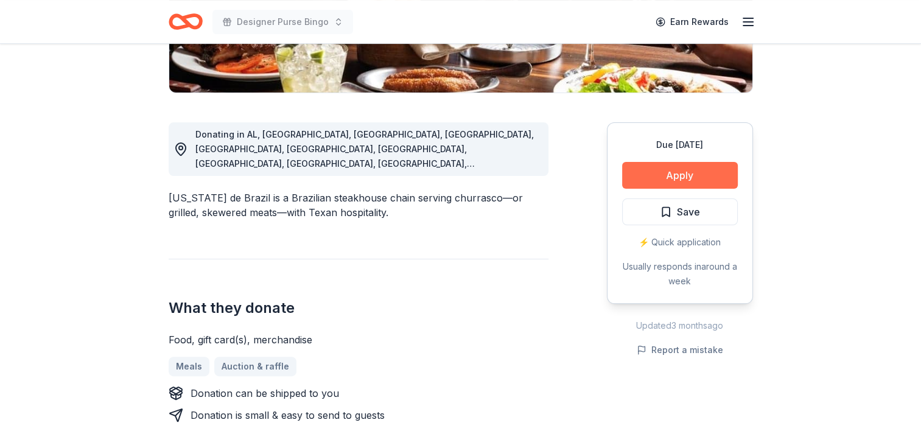
click at [683, 167] on button "Apply" at bounding box center [680, 175] width 116 height 27
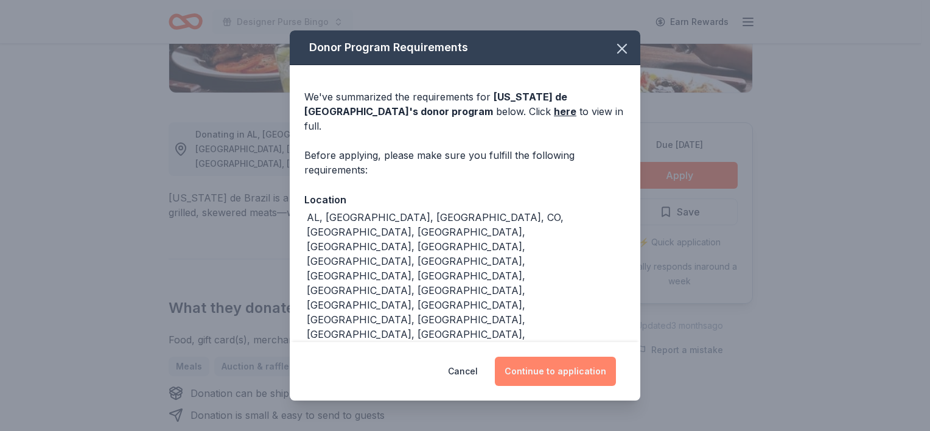
click at [533, 357] on button "Continue to application" at bounding box center [555, 371] width 121 height 29
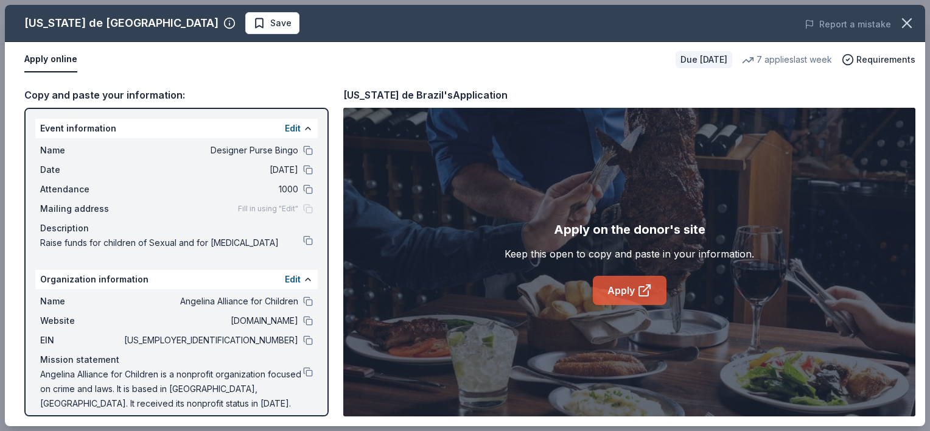
click at [650, 287] on icon at bounding box center [644, 290] width 15 height 15
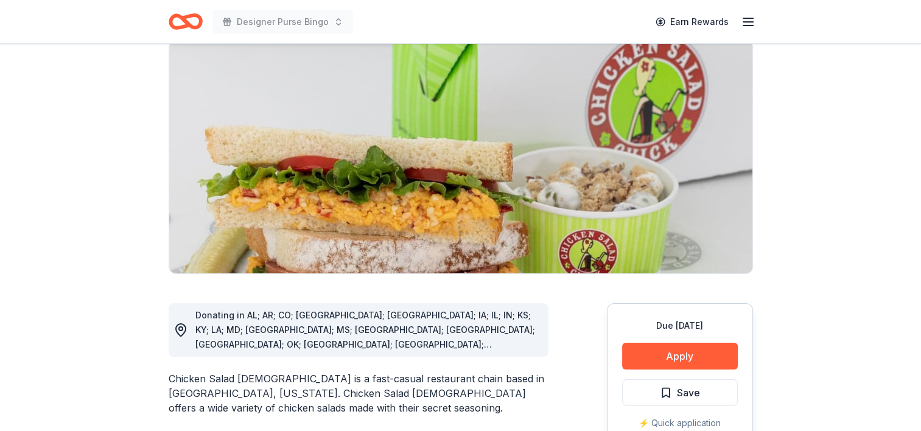
scroll to position [97, 0]
click at [662, 342] on button "Apply" at bounding box center [680, 355] width 116 height 27
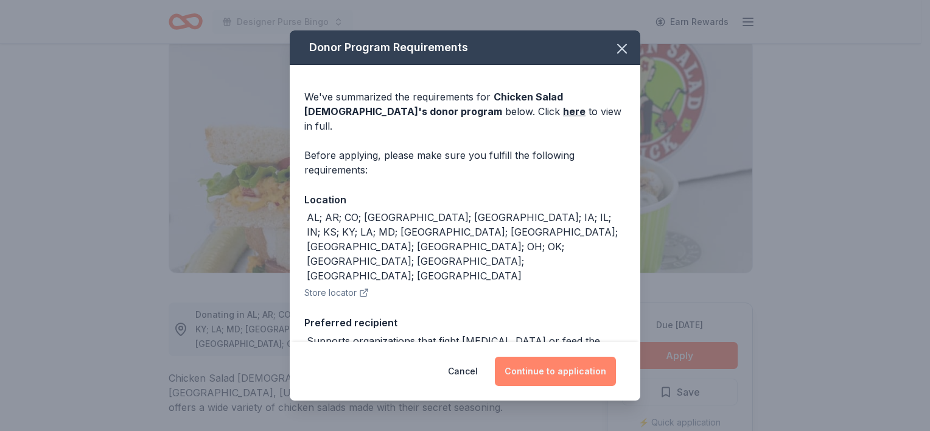
click at [548, 377] on button "Continue to application" at bounding box center [555, 371] width 121 height 29
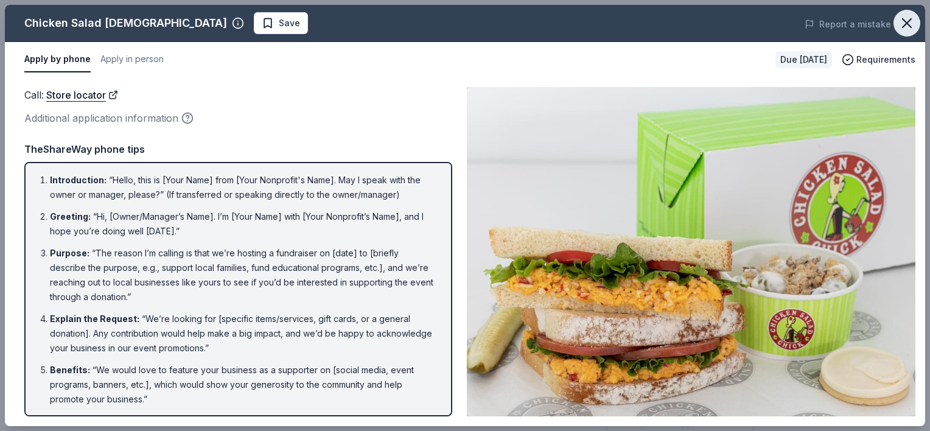
click at [904, 22] on icon "button" at bounding box center [907, 23] width 17 height 17
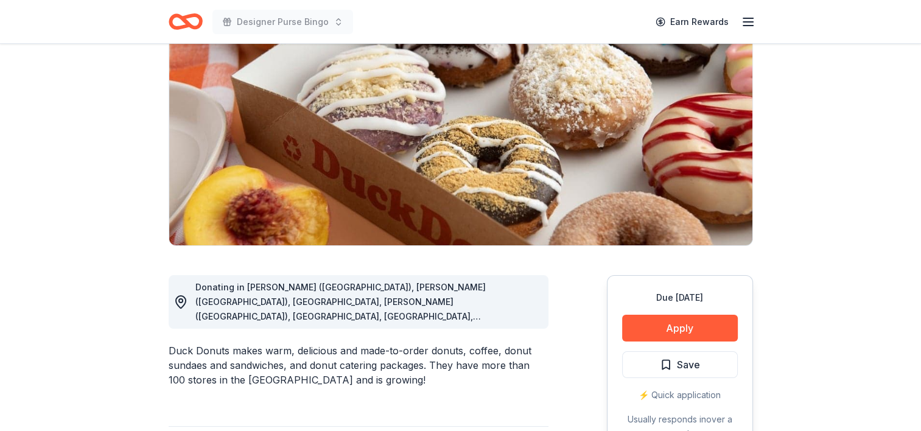
scroll to position [126, 0]
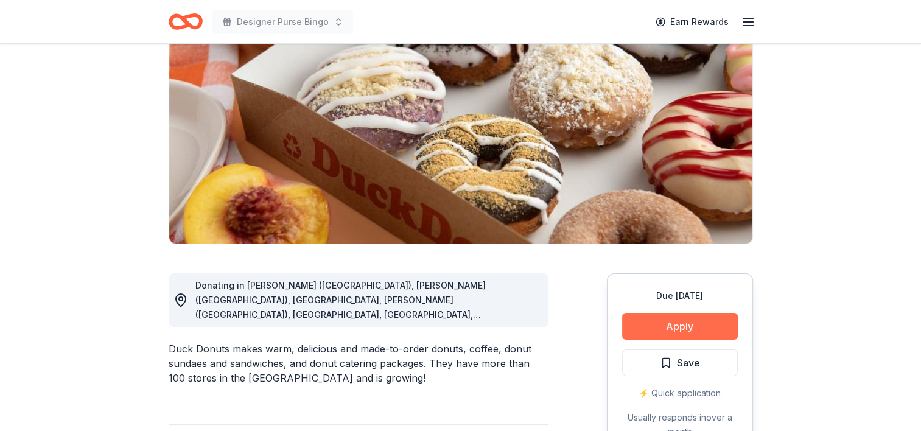
click at [643, 331] on button "Apply" at bounding box center [680, 326] width 116 height 27
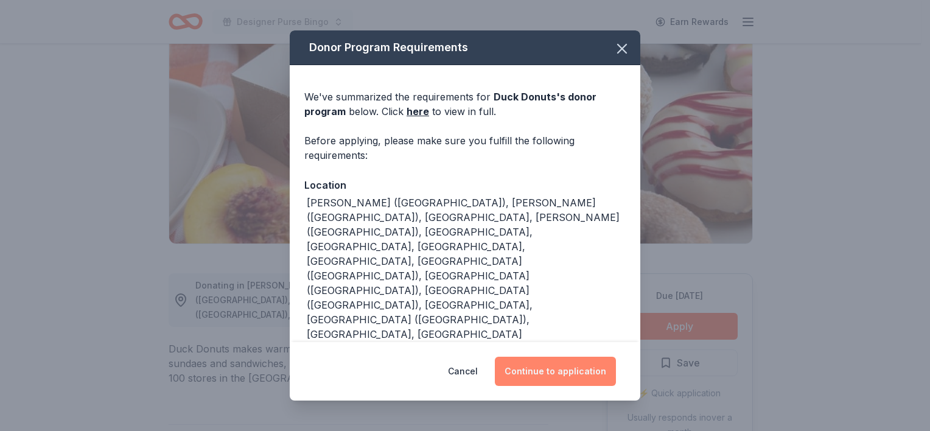
click at [541, 370] on button "Continue to application" at bounding box center [555, 371] width 121 height 29
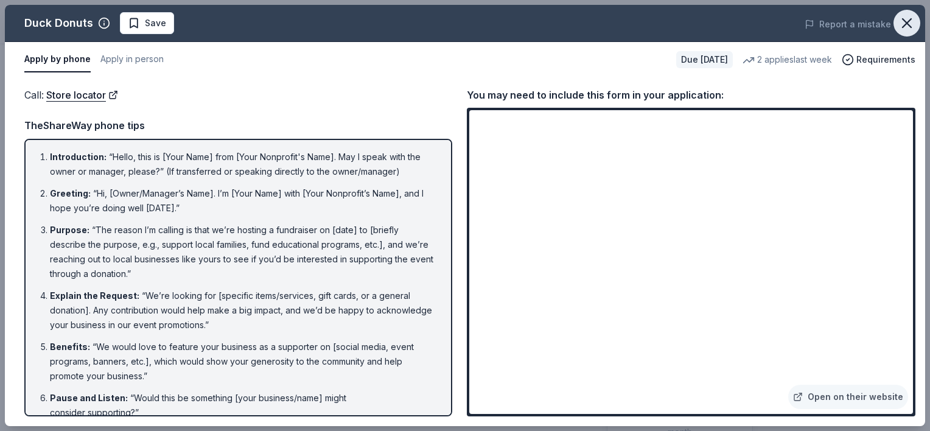
click at [903, 32] on button "button" at bounding box center [907, 23] width 27 height 27
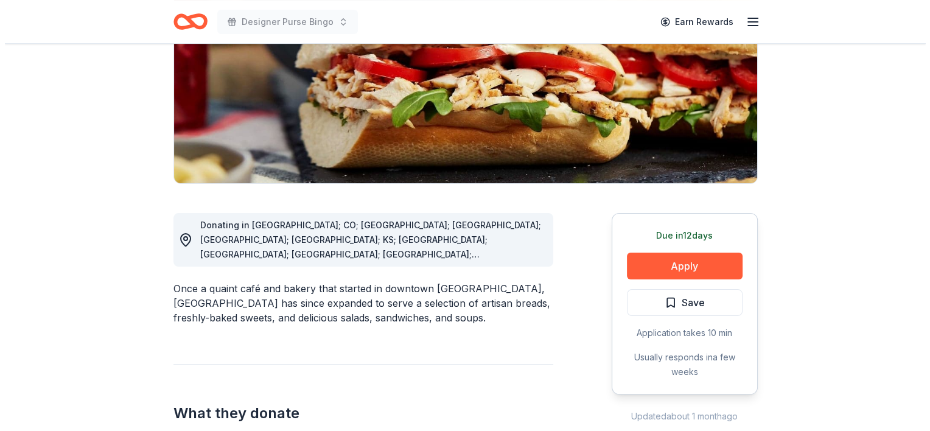
scroll to position [188, 0]
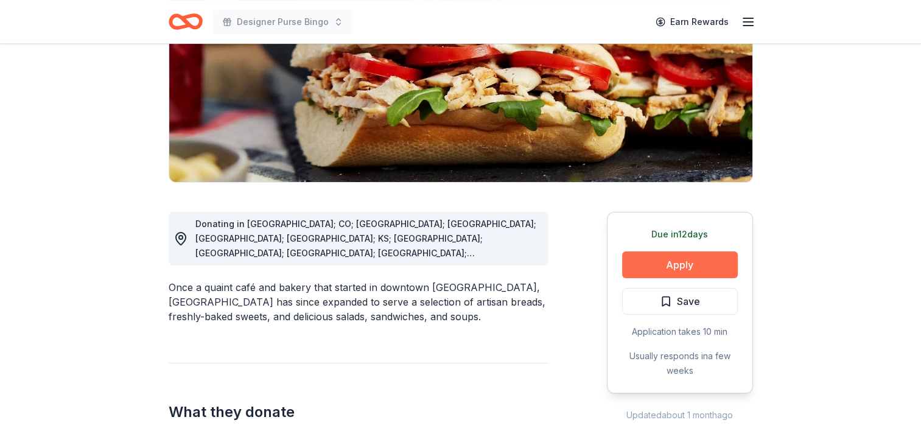
click at [684, 261] on button "Apply" at bounding box center [680, 264] width 116 height 27
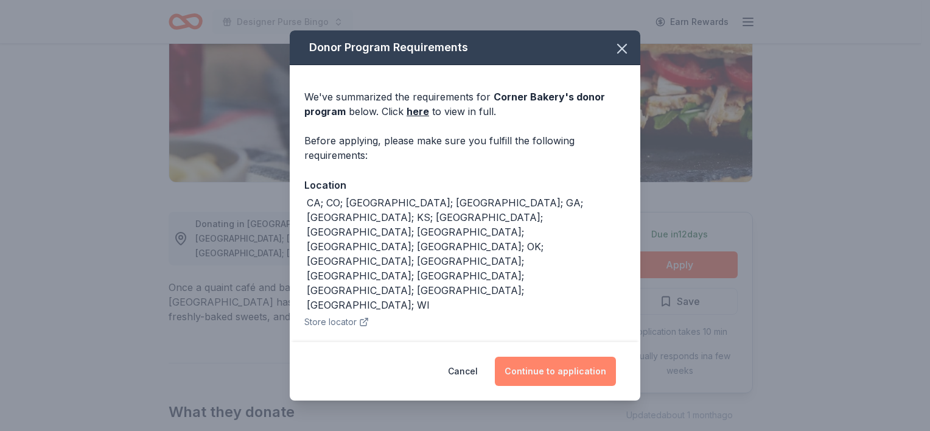
click at [583, 362] on button "Continue to application" at bounding box center [555, 371] width 121 height 29
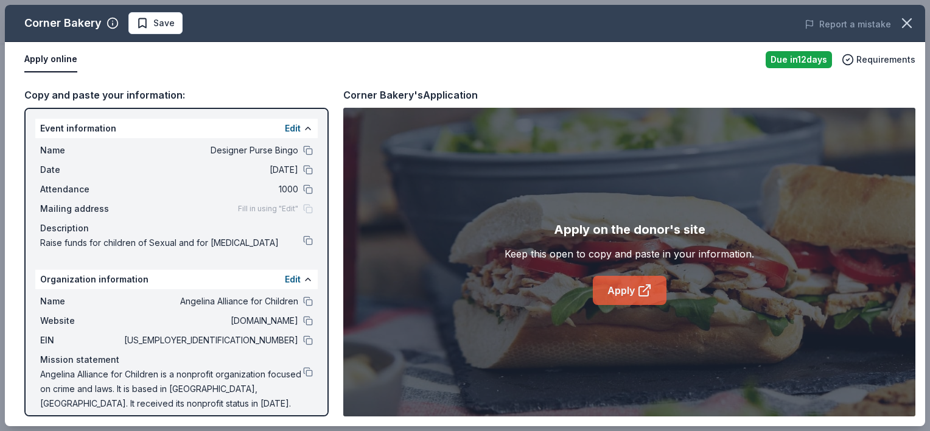
click at [607, 297] on link "Apply" at bounding box center [630, 290] width 74 height 29
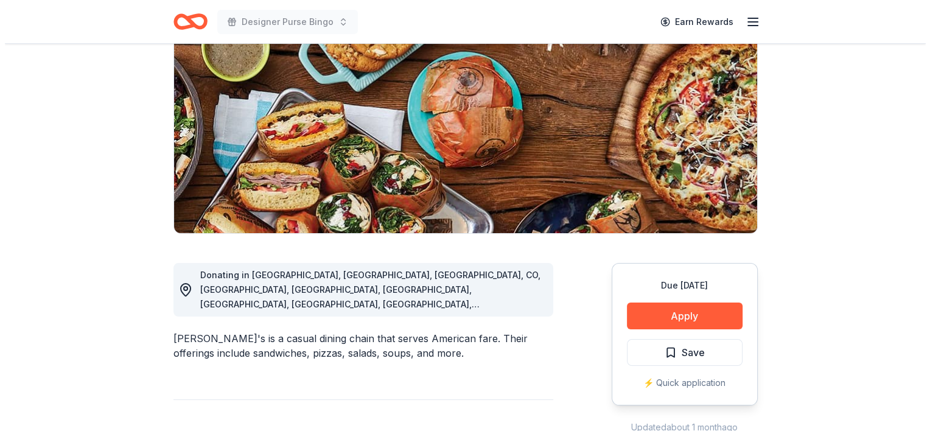
scroll to position [144, 0]
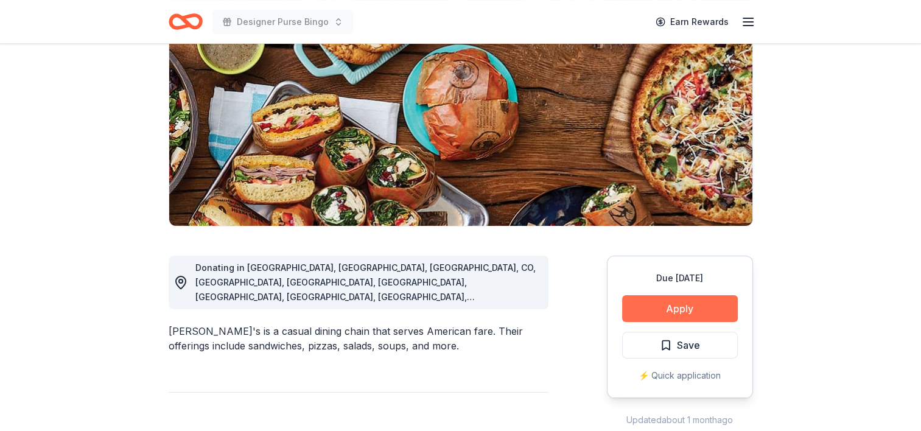
click at [647, 309] on button "Apply" at bounding box center [680, 308] width 116 height 27
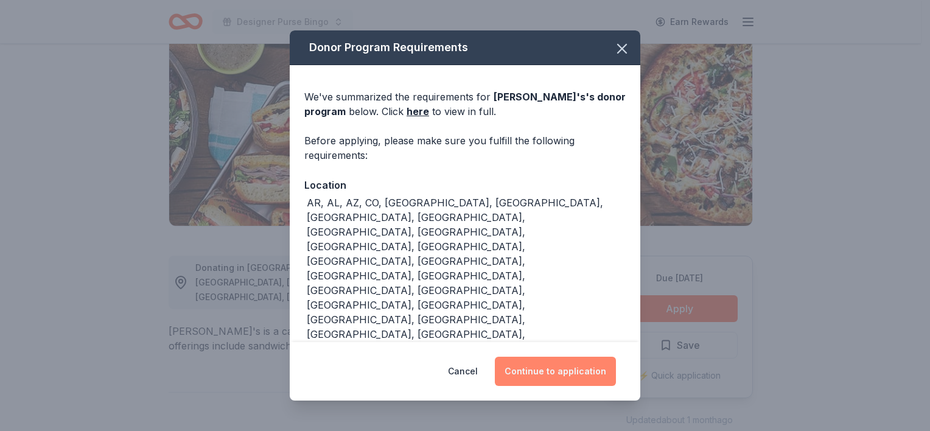
click at [580, 376] on button "Continue to application" at bounding box center [555, 371] width 121 height 29
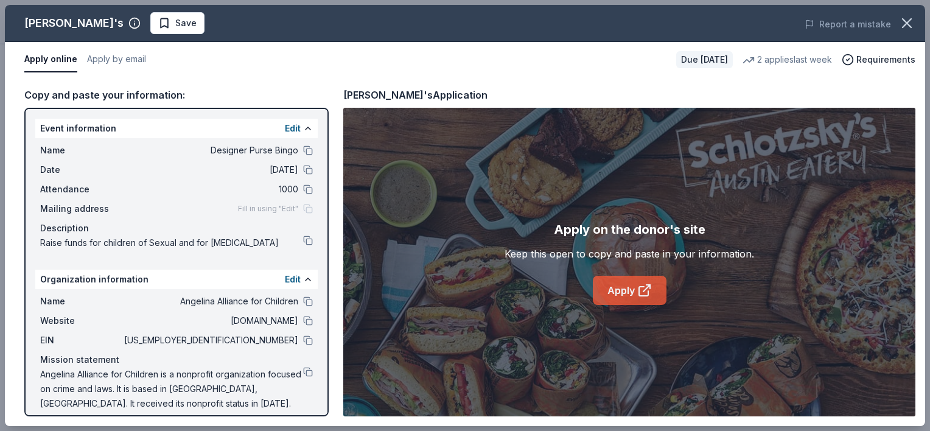
click at [627, 295] on link "Apply" at bounding box center [630, 290] width 74 height 29
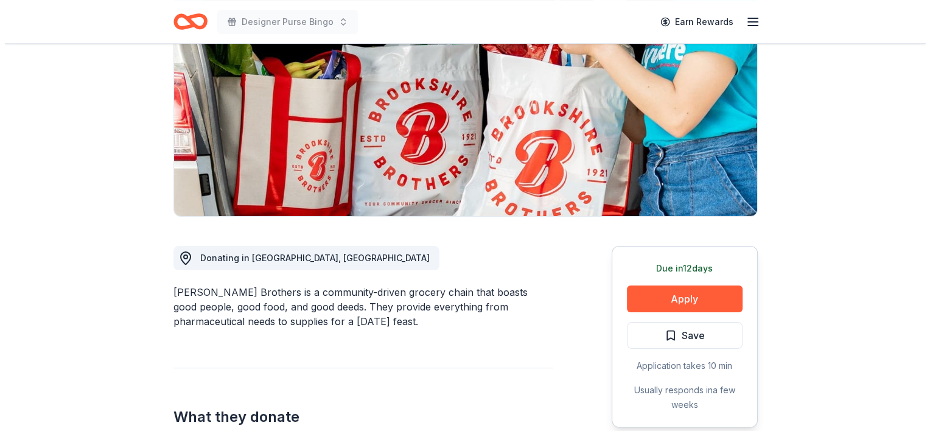
scroll to position [155, 0]
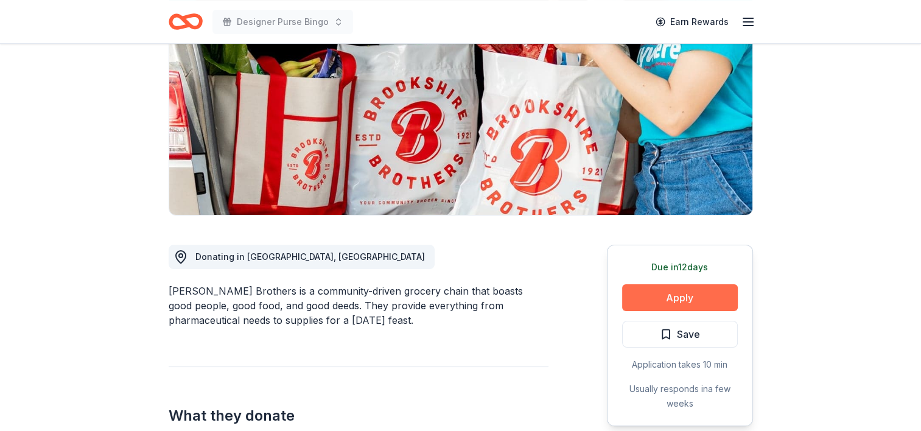
click at [706, 297] on button "Apply" at bounding box center [680, 297] width 116 height 27
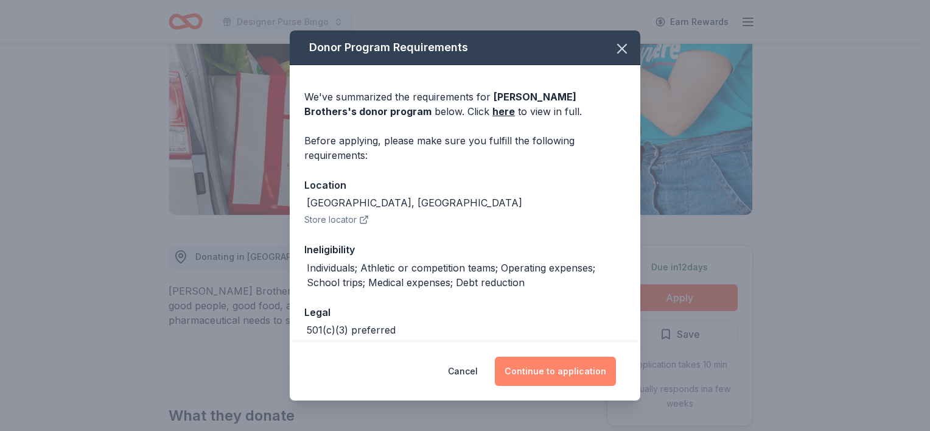
click at [589, 371] on button "Continue to application" at bounding box center [555, 371] width 121 height 29
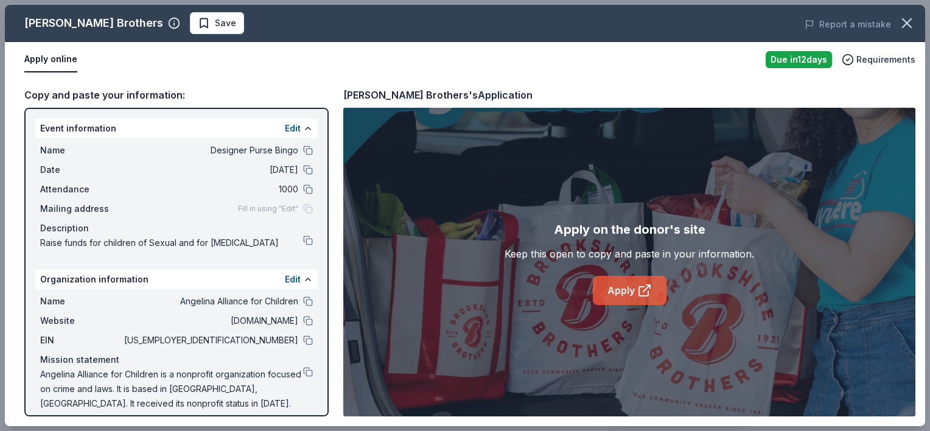
click at [621, 295] on link "Apply" at bounding box center [630, 290] width 74 height 29
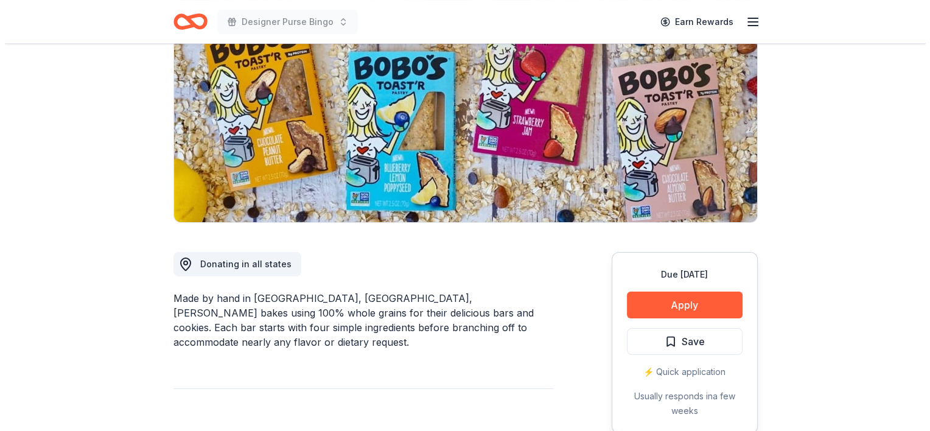
scroll to position [152, 0]
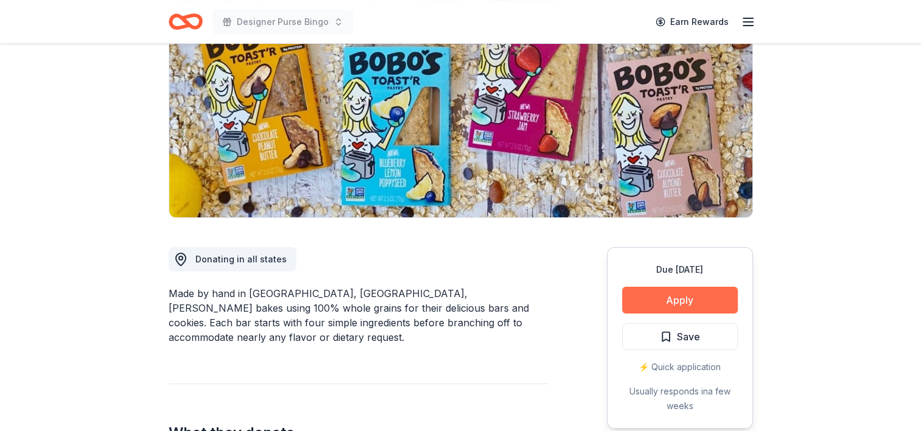
click at [673, 308] on button "Apply" at bounding box center [680, 300] width 116 height 27
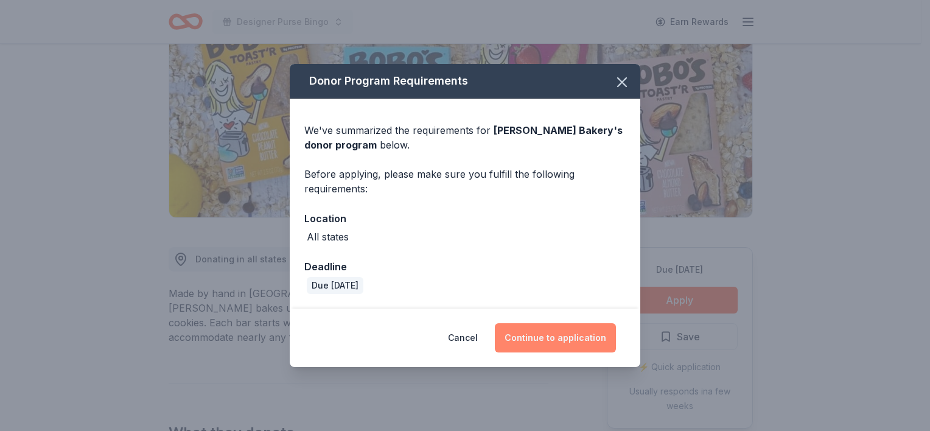
click at [543, 333] on button "Continue to application" at bounding box center [555, 337] width 121 height 29
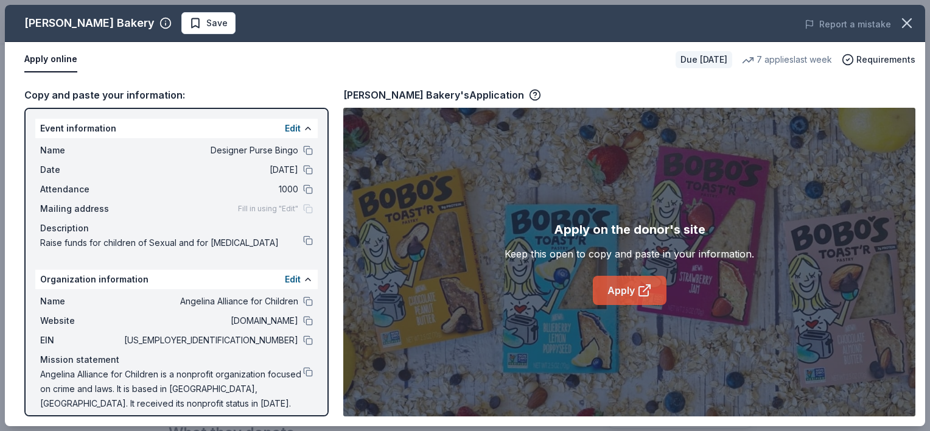
click at [634, 290] on link "Apply" at bounding box center [630, 290] width 74 height 29
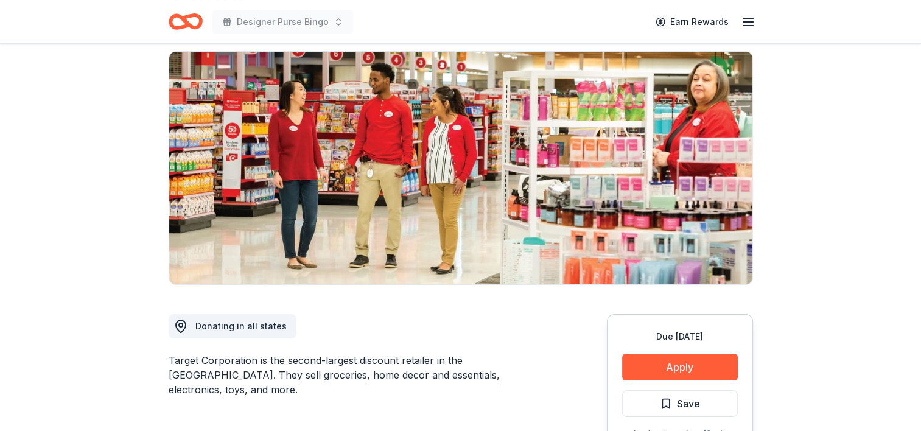
scroll to position [95, 0]
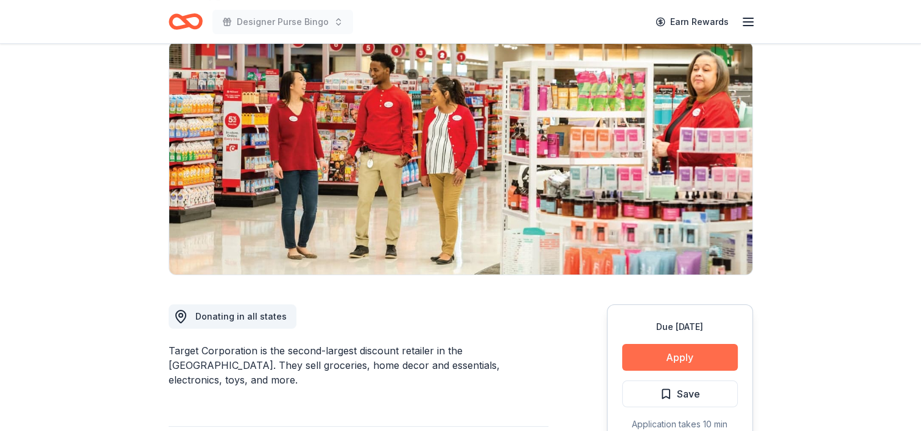
click at [654, 358] on button "Apply" at bounding box center [680, 357] width 116 height 27
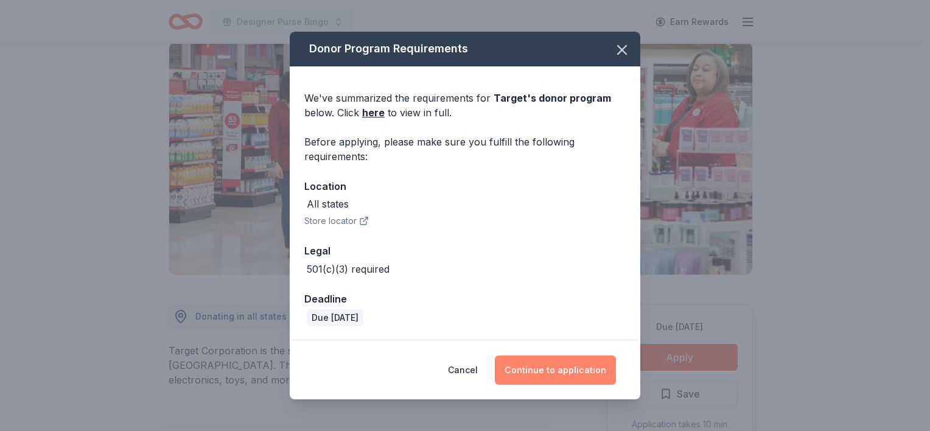
click at [567, 367] on button "Continue to application" at bounding box center [555, 370] width 121 height 29
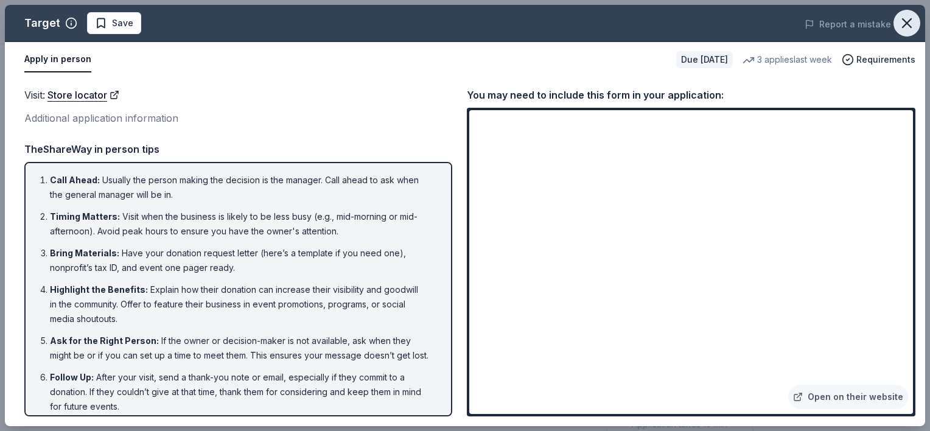
click at [901, 24] on icon "button" at bounding box center [907, 23] width 17 height 17
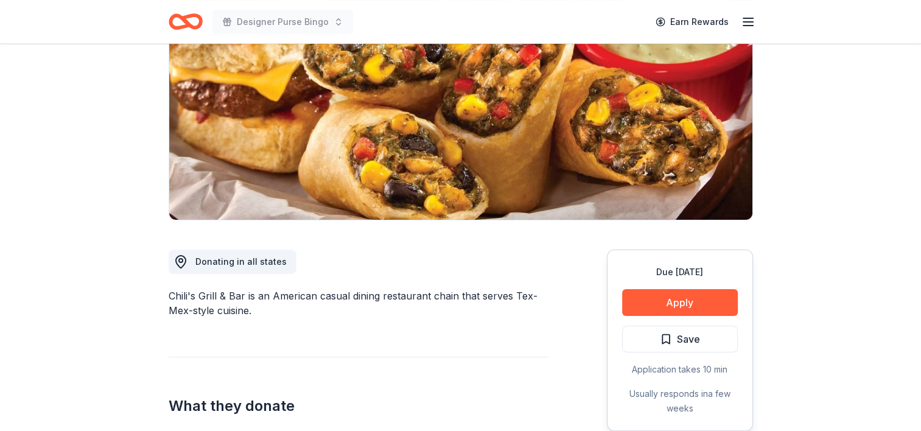
scroll to position [184, 0]
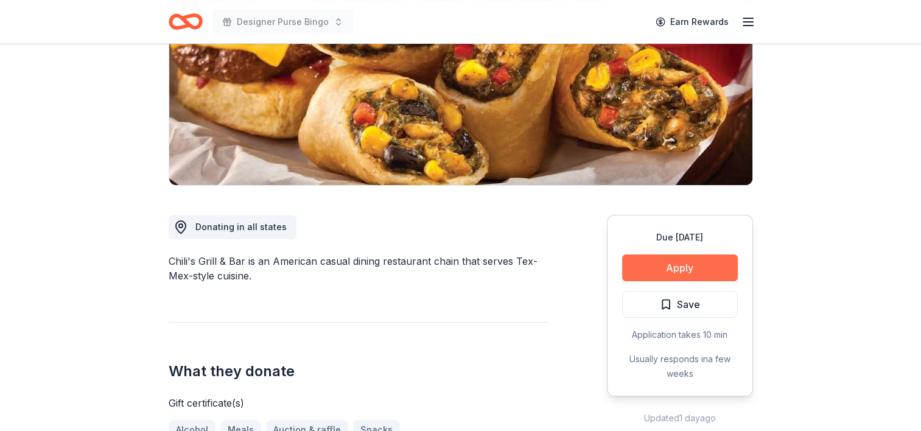
click at [650, 267] on button "Apply" at bounding box center [680, 267] width 116 height 27
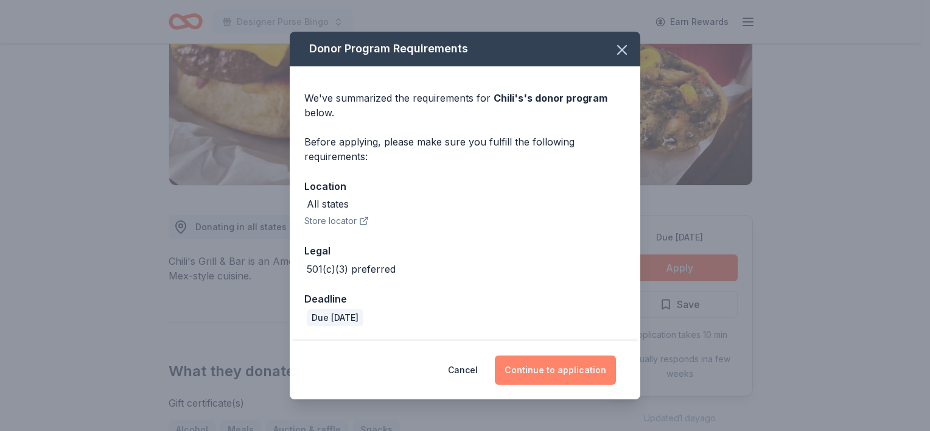
click at [590, 379] on button "Continue to application" at bounding box center [555, 370] width 121 height 29
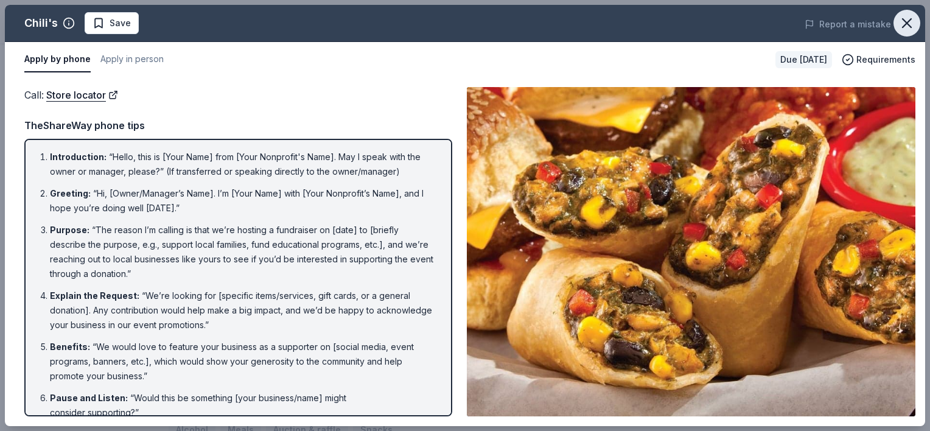
click at [904, 15] on icon "button" at bounding box center [907, 23] width 17 height 17
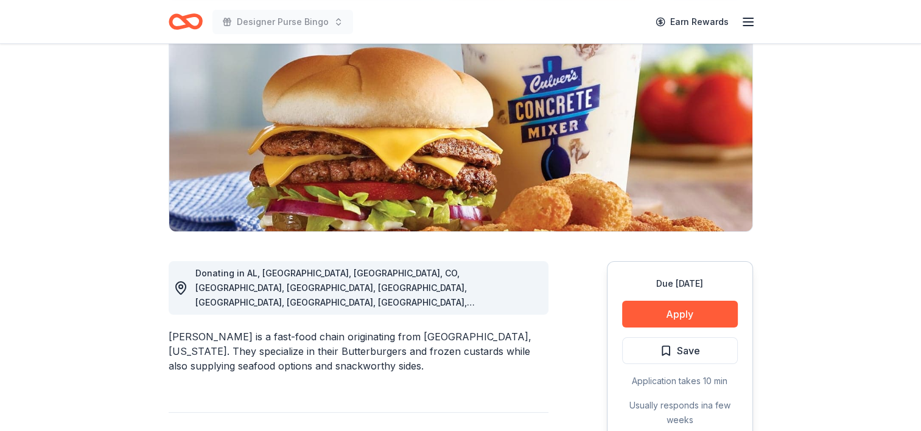
scroll to position [139, 0]
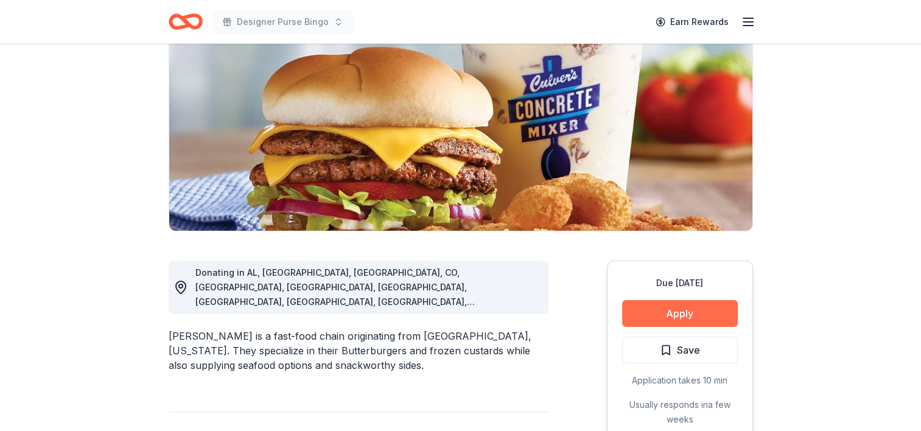
click at [674, 319] on button "Apply" at bounding box center [680, 313] width 116 height 27
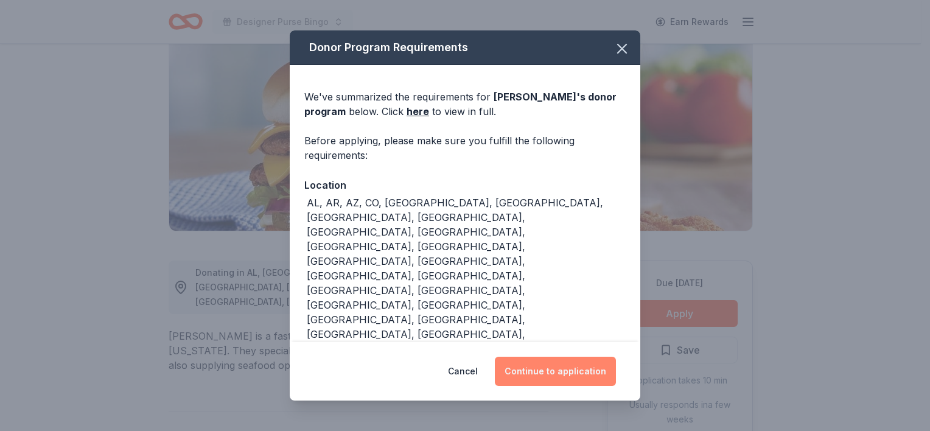
click at [591, 363] on button "Continue to application" at bounding box center [555, 371] width 121 height 29
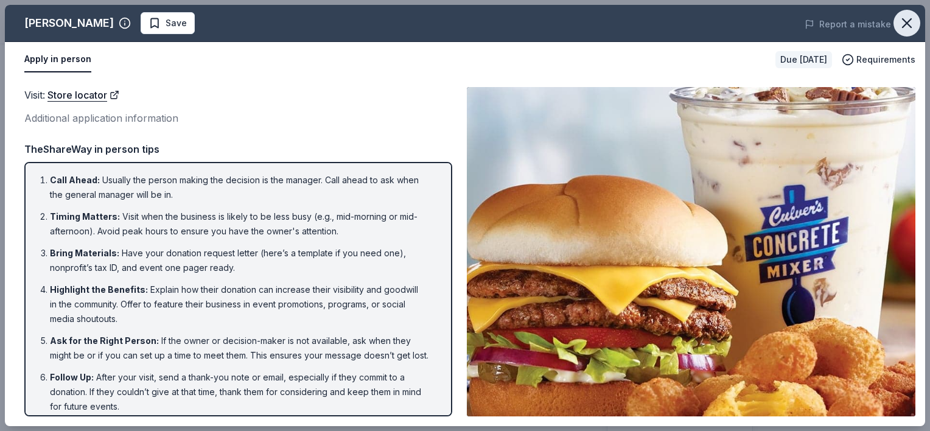
click at [918, 22] on button "button" at bounding box center [907, 23] width 27 height 27
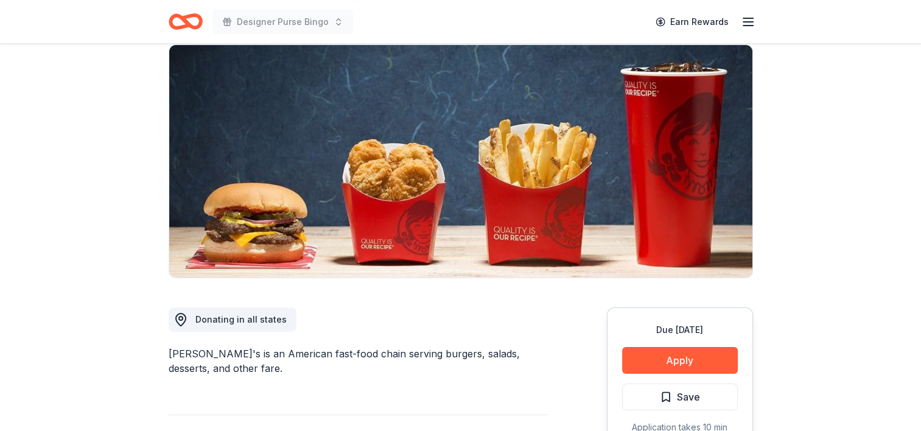
scroll to position [95, 0]
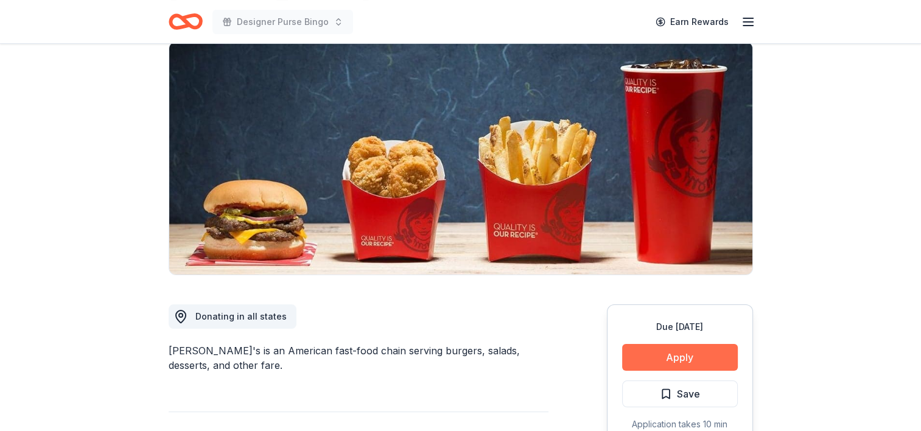
click at [674, 356] on button "Apply" at bounding box center [680, 357] width 116 height 27
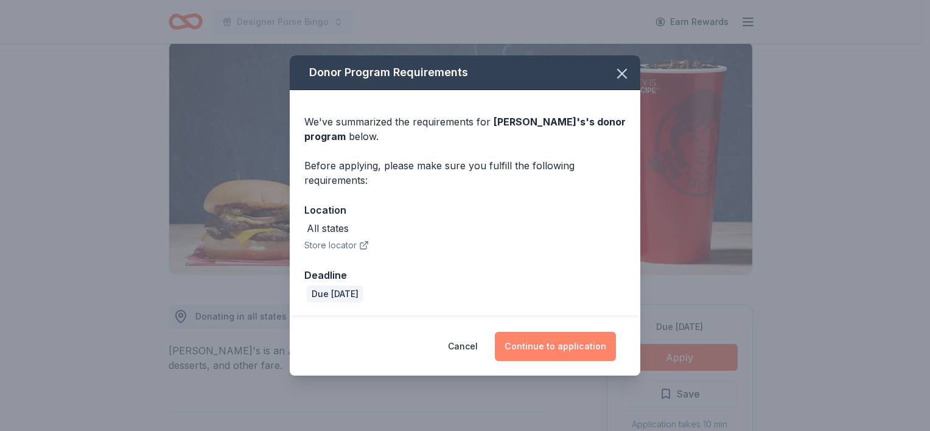
click at [557, 359] on button "Continue to application" at bounding box center [555, 346] width 121 height 29
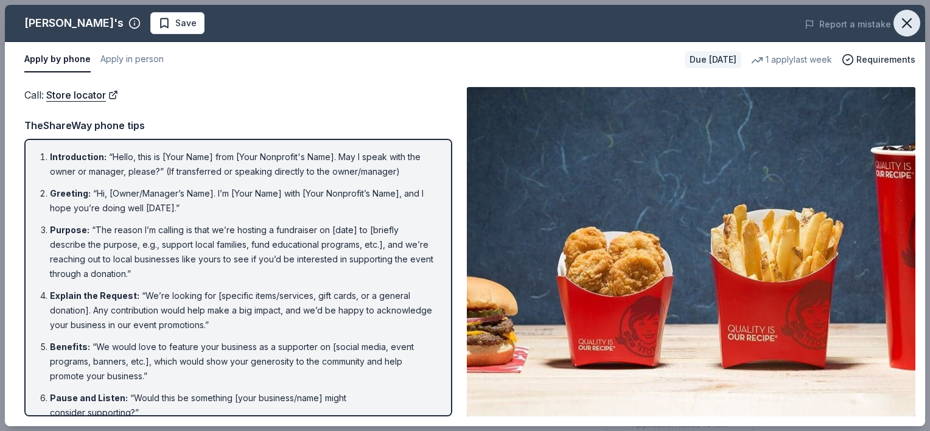
click at [908, 29] on icon "button" at bounding box center [907, 23] width 17 height 17
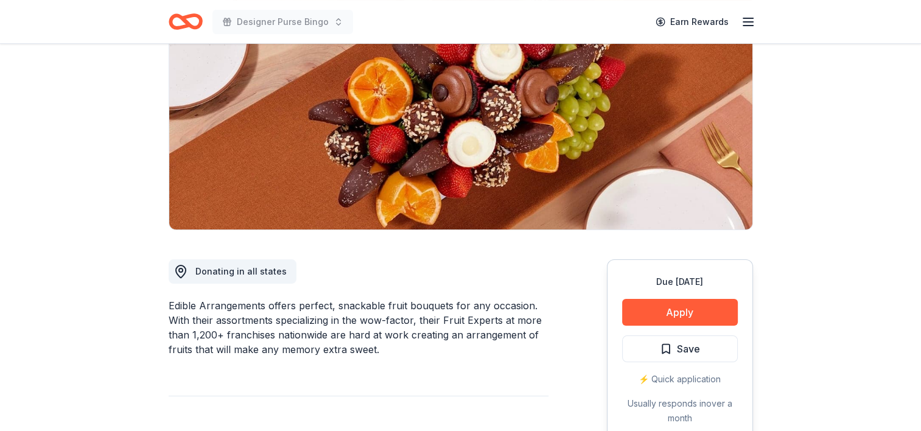
scroll to position [141, 0]
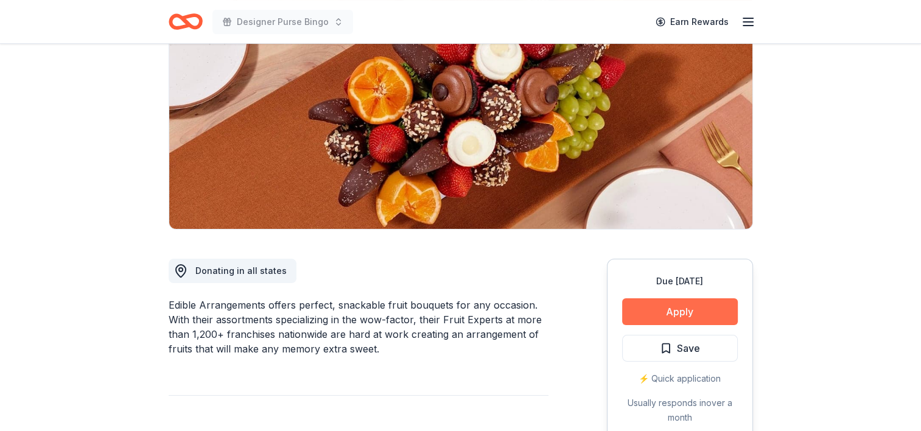
click at [658, 311] on button "Apply" at bounding box center [680, 311] width 116 height 27
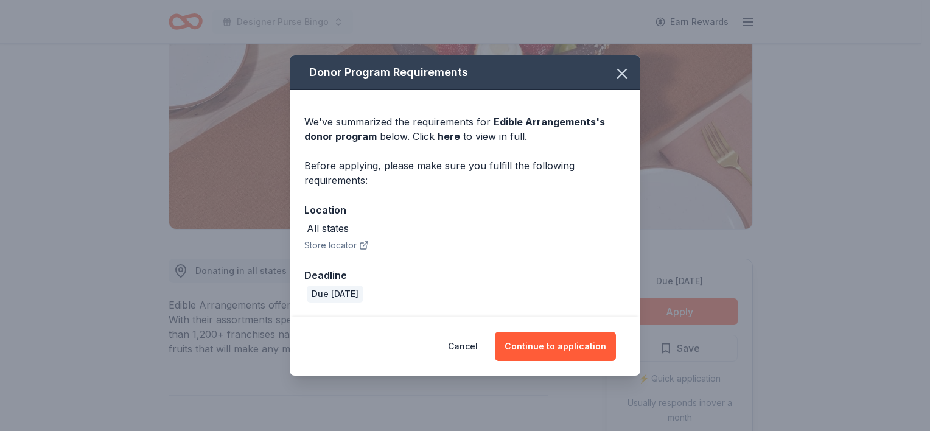
click at [560, 367] on div "Cancel Continue to application" at bounding box center [465, 346] width 351 height 58
click at [564, 353] on button "Continue to application" at bounding box center [555, 346] width 121 height 29
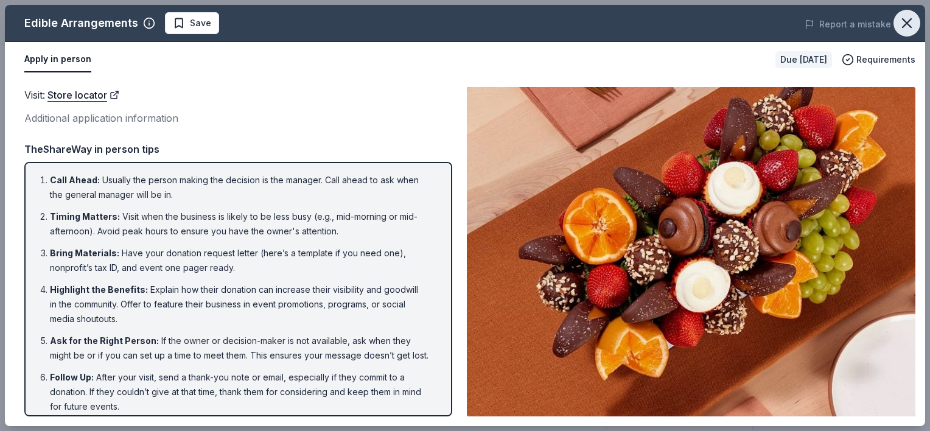
click at [898, 19] on button "button" at bounding box center [907, 23] width 27 height 27
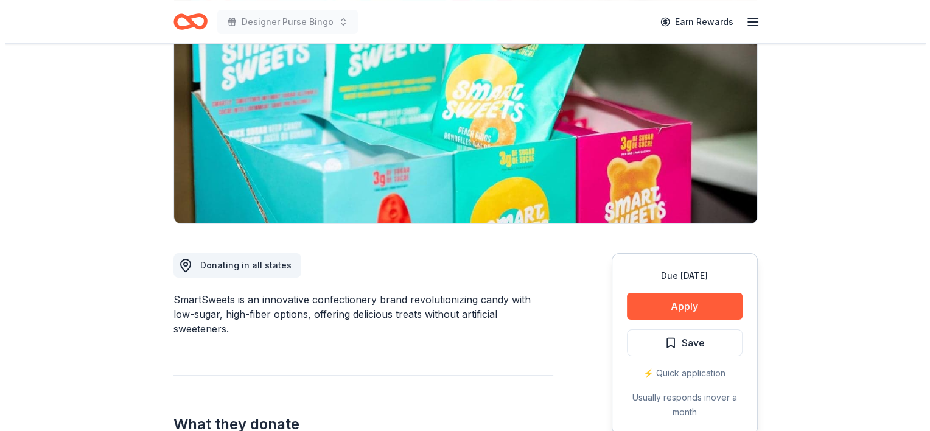
scroll to position [147, 0]
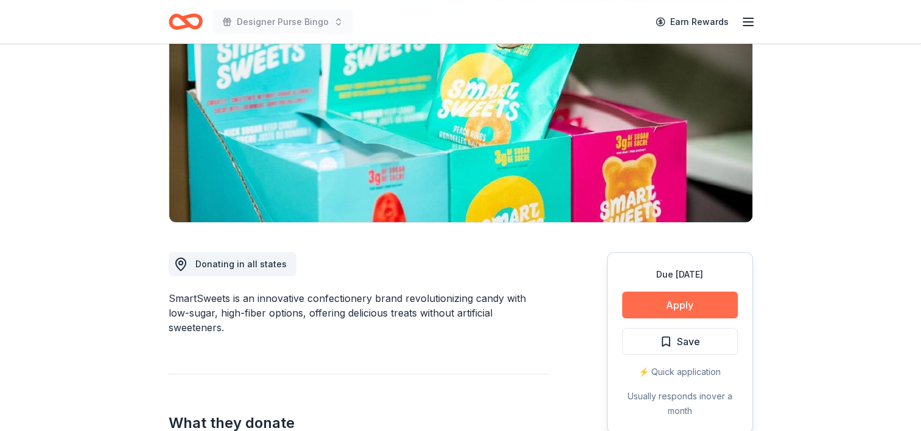
click at [658, 309] on button "Apply" at bounding box center [680, 305] width 116 height 27
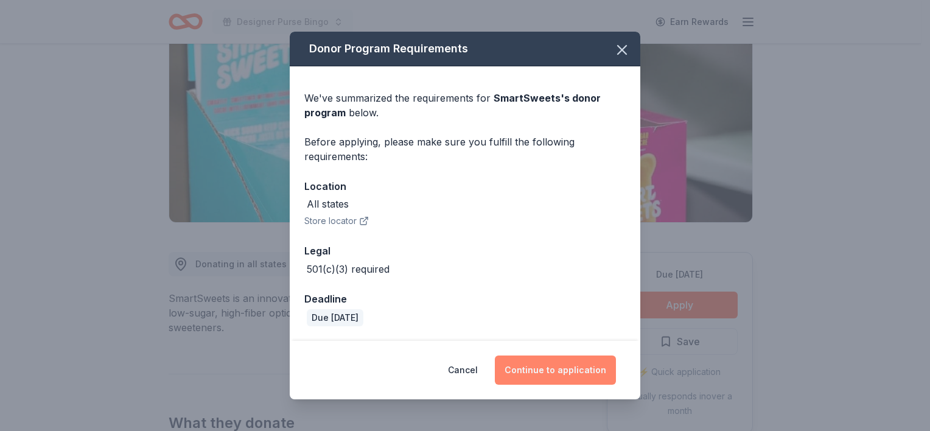
click at [555, 371] on button "Continue to application" at bounding box center [555, 370] width 121 height 29
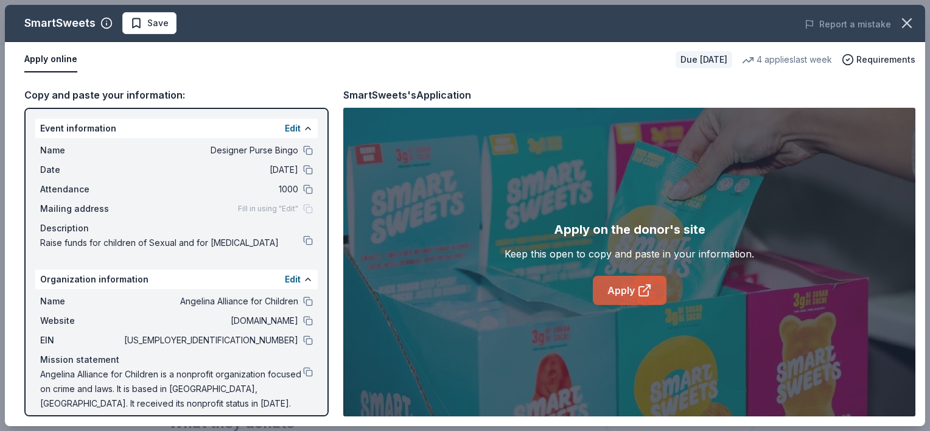
click at [620, 283] on link "Apply" at bounding box center [630, 290] width 74 height 29
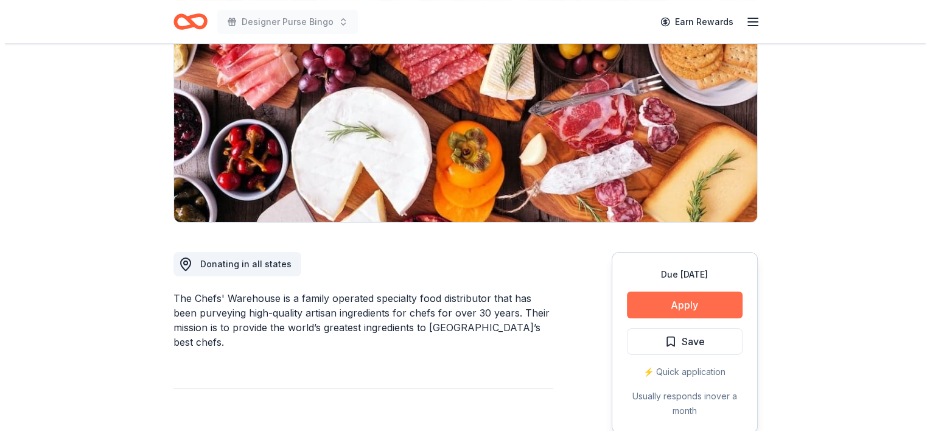
scroll to position [148, 0]
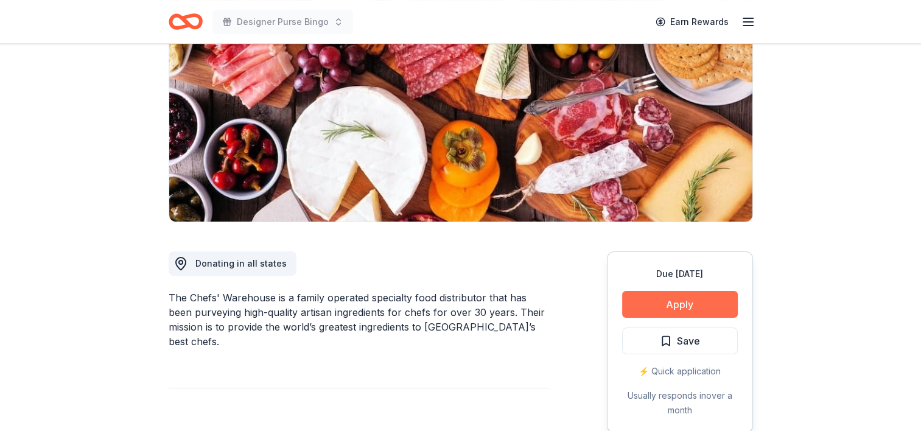
click at [670, 302] on button "Apply" at bounding box center [680, 304] width 116 height 27
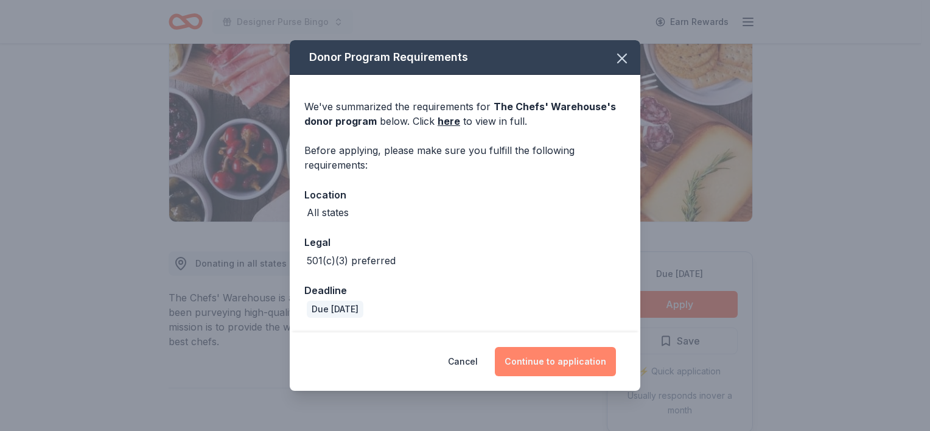
click at [581, 363] on button "Continue to application" at bounding box center [555, 361] width 121 height 29
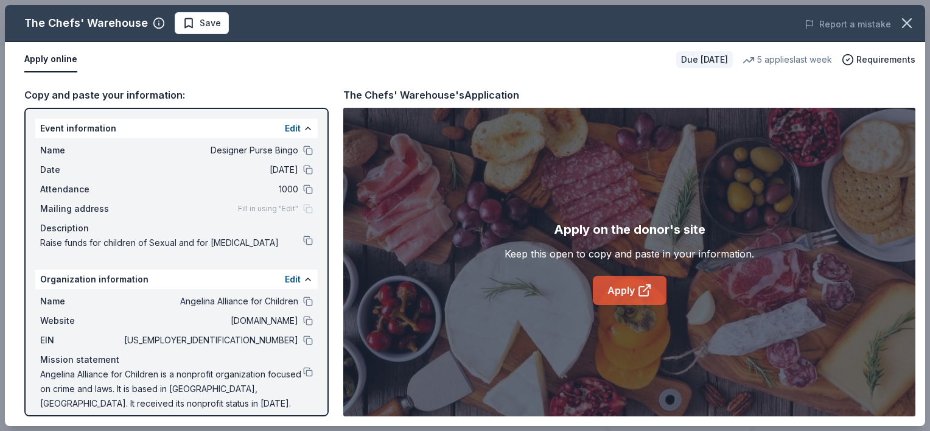
click at [648, 281] on link "Apply" at bounding box center [630, 290] width 74 height 29
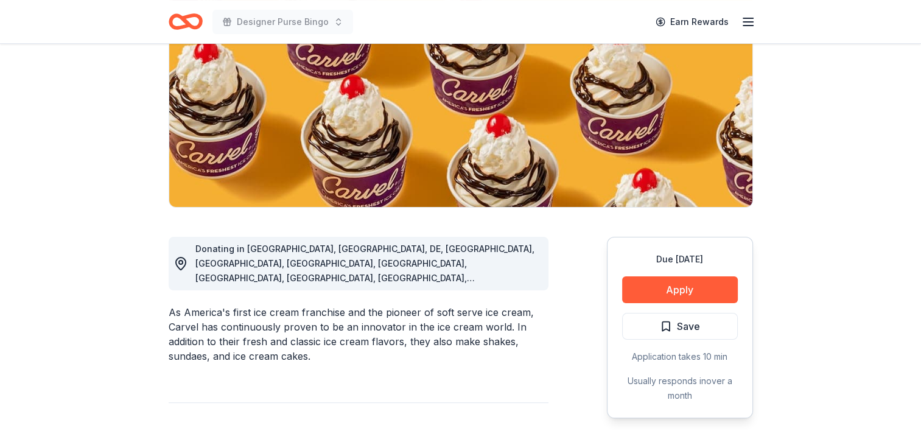
scroll to position [168, 0]
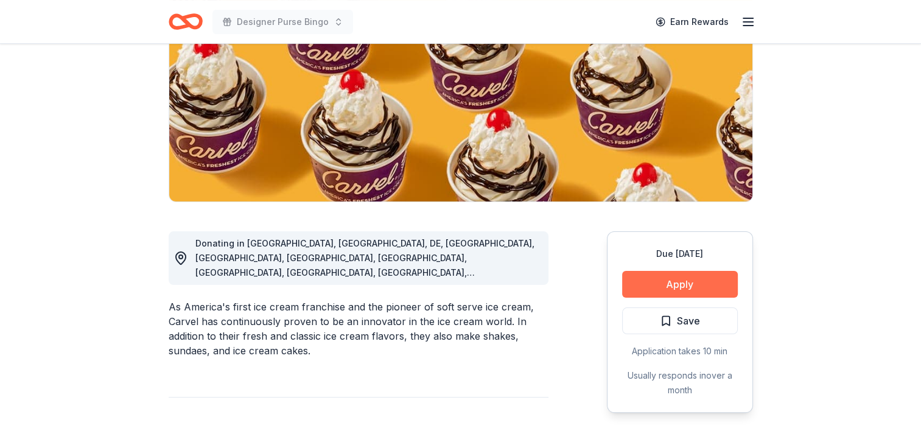
click at [675, 290] on button "Apply" at bounding box center [680, 284] width 116 height 27
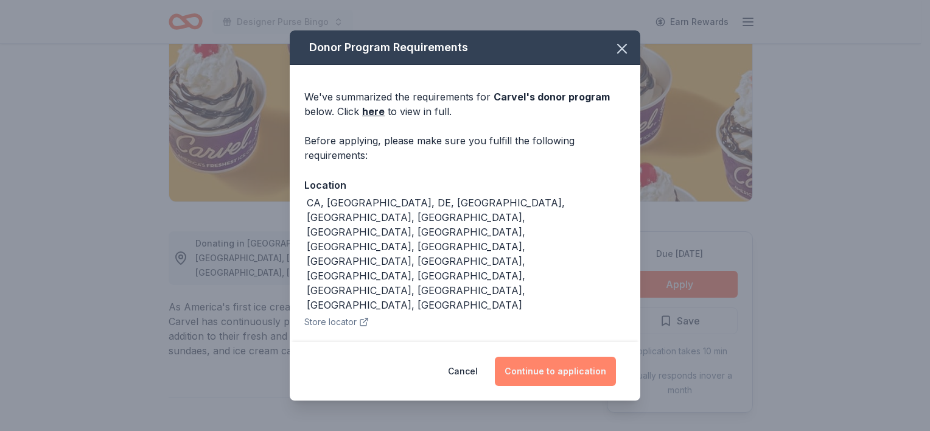
click at [567, 357] on button "Continue to application" at bounding box center [555, 371] width 121 height 29
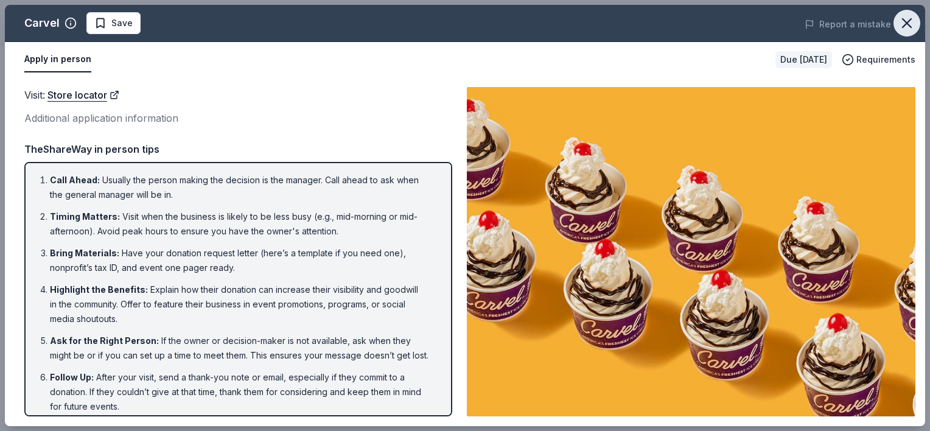
click at [896, 22] on button "button" at bounding box center [907, 23] width 27 height 27
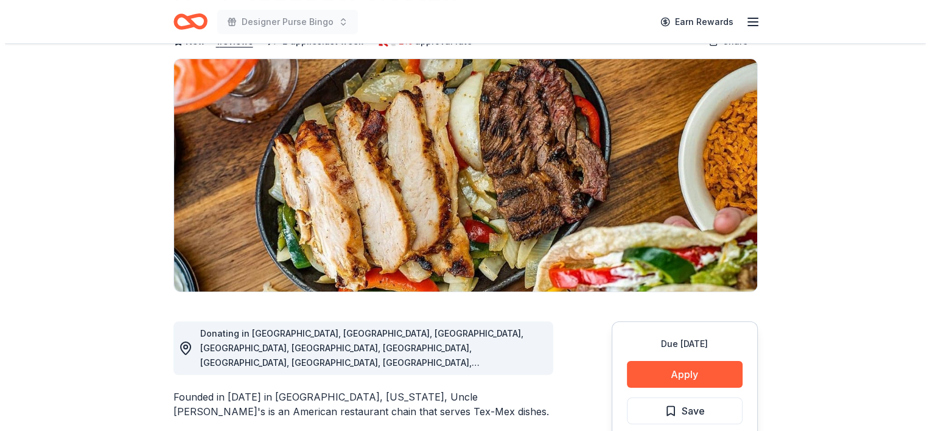
scroll to position [82, 0]
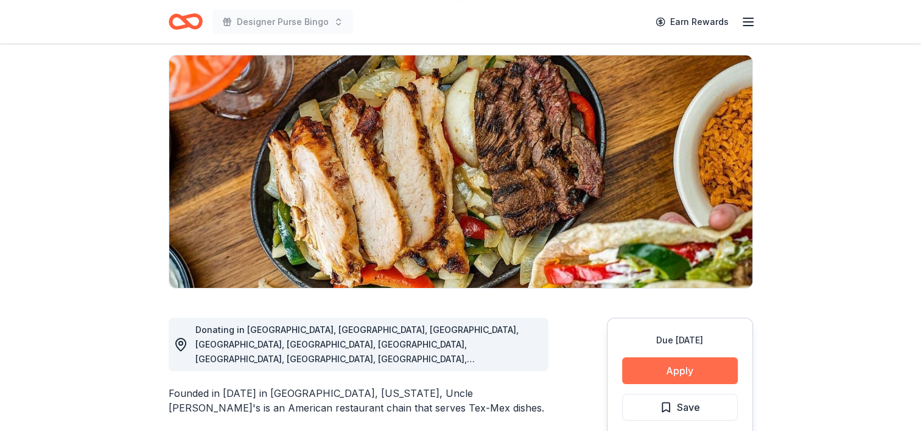
click at [643, 373] on button "Apply" at bounding box center [680, 370] width 116 height 27
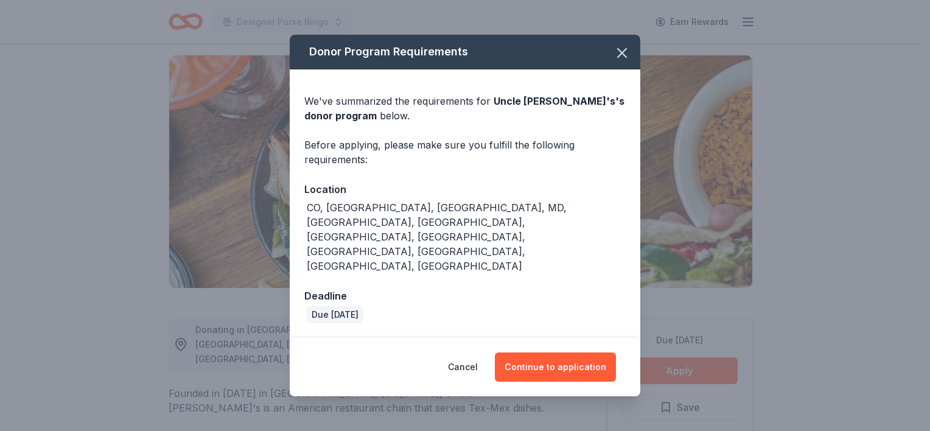
click at [558, 338] on div "Cancel Continue to application" at bounding box center [465, 367] width 351 height 58
click at [561, 353] on button "Continue to application" at bounding box center [555, 367] width 121 height 29
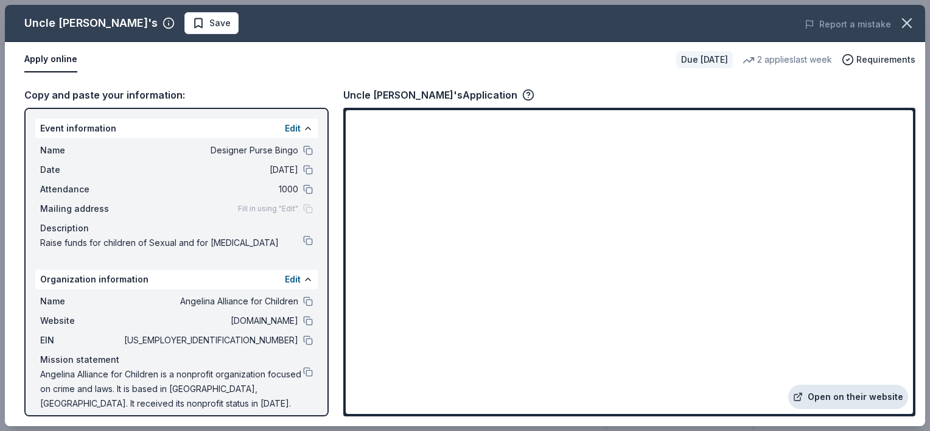
click at [823, 390] on link "Open on their website" at bounding box center [848, 397] width 120 height 24
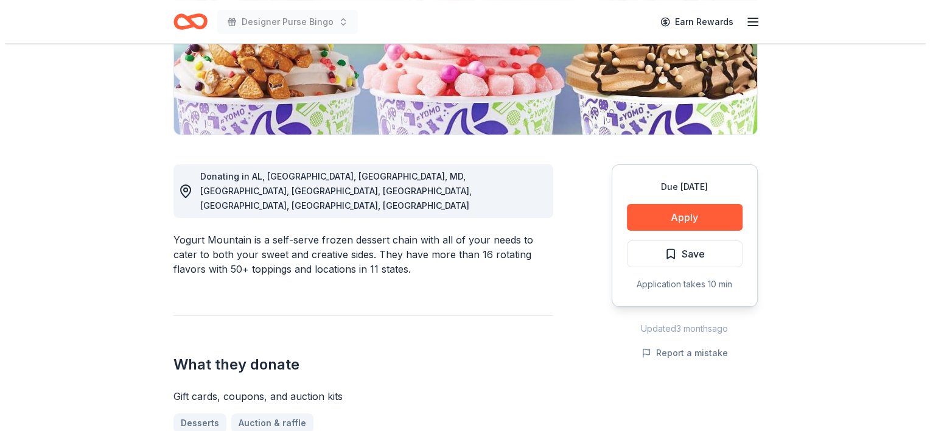
scroll to position [237, 0]
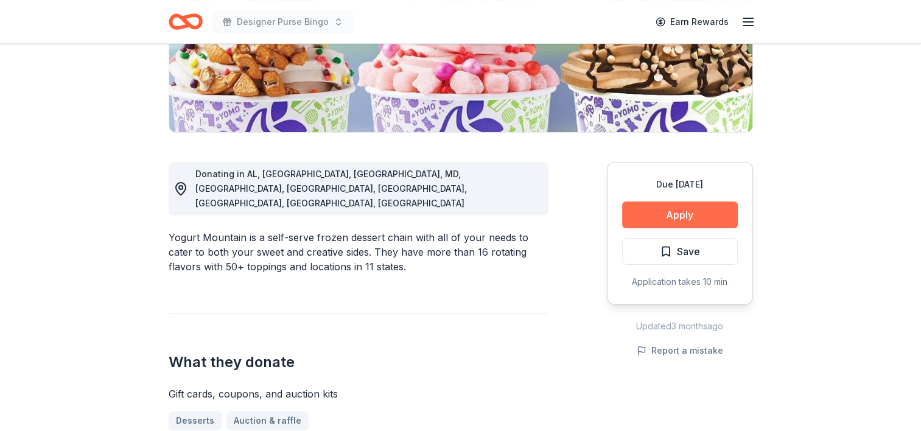
click at [685, 206] on button "Apply" at bounding box center [680, 215] width 116 height 27
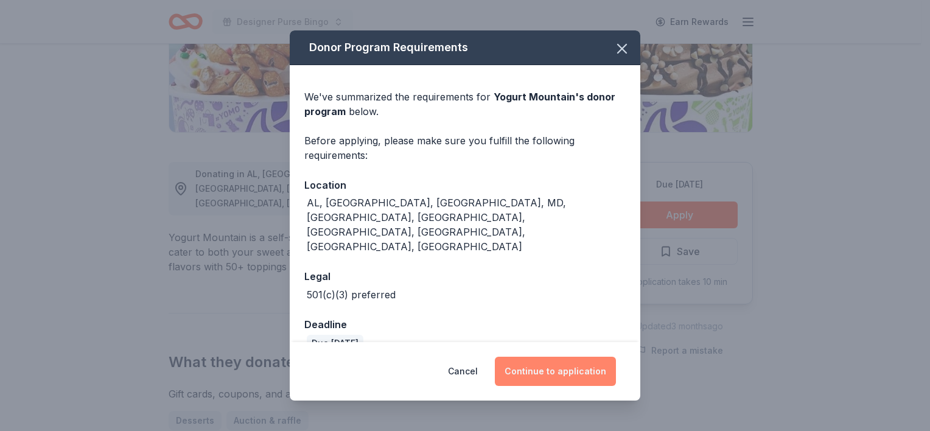
click at [582, 365] on button "Continue to application" at bounding box center [555, 371] width 121 height 29
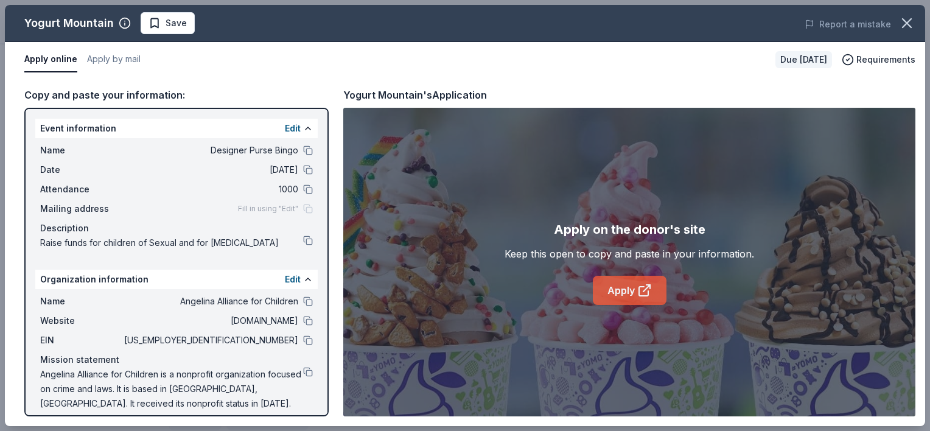
click at [647, 286] on icon at bounding box center [644, 290] width 15 height 15
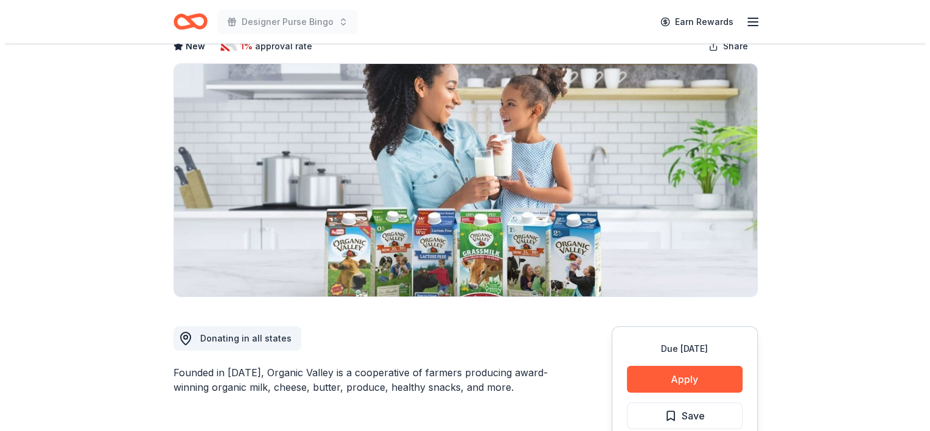
scroll to position [73, 0]
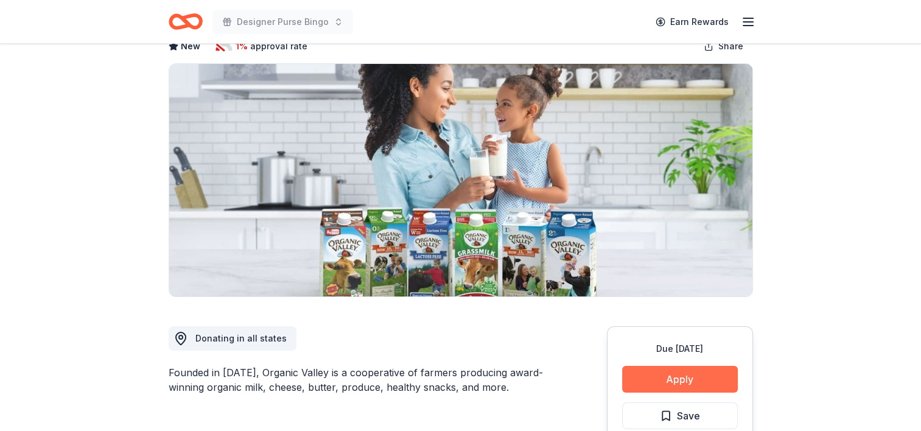
drag, startPoint x: 677, startPoint y: 382, endPoint x: 655, endPoint y: 373, distance: 23.7
click at [655, 373] on button "Apply" at bounding box center [680, 379] width 116 height 27
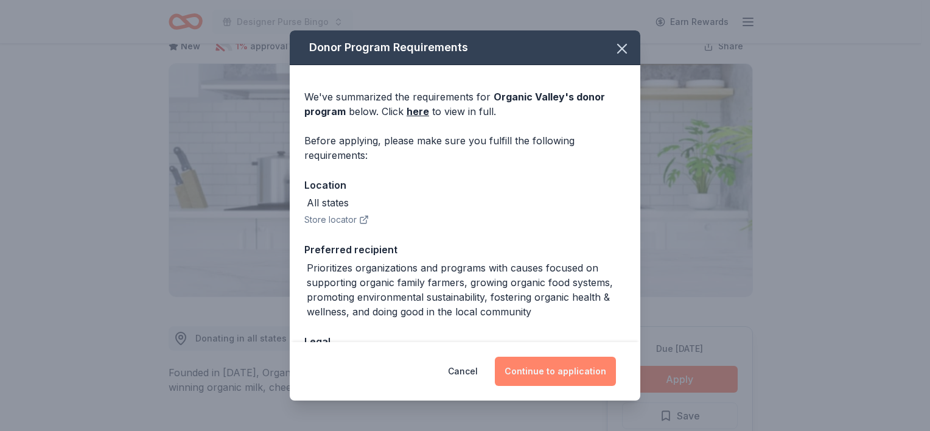
click at [594, 365] on button "Continue to application" at bounding box center [555, 371] width 121 height 29
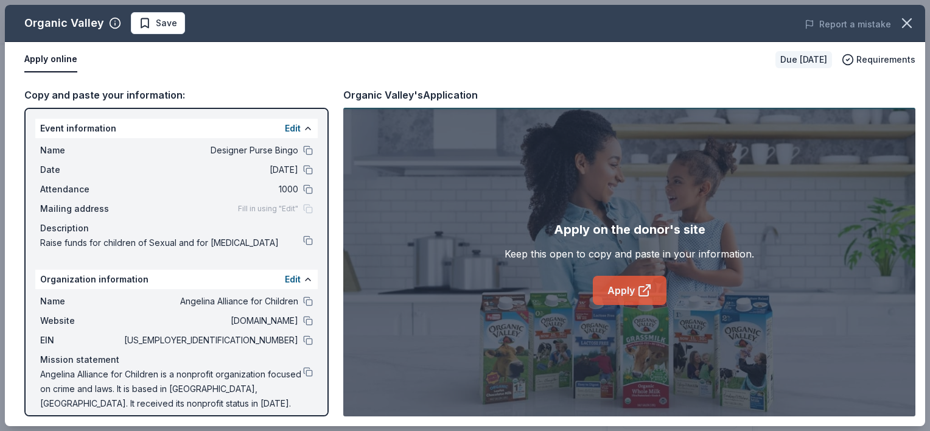
click at [644, 291] on icon at bounding box center [647, 288] width 7 height 7
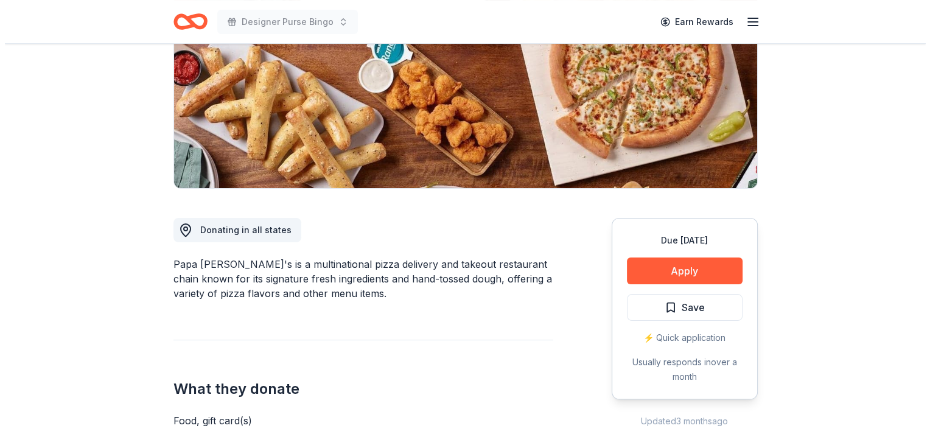
scroll to position [187, 0]
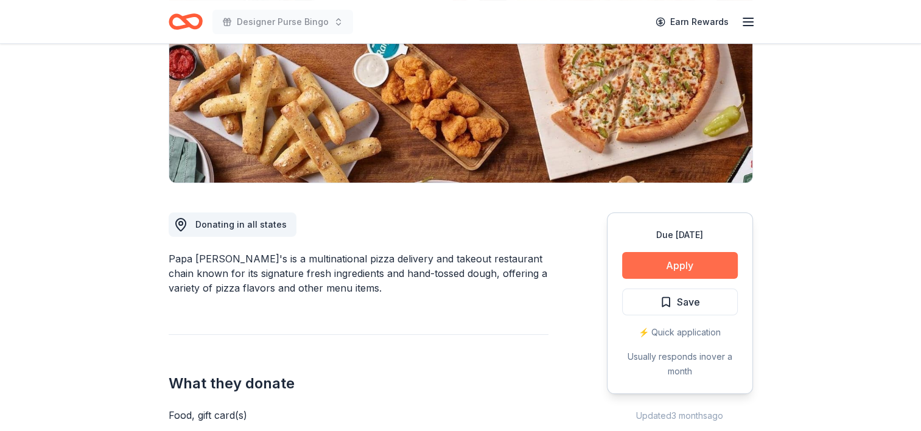
click at [715, 270] on button "Apply" at bounding box center [680, 265] width 116 height 27
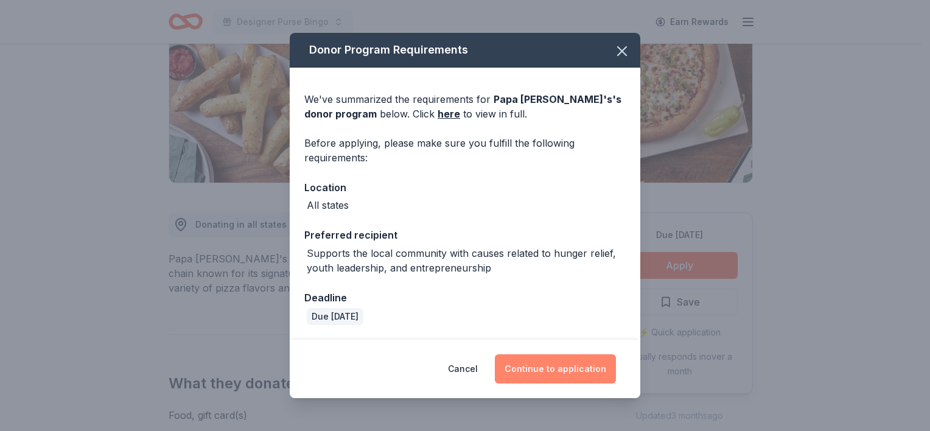
click at [580, 370] on button "Continue to application" at bounding box center [555, 368] width 121 height 29
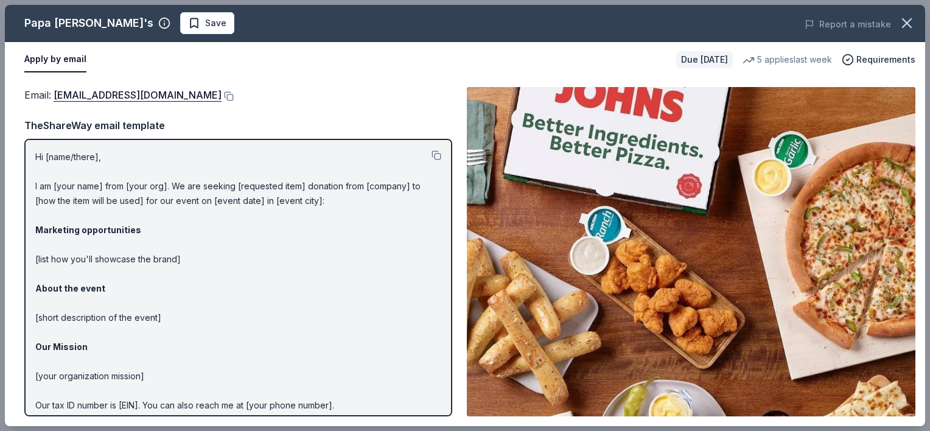
drag, startPoint x: 142, startPoint y: 89, endPoint x: 424, endPoint y: 70, distance: 282.5
click at [424, 70] on div "Apply by email" at bounding box center [345, 60] width 642 height 26
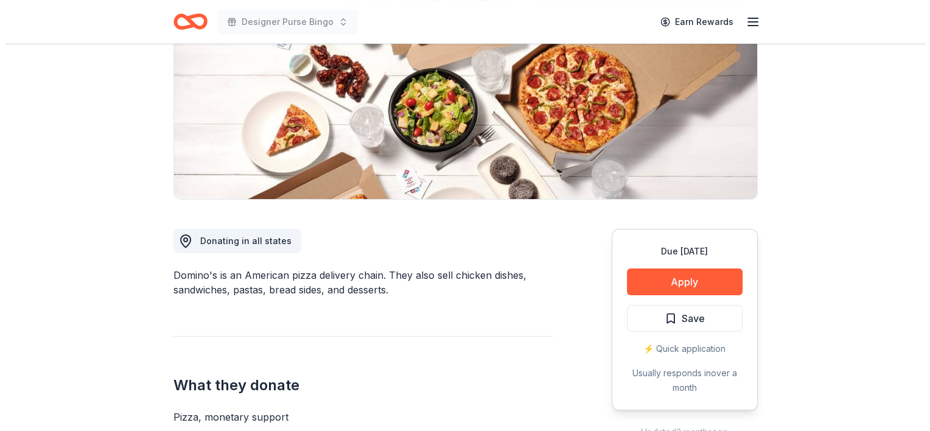
scroll to position [175, 0]
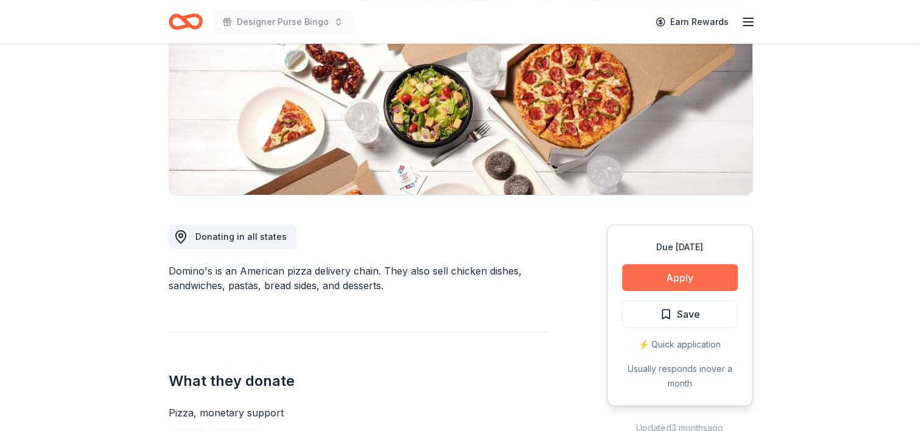
click at [645, 267] on button "Apply" at bounding box center [680, 277] width 116 height 27
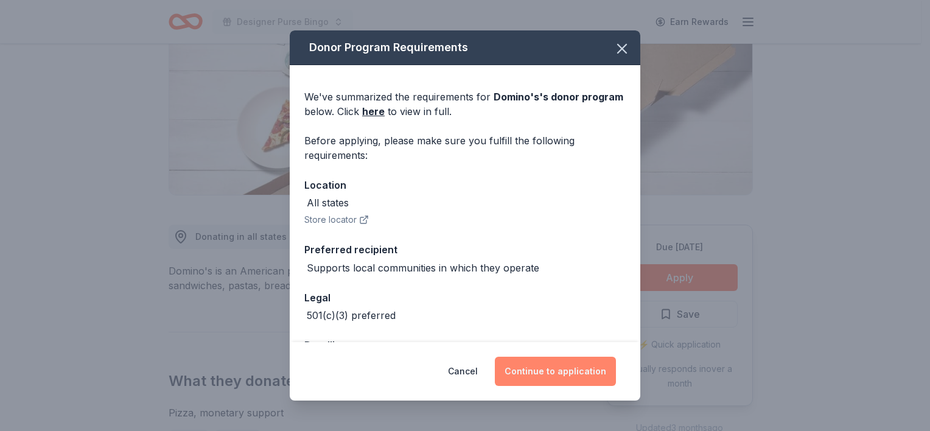
click at [538, 361] on button "Continue to application" at bounding box center [555, 371] width 121 height 29
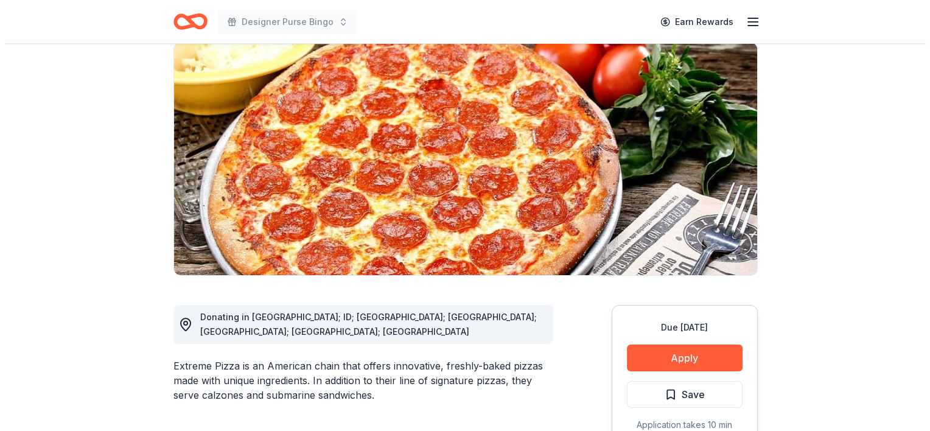
scroll to position [96, 0]
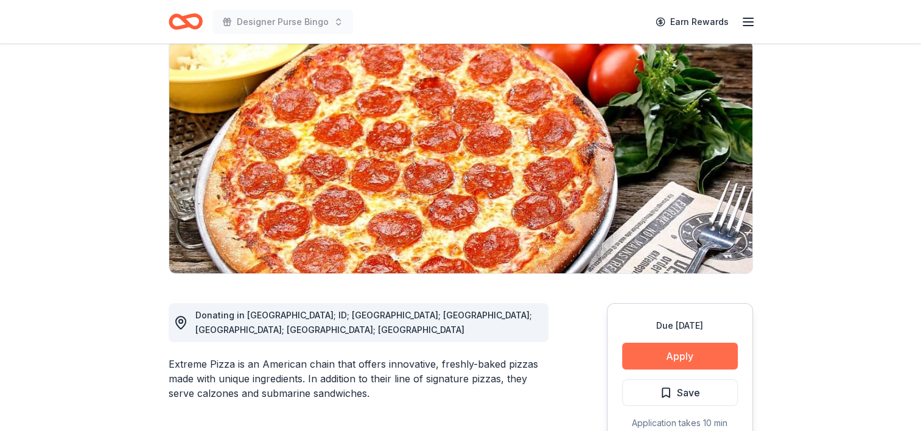
click at [692, 348] on button "Apply" at bounding box center [680, 356] width 116 height 27
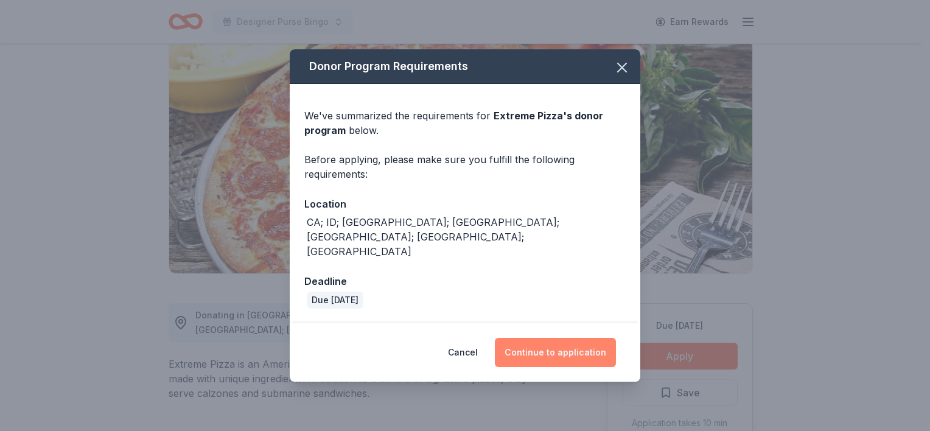
click at [539, 338] on button "Continue to application" at bounding box center [555, 352] width 121 height 29
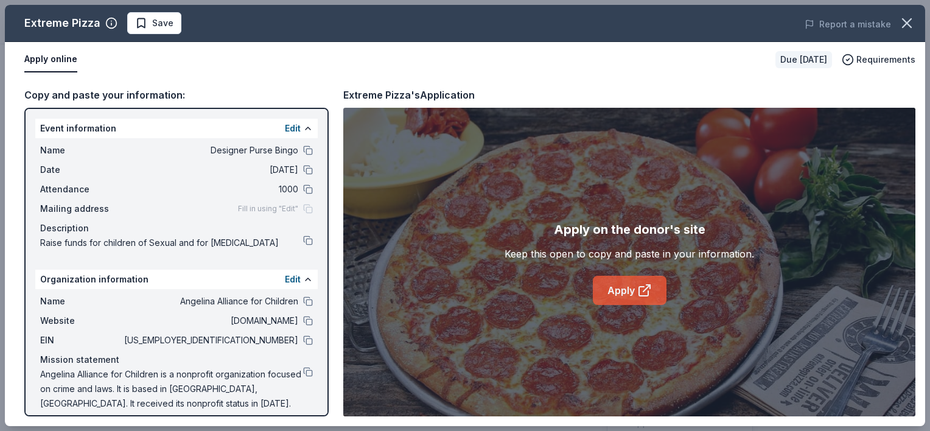
click at [619, 289] on link "Apply" at bounding box center [630, 290] width 74 height 29
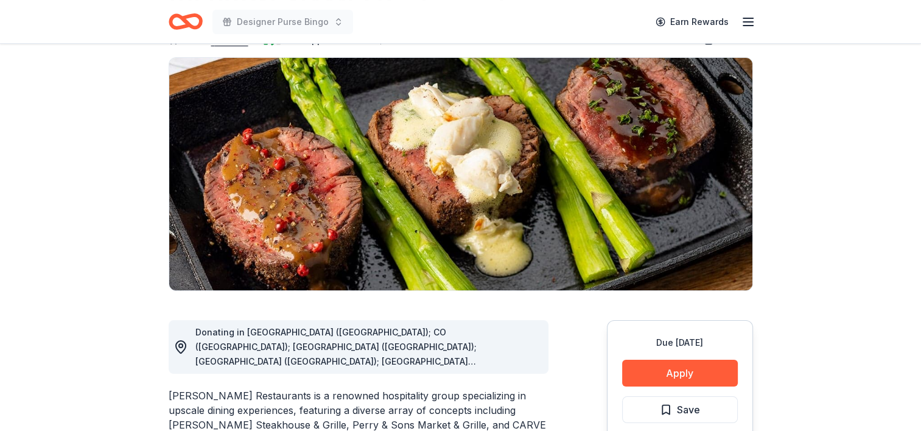
scroll to position [92, 0]
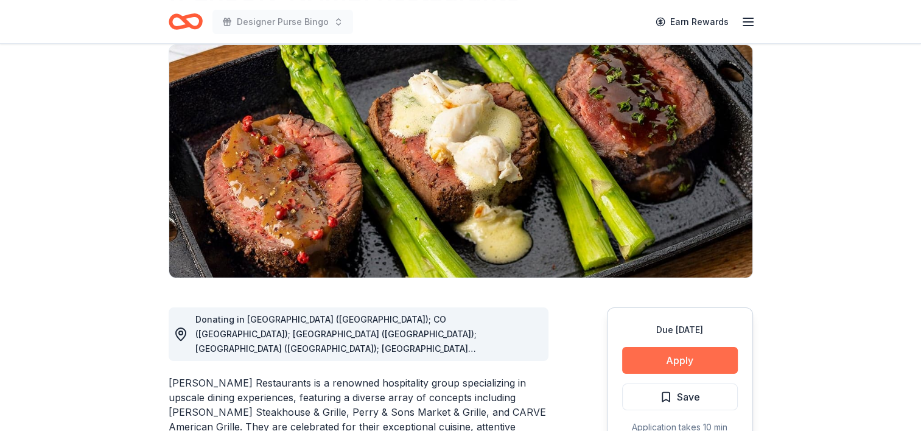
click at [672, 359] on button "Apply" at bounding box center [680, 360] width 116 height 27
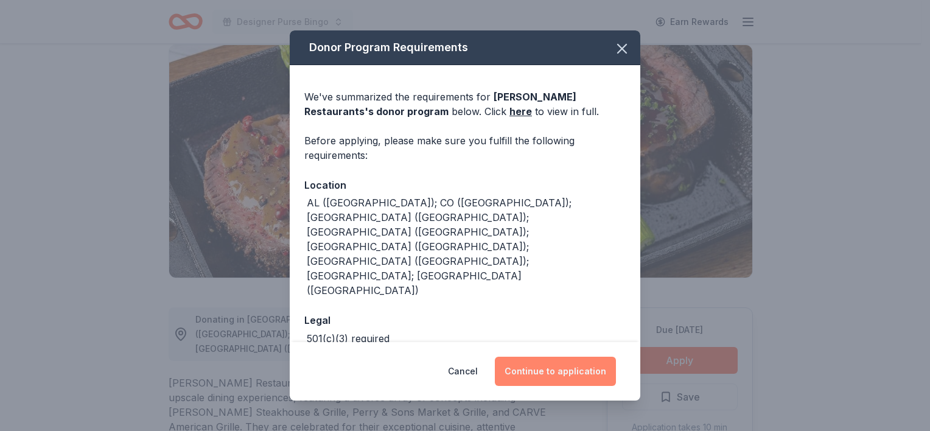
click at [580, 373] on button "Continue to application" at bounding box center [555, 371] width 121 height 29
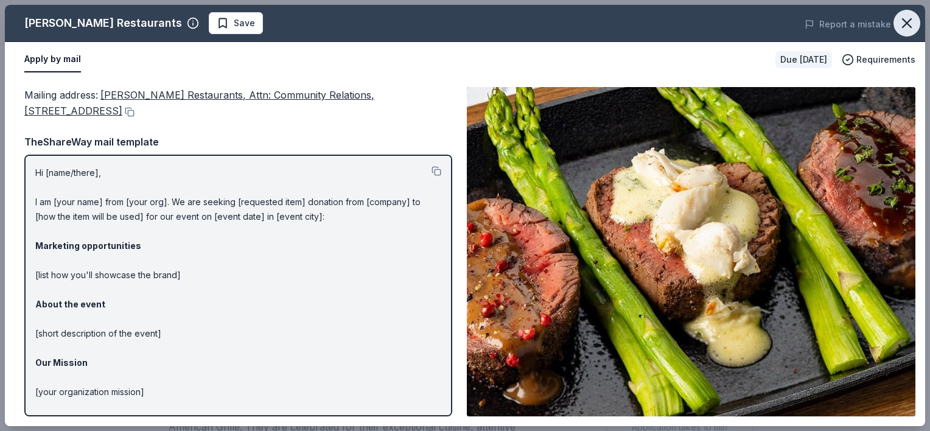
click at [913, 27] on icon "button" at bounding box center [907, 23] width 17 height 17
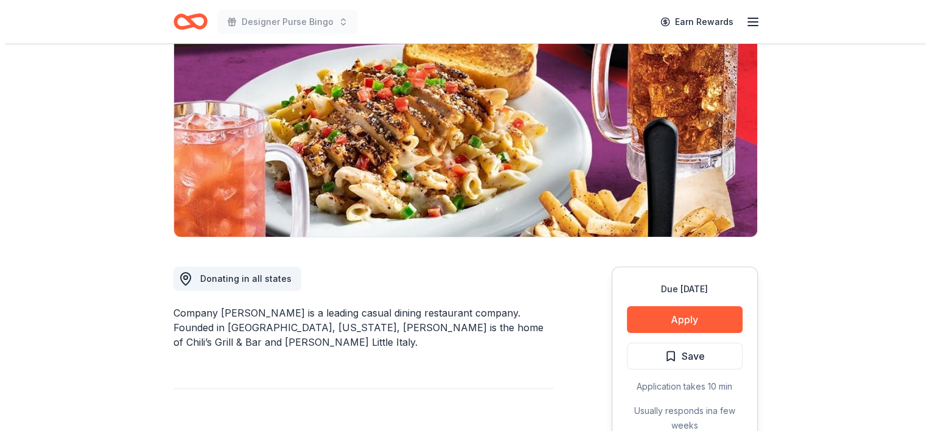
scroll to position [133, 0]
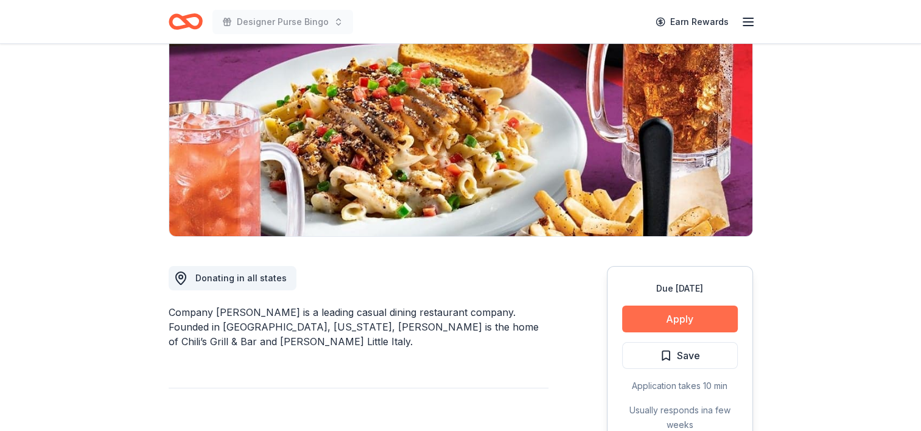
click at [632, 326] on button "Apply" at bounding box center [680, 319] width 116 height 27
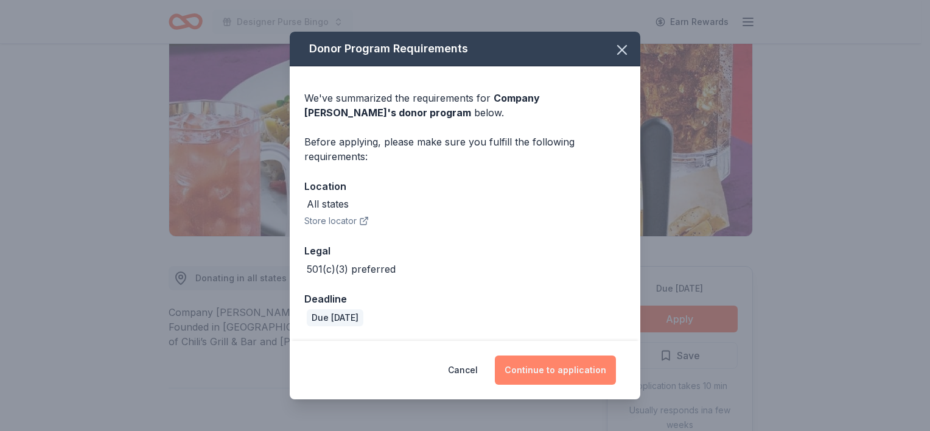
click at [530, 365] on button "Continue to application" at bounding box center [555, 370] width 121 height 29
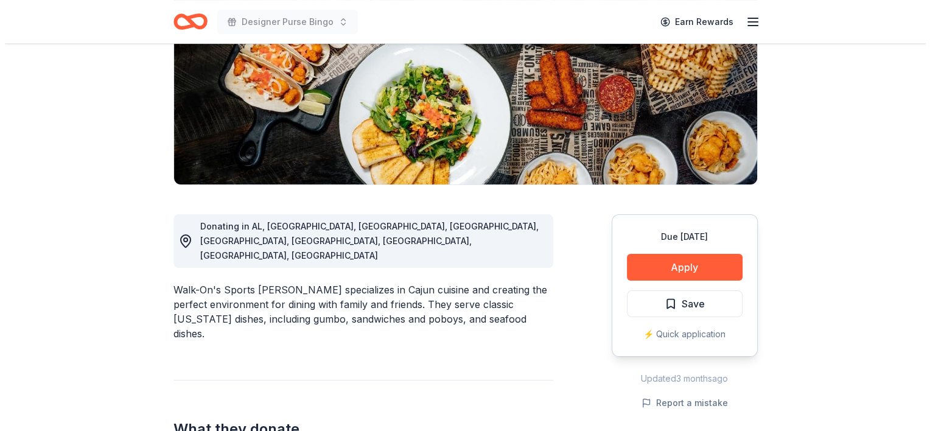
scroll to position [192, 0]
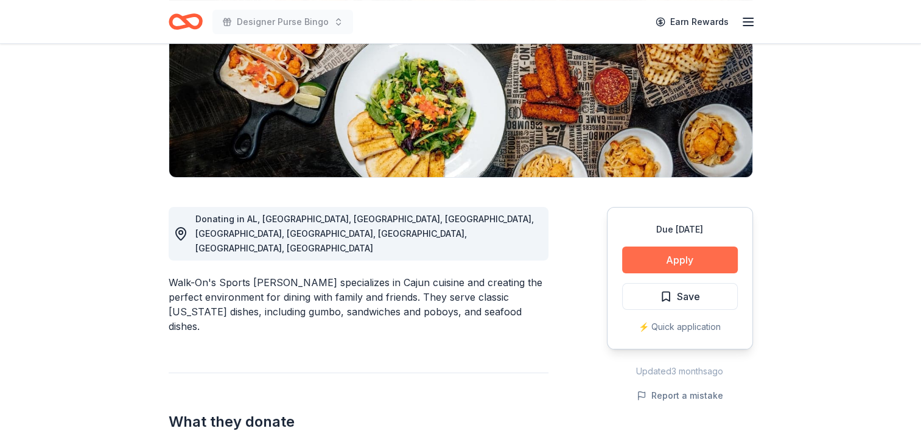
click at [665, 261] on button "Apply" at bounding box center [680, 260] width 116 height 27
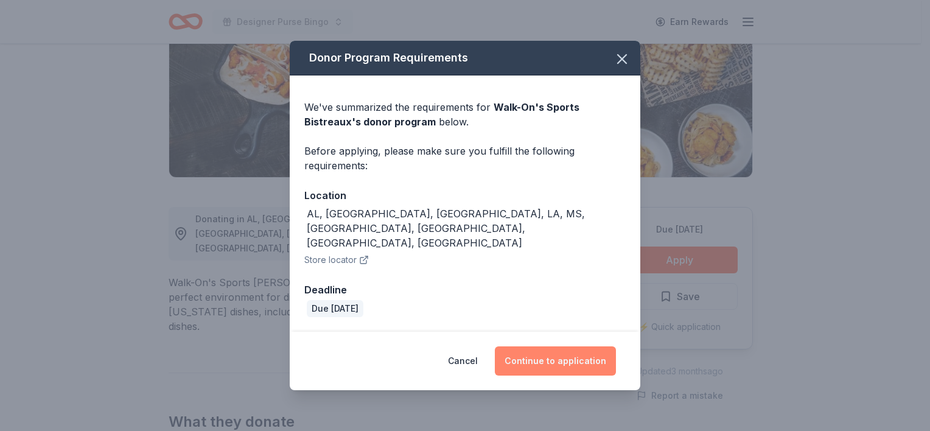
click at [552, 346] on button "Continue to application" at bounding box center [555, 360] width 121 height 29
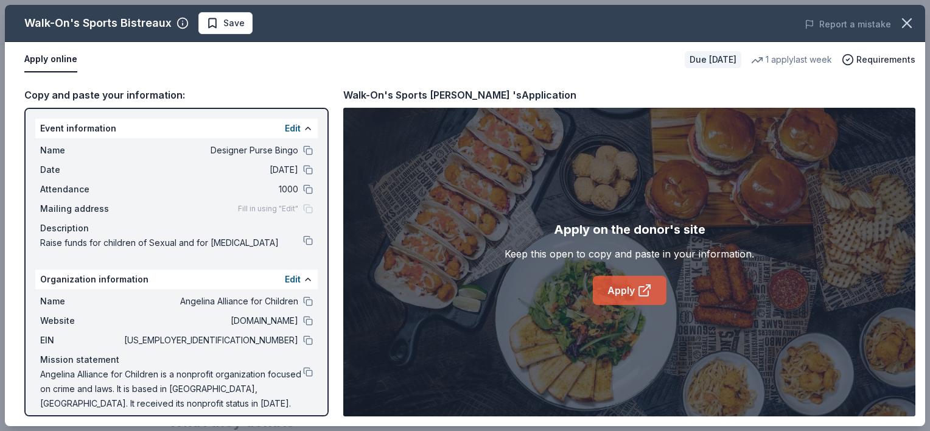
click at [623, 277] on link "Apply" at bounding box center [630, 290] width 74 height 29
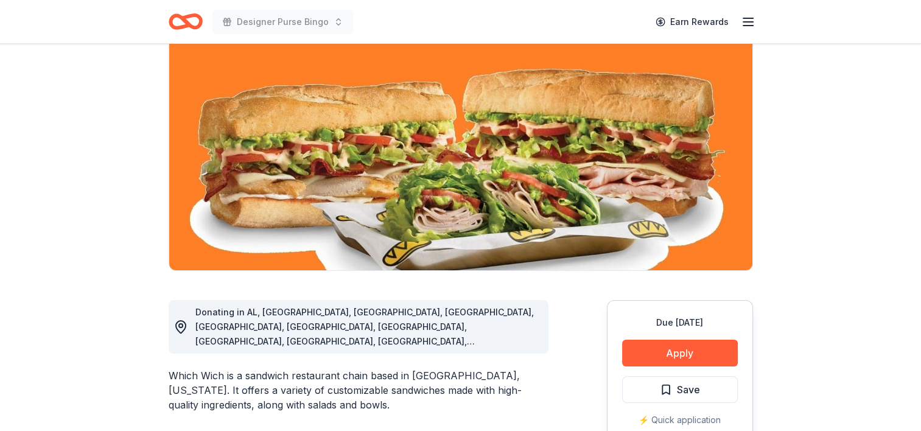
scroll to position [102, 0]
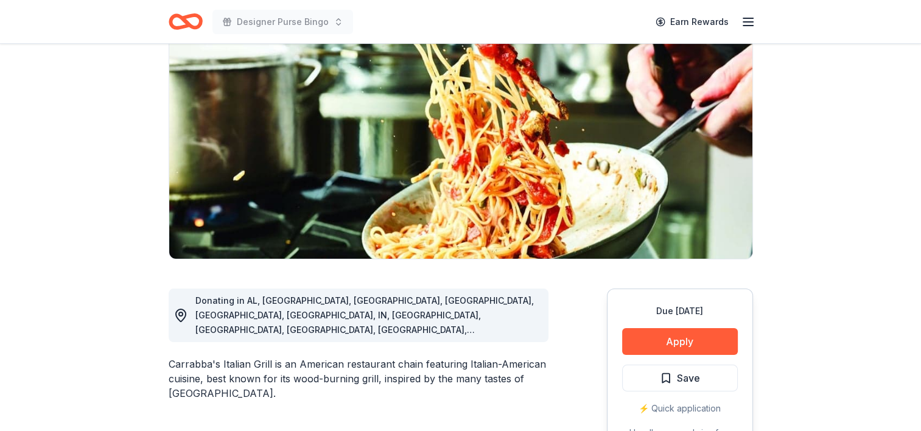
scroll to position [111, 0]
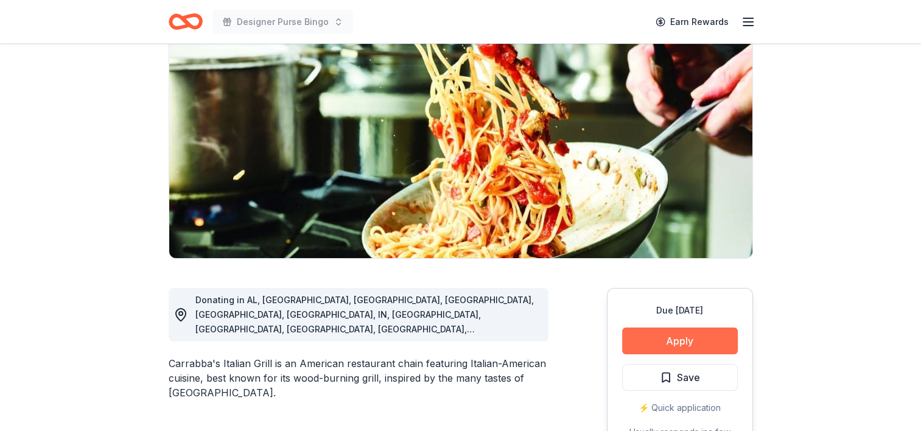
click at [707, 331] on button "Apply" at bounding box center [680, 341] width 116 height 27
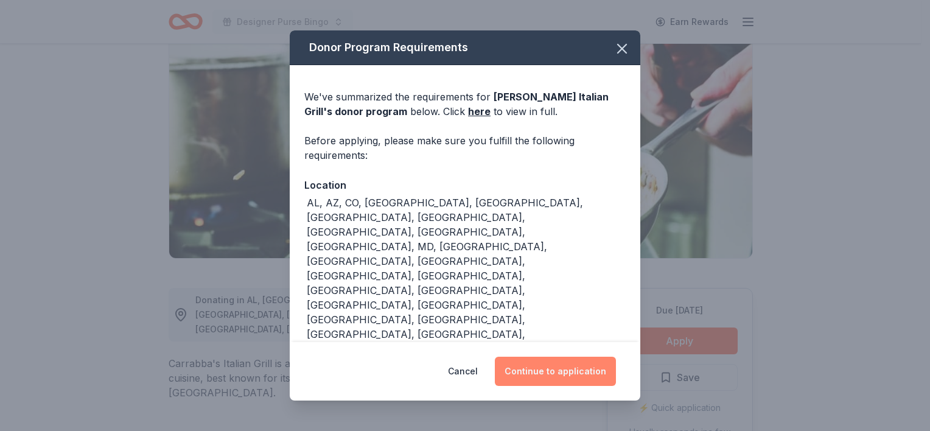
click at [597, 363] on button "Continue to application" at bounding box center [555, 371] width 121 height 29
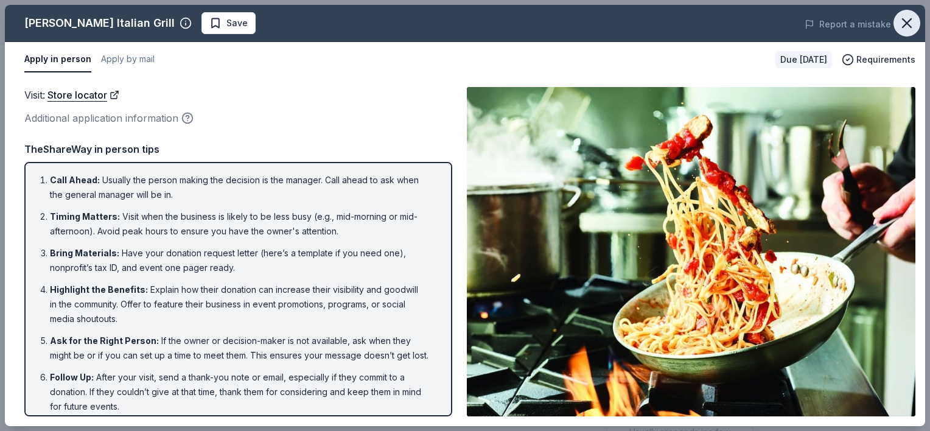
click at [904, 19] on icon "button" at bounding box center [907, 23] width 9 height 9
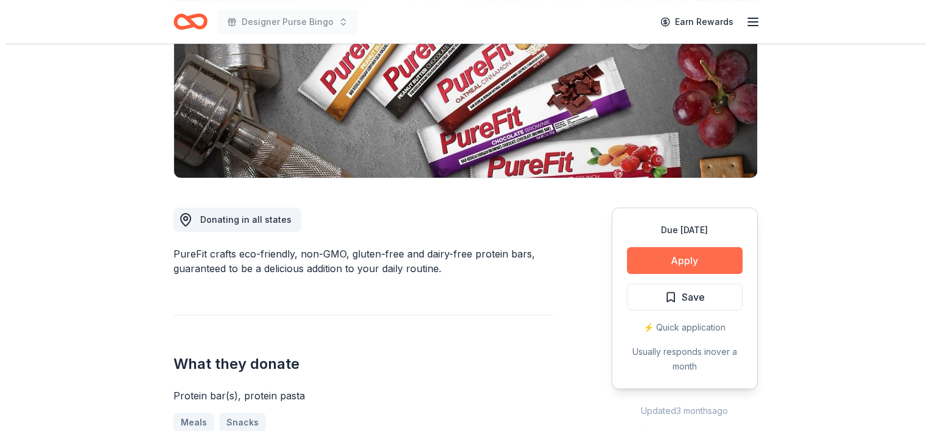
scroll to position [195, 0]
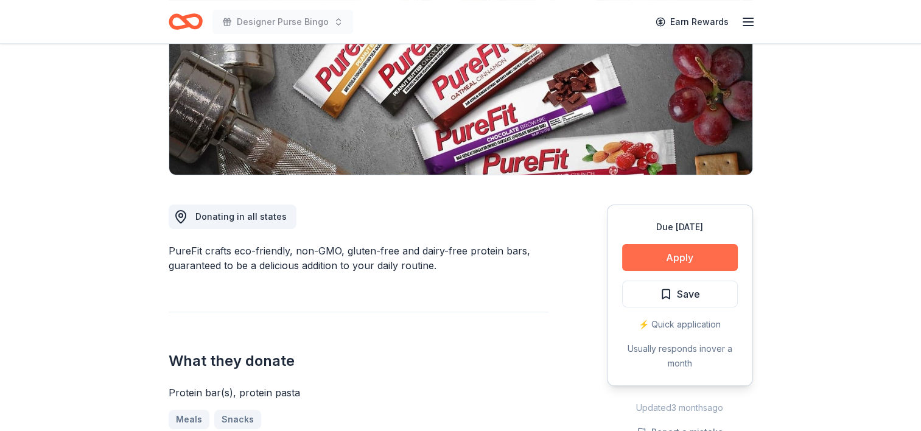
click at [695, 265] on button "Apply" at bounding box center [680, 257] width 116 height 27
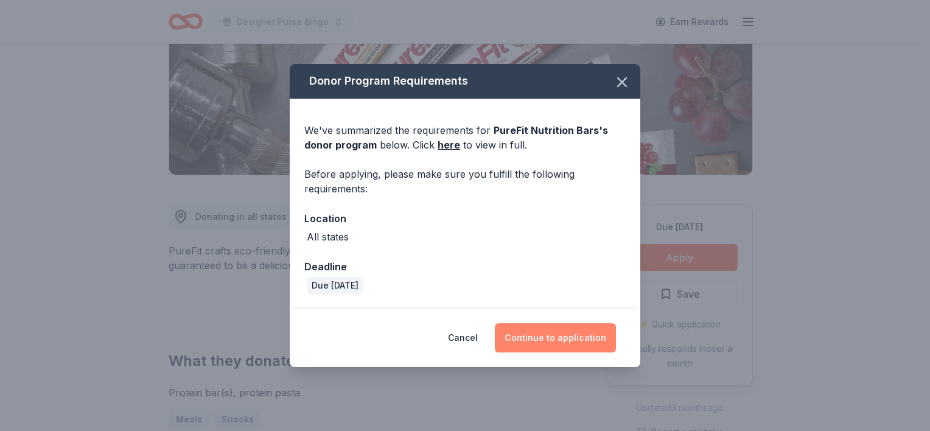
click at [555, 328] on button "Continue to application" at bounding box center [555, 337] width 121 height 29
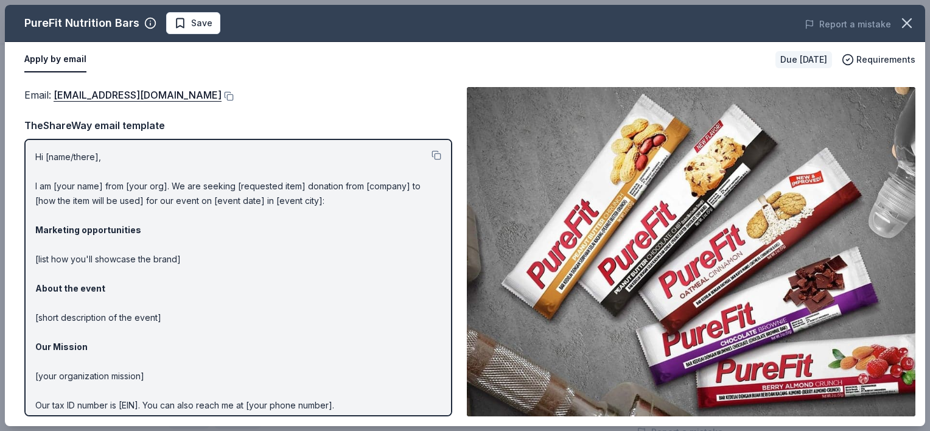
drag, startPoint x: 103, startPoint y: 90, endPoint x: 267, endPoint y: 69, distance: 165.1
click at [267, 69] on div "Apply by email" at bounding box center [395, 60] width 742 height 26
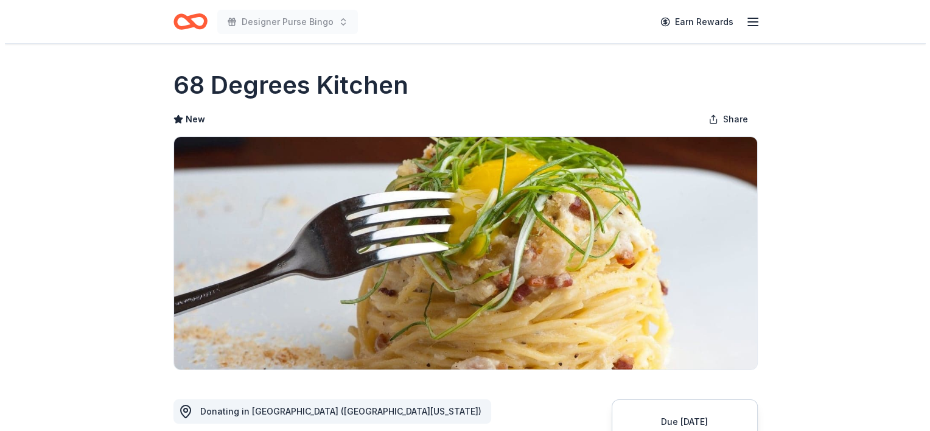
scroll to position [116, 0]
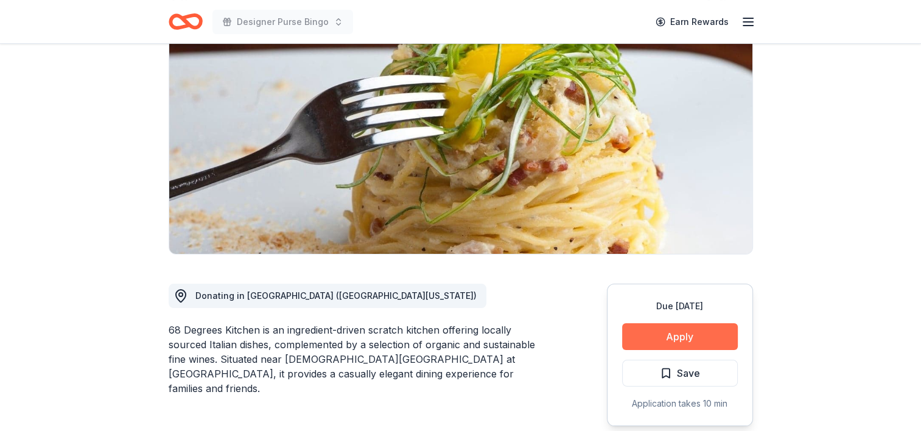
click at [701, 334] on button "Apply" at bounding box center [680, 336] width 116 height 27
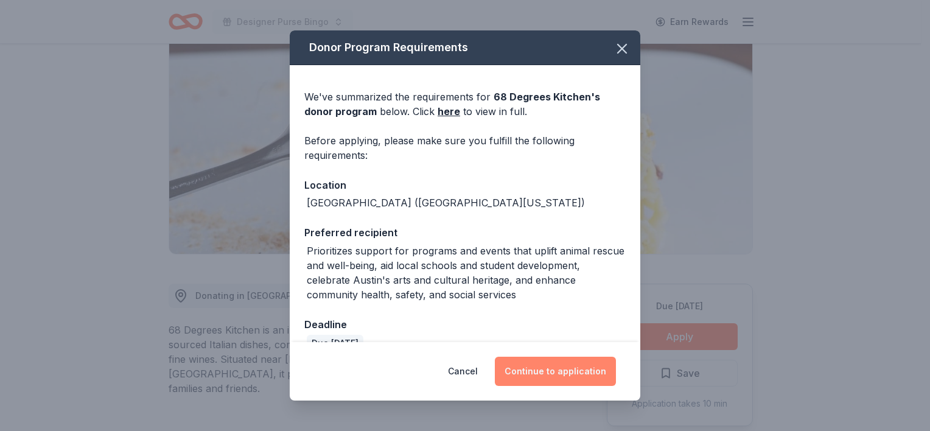
click at [567, 375] on button "Continue to application" at bounding box center [555, 371] width 121 height 29
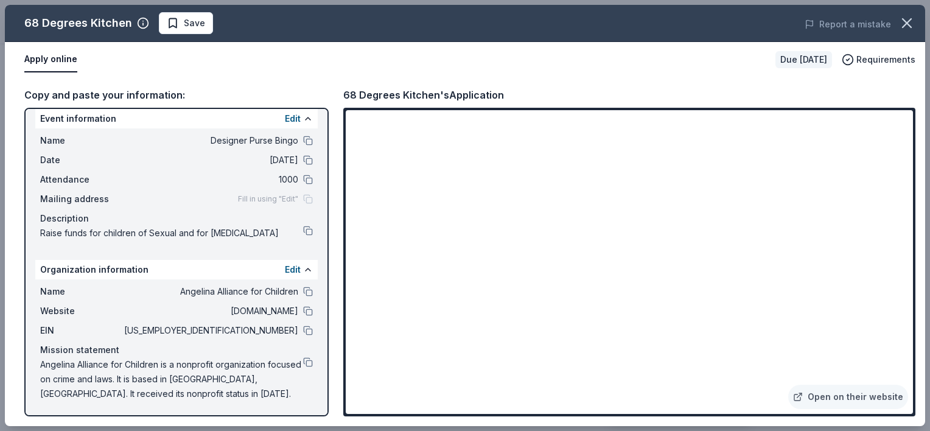
scroll to position [0, 0]
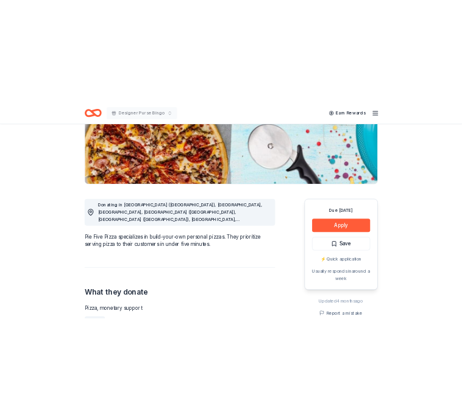
scroll to position [217, 0]
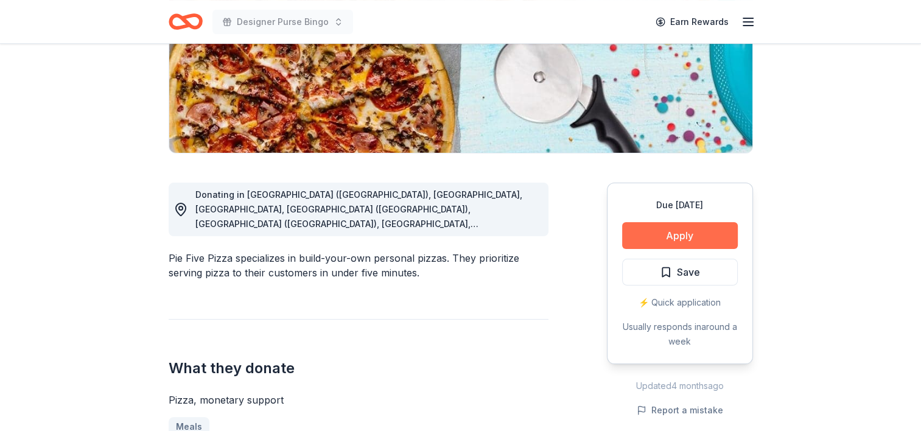
click at [680, 234] on button "Apply" at bounding box center [680, 235] width 116 height 27
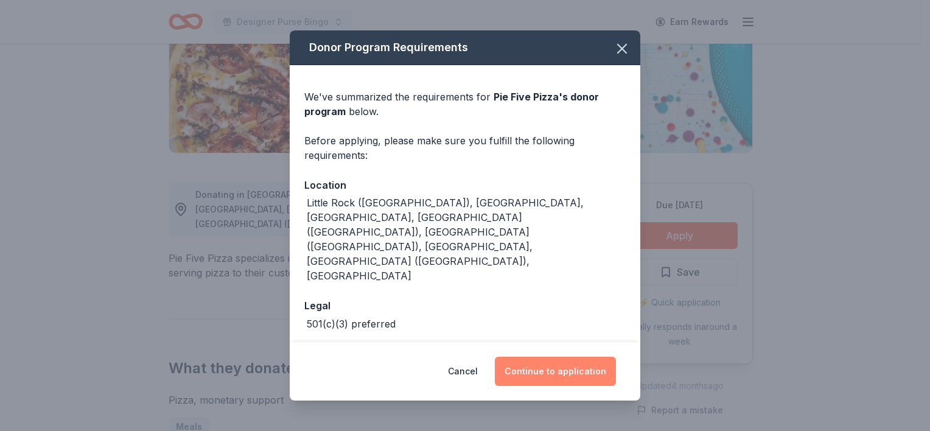
click at [543, 368] on button "Continue to application" at bounding box center [555, 371] width 121 height 29
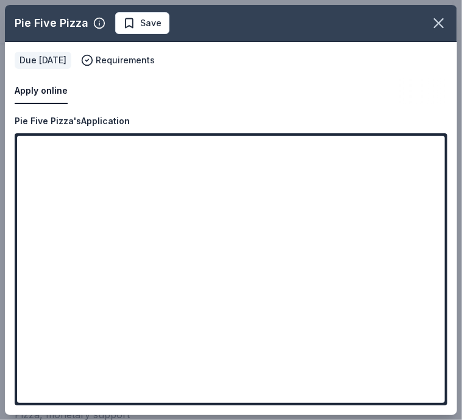
click at [261, 71] on div "Apply online Due [DATE] Requirements" at bounding box center [231, 78] width 452 height 72
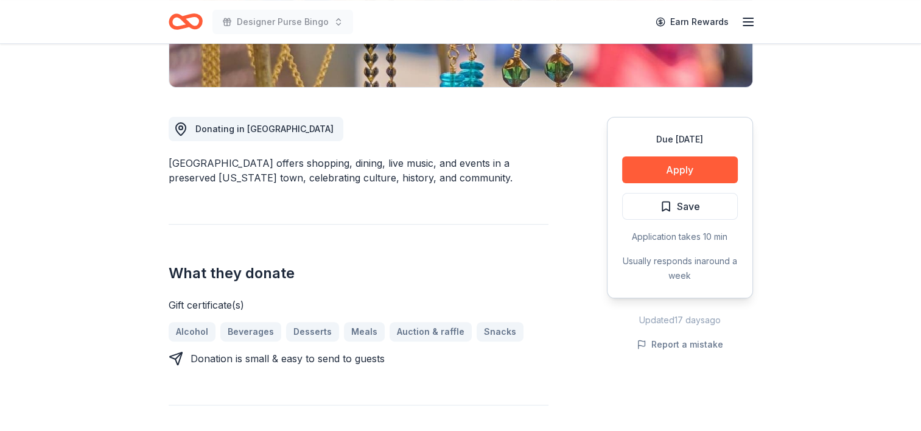
scroll to position [328, 0]
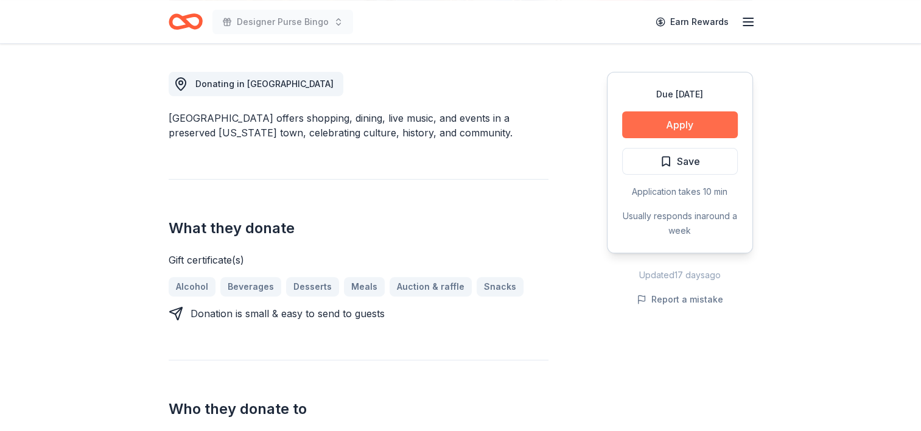
click at [682, 122] on button "Apply" at bounding box center [680, 124] width 116 height 27
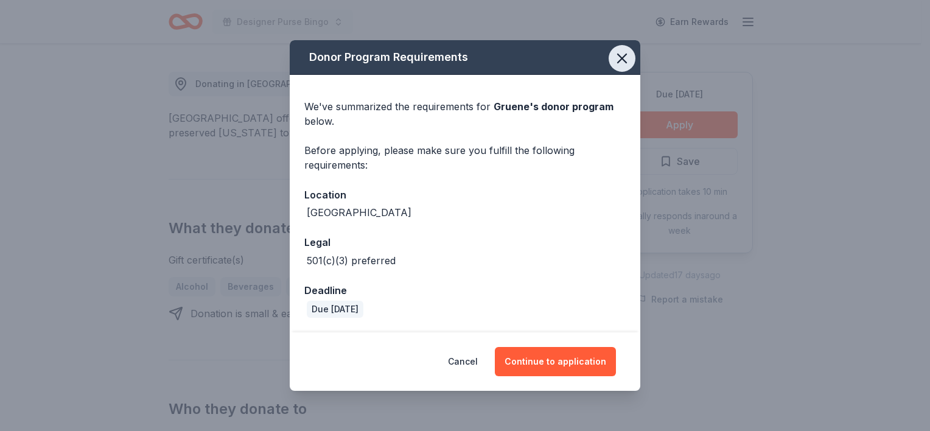
click at [621, 58] on icon "button" at bounding box center [622, 58] width 9 height 9
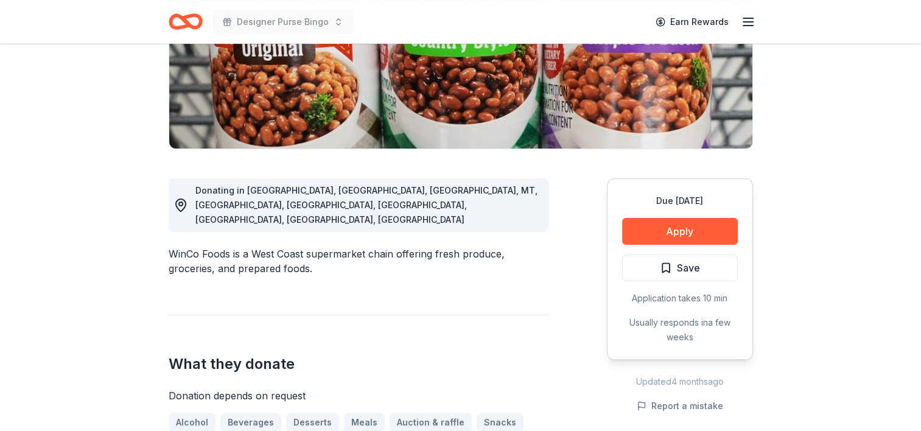
scroll to position [222, 0]
click at [701, 233] on button "Apply" at bounding box center [680, 230] width 116 height 27
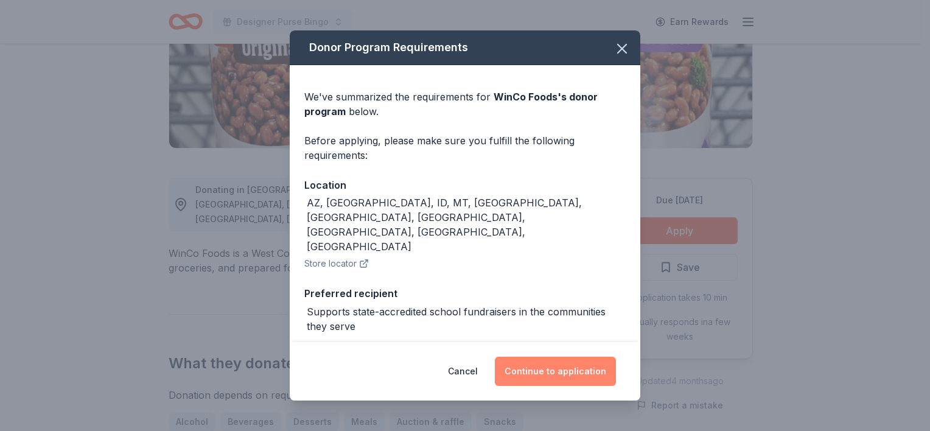
click at [546, 365] on button "Continue to application" at bounding box center [555, 371] width 121 height 29
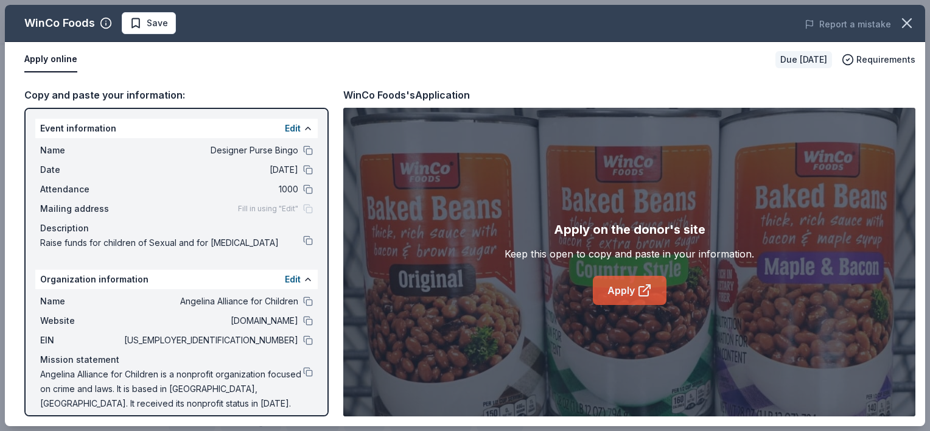
click at [642, 281] on link "Apply" at bounding box center [630, 290] width 74 height 29
click at [907, 19] on icon "button" at bounding box center [907, 23] width 17 height 17
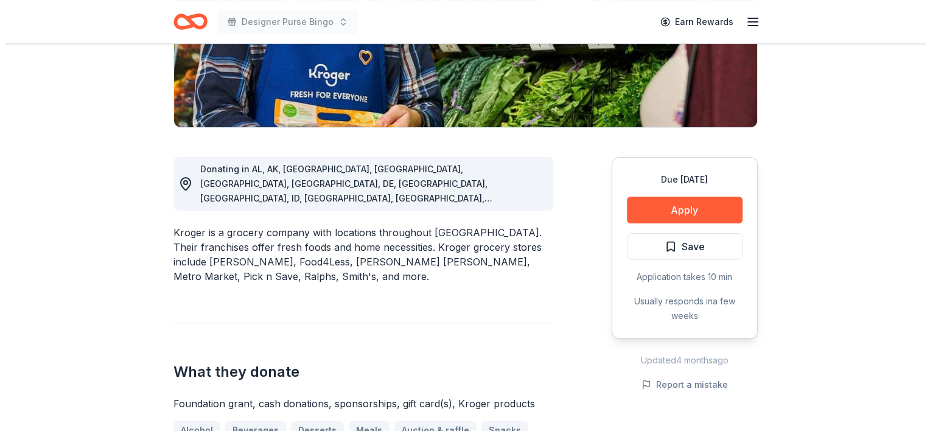
scroll to position [244, 0]
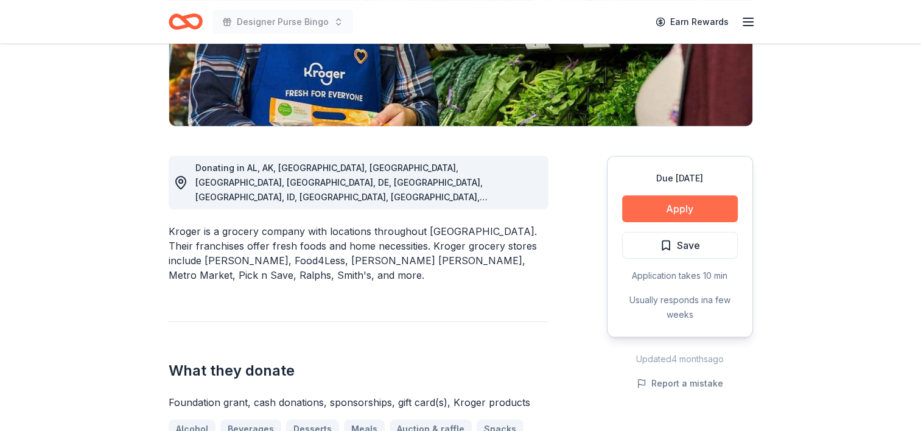
click at [655, 206] on button "Apply" at bounding box center [680, 208] width 116 height 27
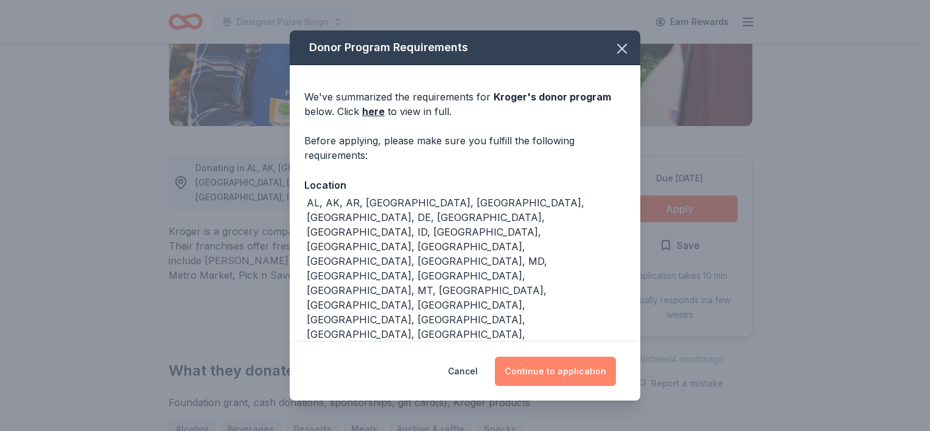
click at [559, 376] on button "Continue to application" at bounding box center [555, 371] width 121 height 29
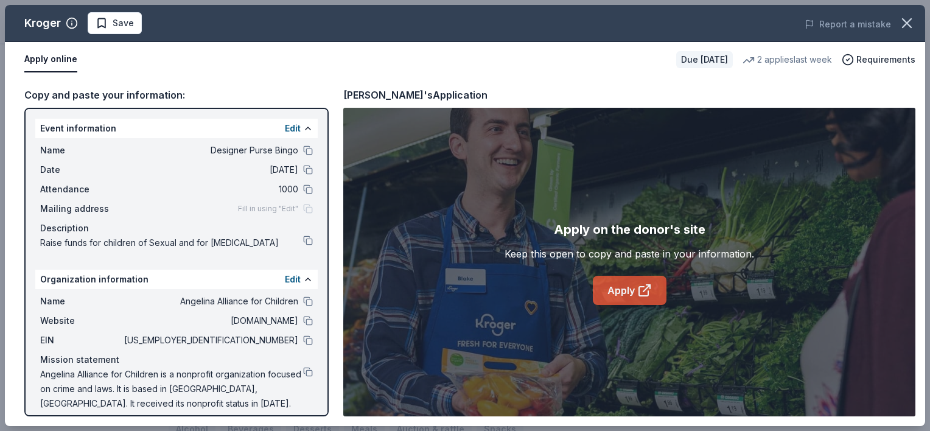
click at [645, 292] on icon at bounding box center [644, 290] width 15 height 15
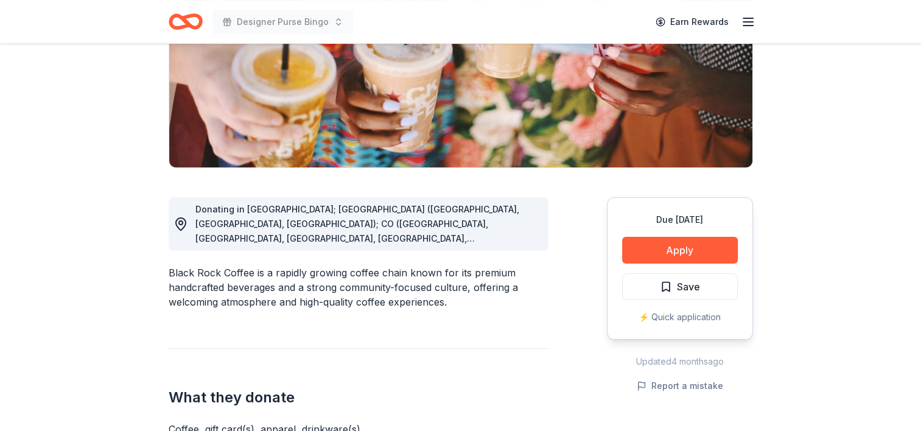
scroll to position [225, 0]
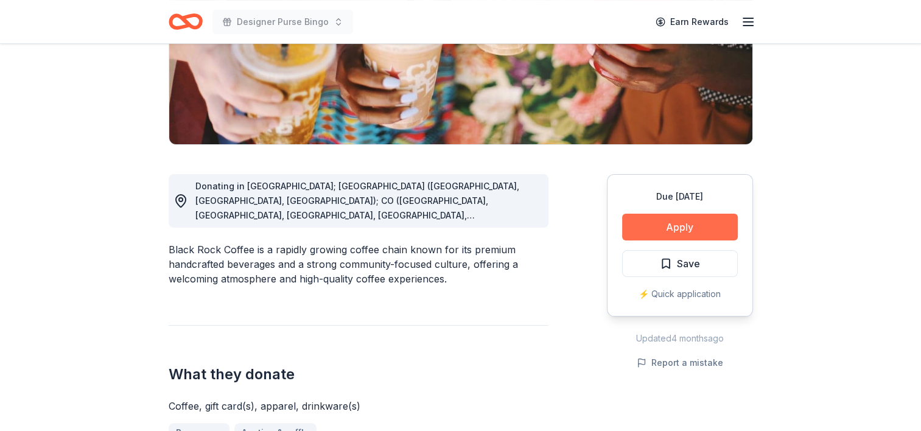
click at [670, 233] on button "Apply" at bounding box center [680, 227] width 116 height 27
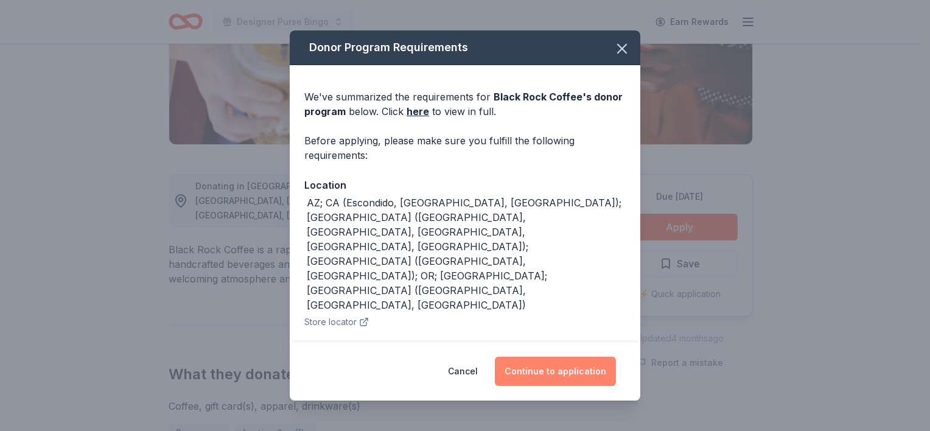
click at [592, 359] on button "Continue to application" at bounding box center [555, 371] width 121 height 29
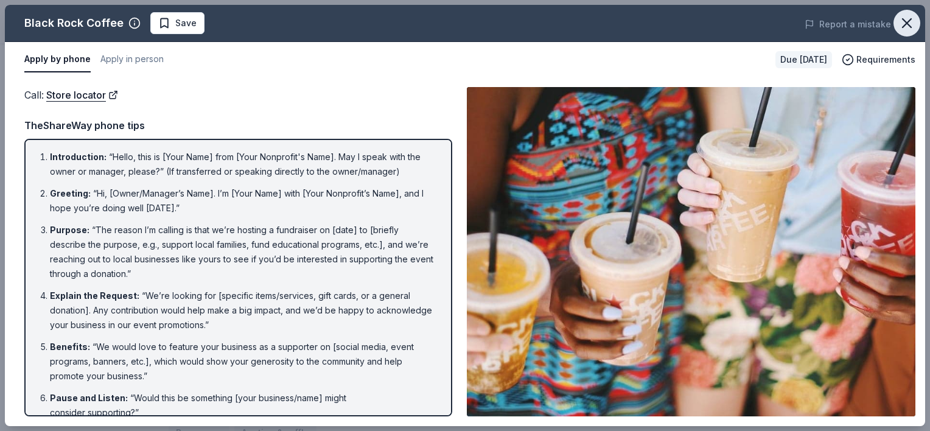
click at [903, 24] on icon "button" at bounding box center [907, 23] width 17 height 17
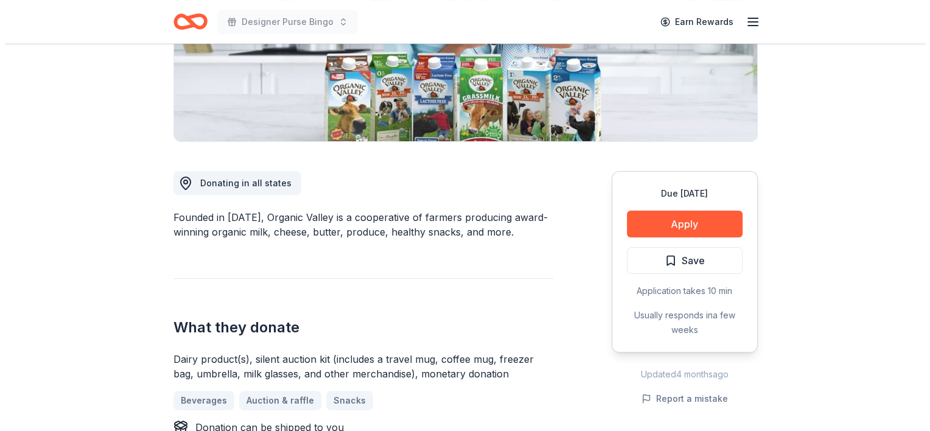
scroll to position [229, 0]
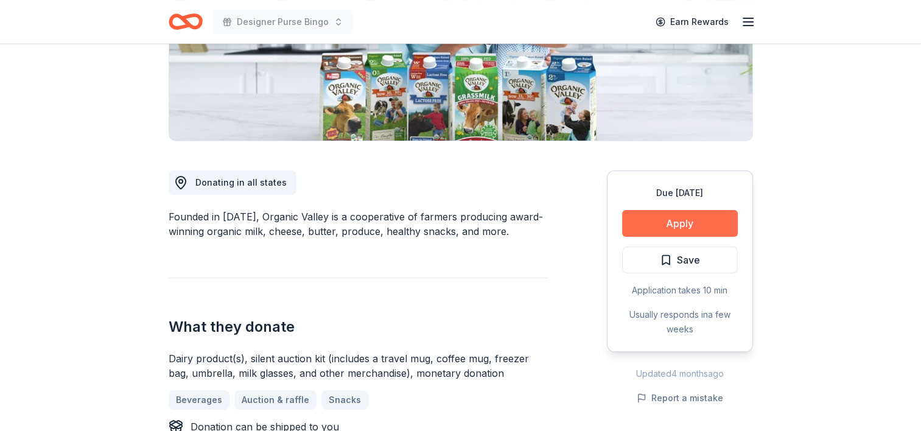
click at [695, 230] on button "Apply" at bounding box center [680, 223] width 116 height 27
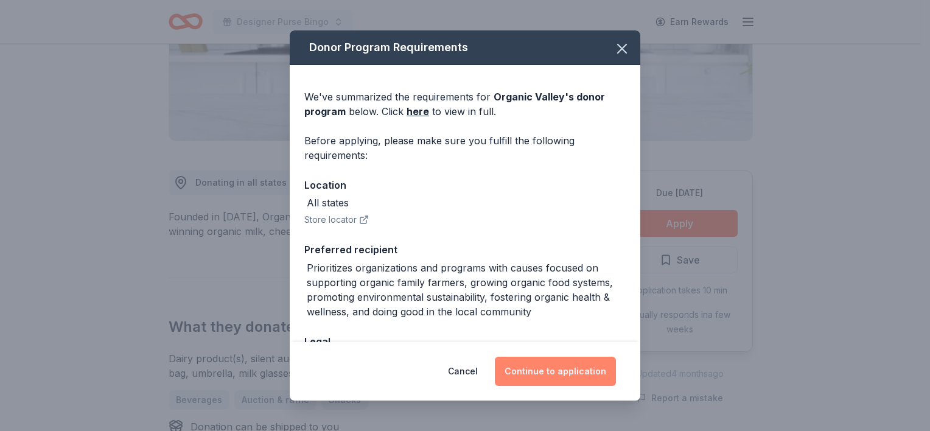
click at [539, 368] on button "Continue to application" at bounding box center [555, 371] width 121 height 29
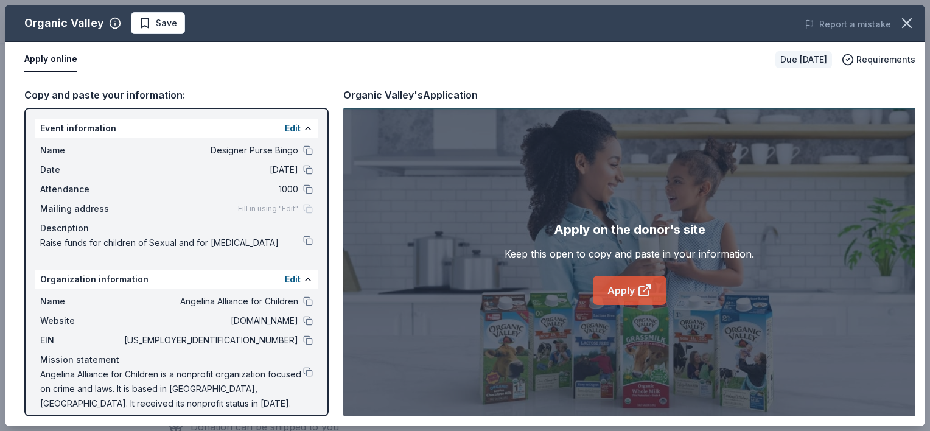
click at [633, 301] on link "Apply" at bounding box center [630, 290] width 74 height 29
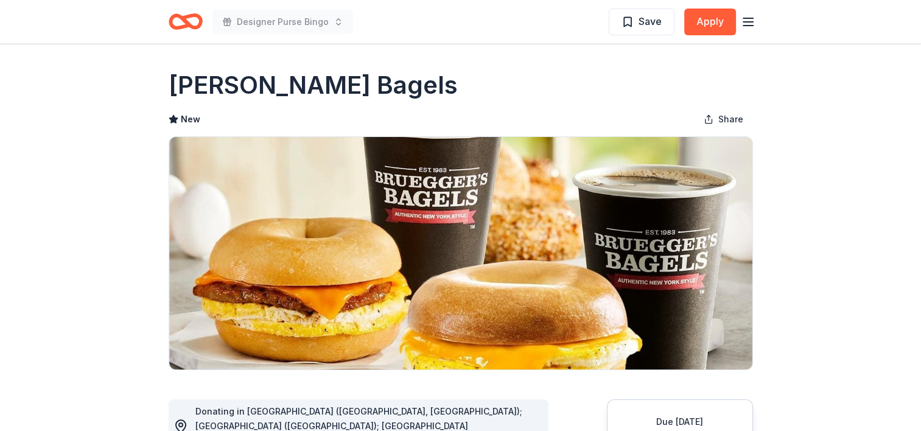
scroll to position [141, 0]
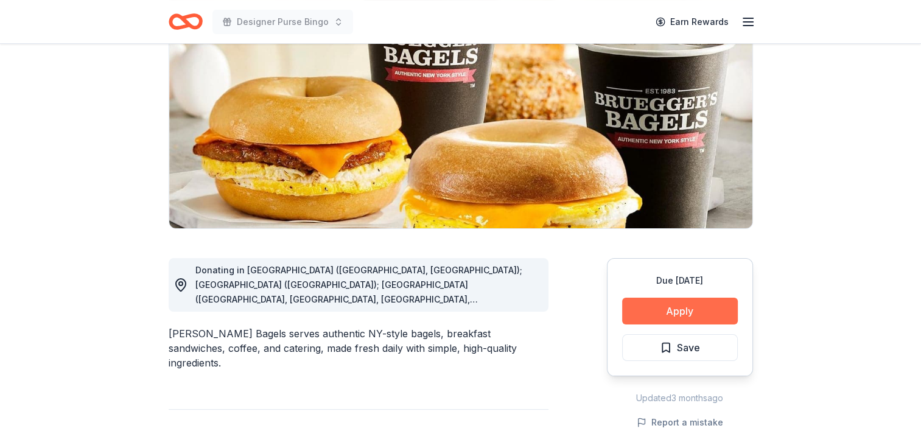
click at [660, 306] on button "Apply" at bounding box center [680, 311] width 116 height 27
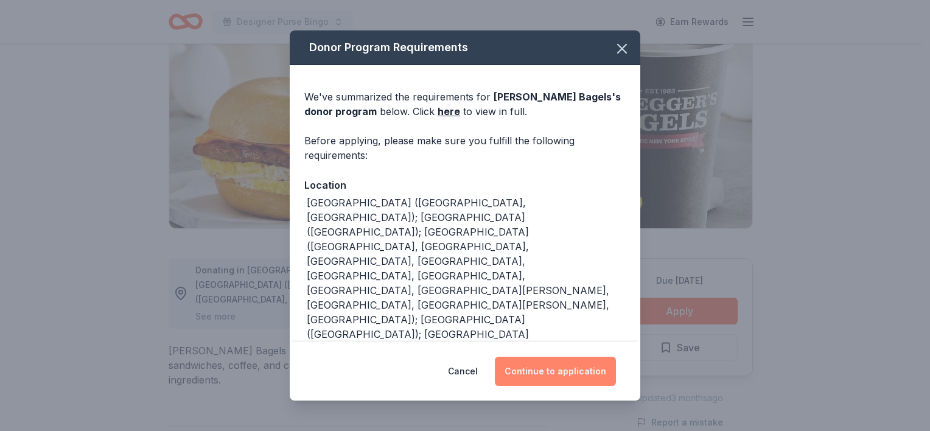
click at [552, 381] on button "Continue to application" at bounding box center [555, 371] width 121 height 29
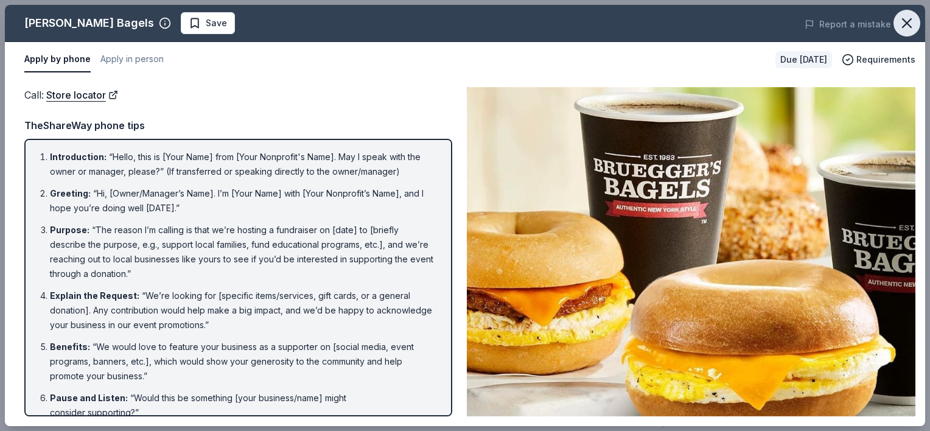
click at [908, 24] on icon "button" at bounding box center [907, 23] width 9 height 9
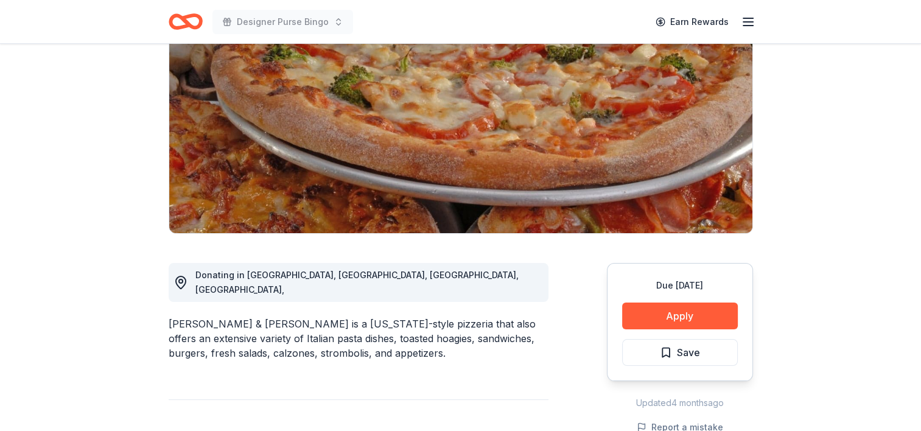
scroll to position [155, 0]
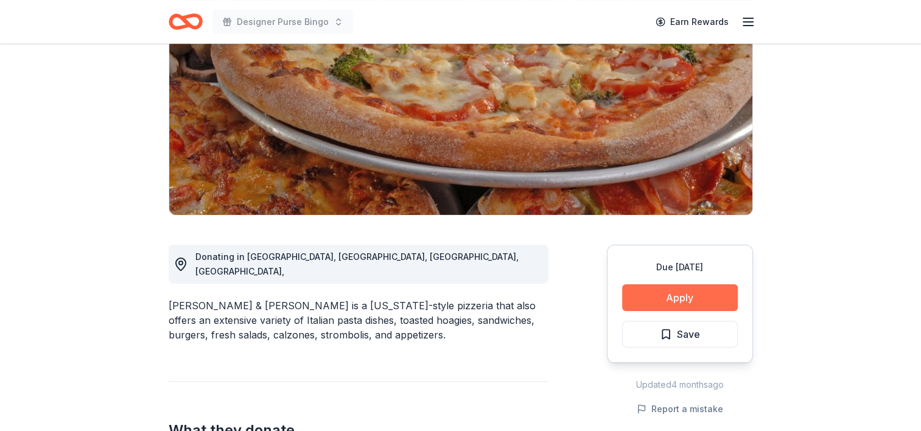
click at [704, 293] on button "Apply" at bounding box center [680, 297] width 116 height 27
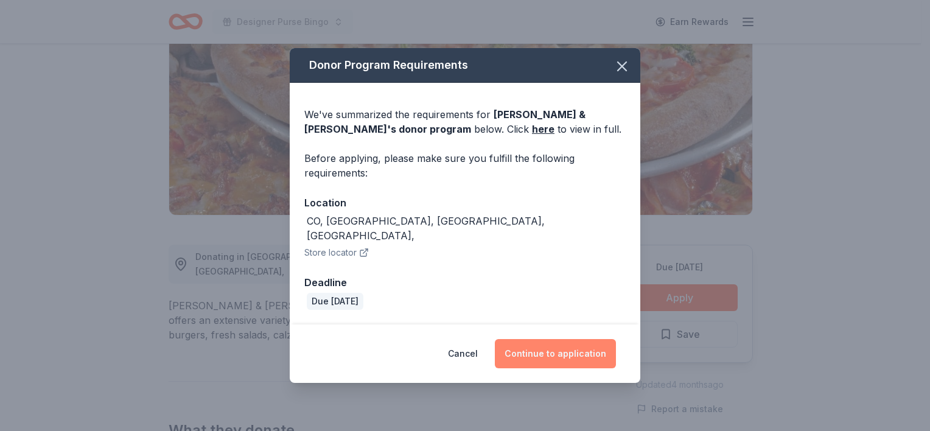
click at [581, 348] on button "Continue to application" at bounding box center [555, 353] width 121 height 29
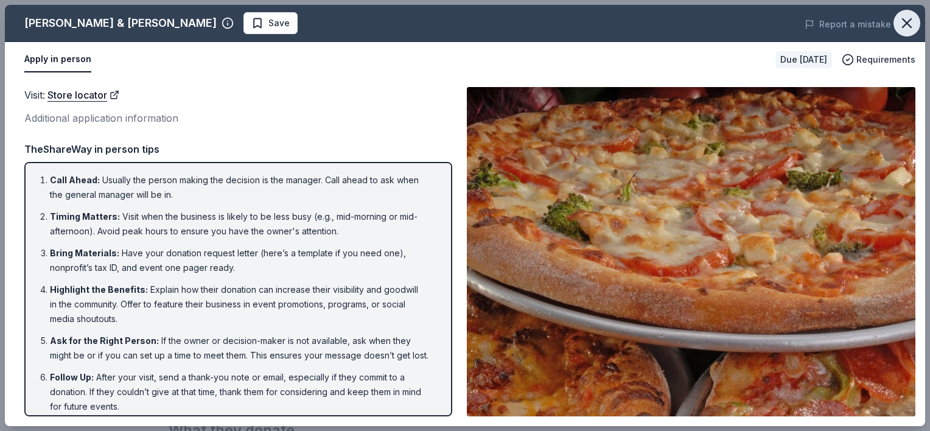
click at [914, 12] on button "button" at bounding box center [907, 23] width 27 height 27
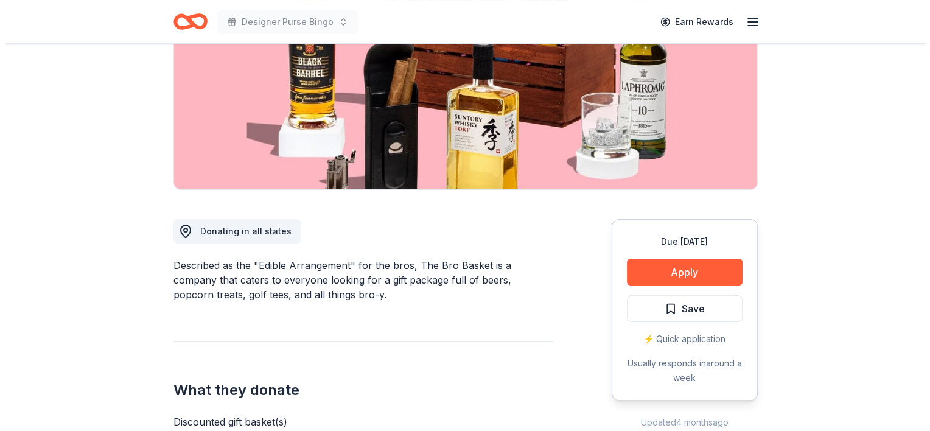
scroll to position [182, 0]
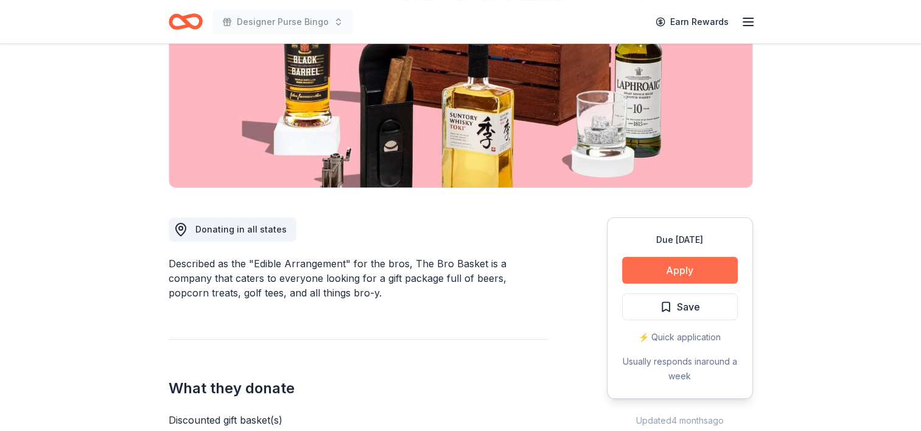
click at [638, 257] on button "Apply" at bounding box center [680, 270] width 116 height 27
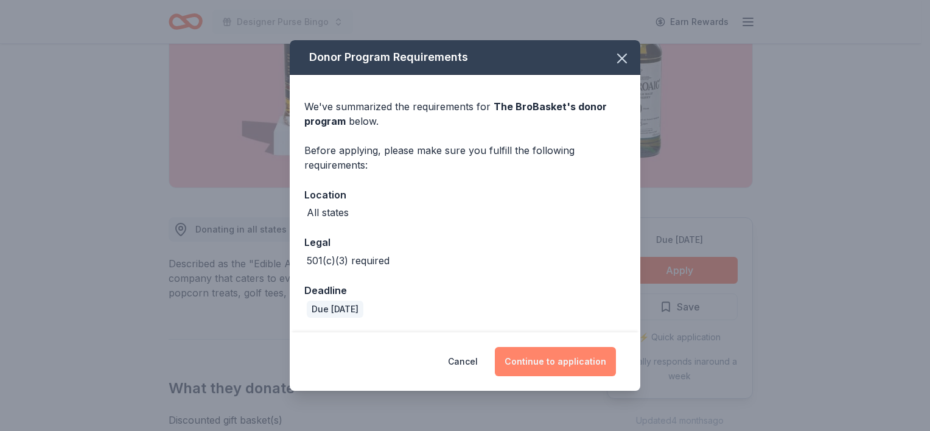
click at [580, 348] on button "Continue to application" at bounding box center [555, 361] width 121 height 29
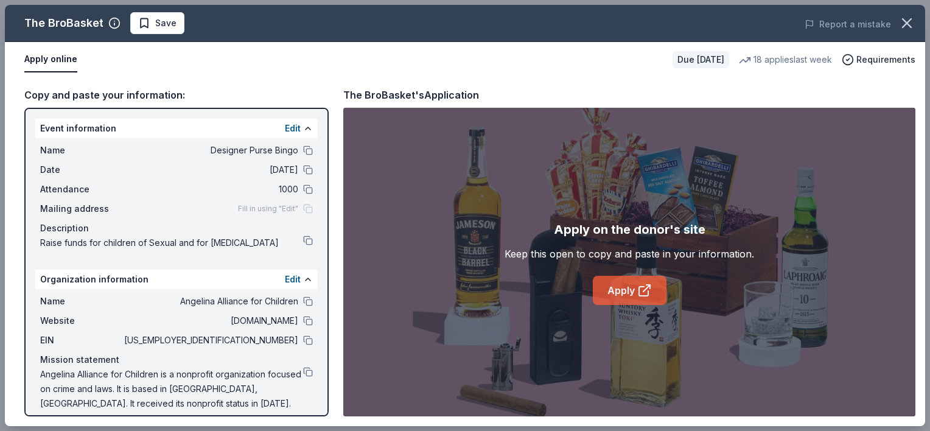
click at [618, 298] on link "Apply" at bounding box center [630, 290] width 74 height 29
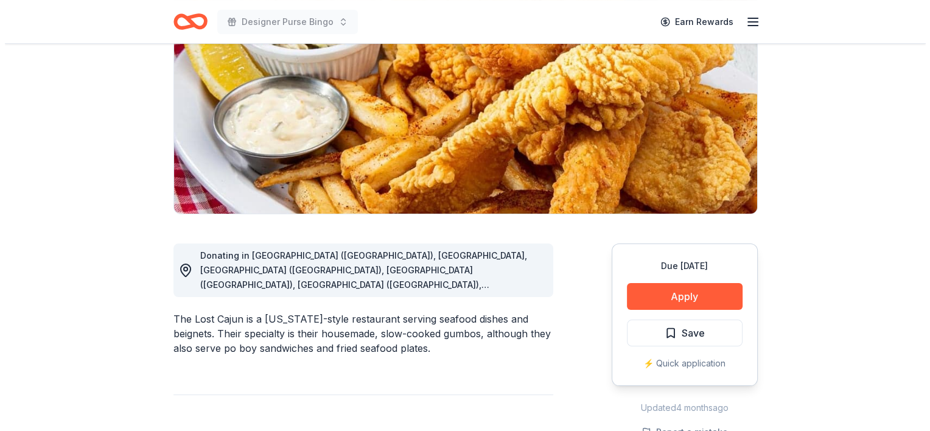
scroll to position [157, 0]
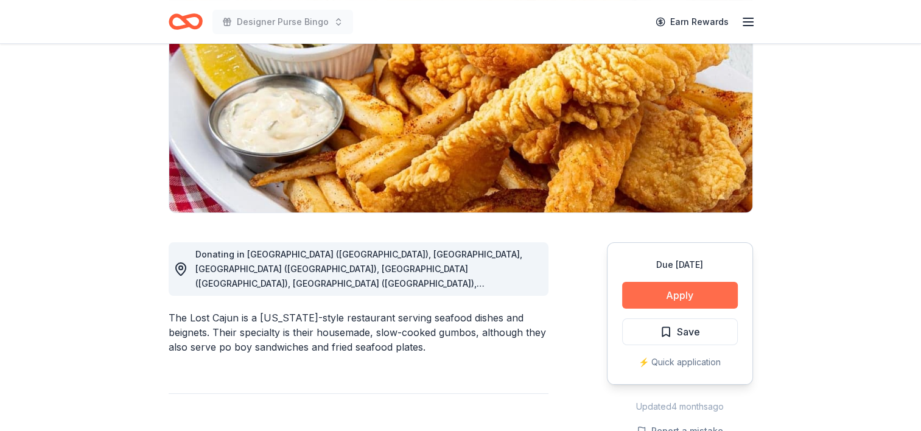
click at [648, 299] on button "Apply" at bounding box center [680, 295] width 116 height 27
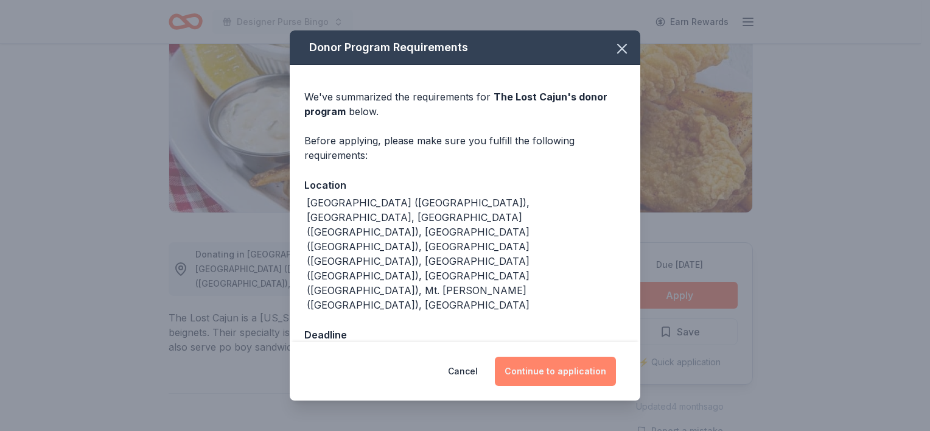
click at [547, 365] on button "Continue to application" at bounding box center [555, 371] width 121 height 29
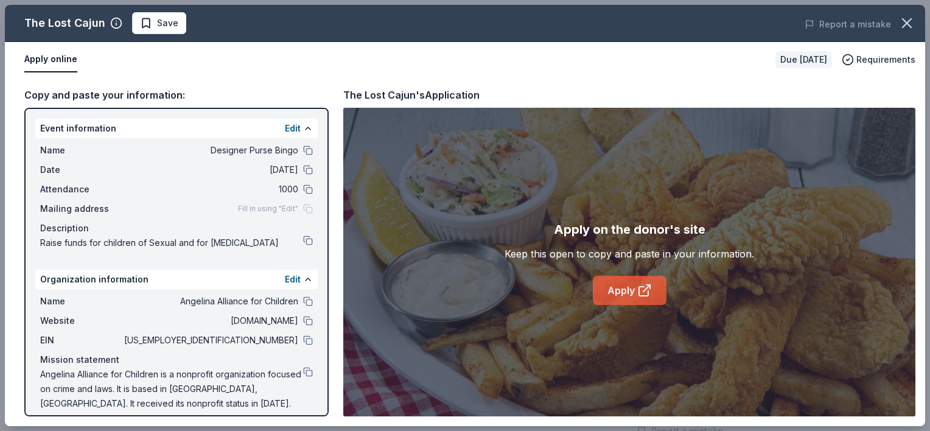
click at [643, 295] on icon at bounding box center [644, 290] width 15 height 15
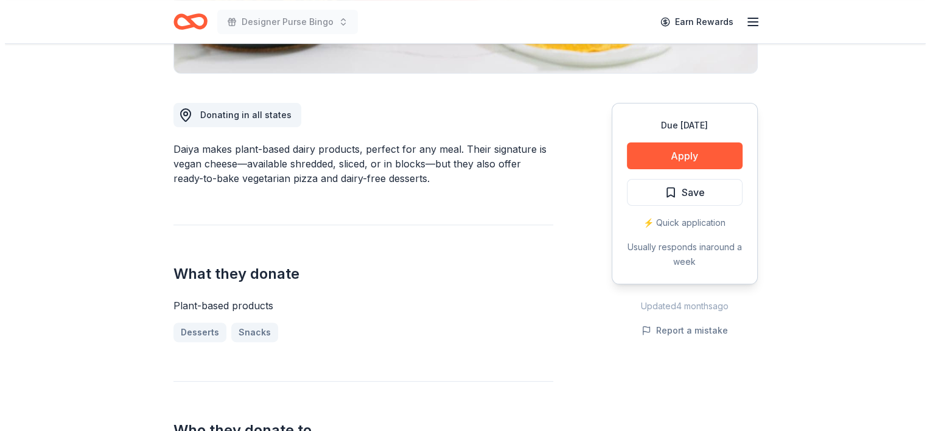
scroll to position [303, 0]
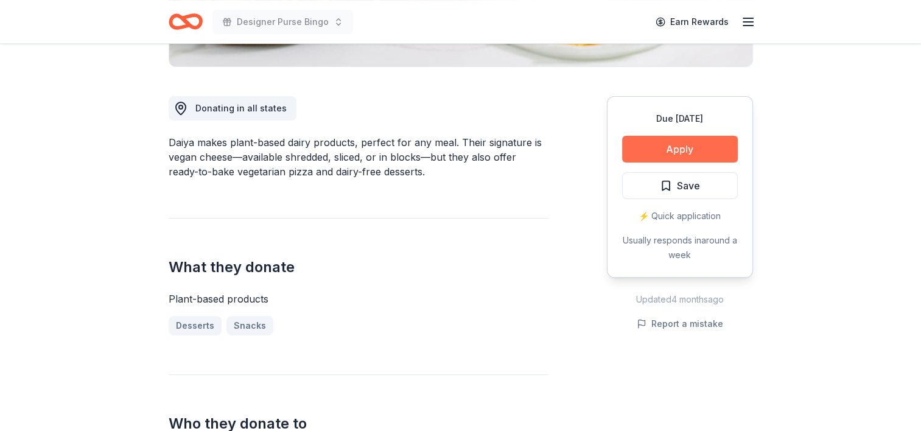
click at [664, 142] on button "Apply" at bounding box center [680, 149] width 116 height 27
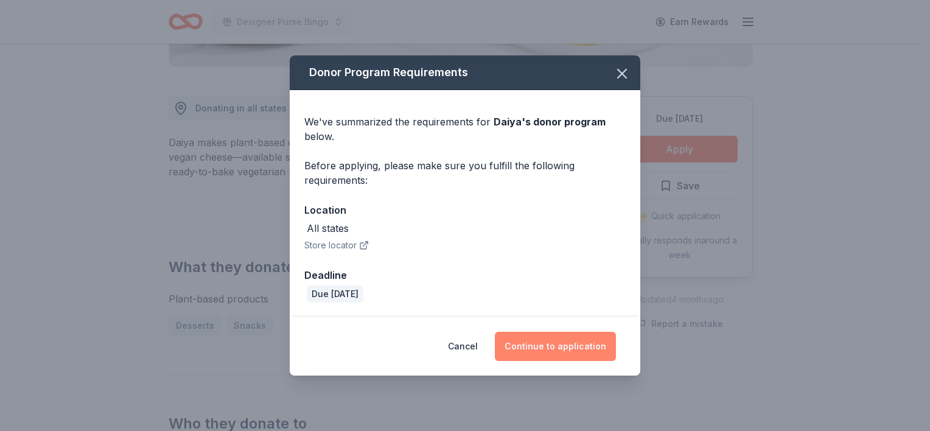
click at [563, 349] on button "Continue to application" at bounding box center [555, 346] width 121 height 29
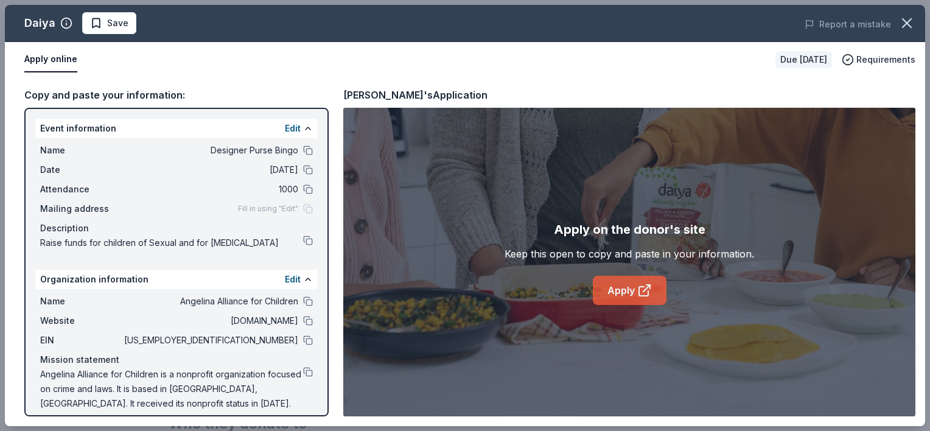
click at [616, 302] on link "Apply" at bounding box center [630, 290] width 74 height 29
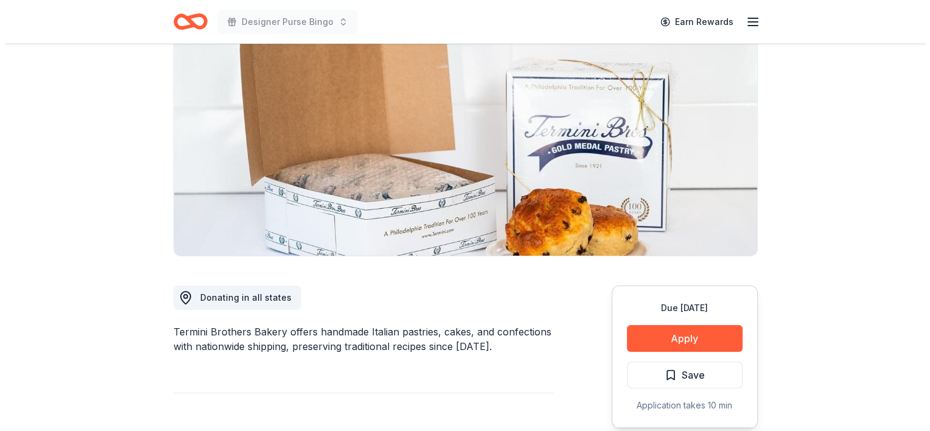
scroll to position [114, 0]
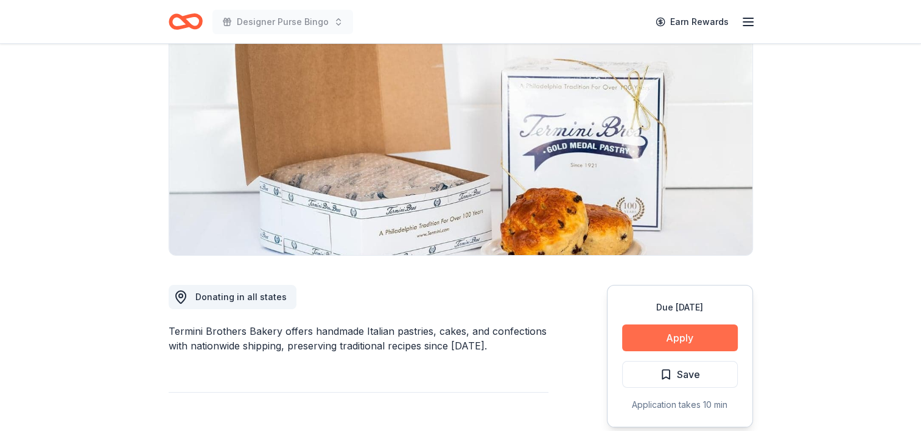
click at [693, 341] on button "Apply" at bounding box center [680, 338] width 116 height 27
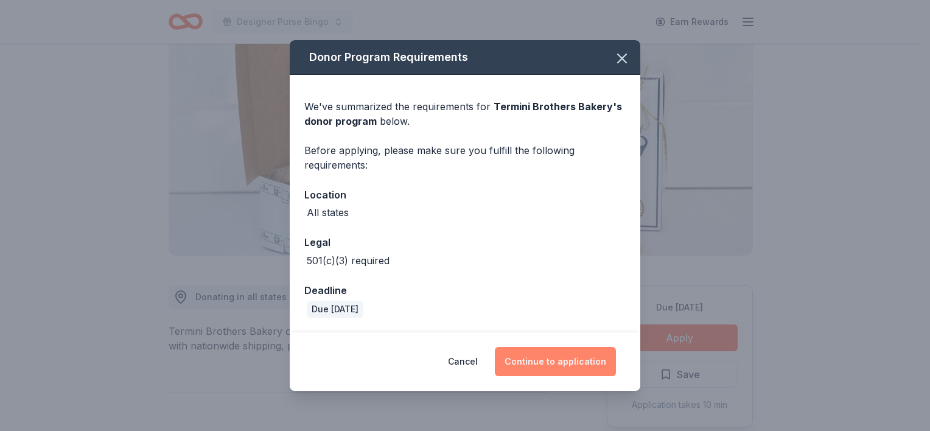
click at [551, 362] on button "Continue to application" at bounding box center [555, 361] width 121 height 29
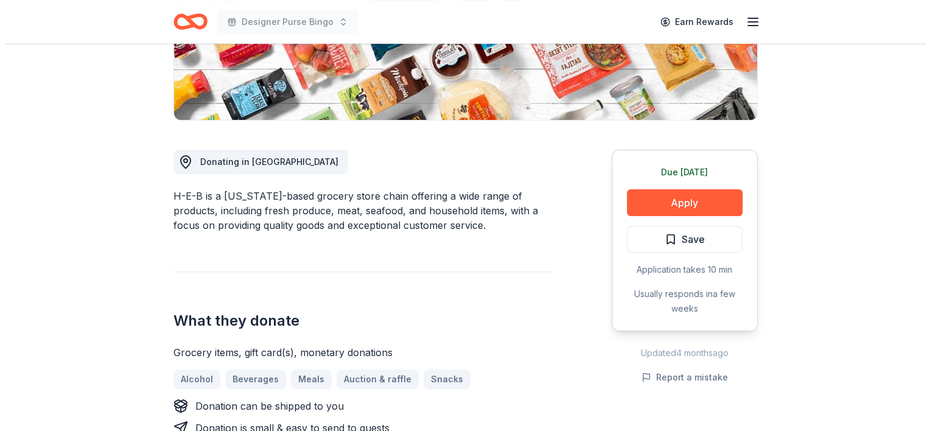
scroll to position [270, 0]
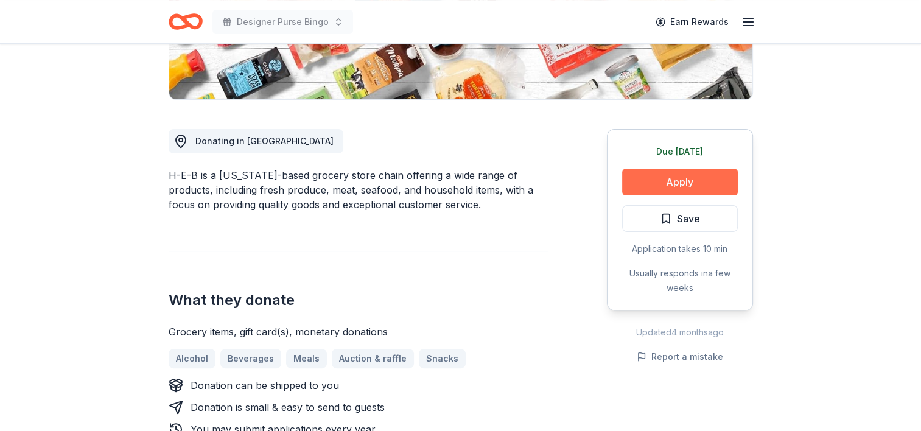
click at [645, 178] on button "Apply" at bounding box center [680, 182] width 116 height 27
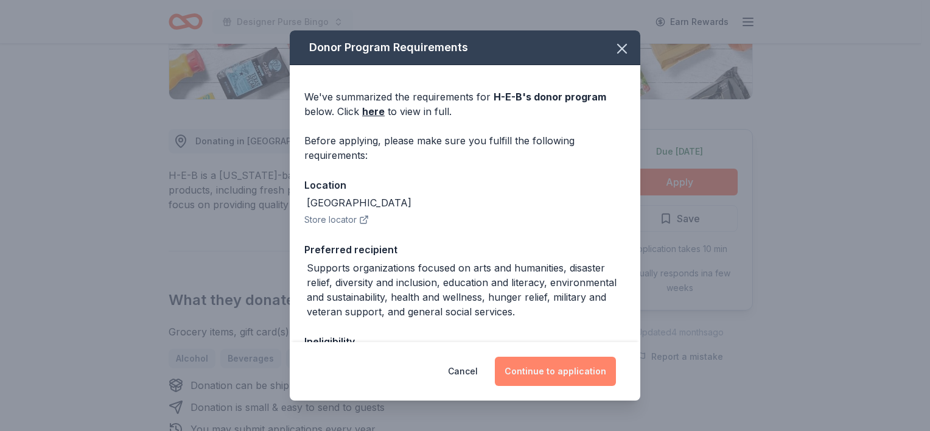
click at [563, 363] on button "Continue to application" at bounding box center [555, 371] width 121 height 29
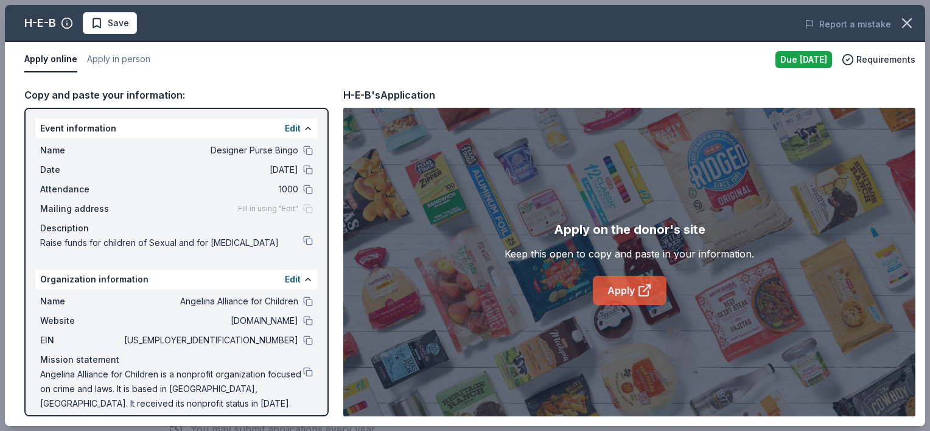
click at [620, 290] on link "Apply" at bounding box center [630, 290] width 74 height 29
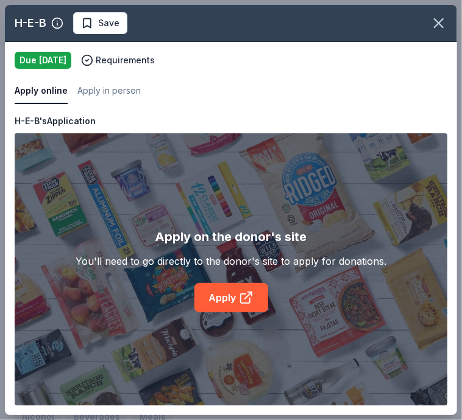
click at [227, 106] on div "Apply online Apply in person Due tomorrow Requirements" at bounding box center [231, 78] width 452 height 72
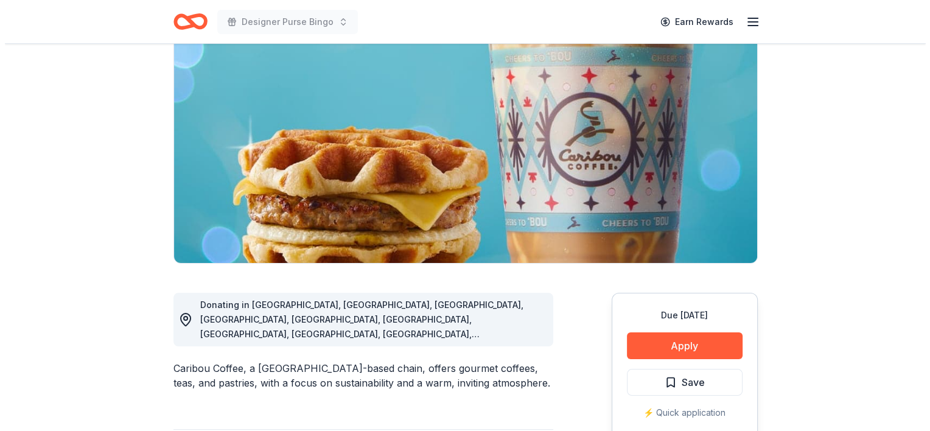
scroll to position [107, 0]
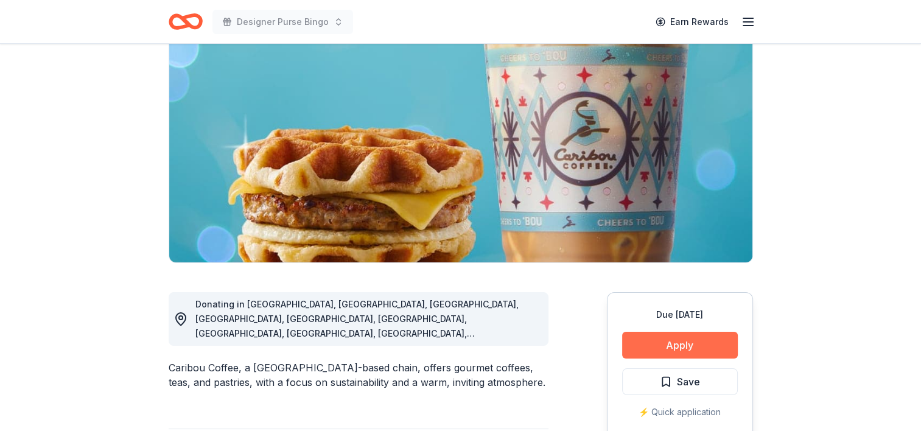
click at [676, 348] on button "Apply" at bounding box center [680, 345] width 116 height 27
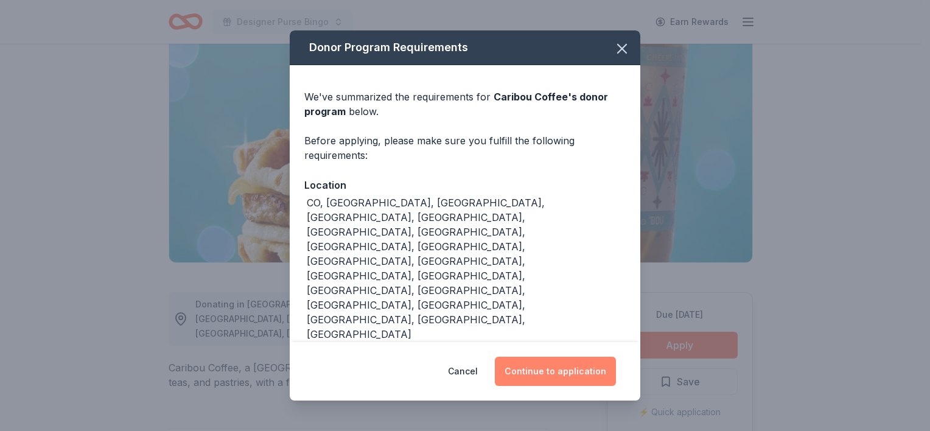
click at [556, 371] on button "Continue to application" at bounding box center [555, 371] width 121 height 29
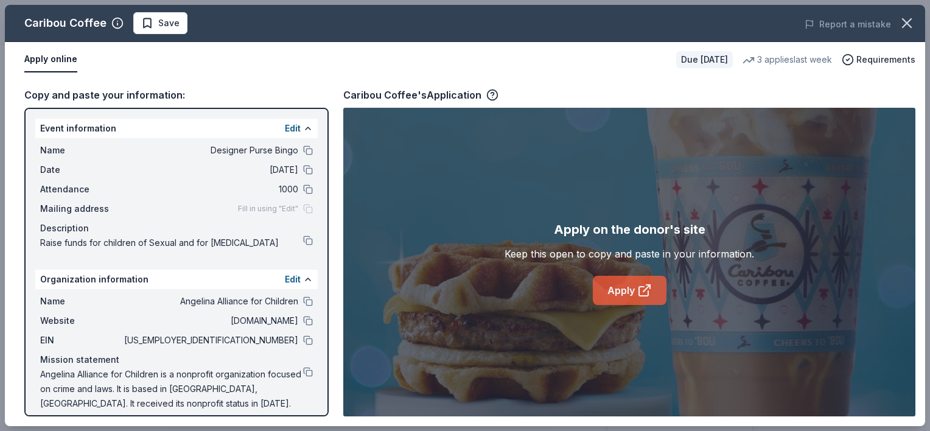
click at [644, 290] on icon at bounding box center [647, 288] width 7 height 7
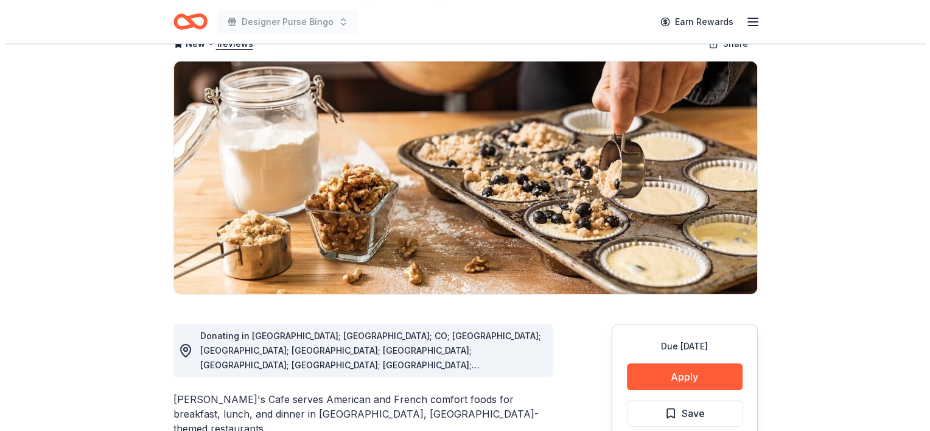
scroll to position [78, 0]
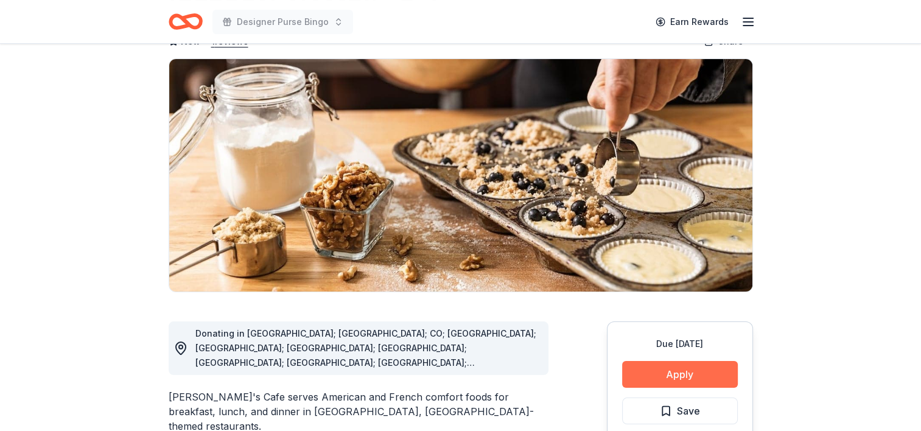
click at [705, 371] on button "Apply" at bounding box center [680, 374] width 116 height 27
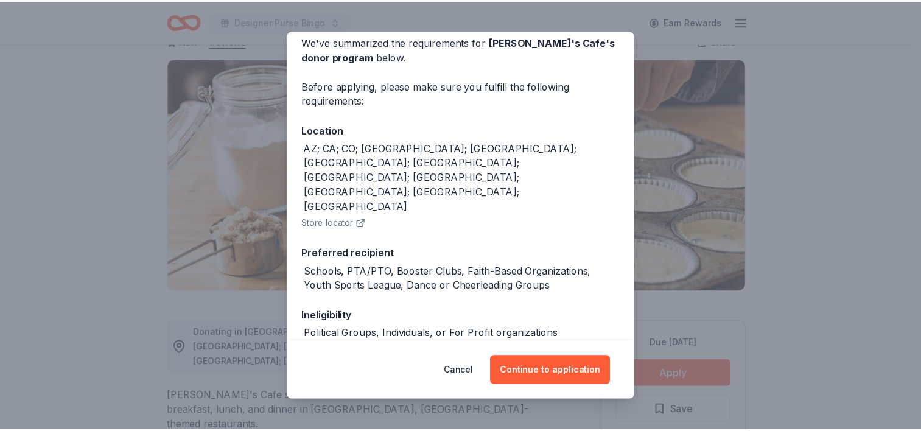
scroll to position [55, 0]
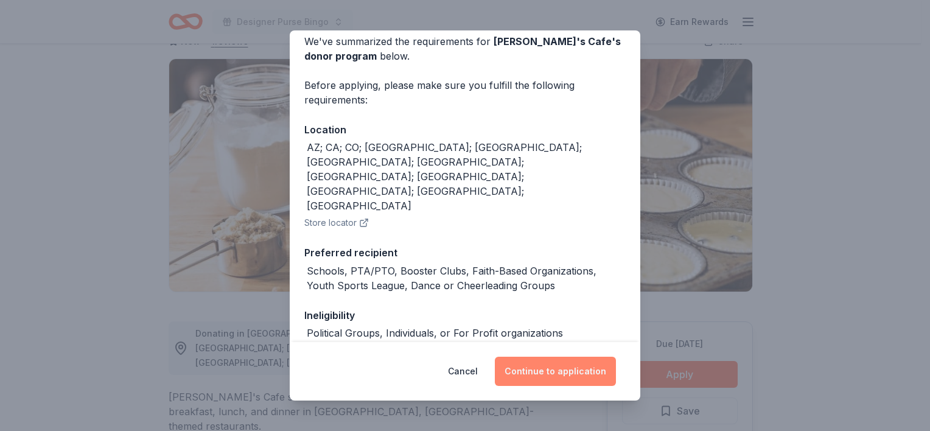
click at [547, 370] on button "Continue to application" at bounding box center [555, 371] width 121 height 29
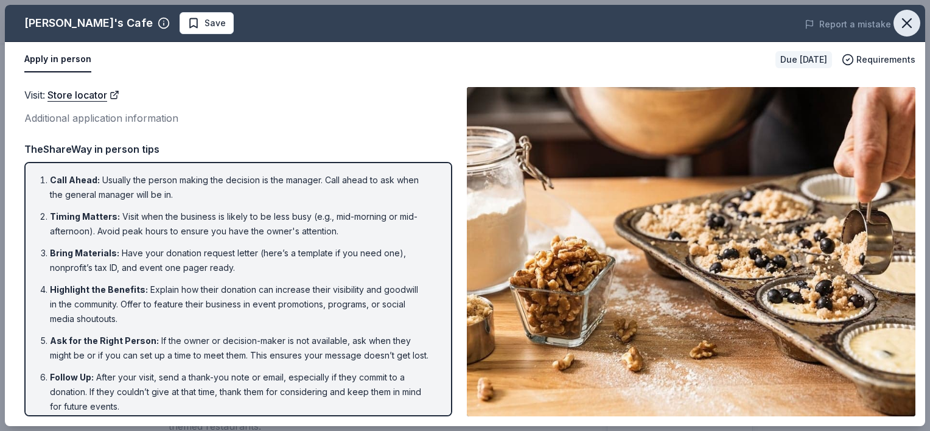
click at [906, 22] on icon "button" at bounding box center [907, 23] width 9 height 9
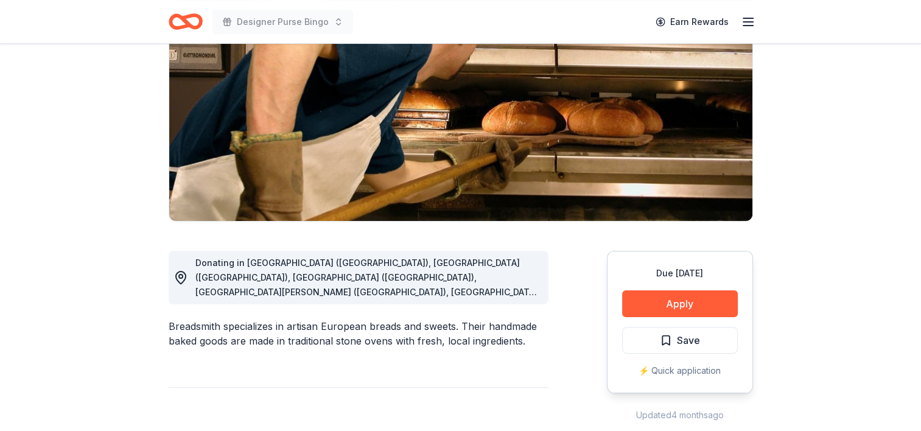
scroll to position [150, 0]
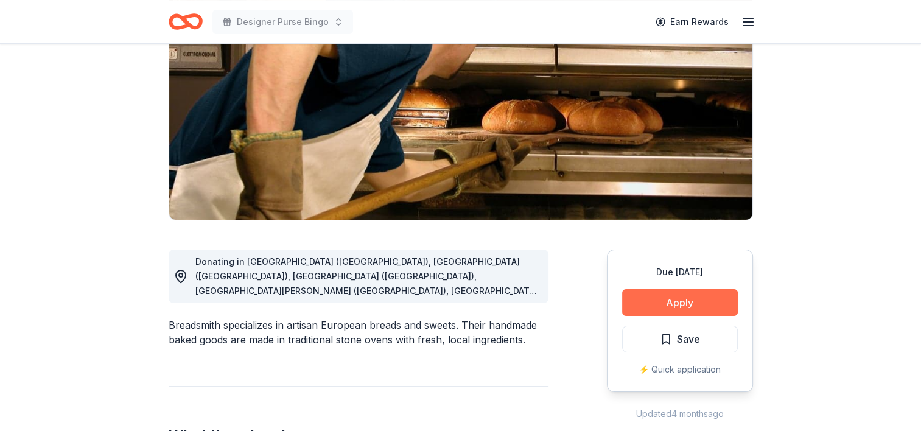
click at [648, 299] on button "Apply" at bounding box center [680, 302] width 116 height 27
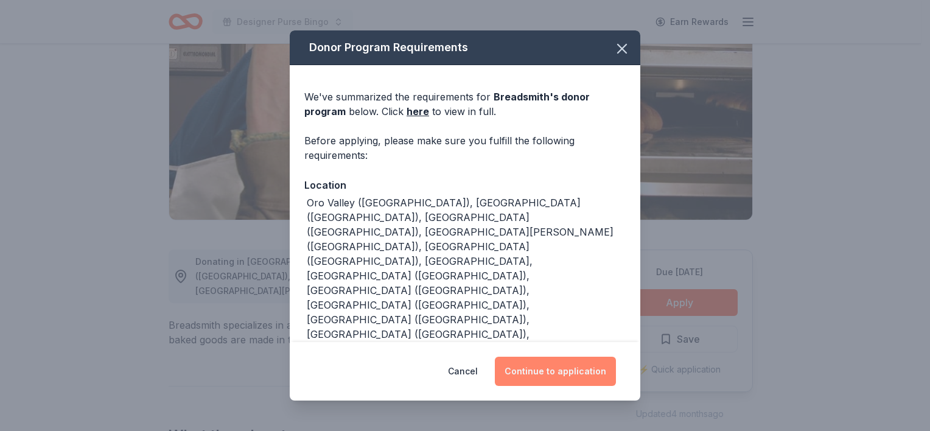
click at [572, 371] on button "Continue to application" at bounding box center [555, 371] width 121 height 29
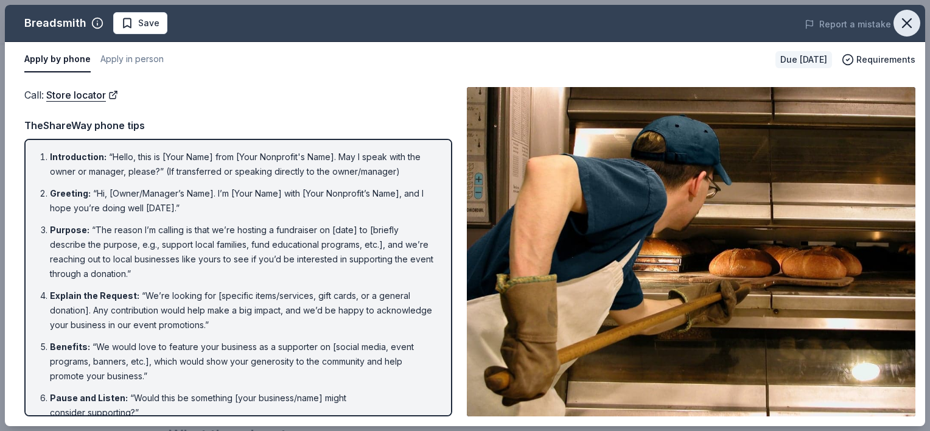
click at [906, 19] on icon "button" at bounding box center [907, 23] width 17 height 17
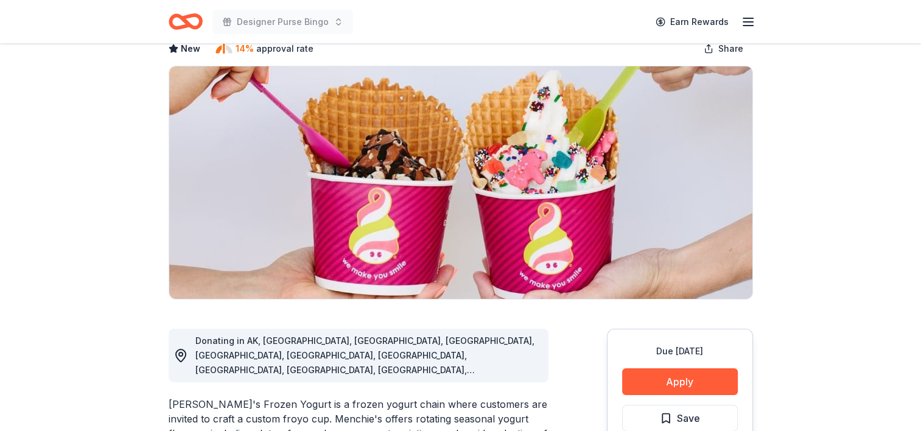
scroll to position [88, 0]
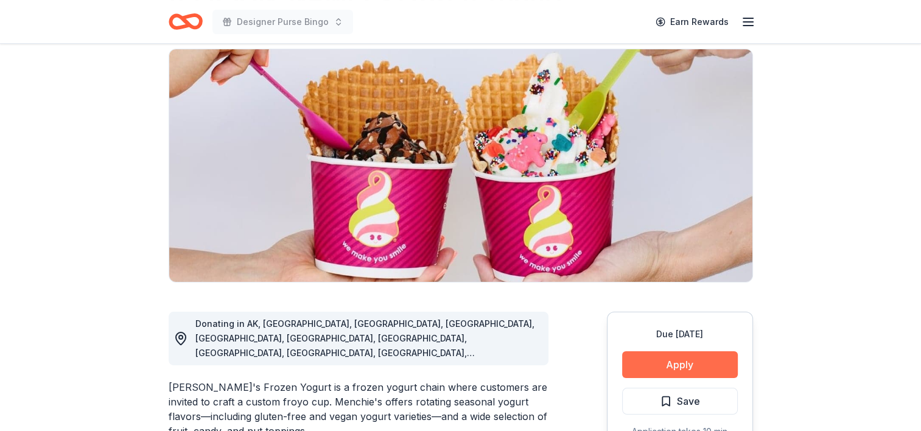
click at [659, 365] on button "Apply" at bounding box center [680, 364] width 116 height 27
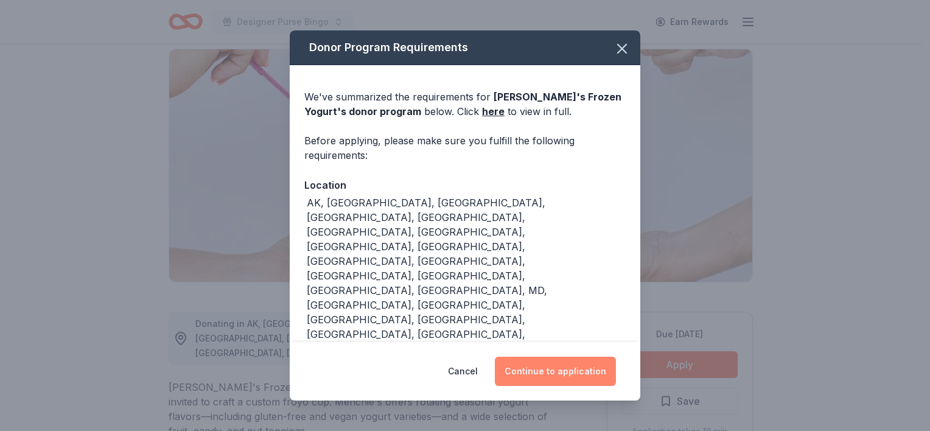
click at [548, 360] on button "Continue to application" at bounding box center [555, 371] width 121 height 29
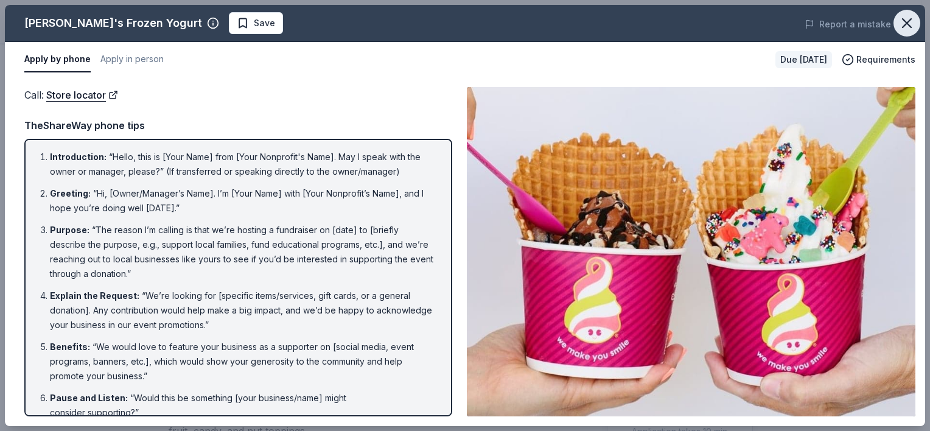
click at [907, 22] on icon "button" at bounding box center [907, 23] width 9 height 9
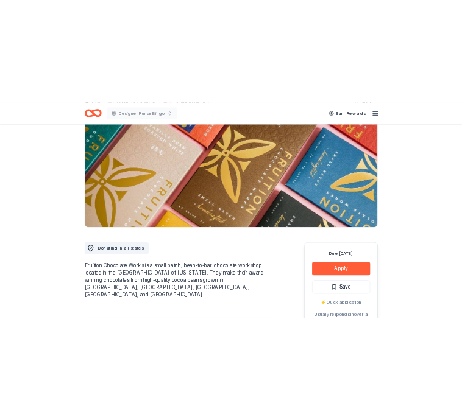
scroll to position [123, 0]
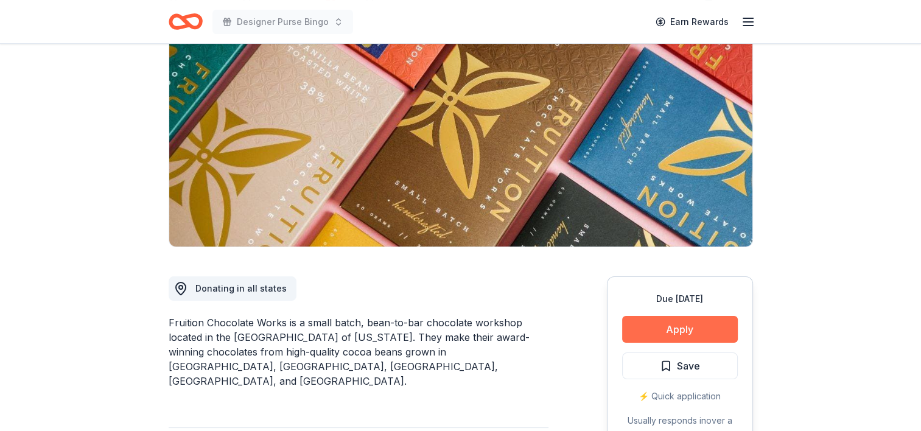
click at [679, 336] on button "Apply" at bounding box center [680, 329] width 116 height 27
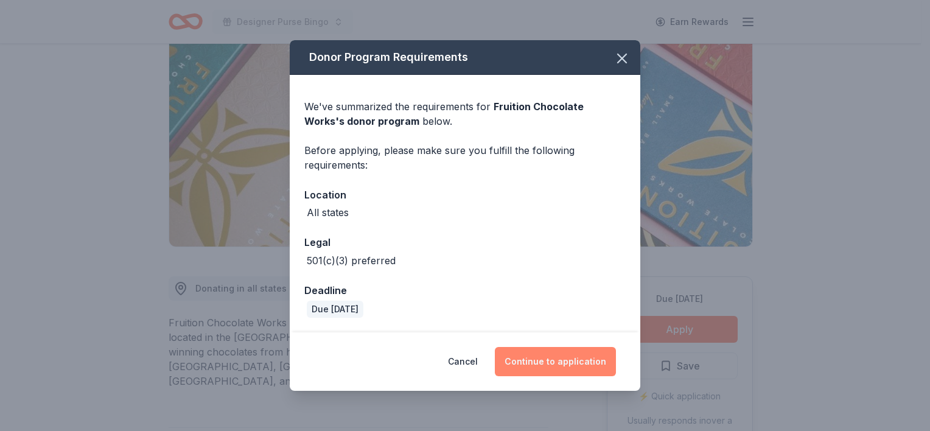
click at [549, 356] on button "Continue to application" at bounding box center [555, 361] width 121 height 29
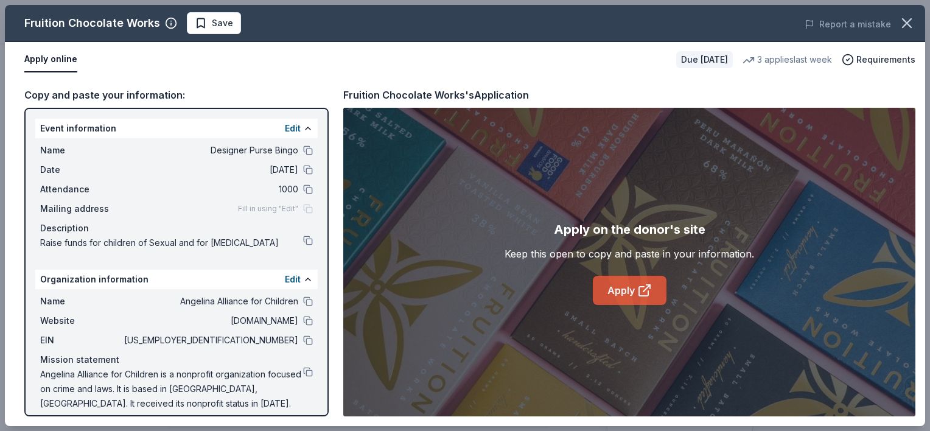
click at [606, 283] on link "Apply" at bounding box center [630, 290] width 74 height 29
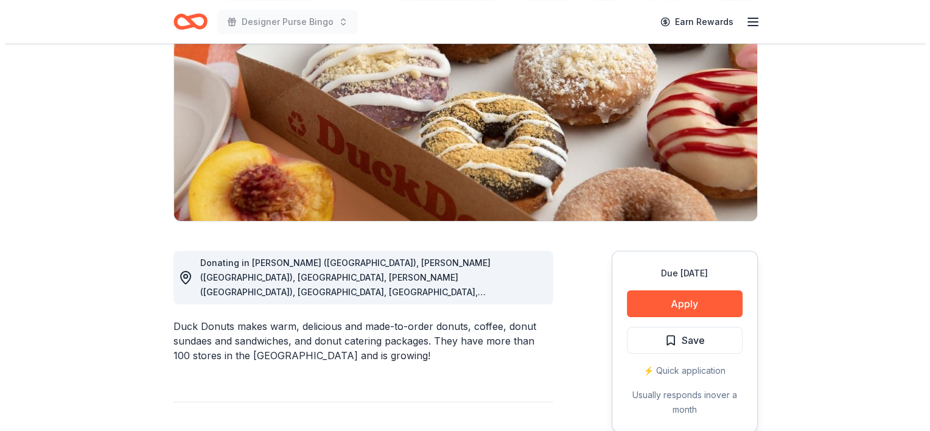
scroll to position [150, 0]
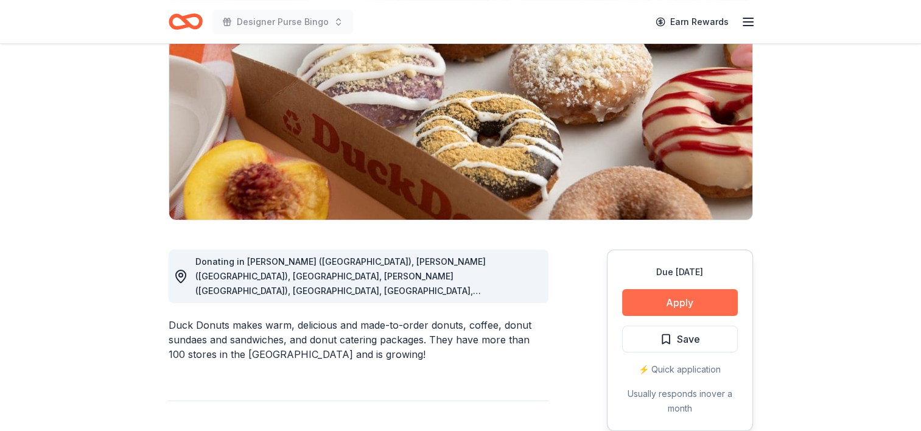
click at [676, 300] on button "Apply" at bounding box center [680, 302] width 116 height 27
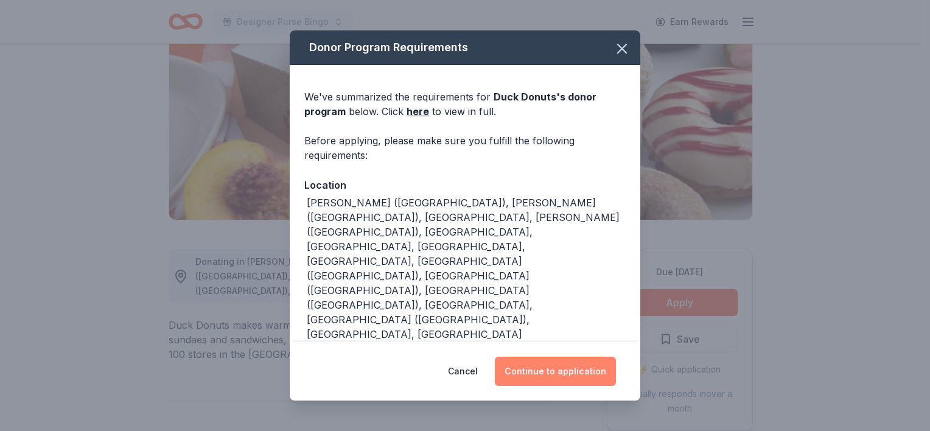
click at [578, 371] on button "Continue to application" at bounding box center [555, 371] width 121 height 29
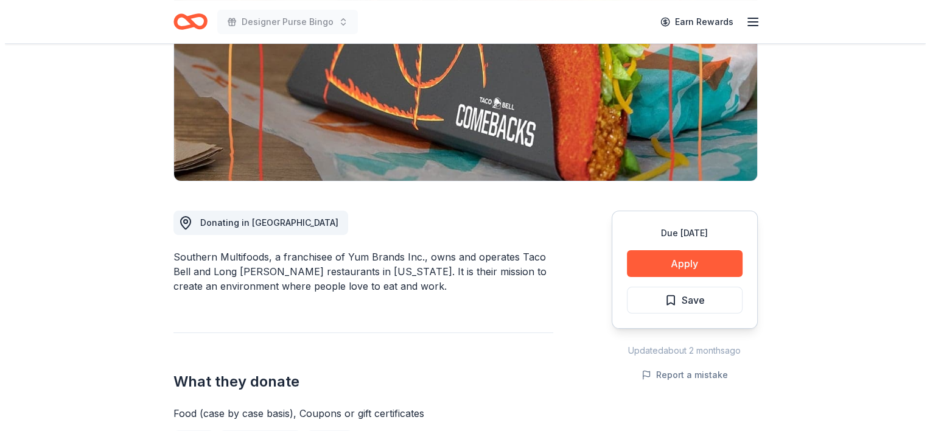
scroll to position [201, 0]
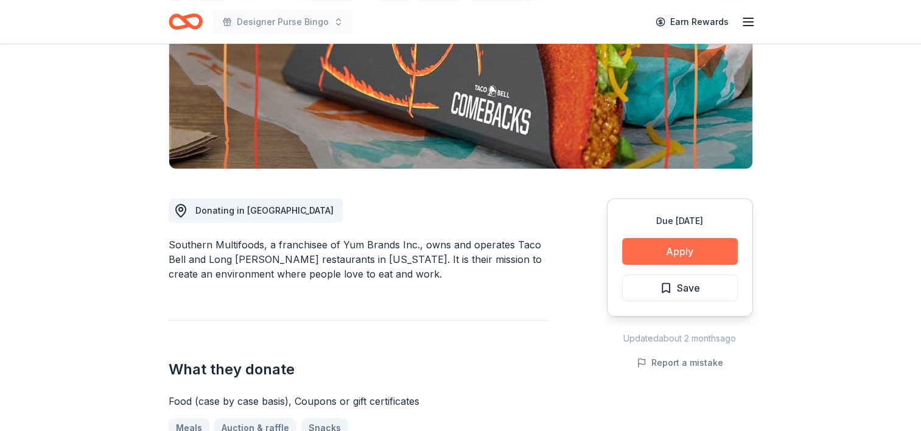
click at [665, 248] on button "Apply" at bounding box center [680, 251] width 116 height 27
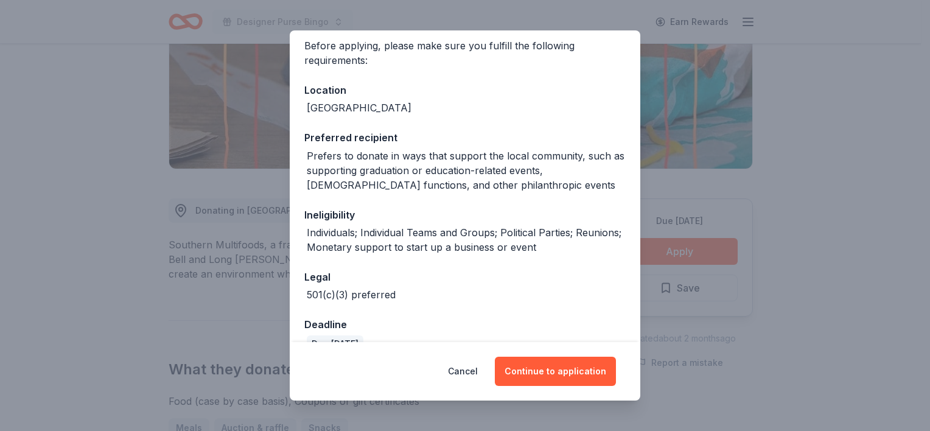
scroll to position [95, 0]
click at [484, 290] on div "501(c)(3) preferred" at bounding box center [464, 294] width 321 height 15
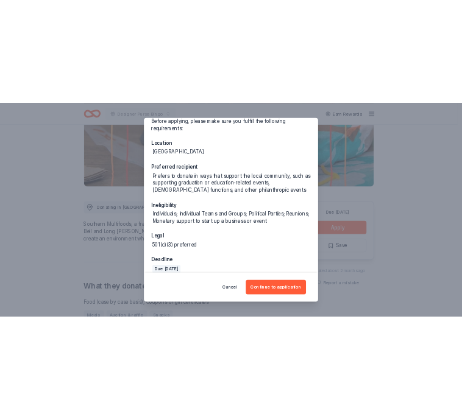
scroll to position [105, 0]
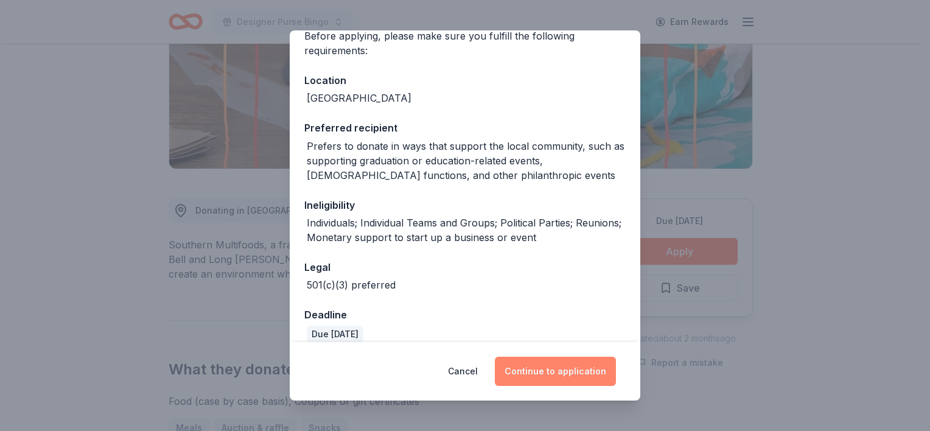
click at [538, 368] on button "Continue to application" at bounding box center [555, 371] width 121 height 29
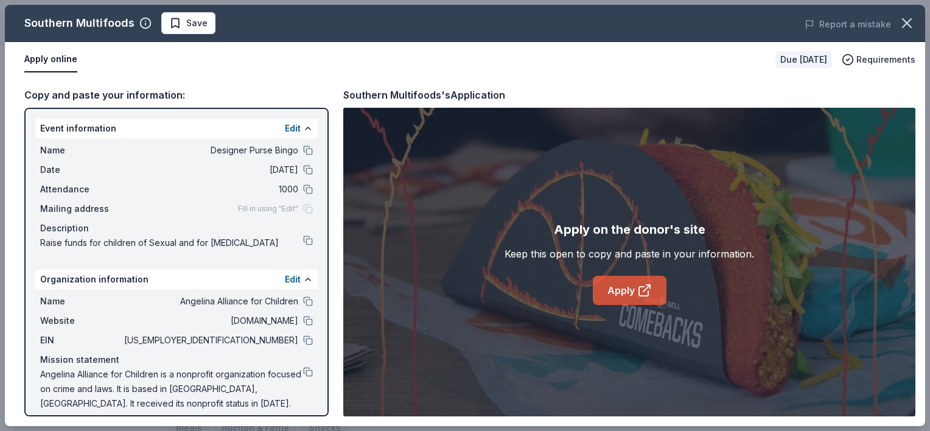
click at [627, 296] on link "Apply" at bounding box center [630, 290] width 74 height 29
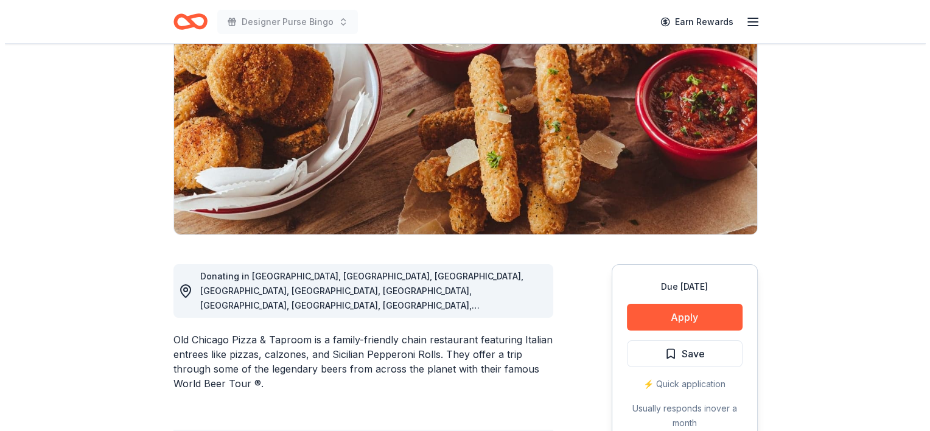
scroll to position [138, 0]
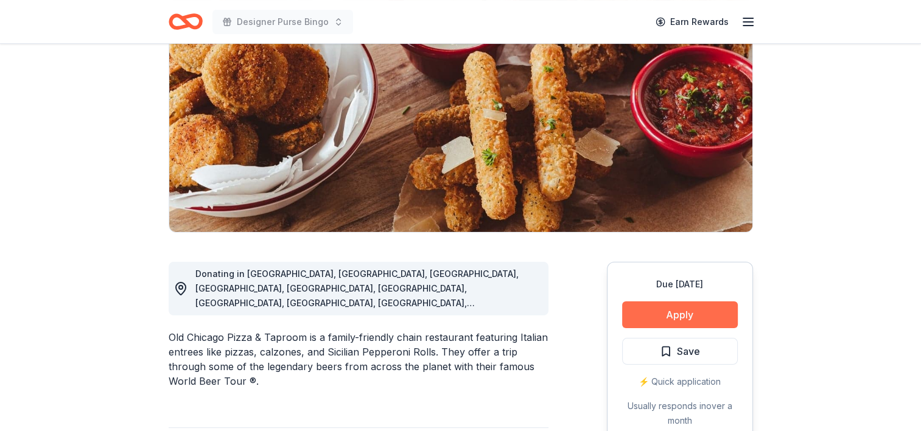
click at [705, 311] on button "Apply" at bounding box center [680, 314] width 116 height 27
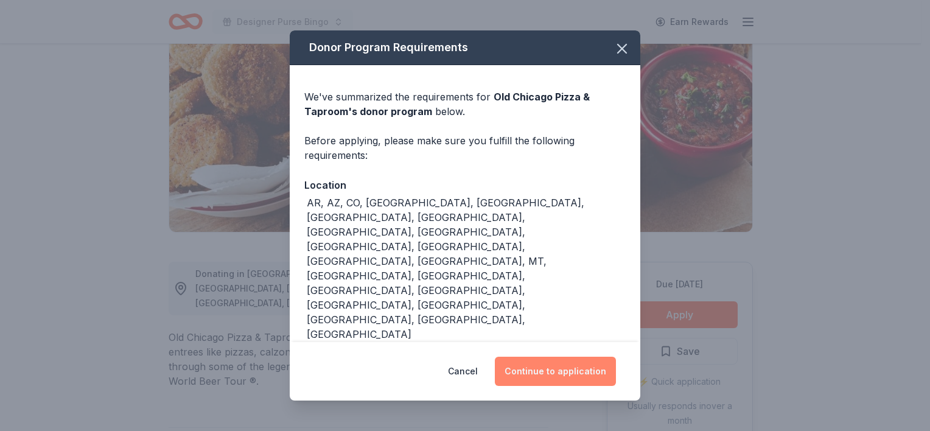
click at [569, 357] on button "Continue to application" at bounding box center [555, 371] width 121 height 29
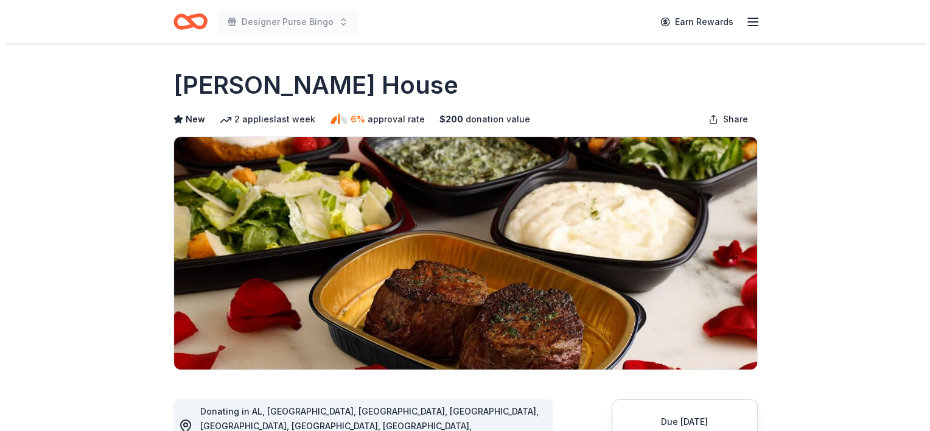
scroll to position [63, 0]
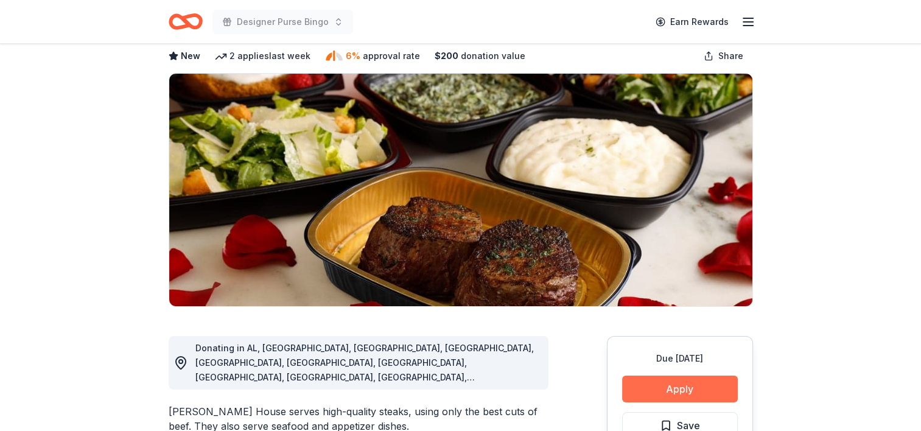
click at [701, 391] on button "Apply" at bounding box center [680, 389] width 116 height 27
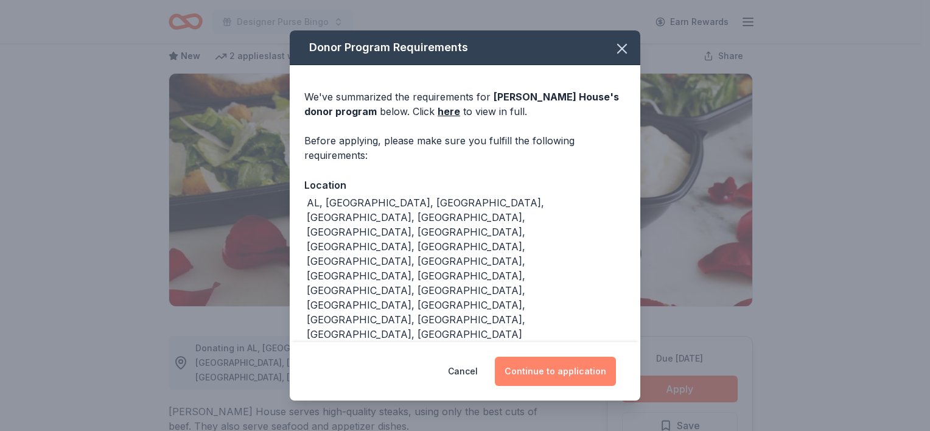
click at [580, 358] on button "Continue to application" at bounding box center [555, 371] width 121 height 29
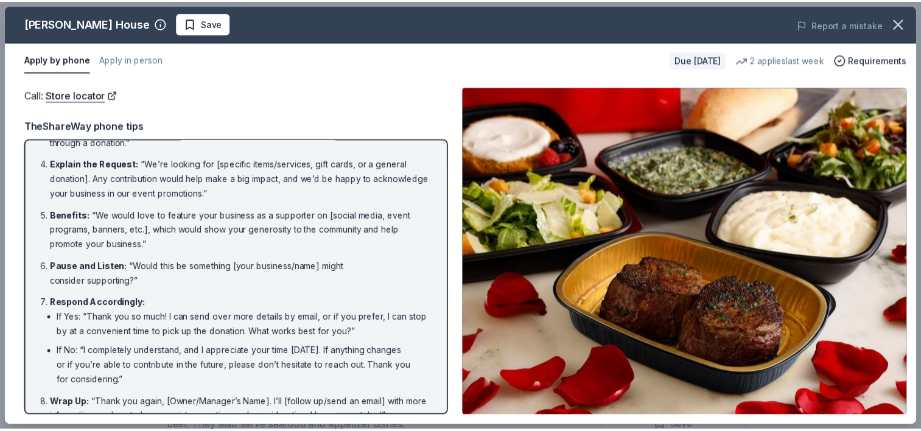
scroll to position [148, 0]
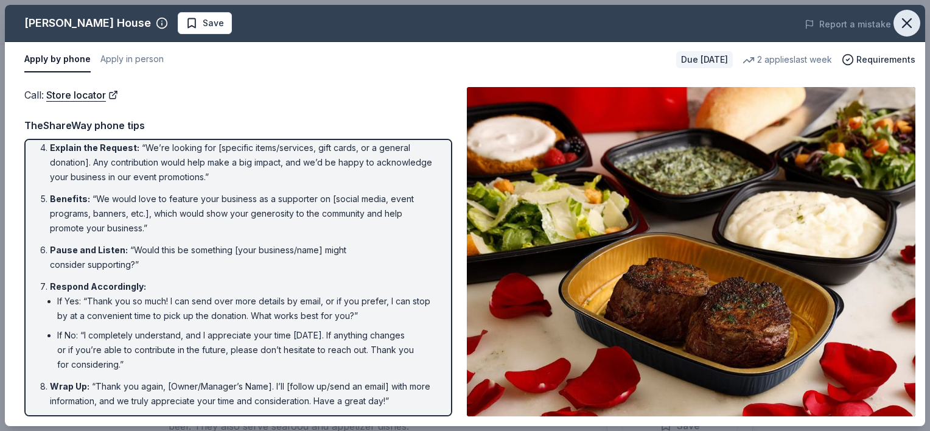
click at [908, 27] on icon "button" at bounding box center [907, 23] width 17 height 17
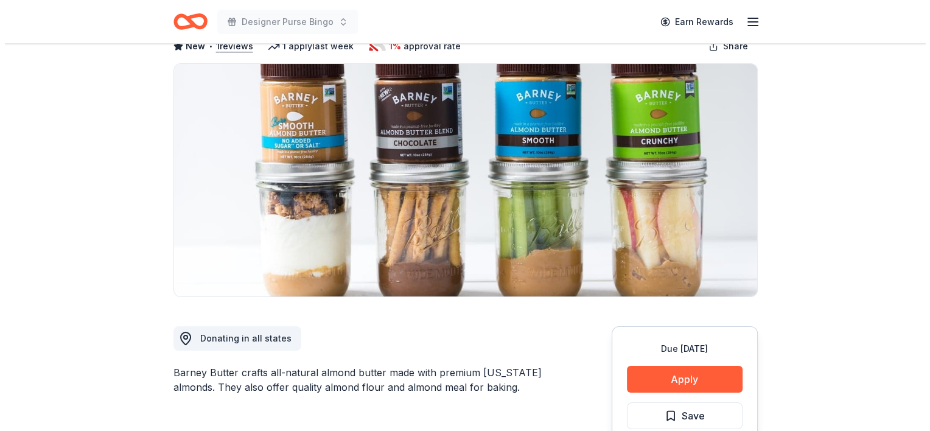
scroll to position [75, 0]
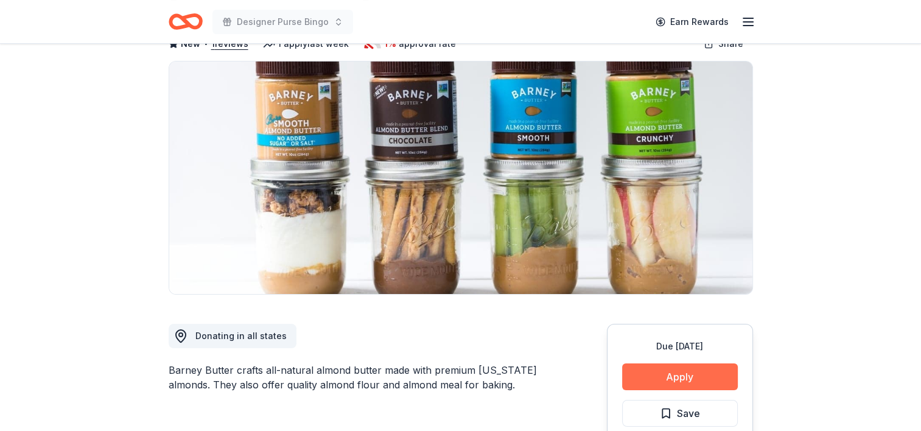
click at [715, 373] on button "Apply" at bounding box center [680, 376] width 116 height 27
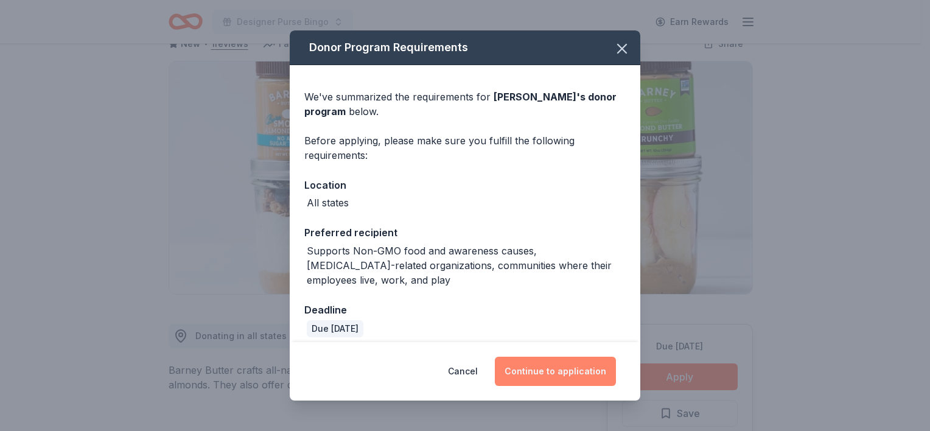
click at [580, 377] on button "Continue to application" at bounding box center [555, 371] width 121 height 29
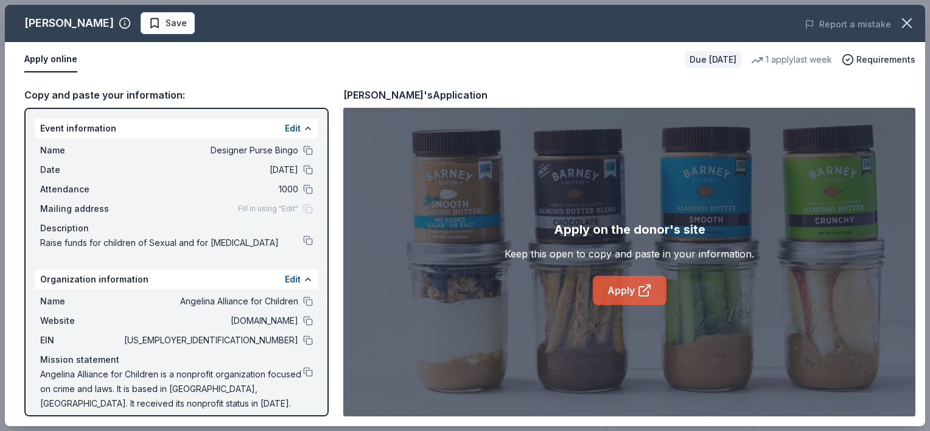
click at [625, 292] on link "Apply" at bounding box center [630, 290] width 74 height 29
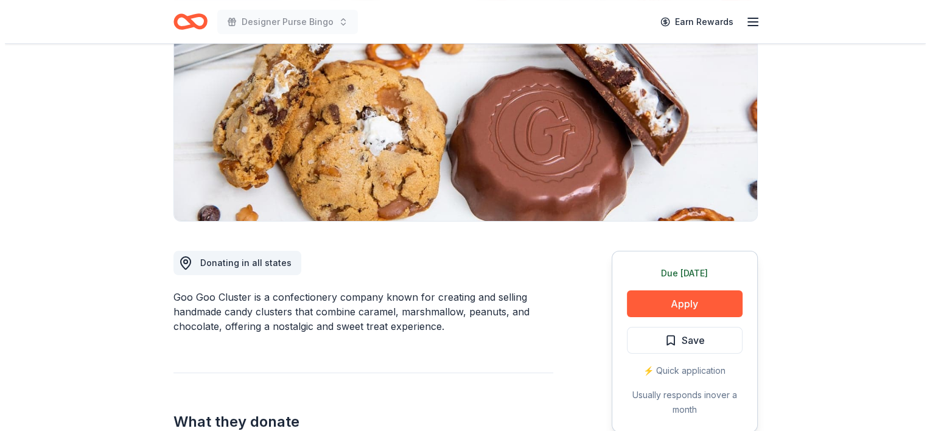
scroll to position [149, 0]
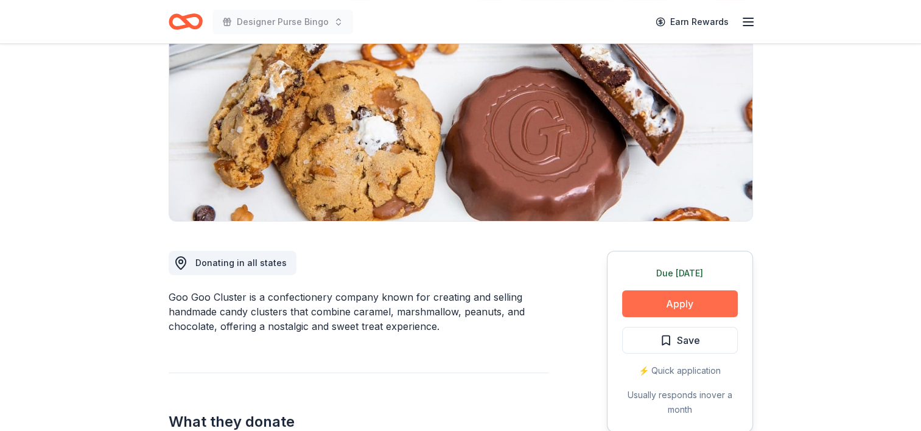
click at [709, 307] on button "Apply" at bounding box center [680, 303] width 116 height 27
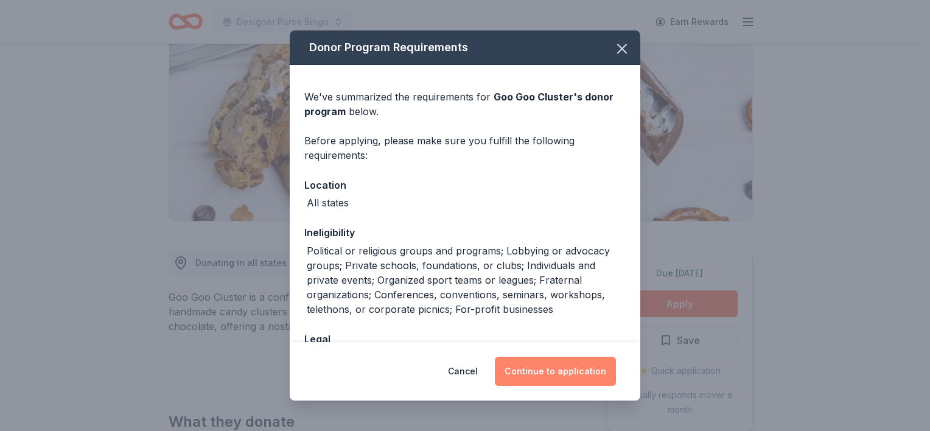
click at [538, 373] on button "Continue to application" at bounding box center [555, 371] width 121 height 29
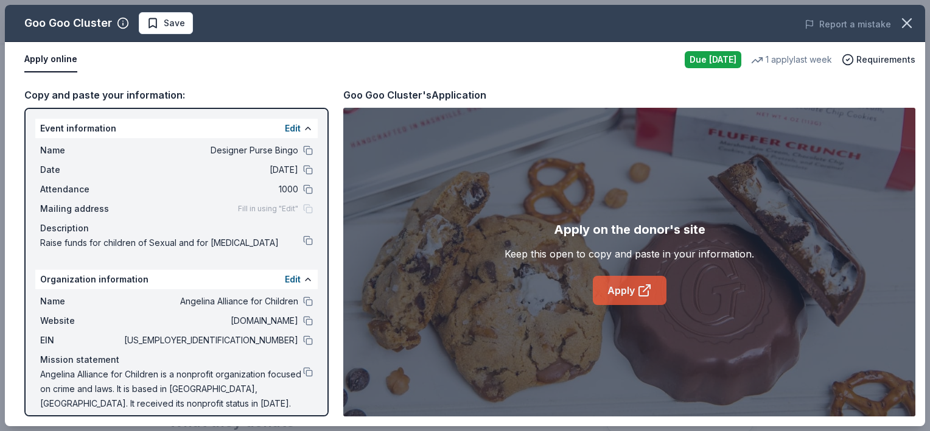
click at [609, 301] on link "Apply" at bounding box center [630, 290] width 74 height 29
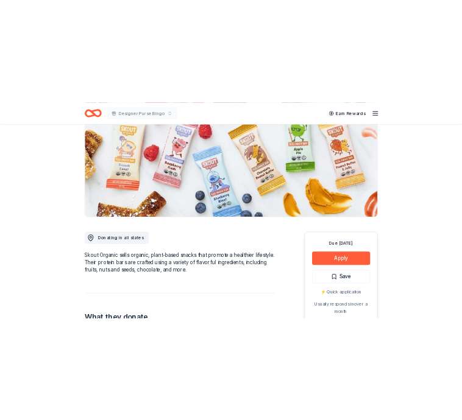
scroll to position [145, 0]
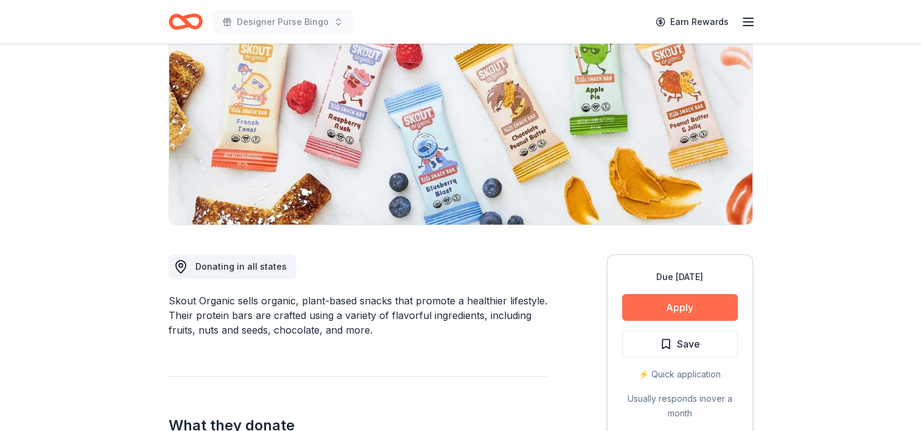
click at [664, 312] on button "Apply" at bounding box center [680, 307] width 116 height 27
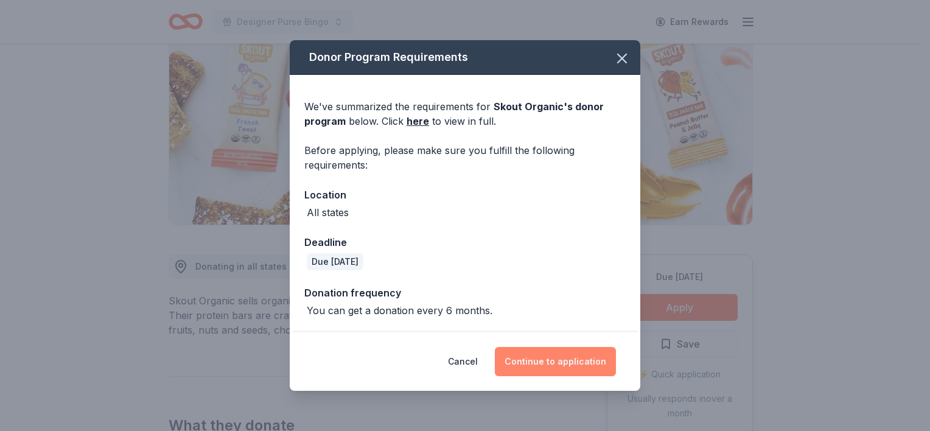
click at [569, 353] on button "Continue to application" at bounding box center [555, 361] width 121 height 29
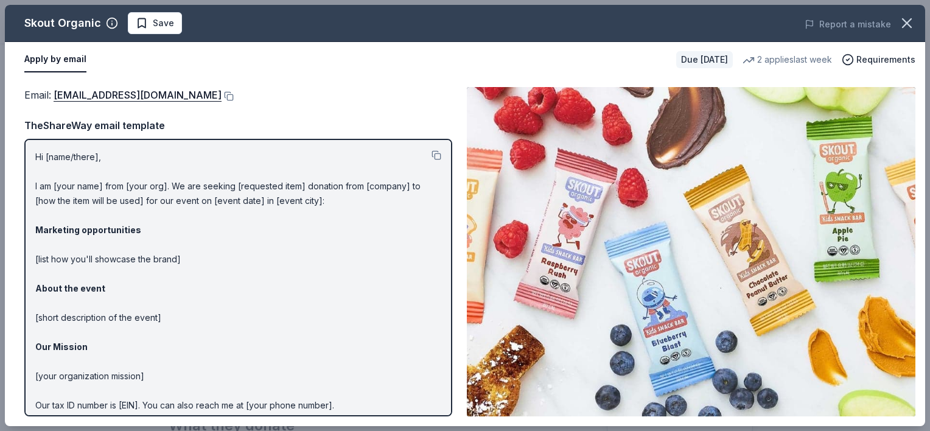
drag, startPoint x: 124, startPoint y: 93, endPoint x: 409, endPoint y: 49, distance: 288.9
click at [409, 49] on div "Apply by email" at bounding box center [345, 60] width 642 height 26
